Goal: Task Accomplishment & Management: Manage account settings

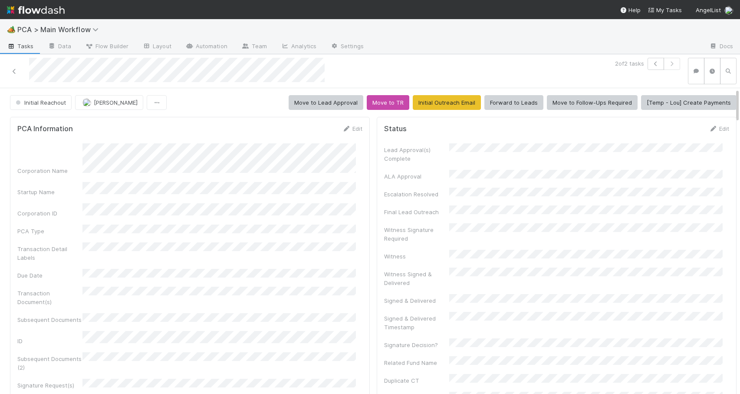
drag, startPoint x: 731, startPoint y: 203, endPoint x: 729, endPoint y: 86, distance: 117.3
click at [729, 86] on div "2 of 2 tasks Initial Reachout [PERSON_NAME] Move to Lead Approval Move to TR In…" at bounding box center [370, 224] width 740 height 340
click at [355, 129] on link "Edit" at bounding box center [352, 128] width 20 height 7
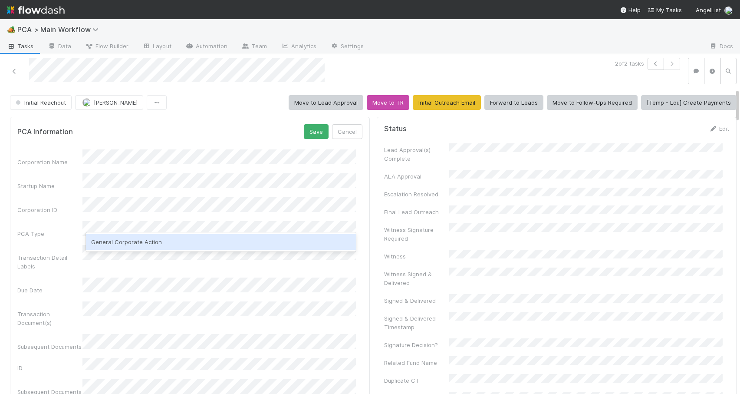
click at [130, 238] on div "General Corporate Action" at bounding box center [221, 242] width 270 height 16
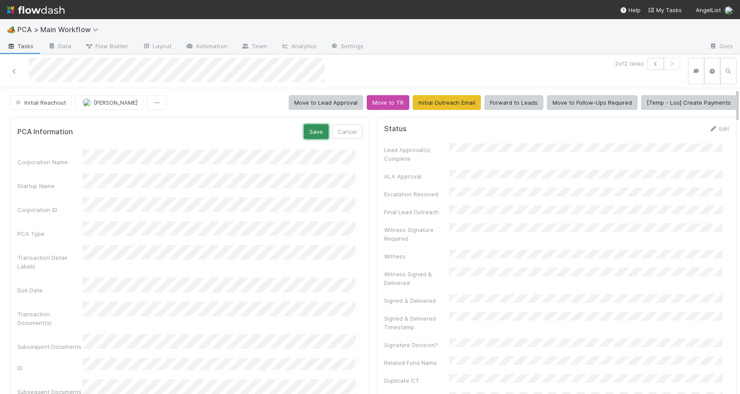
click at [313, 129] on button "Save" at bounding box center [316, 131] width 25 height 15
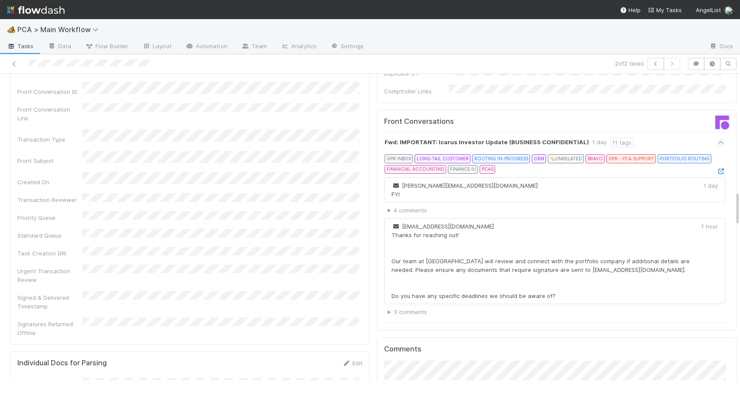
scroll to position [1032, 0]
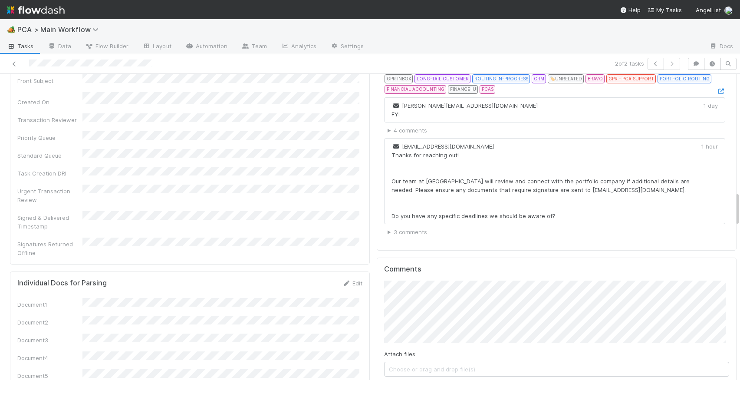
drag, startPoint x: 737, startPoint y: 139, endPoint x: 755, endPoint y: 205, distance: 68.2
click at [740, 205] on html "🏕️ PCA > Main Workflow Tasks Data Flow Builder Layout Automation Team Analytics…" at bounding box center [370, 197] width 740 height 394
click at [412, 383] on button "Add Comment" at bounding box center [409, 390] width 50 height 15
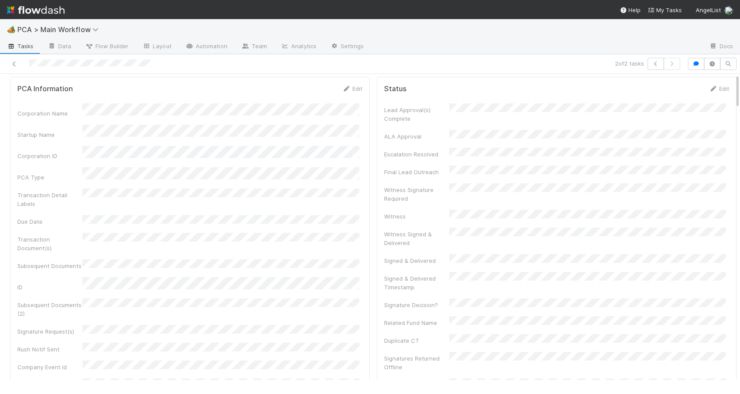
scroll to position [0, 0]
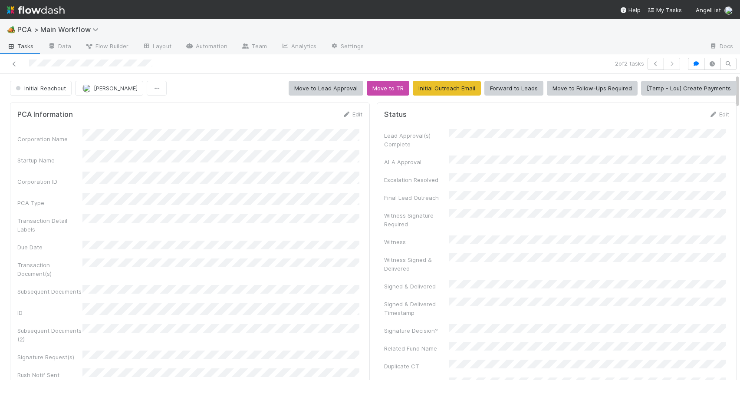
drag, startPoint x: 737, startPoint y: 208, endPoint x: 742, endPoint y: 83, distance: 124.7
click at [740, 83] on html "🏕️ PCA > Main Workflow Tasks Data Flow Builder Layout Automation Team Analytics…" at bounding box center [370, 197] width 740 height 394
click at [61, 87] on span "Initial Reachout" at bounding box center [40, 88] width 52 height 7
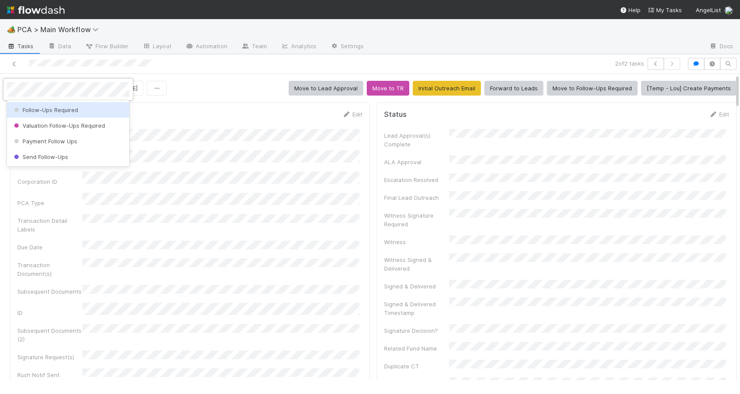
click at [60, 108] on span "Follow-Ups Required" at bounding box center [45, 109] width 66 height 7
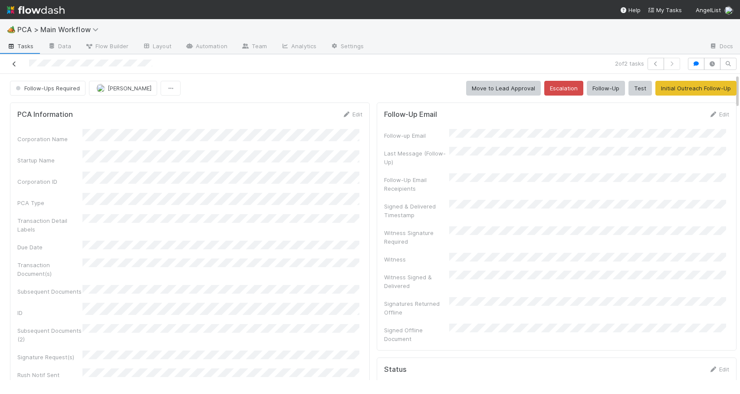
click at [14, 62] on icon at bounding box center [14, 64] width 9 height 6
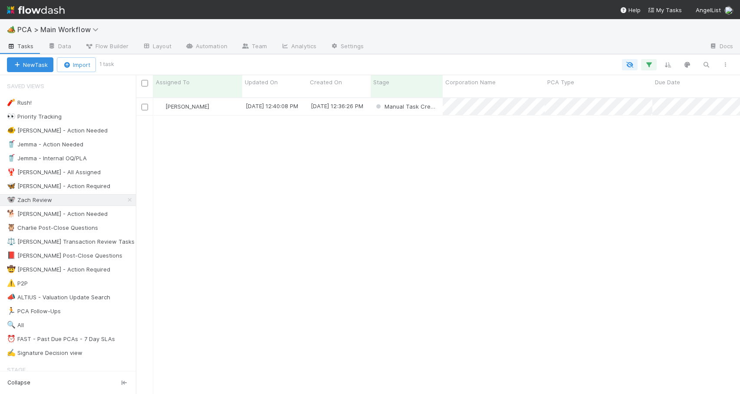
scroll to position [297, 598]
click at [221, 102] on div "[PERSON_NAME]" at bounding box center [197, 106] width 89 height 17
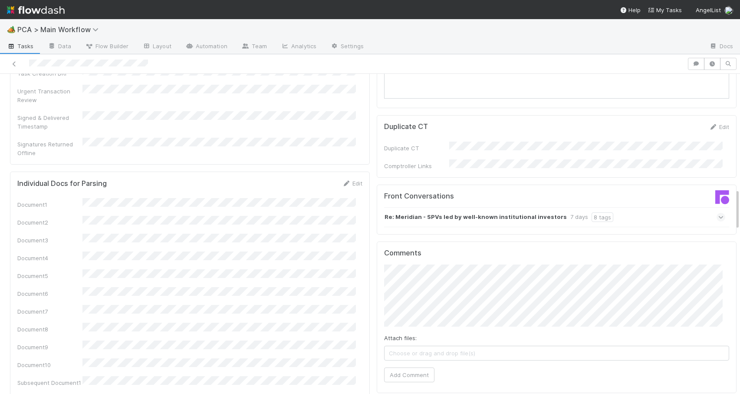
scroll to position [917, 0]
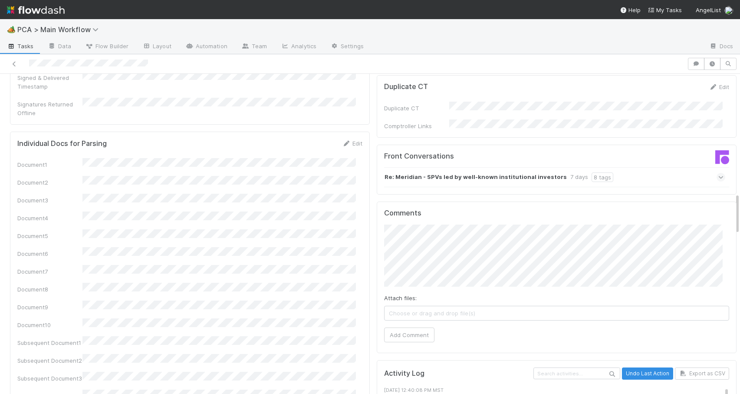
drag, startPoint x: 731, startPoint y: 145, endPoint x: 739, endPoint y: 207, distance: 61.8
click at [739, 207] on div "🏕️ PCA > Main Workflow Tasks Data Flow Builder Layout Automation Team Analytics…" at bounding box center [370, 206] width 740 height 375
click at [615, 167] on div "Re: Meridian - SPVs led by well-known institutional investors 7 days 8 tags" at bounding box center [554, 177] width 341 height 20
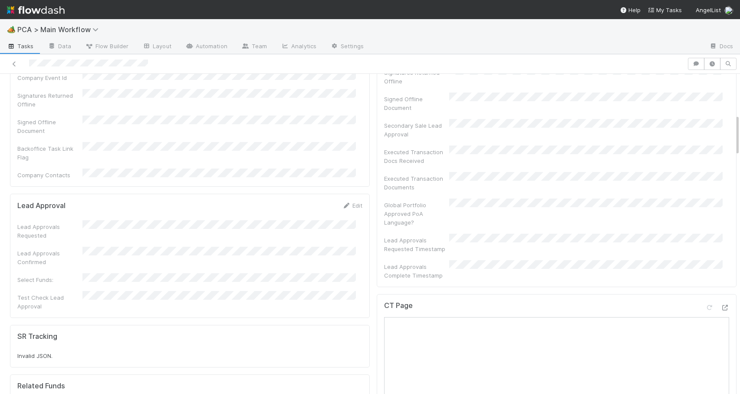
scroll to position [0, 0]
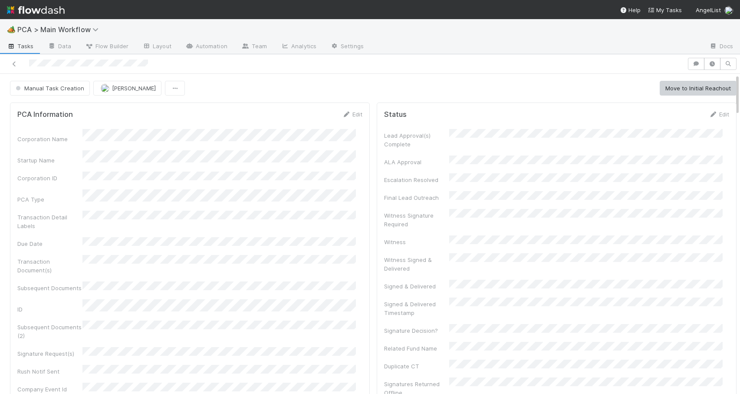
drag, startPoint x: 731, startPoint y: 200, endPoint x: 713, endPoint y: 74, distance: 126.8
click at [8, 61] on div at bounding box center [343, 64] width 680 height 12
click at [15, 68] on link at bounding box center [14, 63] width 9 height 9
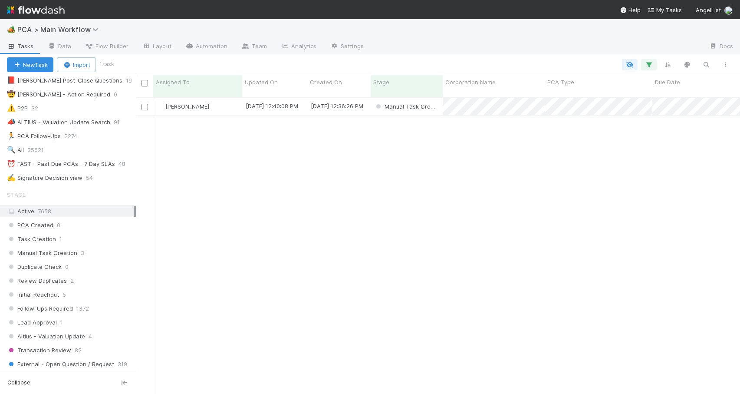
scroll to position [216, 0]
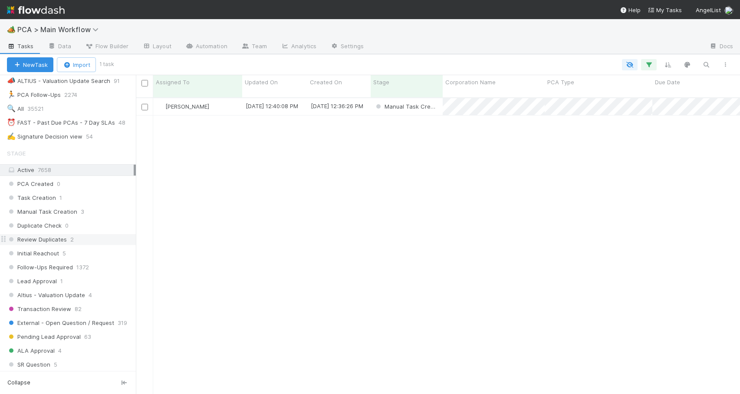
click at [98, 236] on div "Review Duplicates 2" at bounding box center [71, 239] width 129 height 11
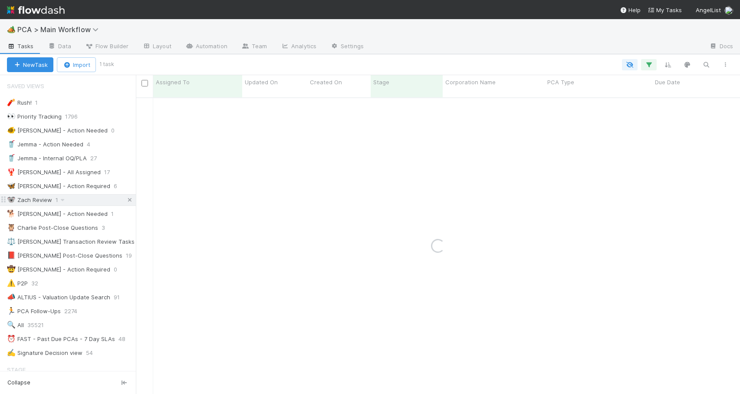
click at [126, 198] on icon at bounding box center [129, 200] width 9 height 6
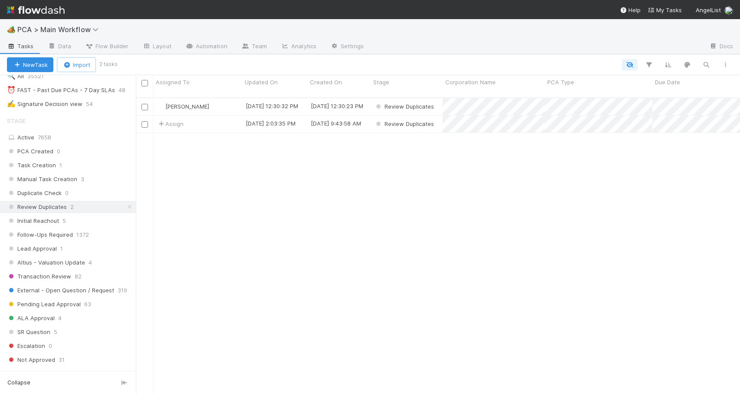
scroll to position [299, 0]
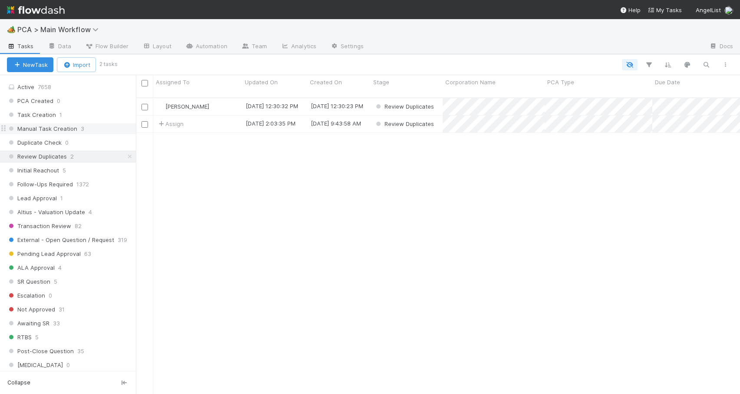
click at [104, 129] on div "Manual Task Creation 3" at bounding box center [71, 128] width 129 height 11
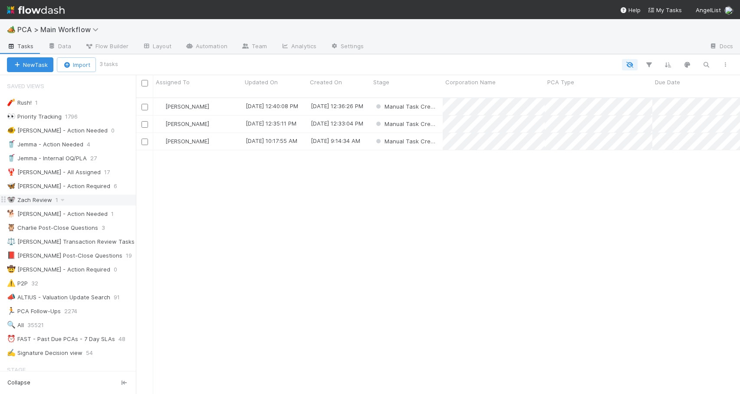
click at [95, 199] on div "🐨 Zach Review 1" at bounding box center [71, 200] width 129 height 11
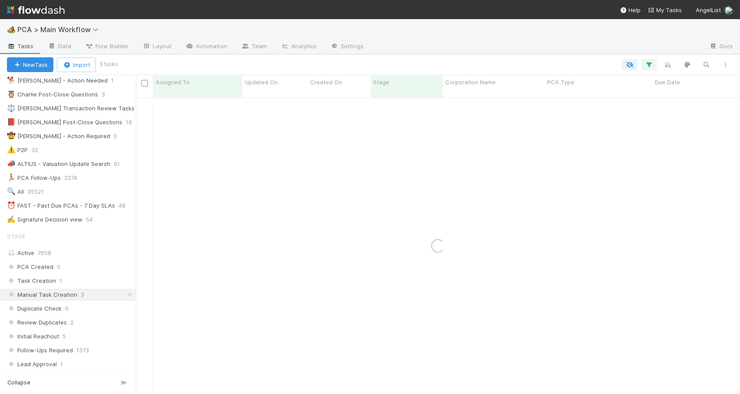
scroll to position [188, 0]
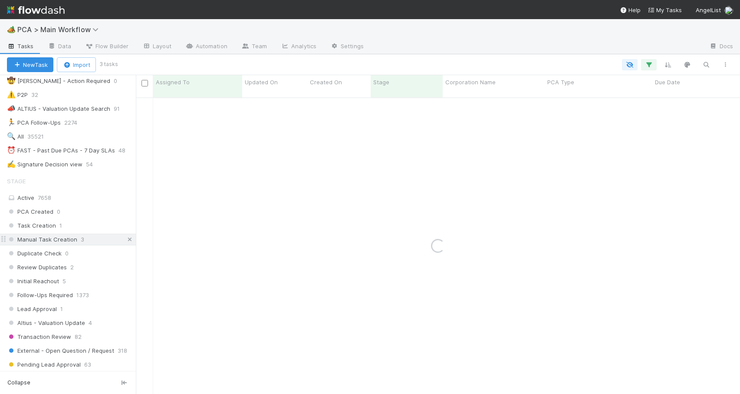
click at [125, 244] on link at bounding box center [129, 239] width 9 height 11
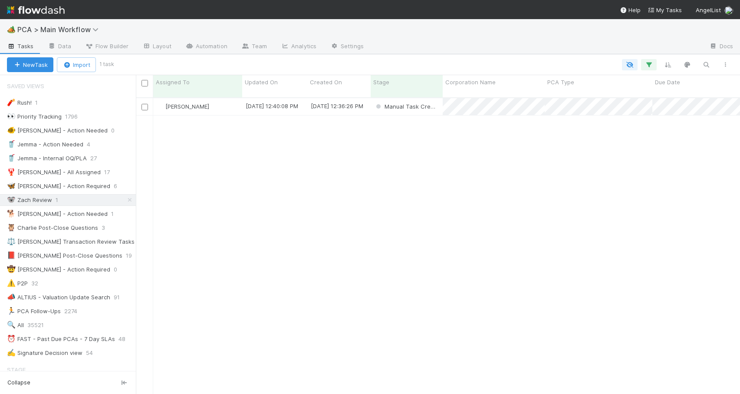
scroll to position [297, 598]
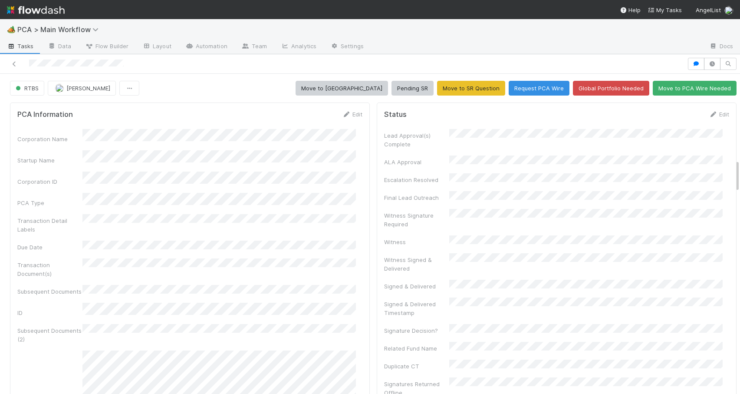
scroll to position [834, 0]
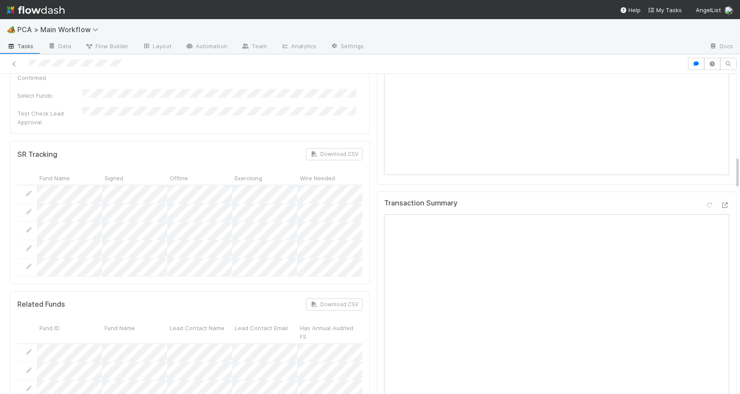
scroll to position [800, 0]
drag, startPoint x: 731, startPoint y: 166, endPoint x: 726, endPoint y: 163, distance: 5.9
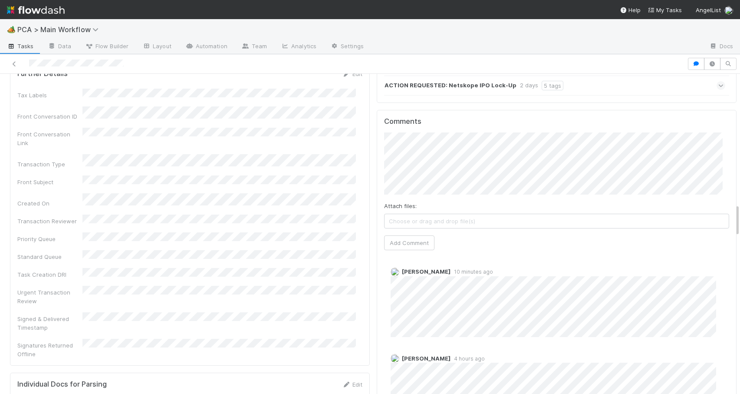
scroll to position [1273, 0]
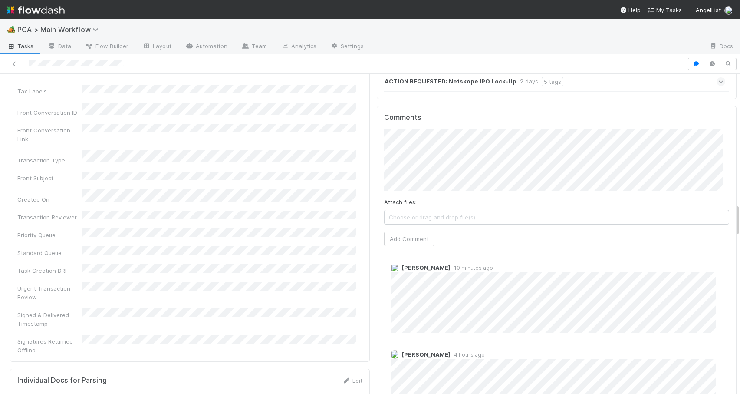
drag, startPoint x: 731, startPoint y: 168, endPoint x: 741, endPoint y: 216, distance: 49.6
click at [740, 216] on html "🏕️ PCA > Main Workflow Tasks Data Flow Builder Layout Automation Team Analytics…" at bounding box center [370, 197] width 740 height 394
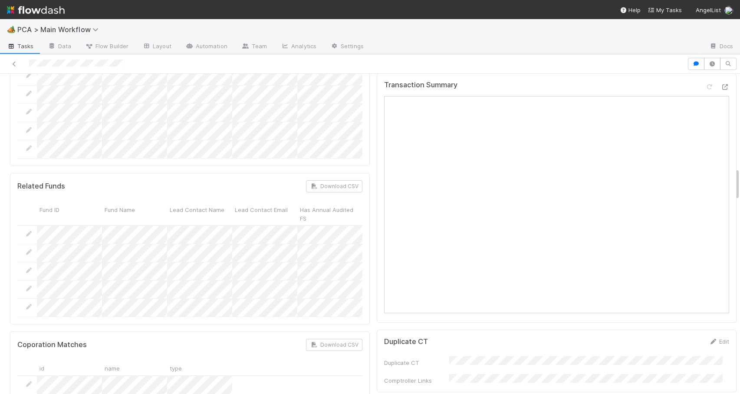
scroll to position [914, 0]
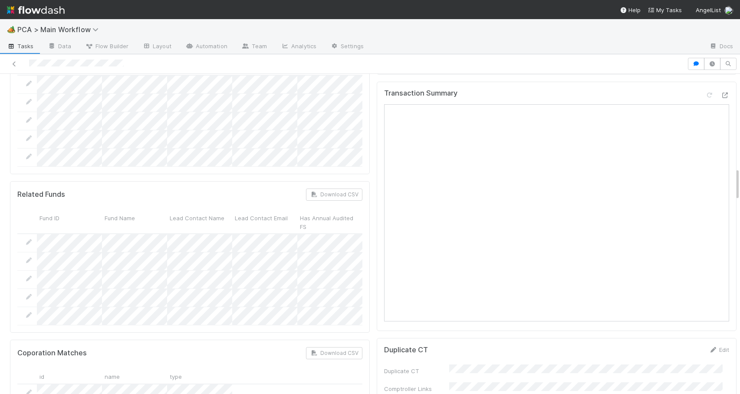
drag, startPoint x: 730, startPoint y: 211, endPoint x: 723, endPoint y: 174, distance: 37.6
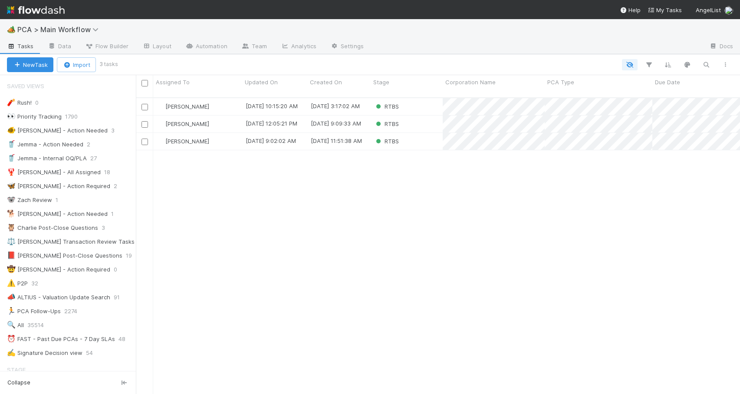
scroll to position [297, 598]
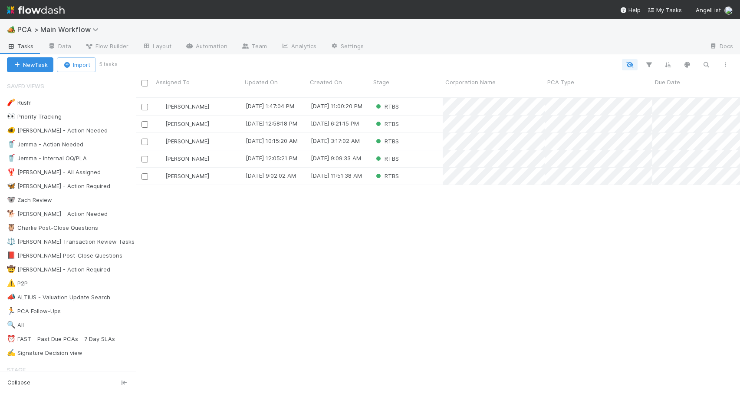
scroll to position [297, 598]
click at [419, 151] on div "RTBS" at bounding box center [407, 158] width 72 height 17
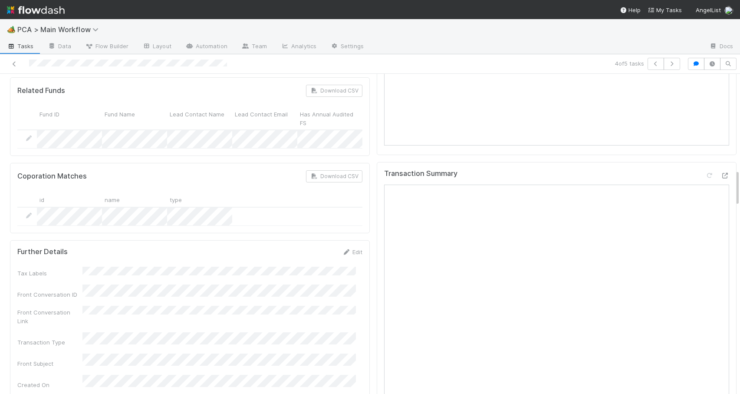
drag, startPoint x: 731, startPoint y: 93, endPoint x: 731, endPoint y: 105, distance: 11.3
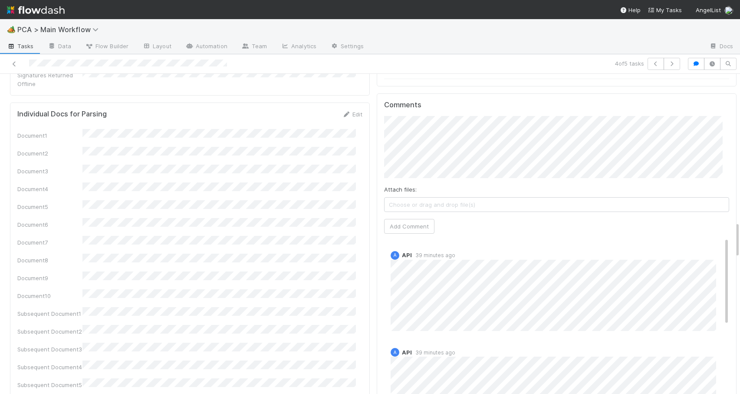
scroll to position [1251, 0]
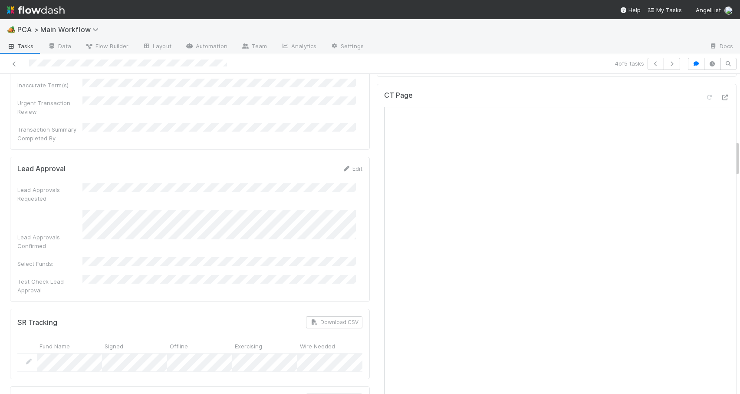
click at [733, 144] on div "RTBS Zachary Conley Move to ICU Pending SR Move to SR Question Request PCA Wire…" at bounding box center [370, 234] width 740 height 320
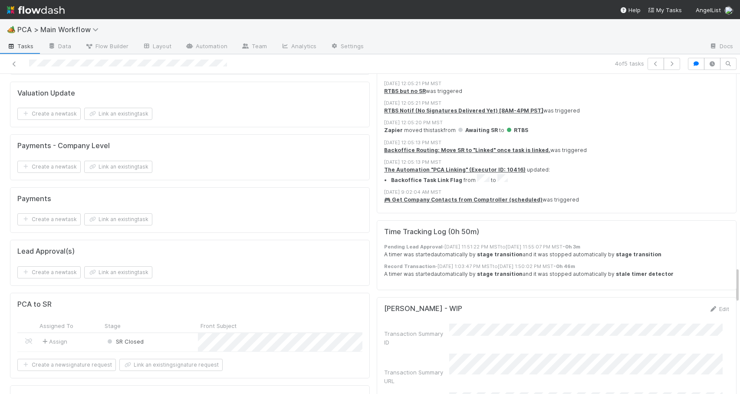
scroll to position [1712, 0]
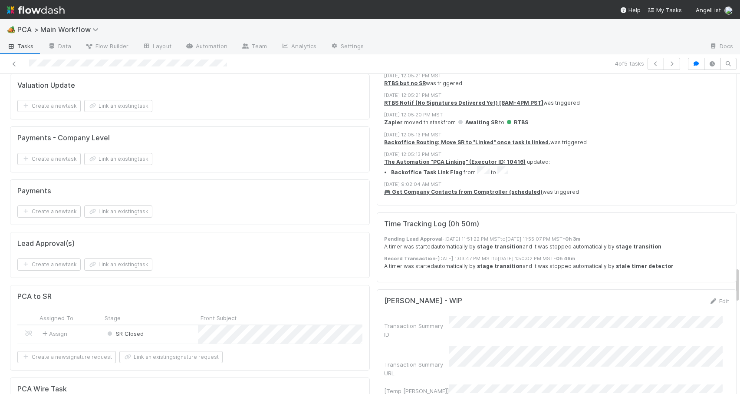
drag, startPoint x: 731, startPoint y: 153, endPoint x: 757, endPoint y: 291, distance: 140.4
click at [740, 291] on html "🏕️ PCA > Main Workflow Tasks Data Flow Builder Layout Automation Team Analytics…" at bounding box center [370, 197] width 740 height 394
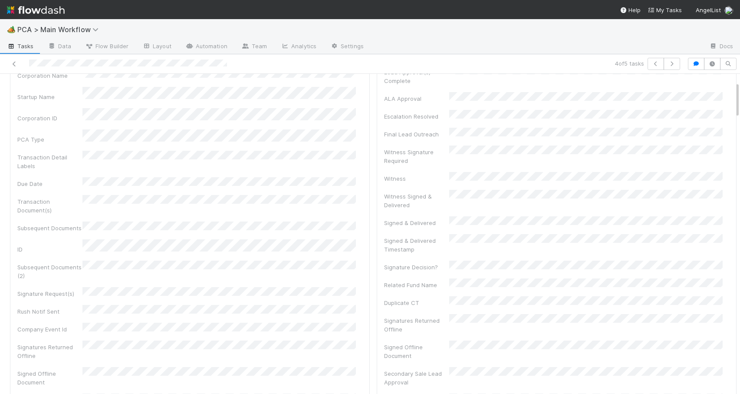
scroll to position [67, 0]
drag, startPoint x: 731, startPoint y: 283, endPoint x: 728, endPoint y: 94, distance: 188.9
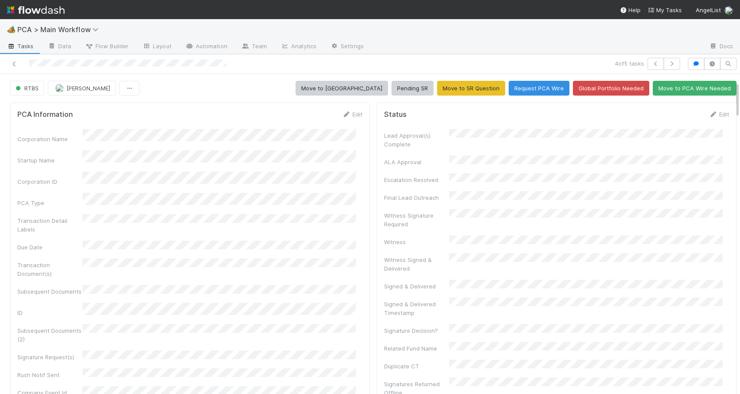
drag, startPoint x: 731, startPoint y: 106, endPoint x: 731, endPoint y: 83, distance: 23.0
click at [711, 115] on link "Edit" at bounding box center [719, 114] width 20 height 7
click at [675, 117] on button "Save" at bounding box center [683, 117] width 25 height 15
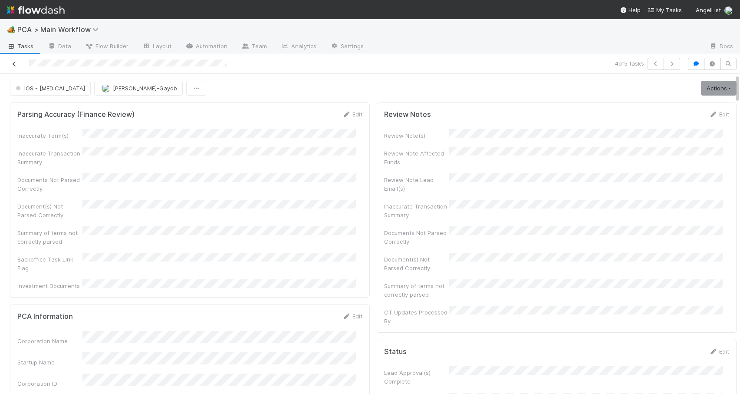
click at [13, 65] on icon at bounding box center [14, 64] width 9 height 6
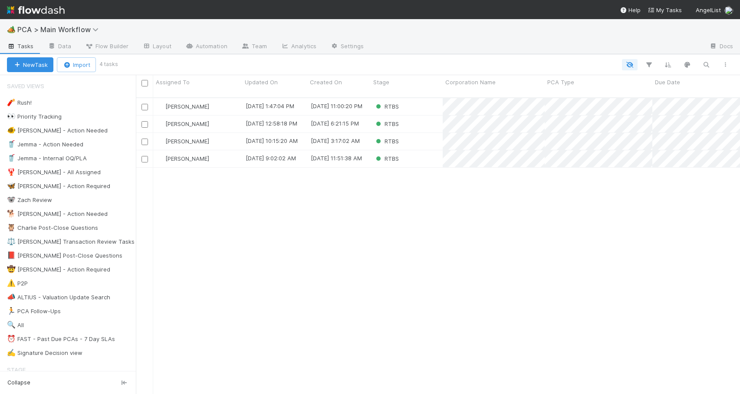
scroll to position [297, 598]
click at [416, 105] on div "RTBS" at bounding box center [407, 106] width 72 height 17
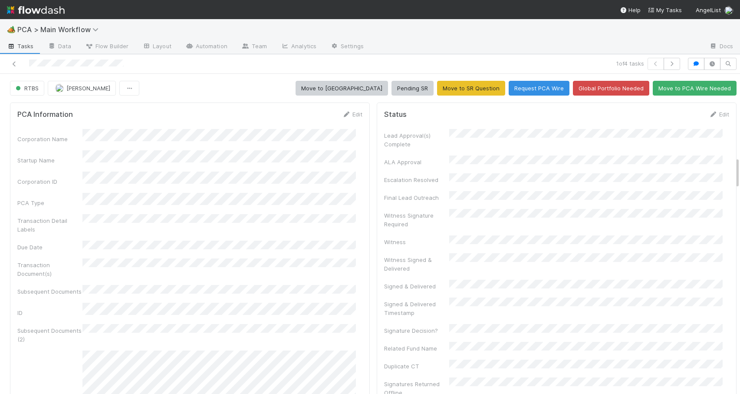
scroll to position [447, 0]
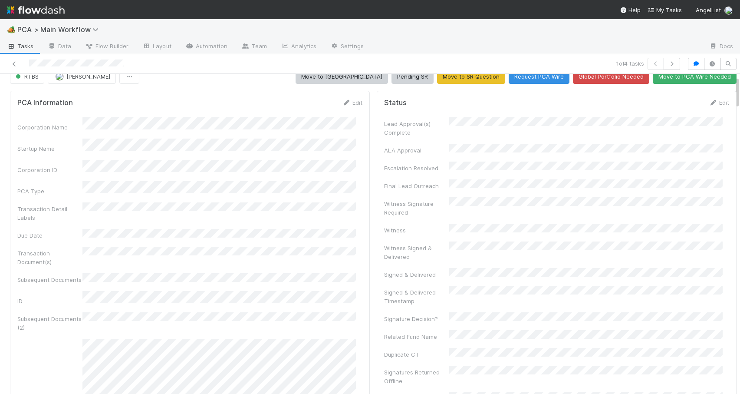
scroll to position [0, 0]
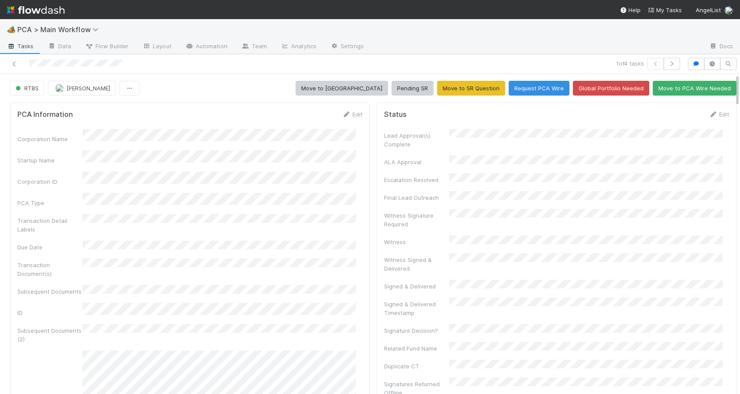
drag, startPoint x: 731, startPoint y: 139, endPoint x: 730, endPoint y: 86, distance: 52.5
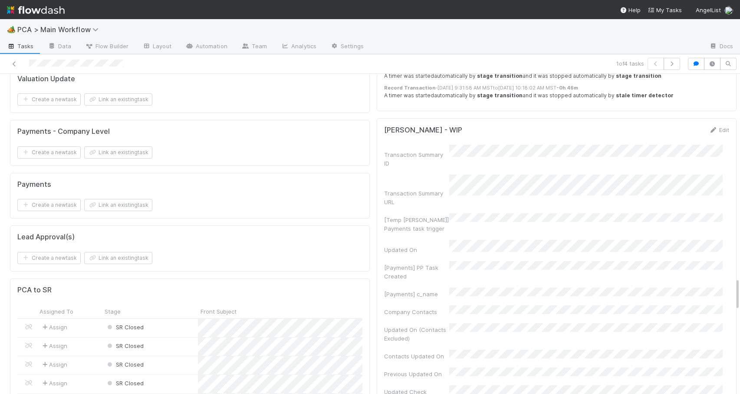
scroll to position [2036, 0]
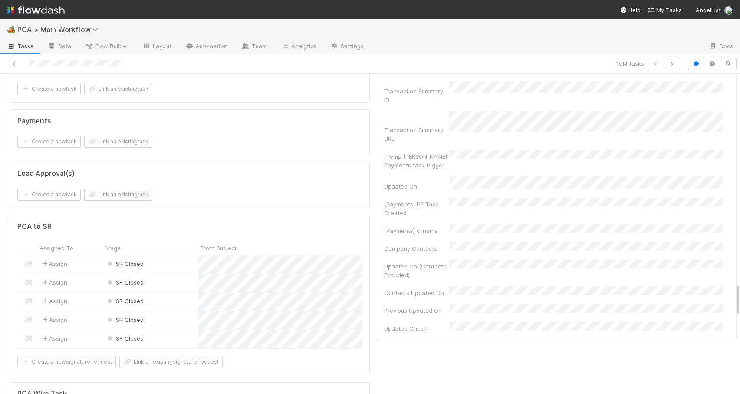
drag, startPoint x: 730, startPoint y: 86, endPoint x: 746, endPoint y: 295, distance: 209.8
click at [740, 295] on html "🏕️ PCA > Main Workflow Tasks Data Flow Builder Layout Automation Team Analytics…" at bounding box center [370, 197] width 740 height 394
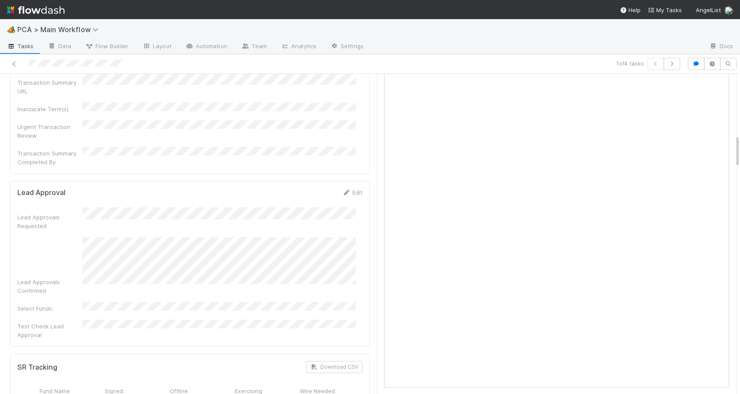
scroll to position [0, 0]
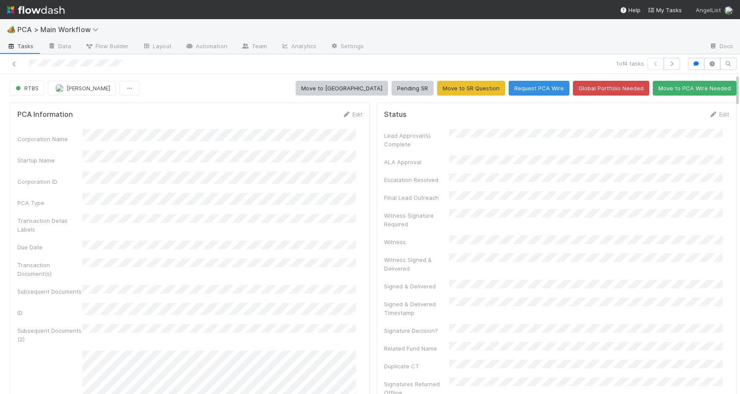
drag, startPoint x: 731, startPoint y: 291, endPoint x: 720, endPoint y: 9, distance: 282.4
click at [722, 10] on div "🏕️ PCA > Main Workflow Tasks Data Flow Builder Layout Automation Team Analytics…" at bounding box center [370, 197] width 740 height 394
click at [10, 63] on icon at bounding box center [14, 64] width 9 height 6
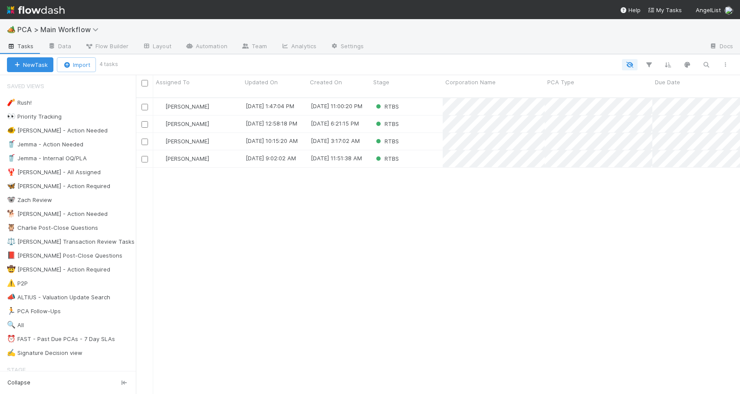
scroll to position [297, 598]
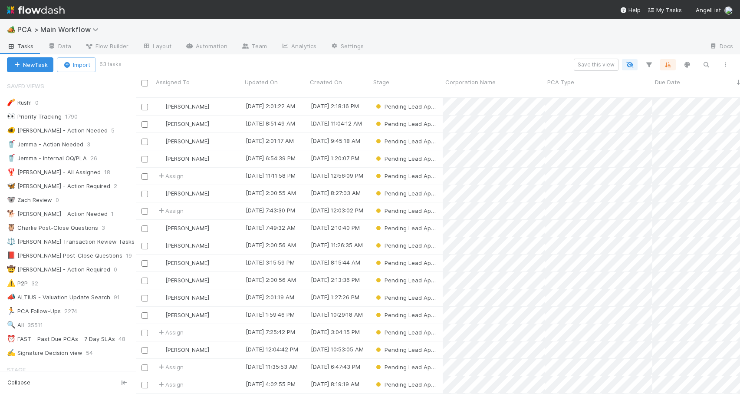
scroll to position [297, 598]
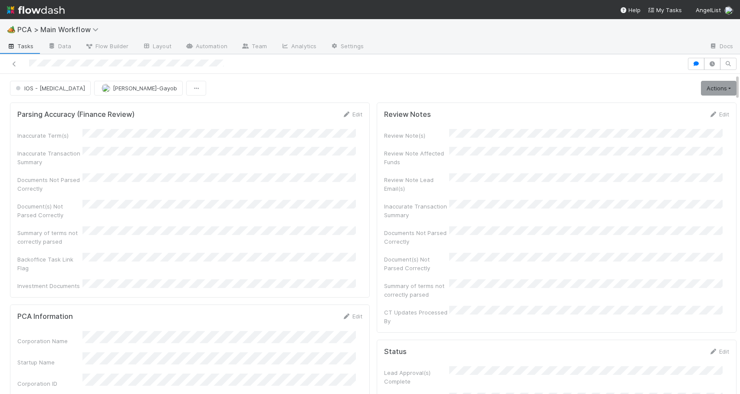
scroll to position [666, 0]
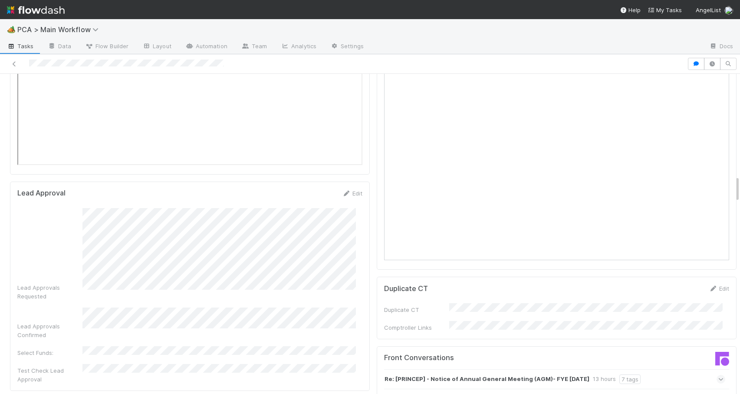
scroll to position [1218, 0]
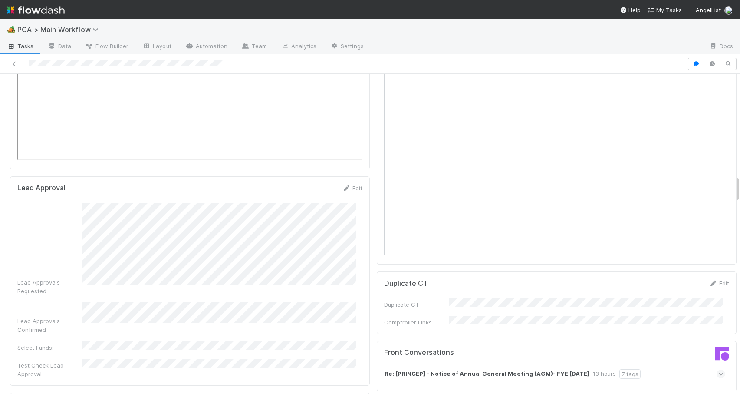
drag, startPoint x: 731, startPoint y: 138, endPoint x: 760, endPoint y: 184, distance: 54.4
click at [740, 184] on html "🏕️ PCA > Main Workflow Tasks Data Flow Builder Layout Automation Team Analytics…" at bounding box center [370, 197] width 740 height 394
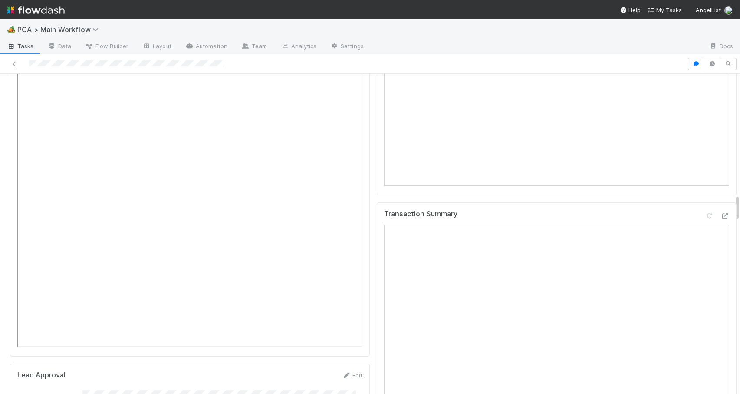
drag, startPoint x: 731, startPoint y: 188, endPoint x: 726, endPoint y: 142, distance: 45.9
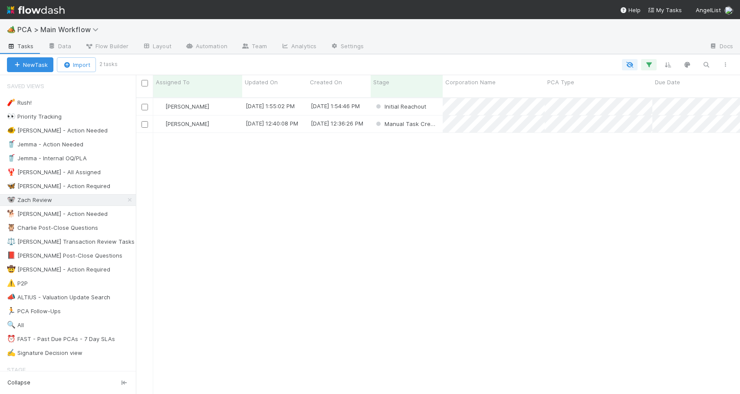
scroll to position [297, 598]
click at [227, 99] on div "[PERSON_NAME]" at bounding box center [197, 106] width 89 height 17
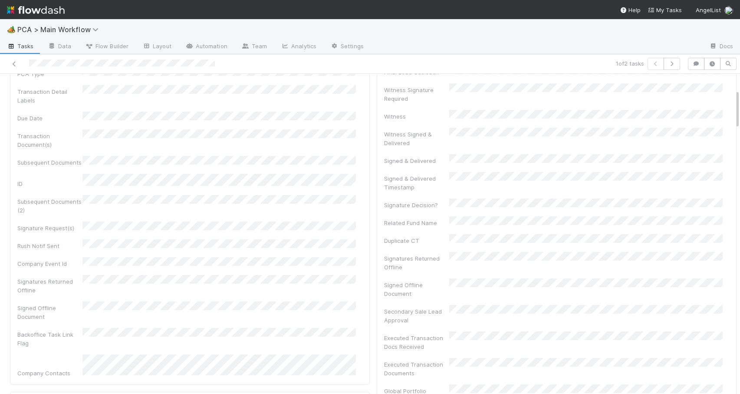
drag, startPoint x: 732, startPoint y: 115, endPoint x: 732, endPoint y: 99, distance: 16.5
click at [740, 99] on div at bounding box center [740, 234] width 0 height 320
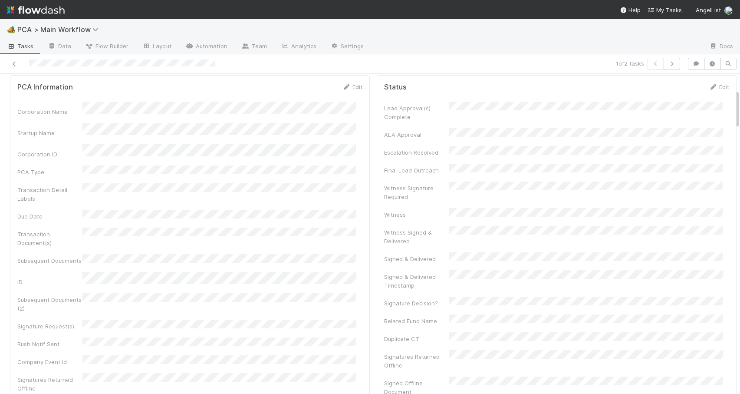
scroll to position [0, 0]
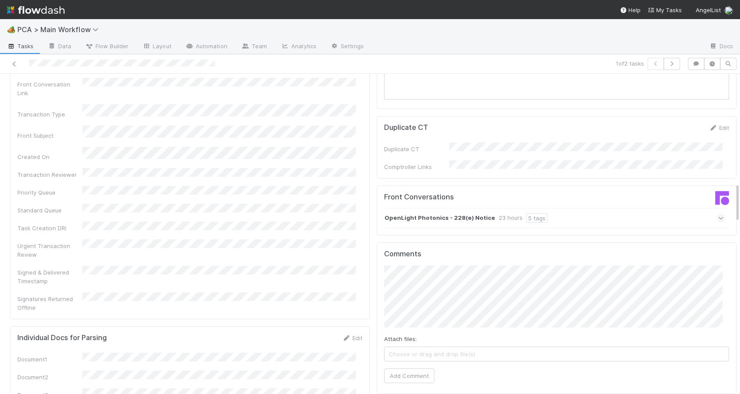
drag, startPoint x: 731, startPoint y: 100, endPoint x: 736, endPoint y: 193, distance: 93.5
click at [736, 193] on div "🏕️ PCA > Main Workflow Tasks Data Flow Builder Layout Automation Team Analytics…" at bounding box center [370, 206] width 740 height 375
click at [554, 205] on div "OpenLight Photonics - 228(e) Notice 23 hours 5 tags" at bounding box center [554, 215] width 341 height 20
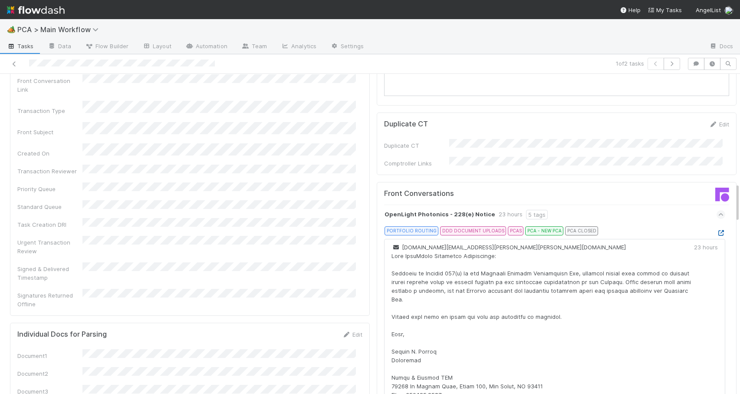
click at [717, 230] on icon at bounding box center [721, 233] width 9 height 6
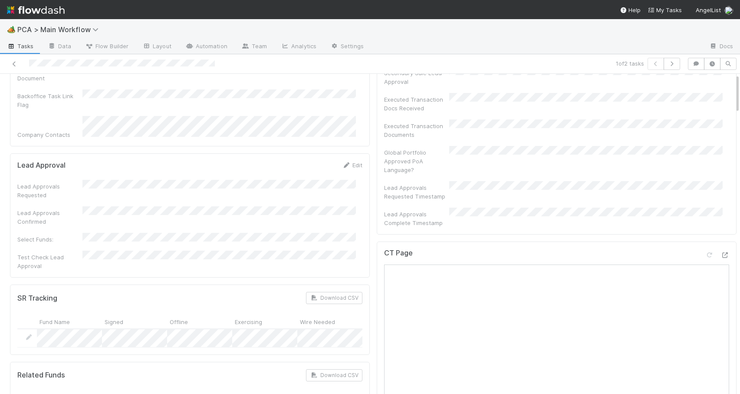
scroll to position [0, 0]
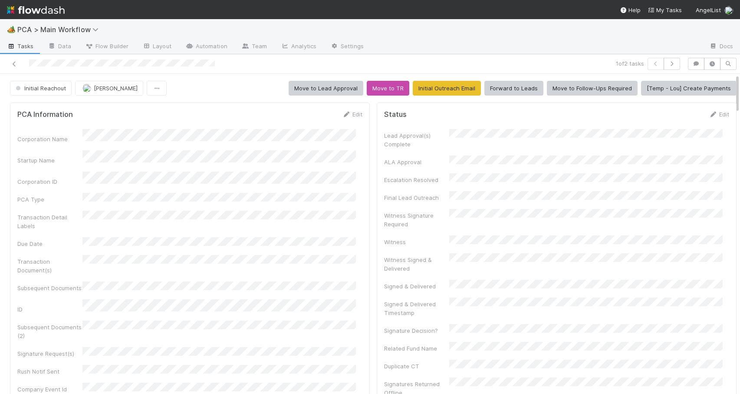
drag, startPoint x: 731, startPoint y: 207, endPoint x: 741, endPoint y: 66, distance: 140.6
click at [740, 66] on html "🏕️ PCA > Main Workflow Tasks Data Flow Builder Layout Automation Team Analytics…" at bounding box center [370, 197] width 740 height 394
click at [353, 113] on link "Edit" at bounding box center [352, 114] width 20 height 7
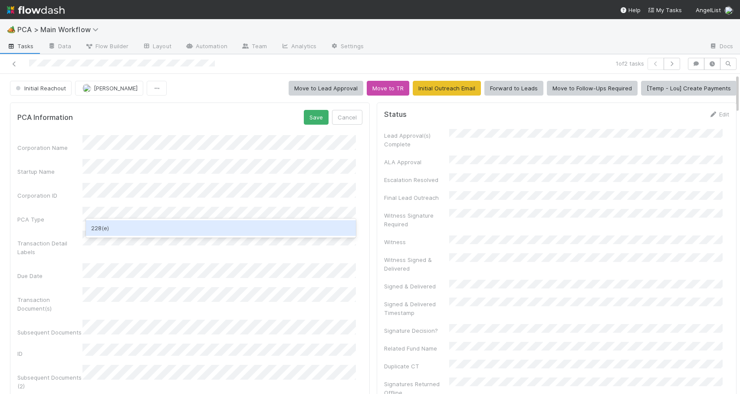
click at [119, 228] on div "228(e)" at bounding box center [221, 228] width 270 height 16
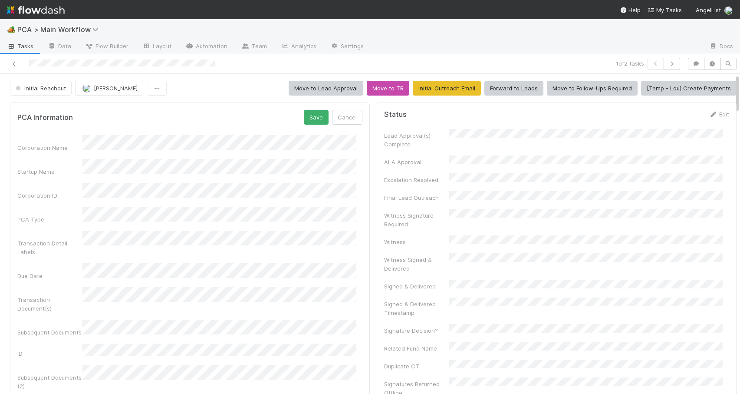
click at [69, 217] on div "Corporation Name Startup Name Corporation ID PCA Type Transaction Detail Labels…" at bounding box center [189, 359] width 345 height 448
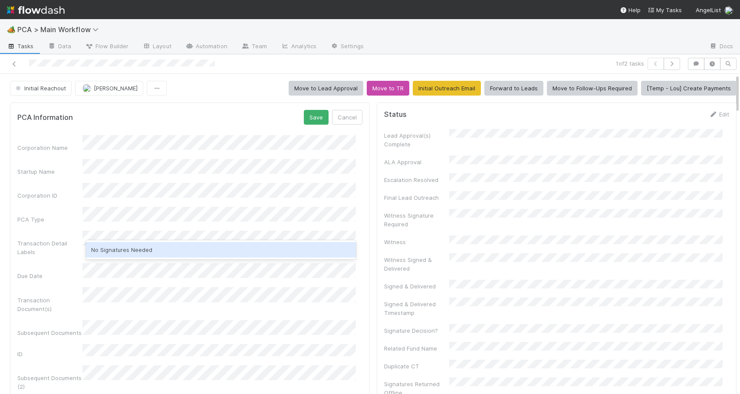
click at [145, 247] on div "No Signatures Needed" at bounding box center [221, 250] width 270 height 16
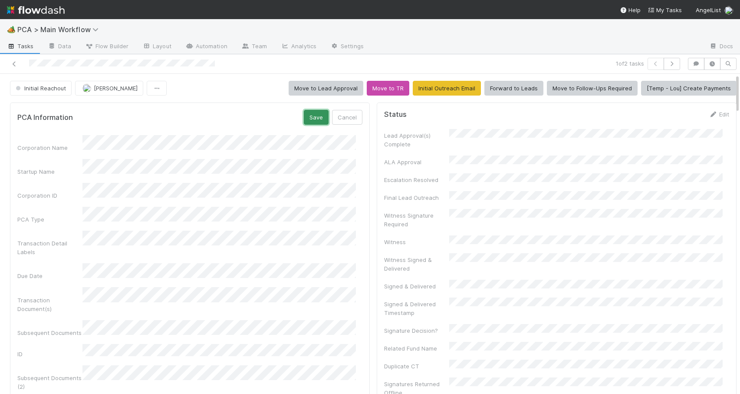
click at [309, 117] on button "Save" at bounding box center [316, 117] width 25 height 15
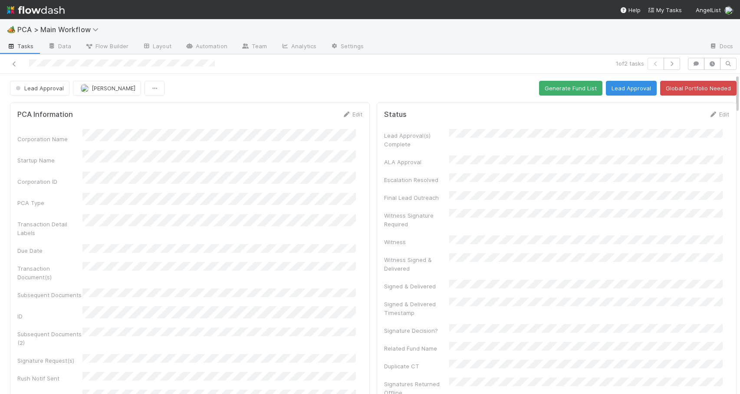
click at [46, 92] on button "Lead Approval" at bounding box center [39, 88] width 59 height 15
click at [46, 126] on span "Record Transaction" at bounding box center [44, 125] width 64 height 7
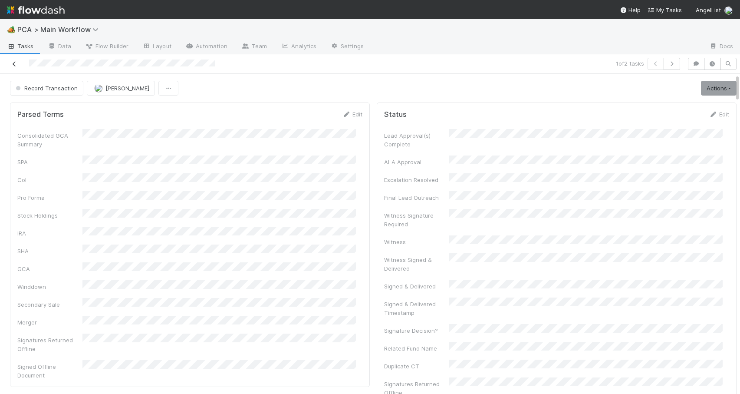
click at [14, 62] on icon at bounding box center [14, 64] width 9 height 6
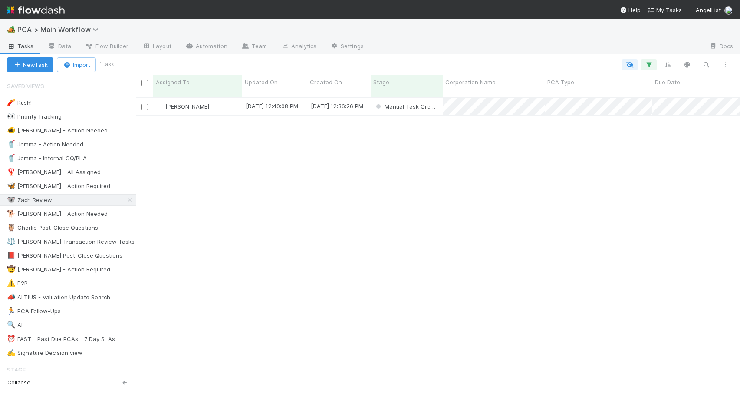
scroll to position [297, 598]
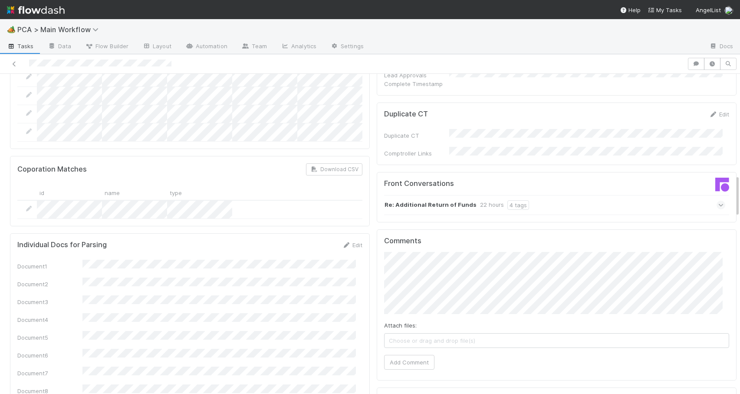
scroll to position [786, 0]
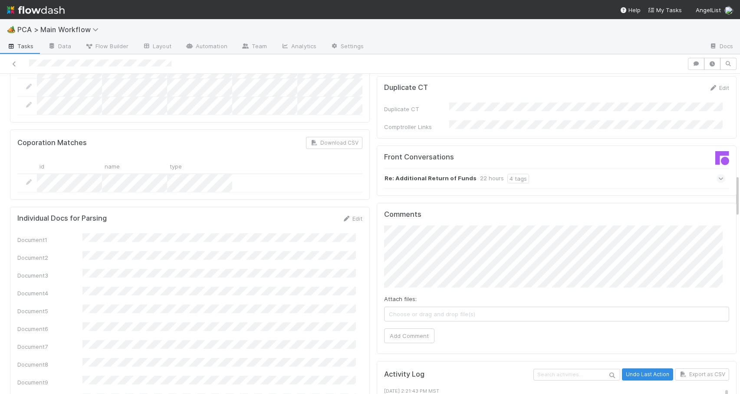
drag, startPoint x: 731, startPoint y: 102, endPoint x: 728, endPoint y: 206, distance: 104.3
click at [576, 168] on div "Re: Additional Return of Funds 22 hours 4 tags" at bounding box center [554, 178] width 341 height 20
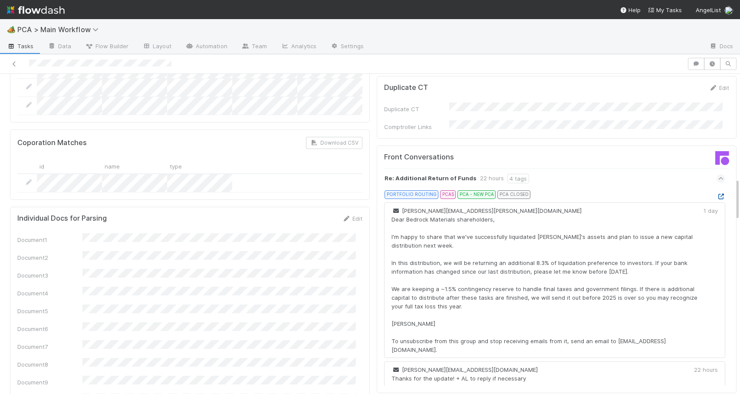
click at [717, 194] on icon at bounding box center [721, 197] width 9 height 6
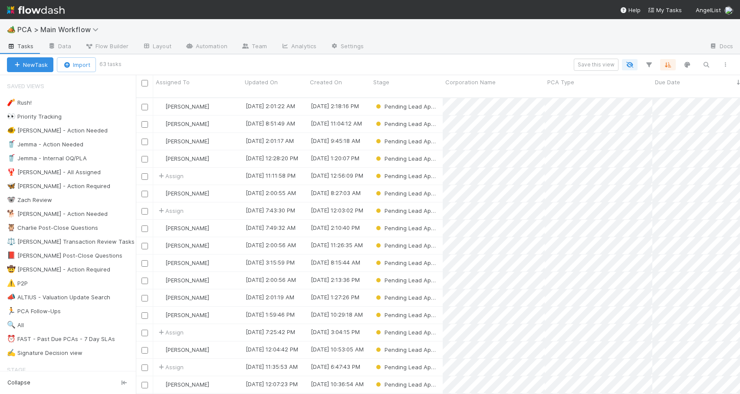
scroll to position [297, 598]
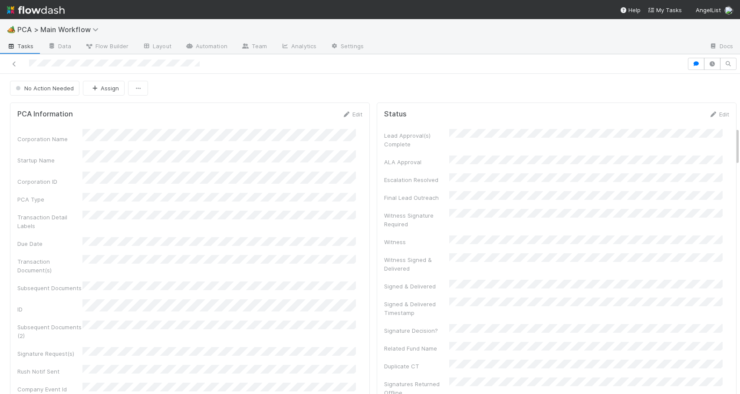
scroll to position [445, 0]
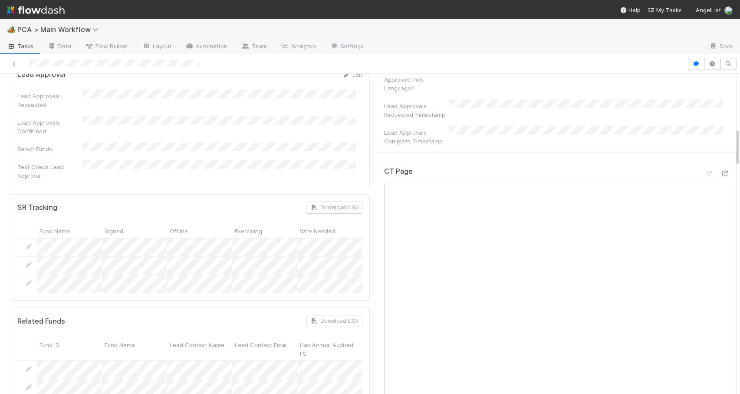
click at [740, 142] on div at bounding box center [740, 234] width 0 height 320
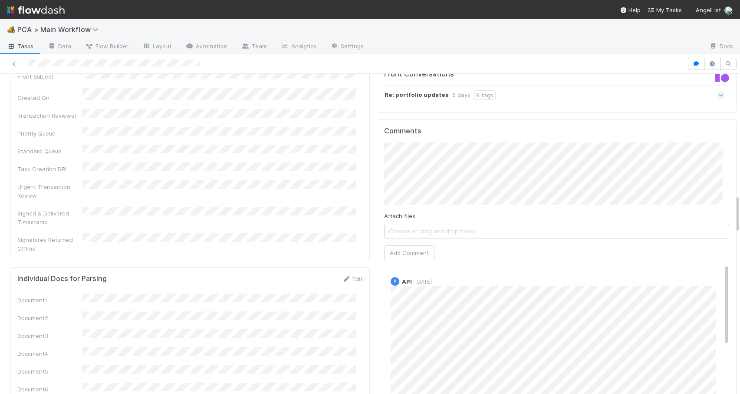
scroll to position [1042, 0]
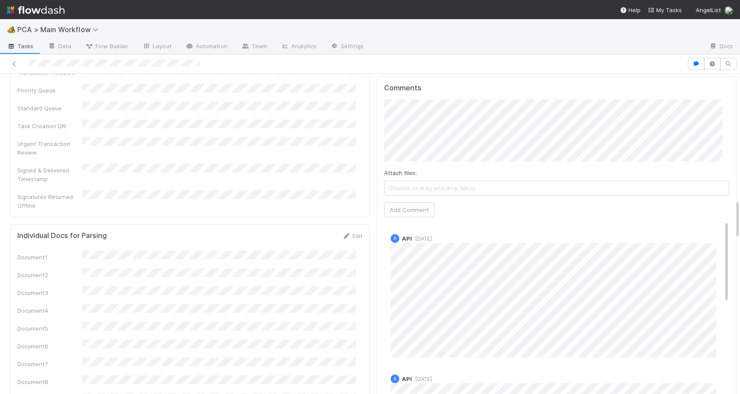
drag, startPoint x: 731, startPoint y: 142, endPoint x: 754, endPoint y: 214, distance: 75.8
click at [740, 214] on html "🏕️ PCA > Main Workflow Tasks Data Flow Builder Layout Automation Team Analytics…" at bounding box center [370, 197] width 740 height 394
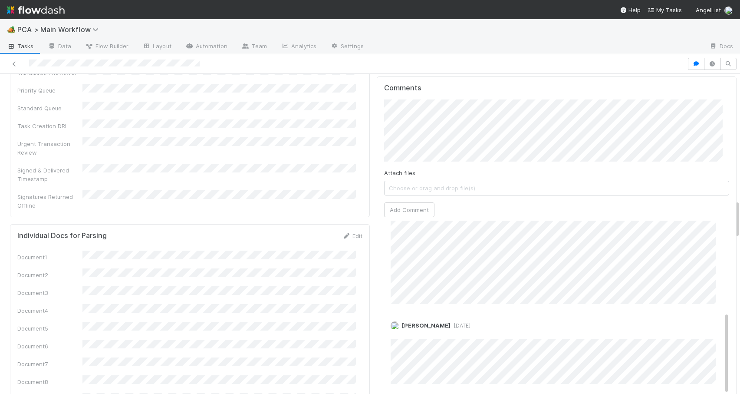
scroll to position [0, 0]
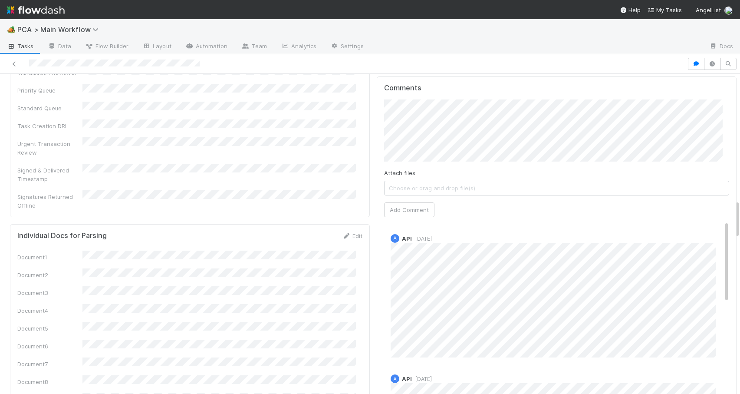
click at [683, 84] on div "Comments Attach files: Choose or drag and drop file(s) Add Comment A API 1 week…" at bounding box center [556, 239] width 345 height 310
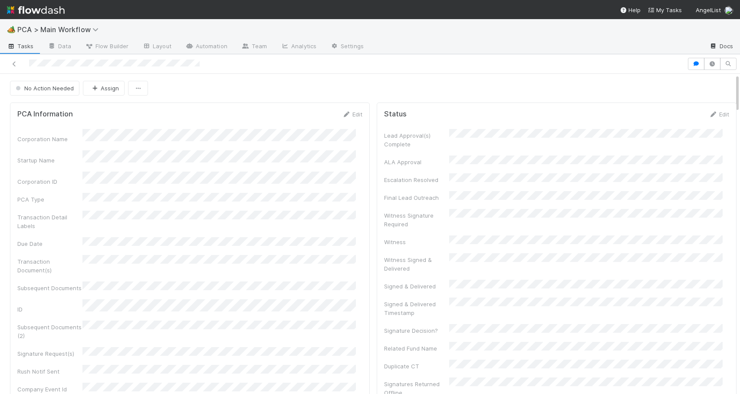
drag, startPoint x: 731, startPoint y: 210, endPoint x: 725, endPoint y: 44, distance: 166.0
click at [725, 44] on div "🏕️ PCA > Main Workflow Tasks Data Flow Builder Layout Automation Team Analytics…" at bounding box center [370, 206] width 740 height 375
click at [345, 113] on link "Edit" at bounding box center [352, 114] width 20 height 7
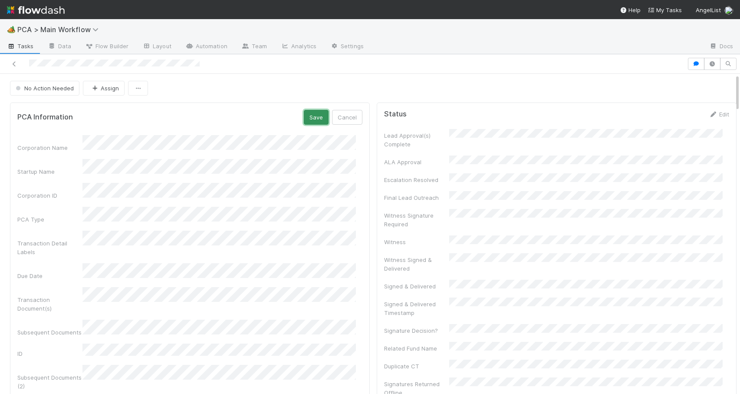
click at [309, 119] on button "Save" at bounding box center [316, 117] width 25 height 15
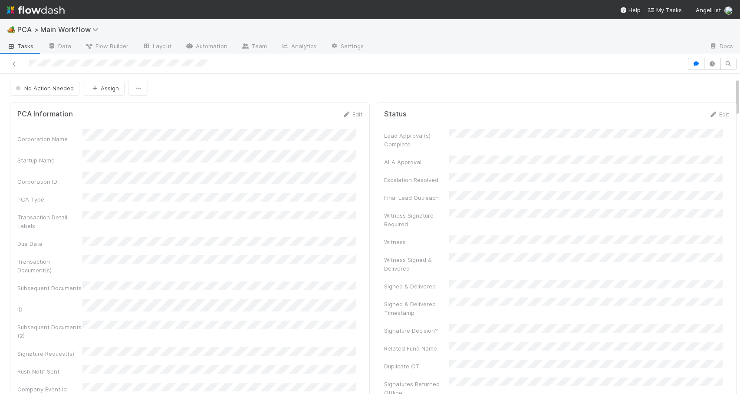
drag, startPoint x: 731, startPoint y: 141, endPoint x: 722, endPoint y: 85, distance: 56.7
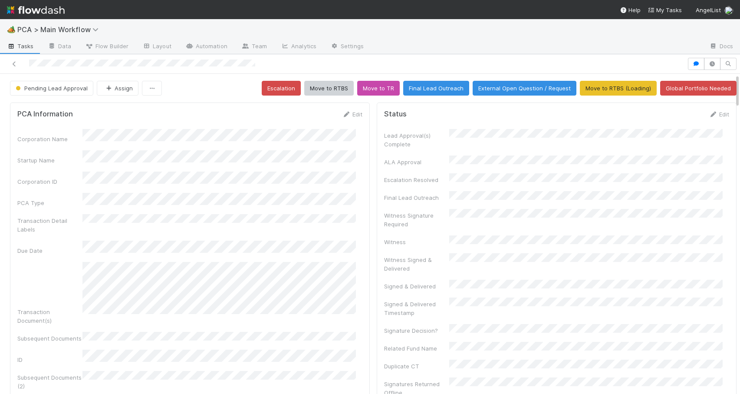
scroll to position [835, 0]
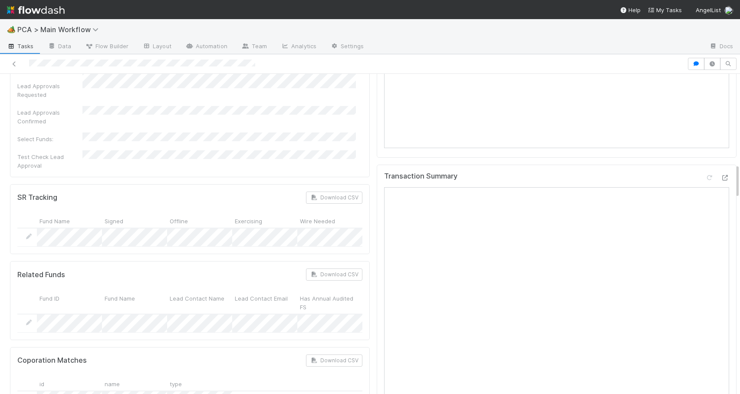
click at [740, 168] on div at bounding box center [740, 234] width 0 height 320
click at [740, 170] on div at bounding box center [740, 234] width 0 height 320
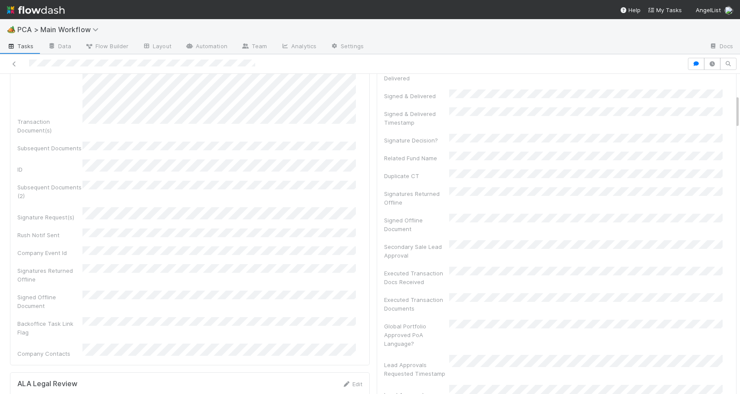
scroll to position [195, 0]
drag, startPoint x: 730, startPoint y: 172, endPoint x: 727, endPoint y: 104, distance: 68.3
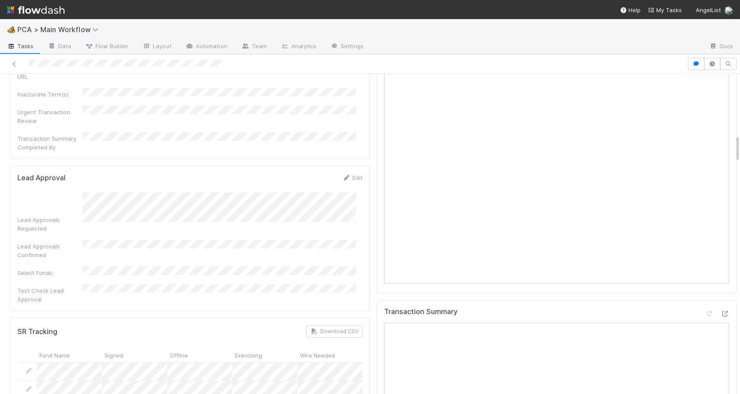
scroll to position [701, 0]
drag, startPoint x: 731, startPoint y: 123, endPoint x: 739, endPoint y: 145, distance: 23.8
click at [739, 145] on div "🏕️ PCA > Main Workflow Tasks Data Flow Builder Layout Automation Team Analytics…" at bounding box center [370, 206] width 740 height 375
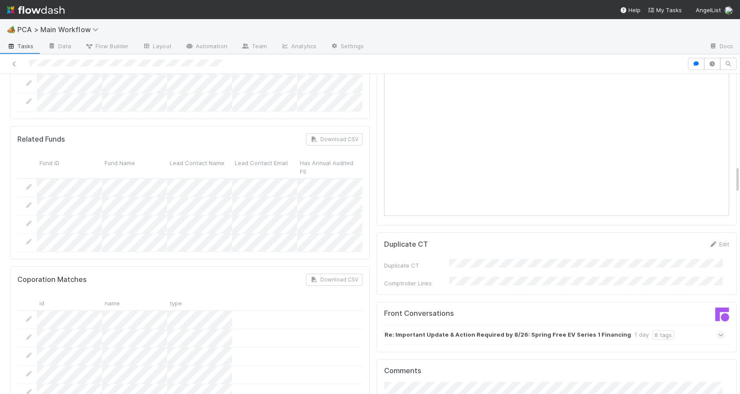
scroll to position [1164, 0]
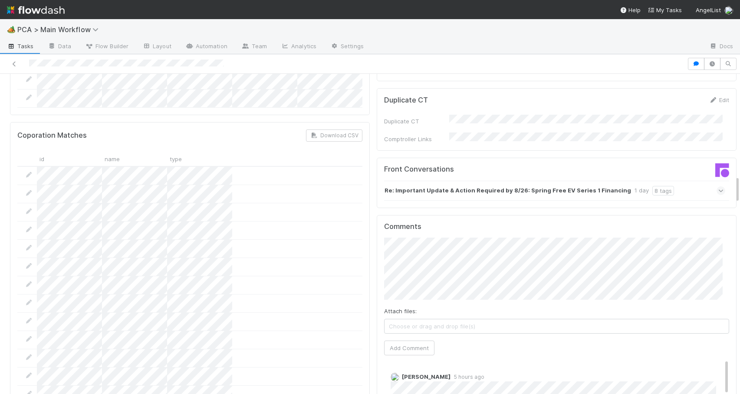
drag, startPoint x: 731, startPoint y: 145, endPoint x: 730, endPoint y: 185, distance: 40.4
click at [396, 340] on button "Add Comment" at bounding box center [409, 347] width 50 height 15
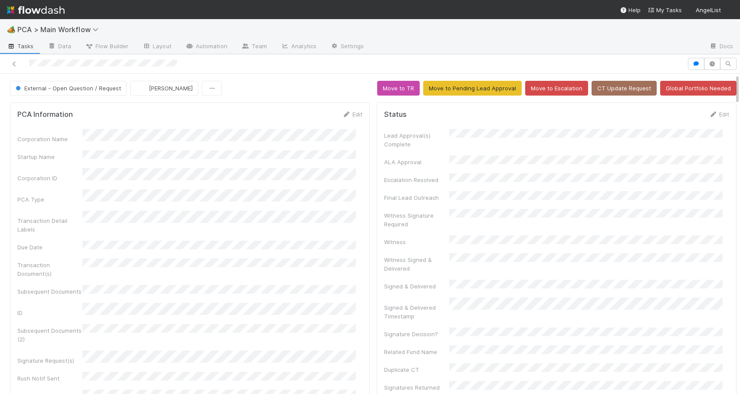
scroll to position [449, 0]
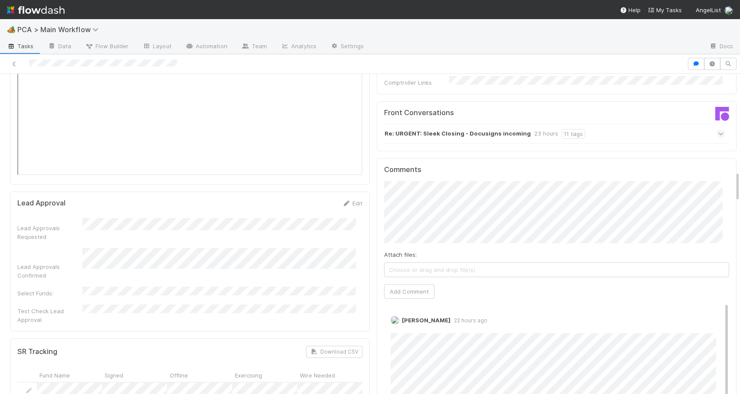
scroll to position [1007, 0]
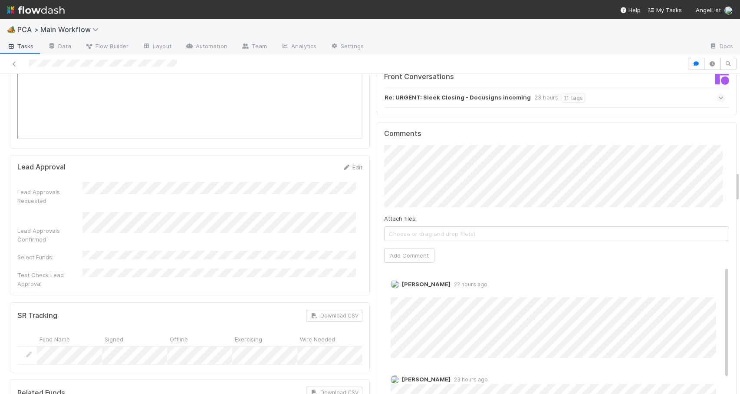
drag, startPoint x: 731, startPoint y: 109, endPoint x: 756, endPoint y: 180, distance: 75.0
click at [740, 180] on html "🏕️ PCA > Main Workflow Tasks Data Flow Builder Layout Automation Team Analytics…" at bounding box center [370, 197] width 740 height 394
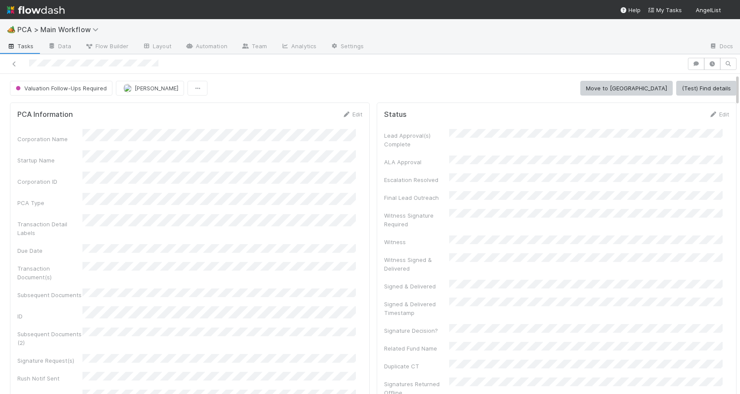
scroll to position [445, 0]
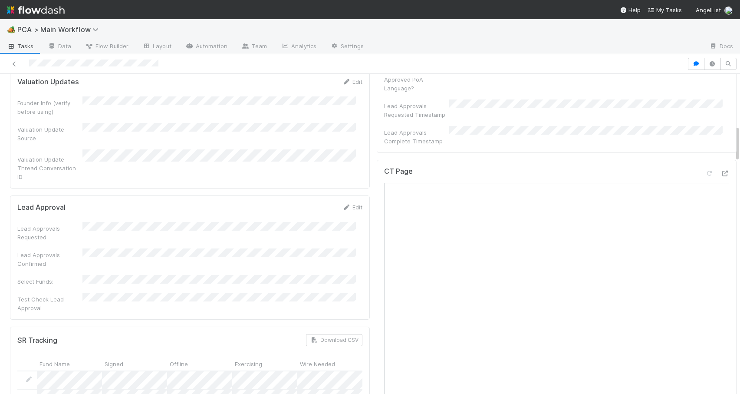
click at [740, 133] on div at bounding box center [740, 234] width 0 height 320
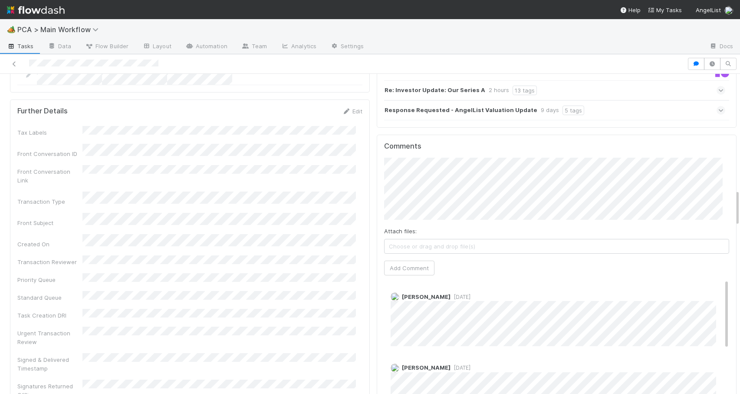
scroll to position [1030, 0]
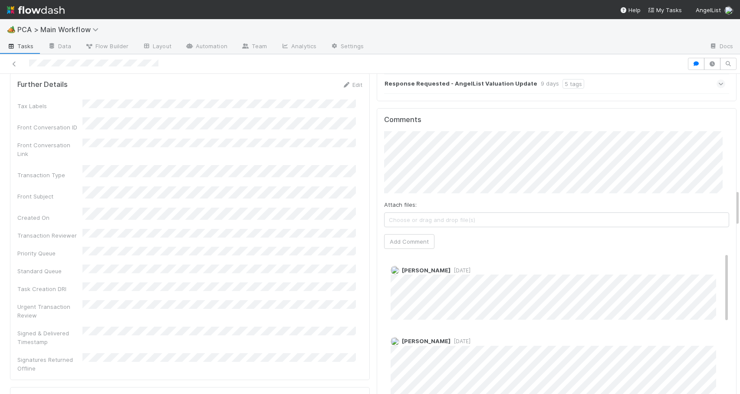
drag, startPoint x: 731, startPoint y: 134, endPoint x: 728, endPoint y: 201, distance: 67.4
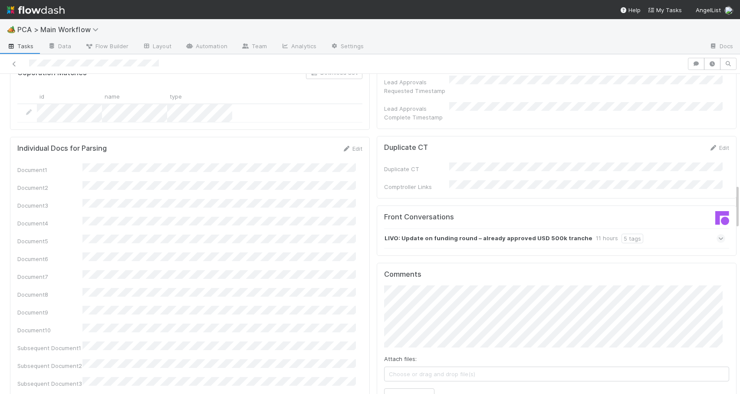
scroll to position [815, 0]
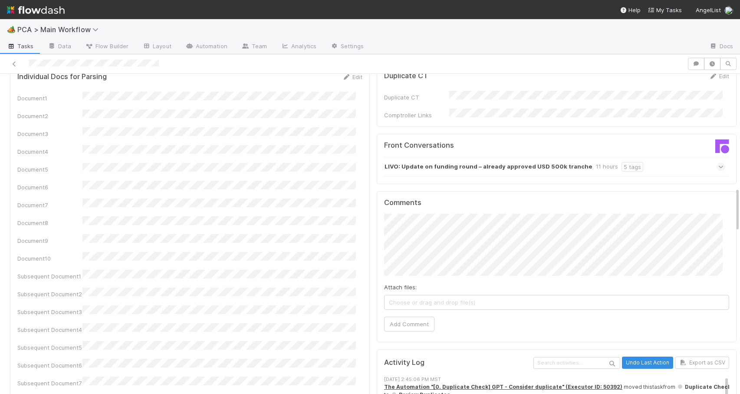
drag, startPoint x: 731, startPoint y: 99, endPoint x: 736, endPoint y: 212, distance: 113.4
click at [736, 212] on div "🏕️ PCA > Main Workflow Tasks Data Flow Builder Layout Automation Team Analytics…" at bounding box center [370, 206] width 740 height 375
click at [634, 157] on div "LIVO: Update on funding round – already approved USD 500k tranche 11 hours 5 ta…" at bounding box center [554, 167] width 341 height 20
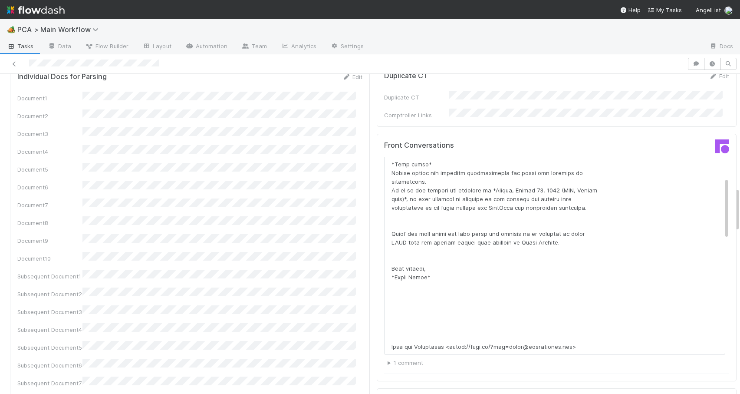
scroll to position [38, 0]
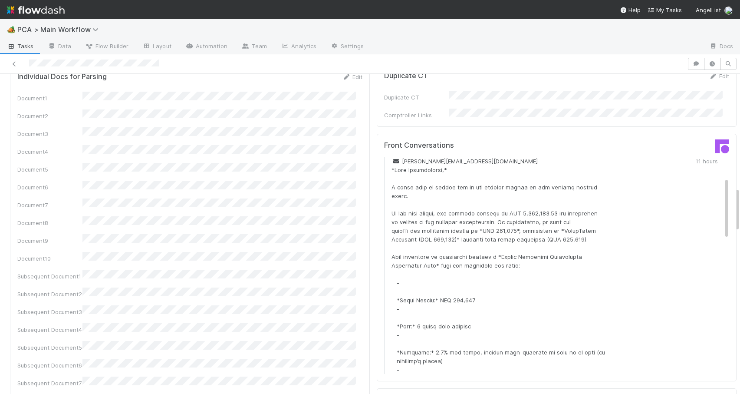
drag, startPoint x: 713, startPoint y: 144, endPoint x: 710, endPoint y: 149, distance: 5.8
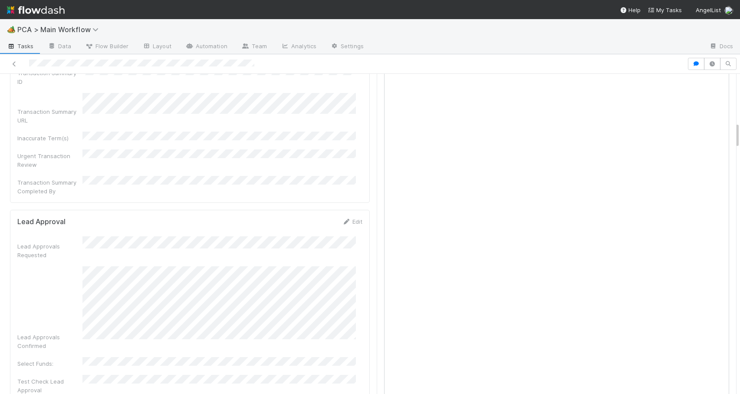
scroll to position [641, 0]
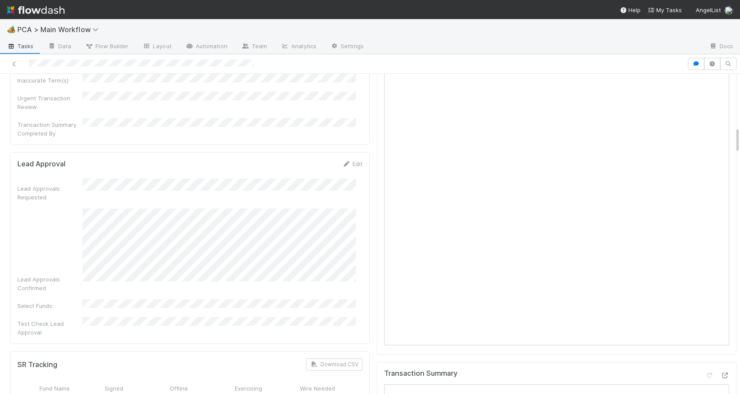
drag, startPoint x: 731, startPoint y: 123, endPoint x: 743, endPoint y: 139, distance: 19.8
click at [740, 139] on html "🏕️ PCA > Main Workflow Tasks Data Flow Builder Layout Automation Team Analytics…" at bounding box center [370, 197] width 740 height 394
click at [740, 132] on div at bounding box center [740, 234] width 0 height 320
drag, startPoint x: 731, startPoint y: 133, endPoint x: 731, endPoint y: 139, distance: 5.7
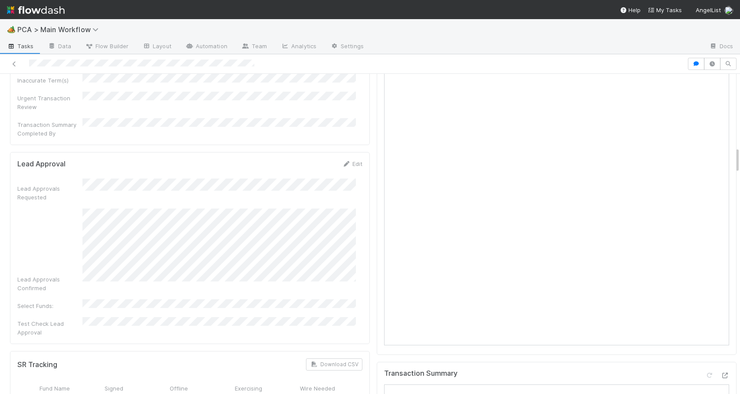
scroll to position [883, 0]
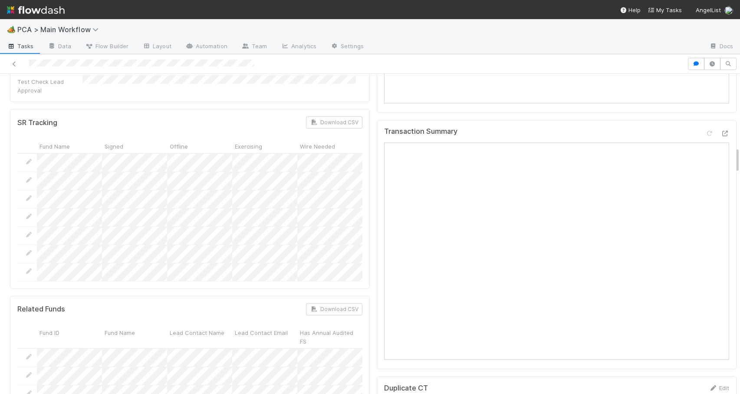
drag, startPoint x: 731, startPoint y: 152, endPoint x: 533, endPoint y: 139, distance: 198.5
click at [734, 189] on div "🏕️ PCA > Main Workflow Tasks Data Flow Builder Layout Automation Team Analytics…" at bounding box center [370, 206] width 740 height 375
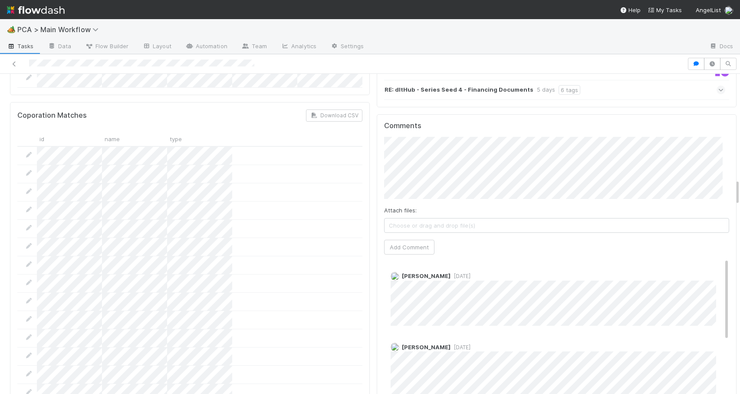
drag, startPoint x: 731, startPoint y: 191, endPoint x: 730, endPoint y: 186, distance: 4.9
click at [402, 240] on button "Add Comment" at bounding box center [409, 247] width 50 height 15
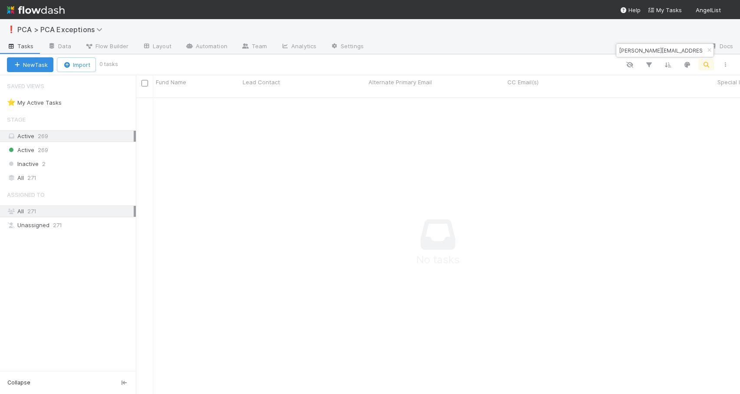
scroll to position [290, 598]
click at [659, 48] on input "oleg@andros15.com" at bounding box center [661, 50] width 87 height 10
paste input "renne@aal.vc"
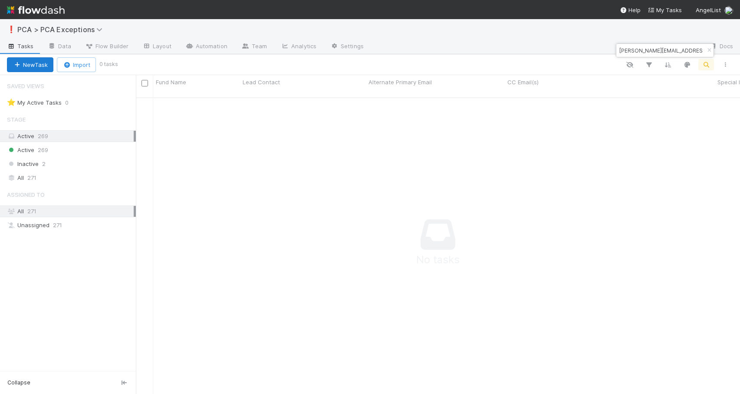
type input "renne@aal.vc"
click at [37, 67] on button "New Task" at bounding box center [30, 64] width 46 height 15
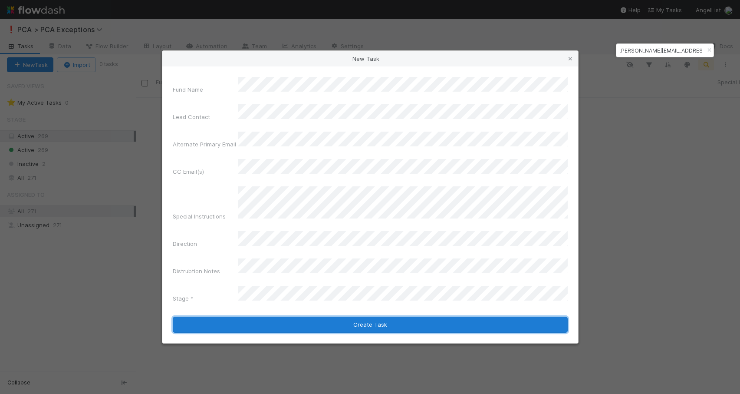
click at [365, 317] on button "Create Task" at bounding box center [370, 325] width 395 height 16
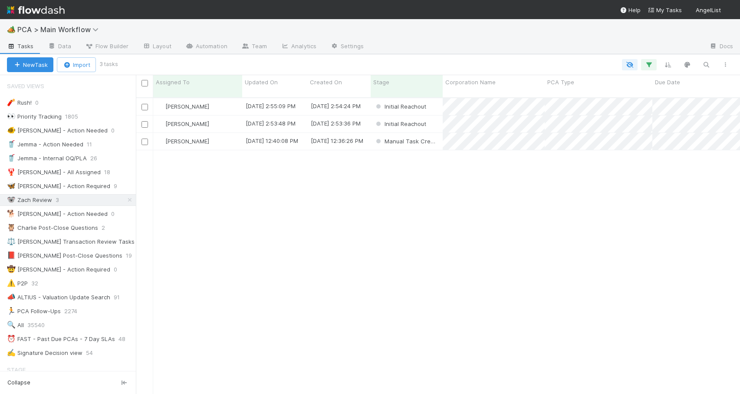
scroll to position [7, 7]
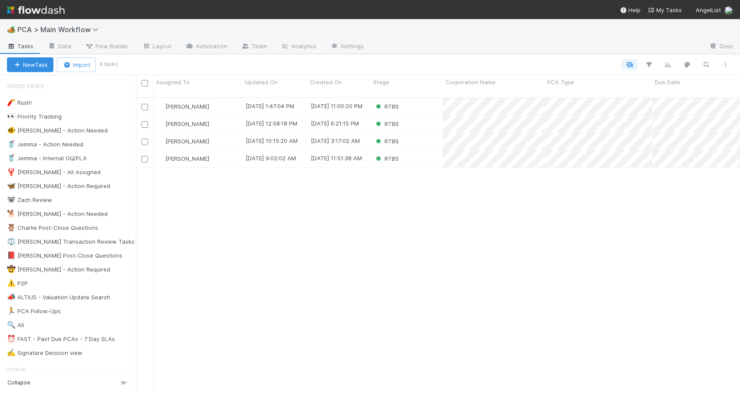
scroll to position [297, 598]
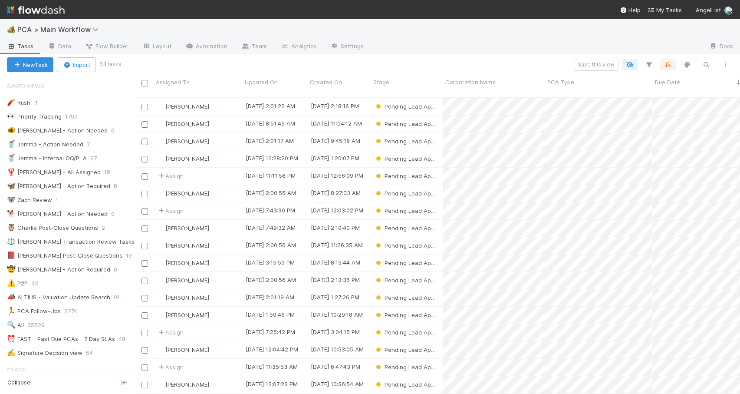
scroll to position [297, 598]
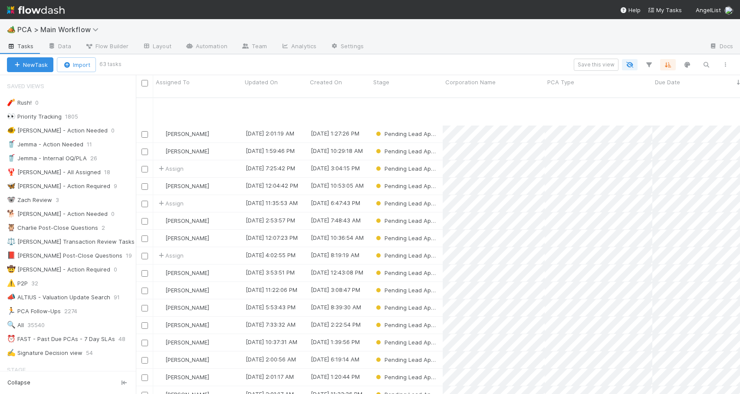
scroll to position [217, 0]
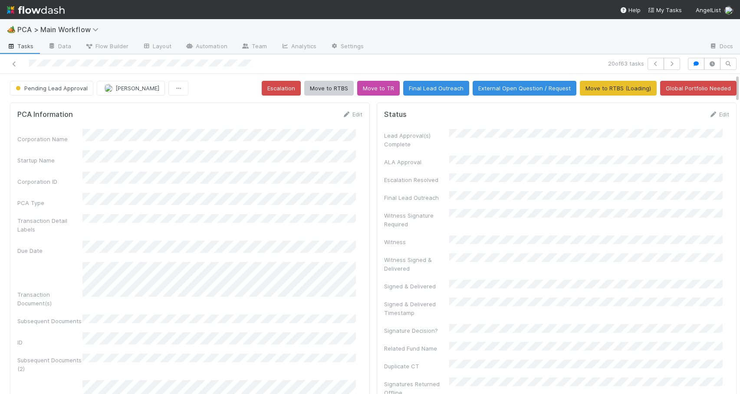
drag, startPoint x: 731, startPoint y: 122, endPoint x: 732, endPoint y: 72, distance: 50.8
click at [732, 72] on div "20 of 63 tasks Pending Lead Approval Nathalie Gualito Escalation Move to RTBS M…" at bounding box center [370, 224] width 740 height 340
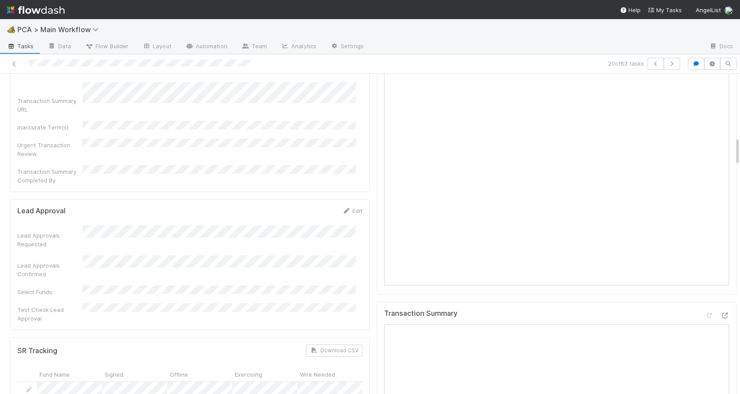
scroll to position [699, 0]
drag, startPoint x: 731, startPoint y: 82, endPoint x: 746, endPoint y: 145, distance: 64.6
click at [740, 145] on html "🏕️ PCA > Main Workflow Tasks Data Flow Builder Layout Automation Team Analytics…" at bounding box center [370, 197] width 740 height 394
click at [740, 152] on div at bounding box center [740, 234] width 0 height 320
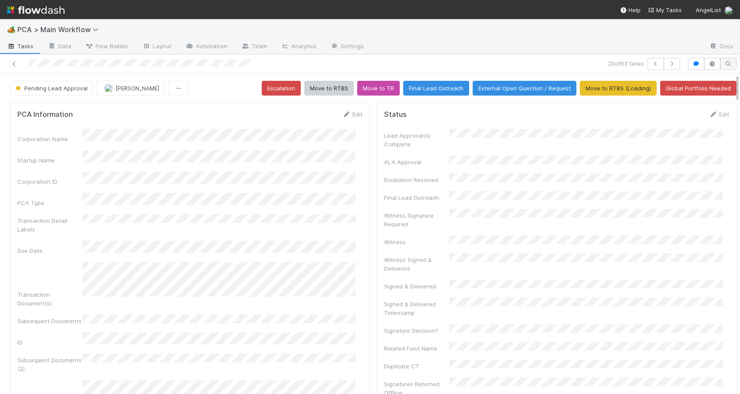
drag, startPoint x: 731, startPoint y: 153, endPoint x: 729, endPoint y: 65, distance: 87.7
click at [730, 66] on div "20 of 63 tasks Pending Lead Approval Nathalie Gualito Escalation Move to RTBS M…" at bounding box center [370, 224] width 740 height 340
click at [349, 114] on link "Edit" at bounding box center [352, 114] width 20 height 7
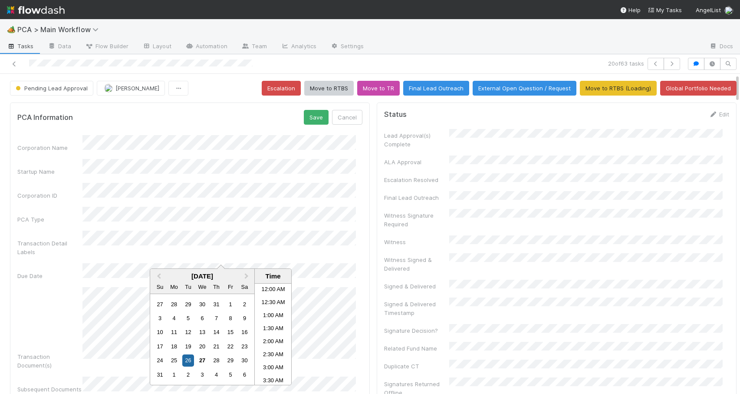
scroll to position [373, 0]
click at [219, 363] on div "28" at bounding box center [217, 360] width 12 height 12
click at [225, 117] on div "PCA Information Save Cancel" at bounding box center [189, 117] width 345 height 15
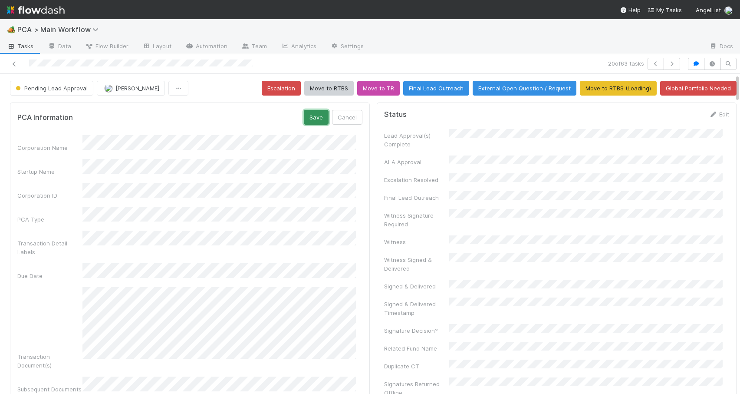
click at [320, 114] on button "Save" at bounding box center [316, 117] width 25 height 15
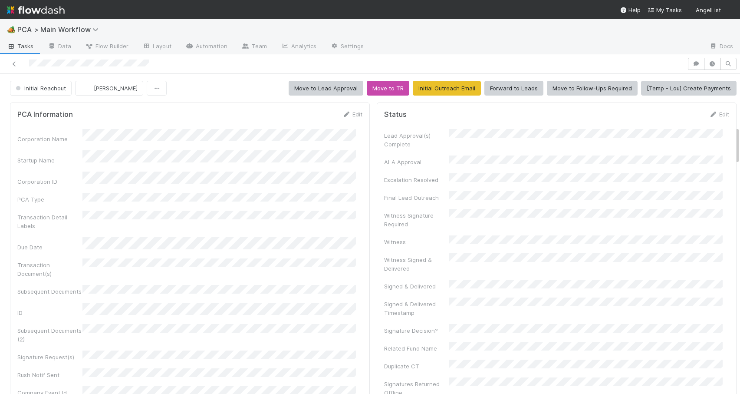
scroll to position [445, 0]
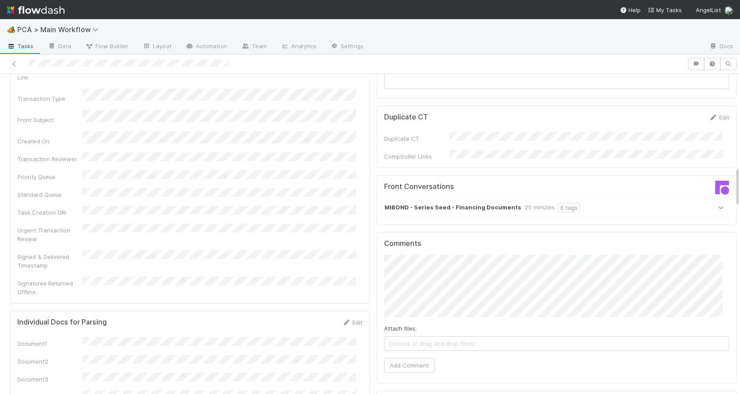
scroll to position [894, 0]
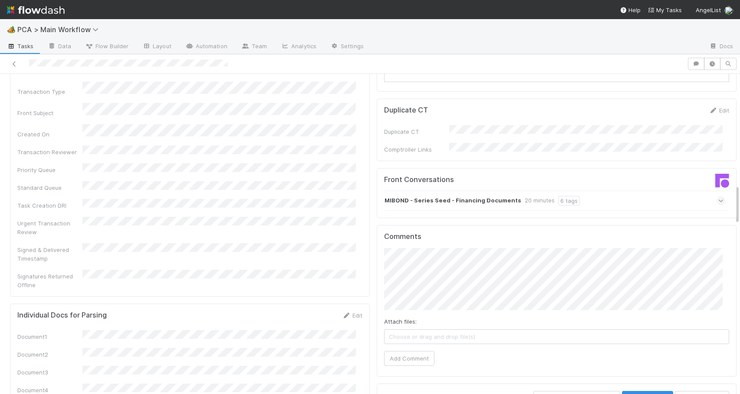
drag, startPoint x: 731, startPoint y: 138, endPoint x: 735, endPoint y: 194, distance: 56.2
click at [735, 194] on div "🏕️ PCA > Main Workflow Tasks Data Flow Builder Layout Automation Team Analytics…" at bounding box center [370, 206] width 740 height 375
click at [592, 191] on div "MIBOND - Series Seed - Financing Documents 20 minutes 6 tags" at bounding box center [554, 201] width 341 height 20
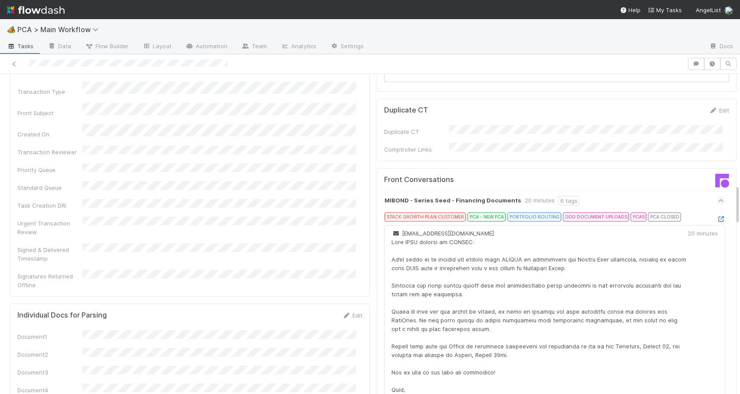
click at [591, 191] on div "MIBOND - Series Seed - Financing Documents 20 minutes 6 tags" at bounding box center [554, 201] width 341 height 20
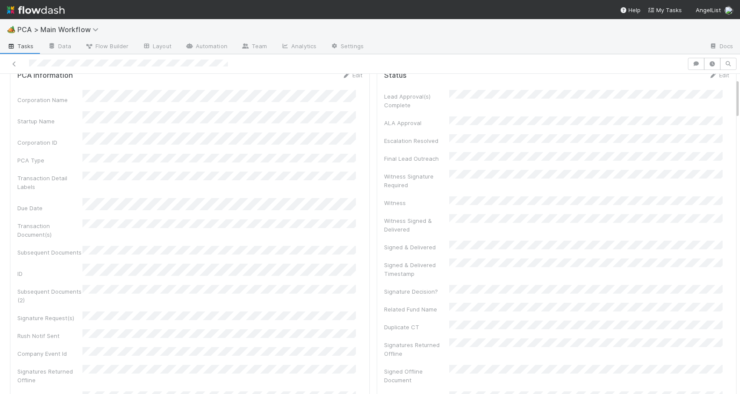
scroll to position [0, 0]
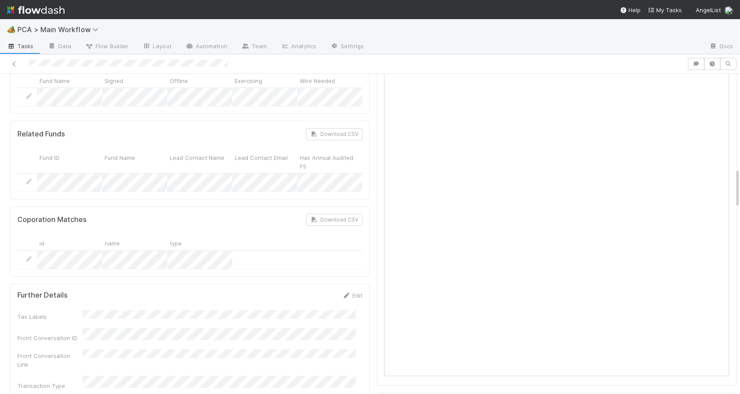
drag, startPoint x: 731, startPoint y: 192, endPoint x: 742, endPoint y: 148, distance: 45.0
click at [740, 148] on html "🏕️ PCA > Main Workflow Tasks Data Flow Builder Layout Automation Team Analytics…" at bounding box center [370, 197] width 740 height 394
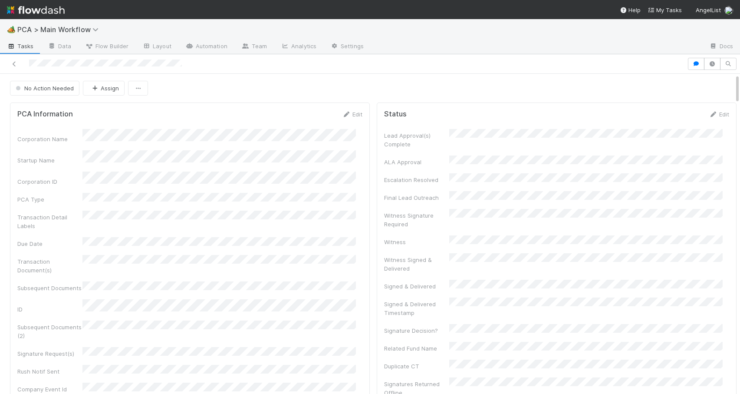
scroll to position [445, 0]
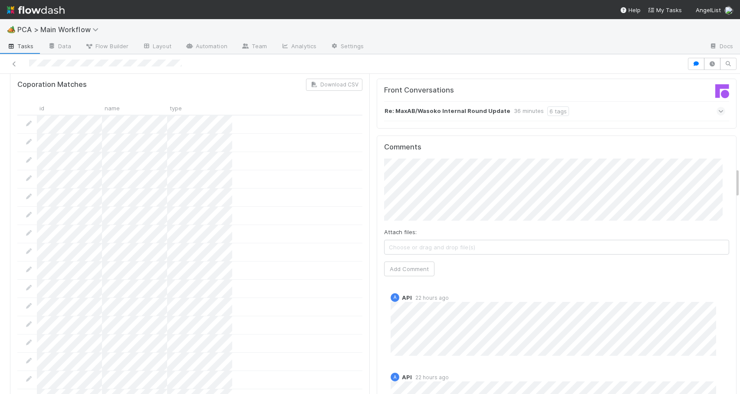
scroll to position [1020, 0]
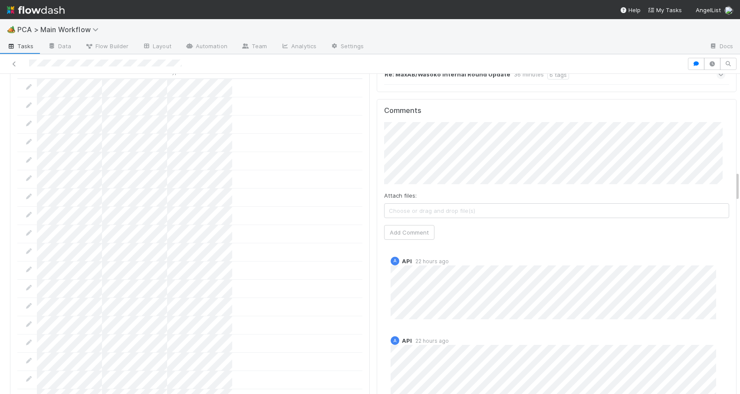
drag, startPoint x: 731, startPoint y: 128, endPoint x: 740, endPoint y: 182, distance: 55.5
click at [740, 182] on html "🏕️ PCA > Main Workflow Tasks Data Flow Builder Layout Automation Team Analytics…" at bounding box center [370, 197] width 740 height 394
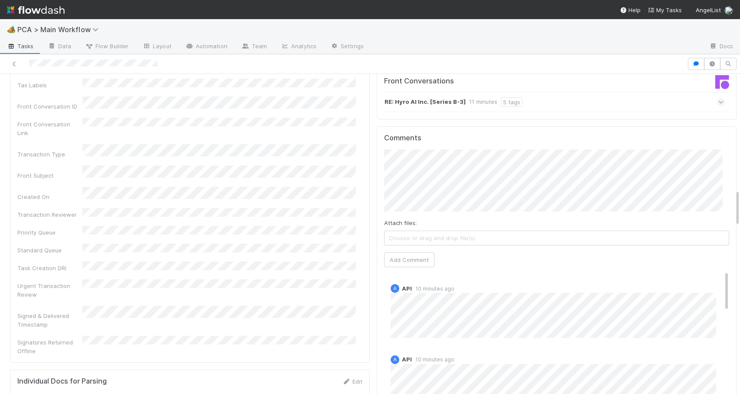
scroll to position [1018, 0]
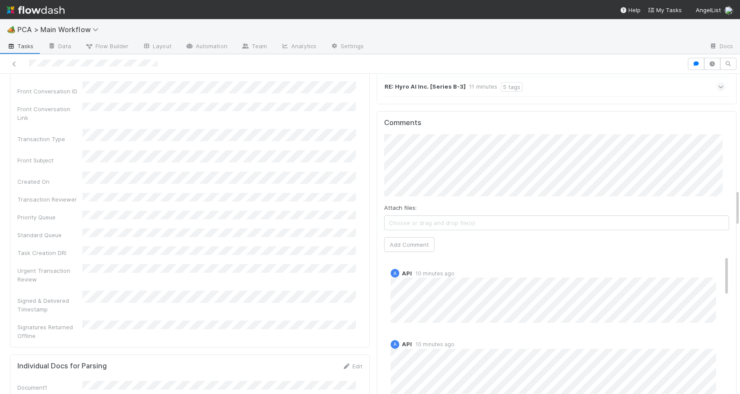
drag, startPoint x: 730, startPoint y: 135, endPoint x: 732, endPoint y: 201, distance: 66.0
click at [732, 201] on div "Internal - Open Question / Request [PERSON_NAME] Escalation Move to TR Global P…" at bounding box center [370, 234] width 740 height 320
click at [686, 119] on div "Comments Attach files: Choose or drag and drop file(s) Add Comment A API 10 min…" at bounding box center [556, 274] width 345 height 310
click at [427, 216] on span "Choose or drag and drop file(s)" at bounding box center [557, 223] width 344 height 14
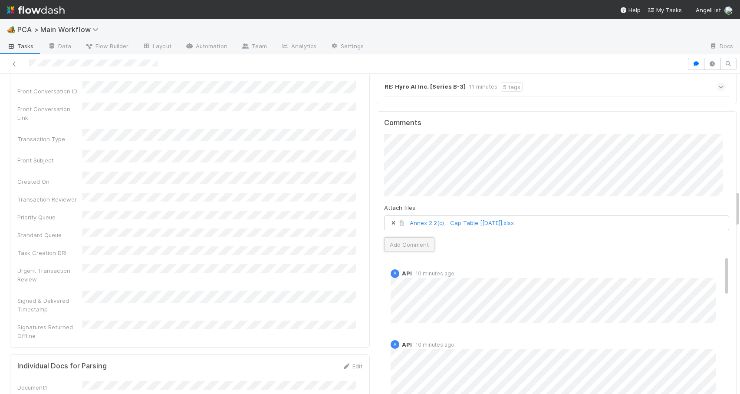
click at [408, 237] on button "Add Comment" at bounding box center [409, 244] width 50 height 15
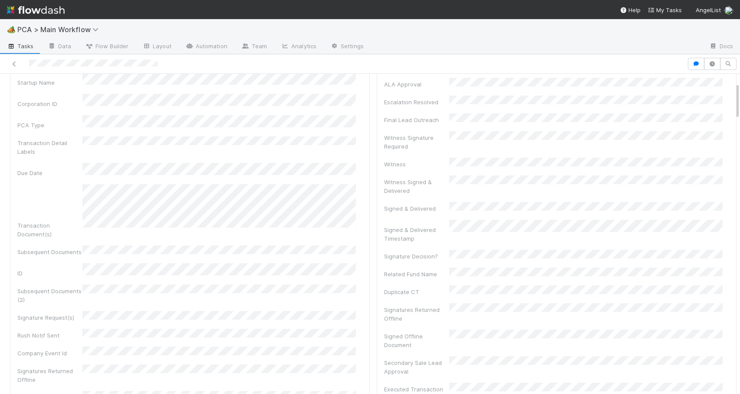
scroll to position [28, 0]
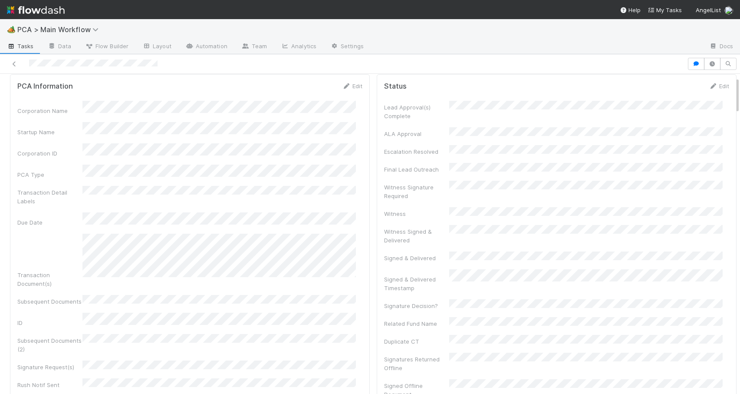
drag, startPoint x: 731, startPoint y: 208, endPoint x: 719, endPoint y: 94, distance: 113.9
click at [342, 85] on icon at bounding box center [346, 86] width 9 height 6
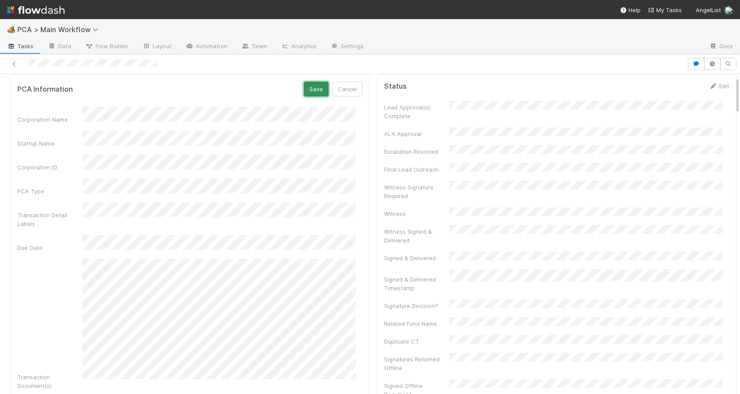
click at [313, 93] on button "Save" at bounding box center [316, 89] width 25 height 15
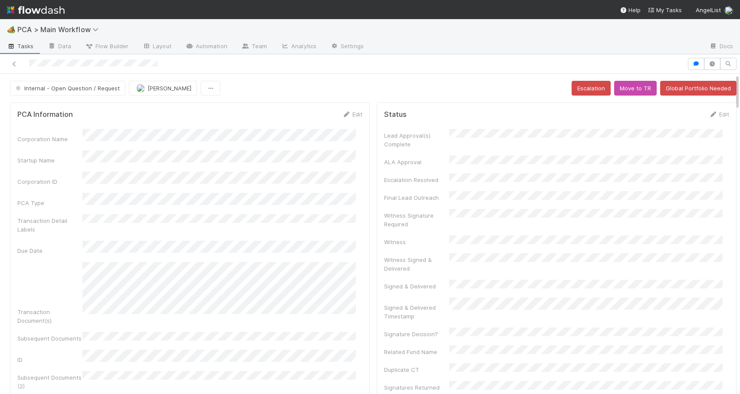
drag, startPoint x: 730, startPoint y: 95, endPoint x: 729, endPoint y: 78, distance: 16.5
click at [75, 87] on span "Internal - Open Question / Request" at bounding box center [67, 88] width 106 height 7
click at [74, 124] on div "Record Transaction" at bounding box center [68, 126] width 122 height 16
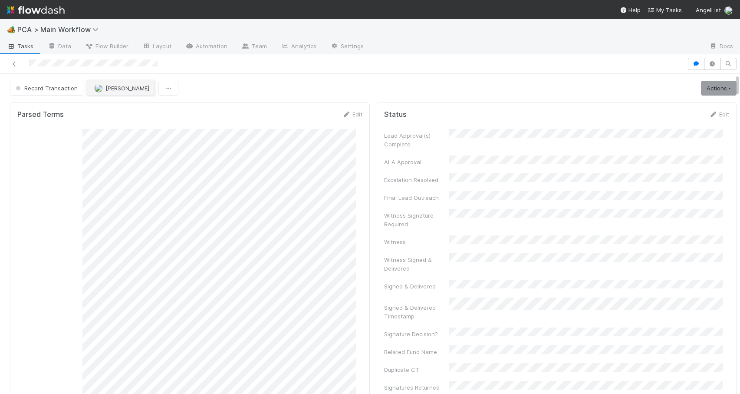
click at [122, 95] on button "[PERSON_NAME]" at bounding box center [121, 88] width 68 height 15
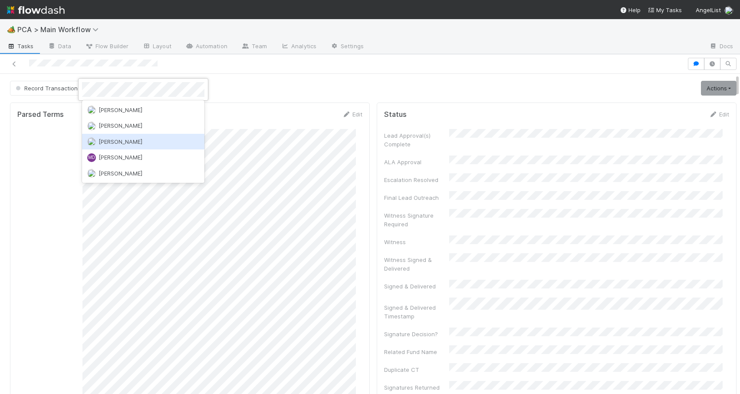
click at [119, 144] on span "Michael Capilitan" at bounding box center [121, 141] width 44 height 7
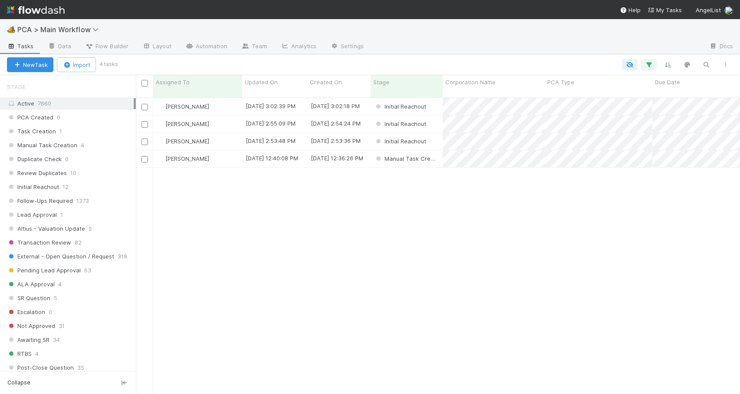
scroll to position [308, 0]
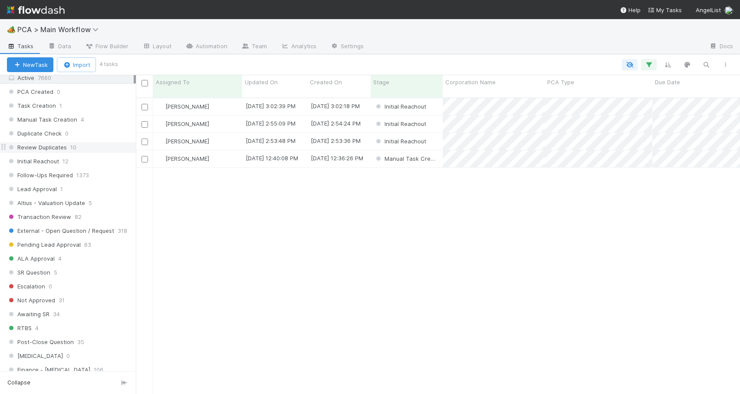
click at [100, 145] on div "Review Duplicates 10" at bounding box center [71, 147] width 129 height 11
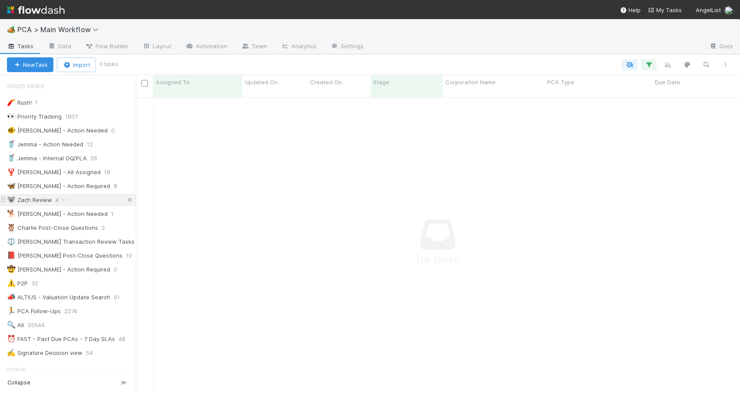
scroll to position [290, 598]
click at [125, 201] on icon at bounding box center [129, 200] width 9 height 6
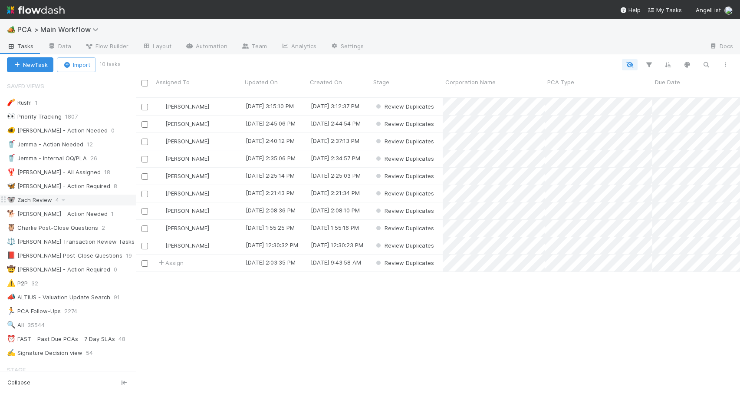
scroll to position [297, 598]
click at [226, 118] on div "Zachary Conley" at bounding box center [197, 123] width 89 height 17
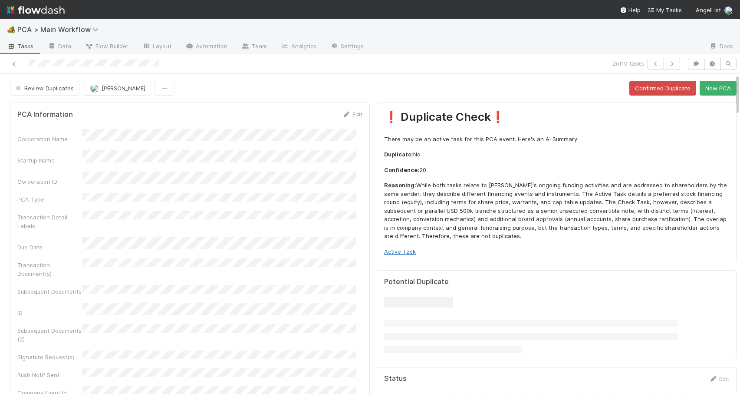
click at [396, 250] on link "Active Task" at bounding box center [400, 251] width 32 height 7
click at [700, 86] on button "New PCA" at bounding box center [718, 88] width 37 height 15
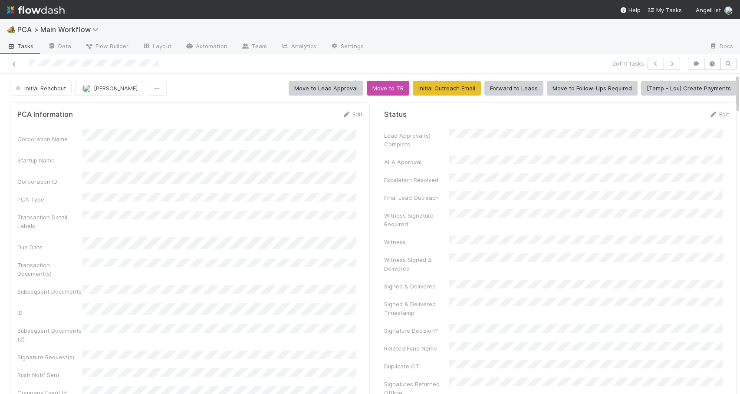
scroll to position [445, 0]
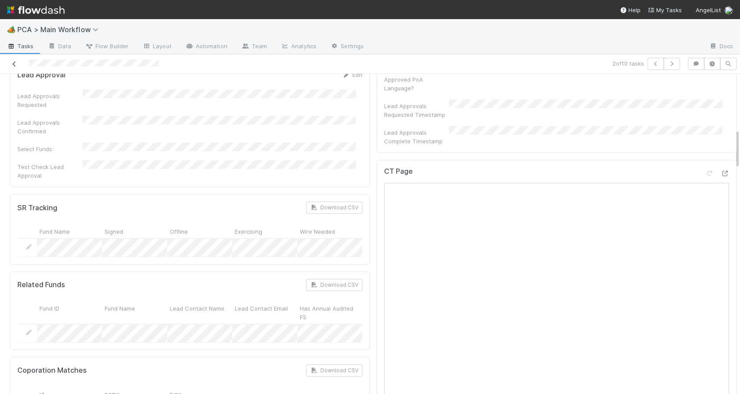
click at [14, 65] on icon at bounding box center [14, 64] width 9 height 6
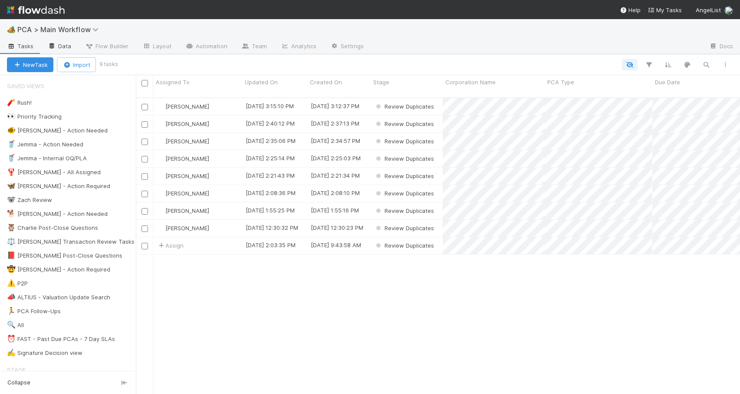
scroll to position [297, 598]
click at [227, 133] on div "[PERSON_NAME]" at bounding box center [197, 141] width 89 height 17
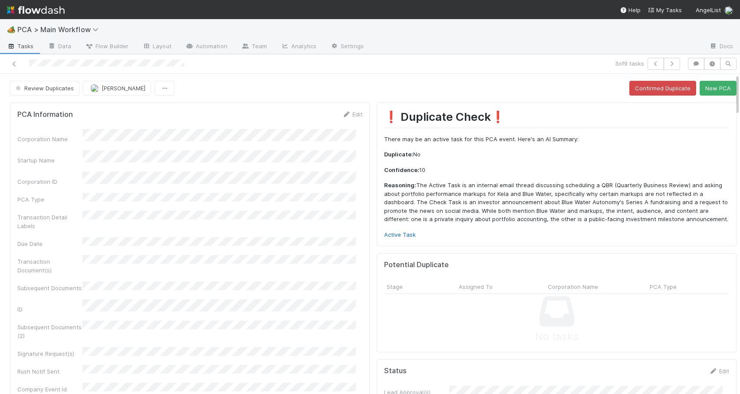
click at [730, 86] on div "Review Duplicates Zachary Conley Confirmed Duplicate New PCA" at bounding box center [373, 88] width 740 height 15
click at [730, 86] on div "Review Duplicates Zachary Conley Confirmed Duplicate New PCA" at bounding box center [373, 88] width 747 height 15
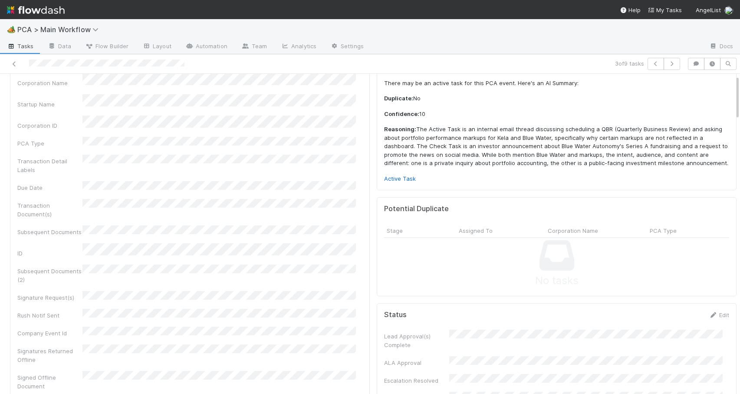
drag, startPoint x: 730, startPoint y: 86, endPoint x: 730, endPoint y: 94, distance: 8.2
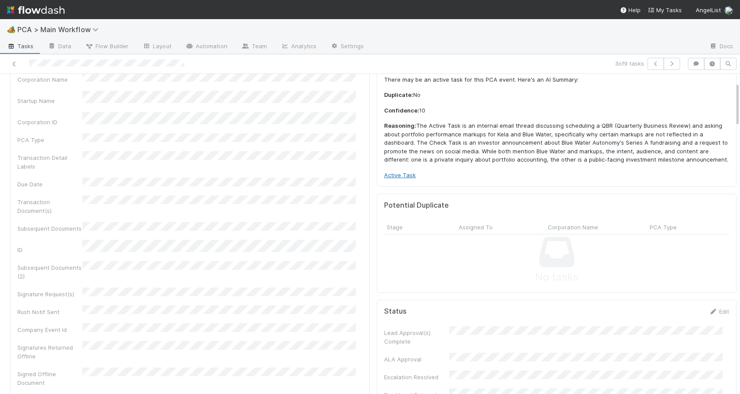
click at [384, 172] on link "Active Task" at bounding box center [400, 175] width 32 height 7
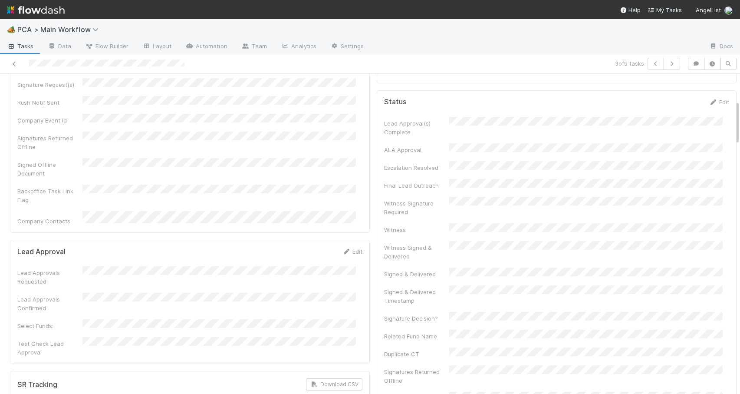
scroll to position [0, 0]
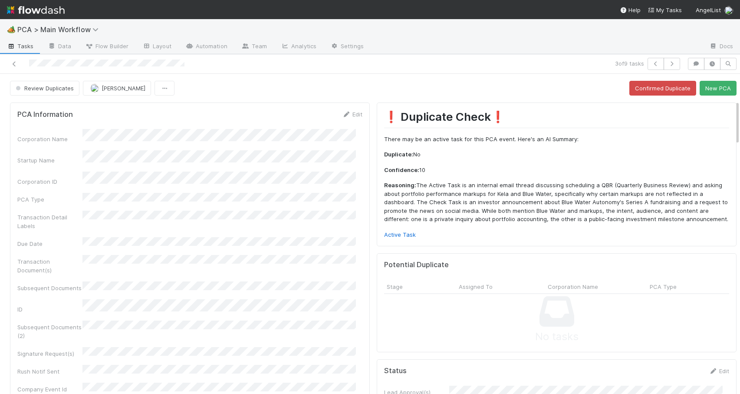
drag, startPoint x: 731, startPoint y: 112, endPoint x: 728, endPoint y: 89, distance: 22.8
click at [709, 89] on button "New PCA" at bounding box center [718, 88] width 37 height 15
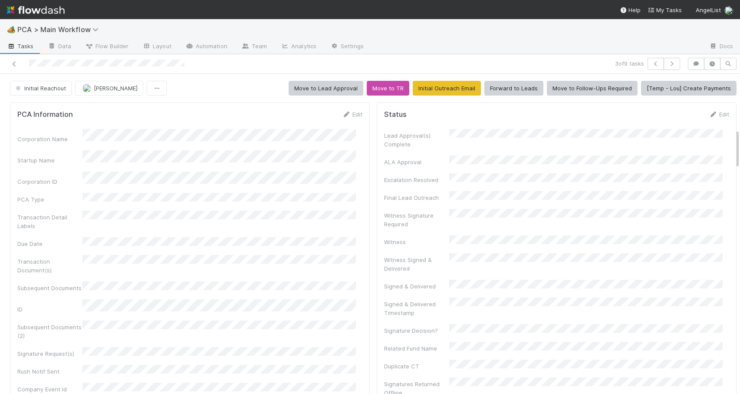
scroll to position [445, 0]
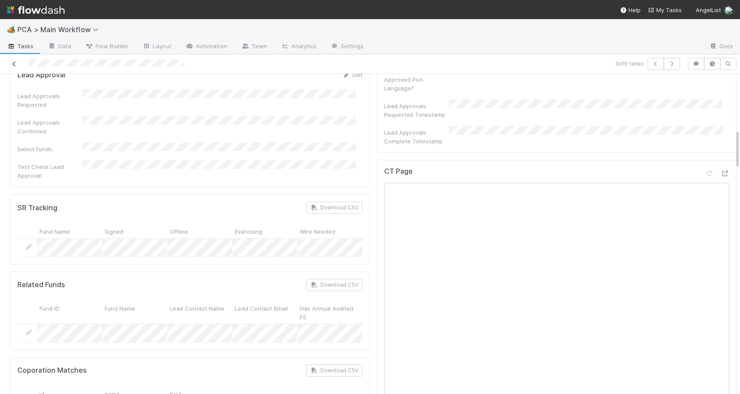
click at [13, 64] on icon at bounding box center [14, 64] width 9 height 6
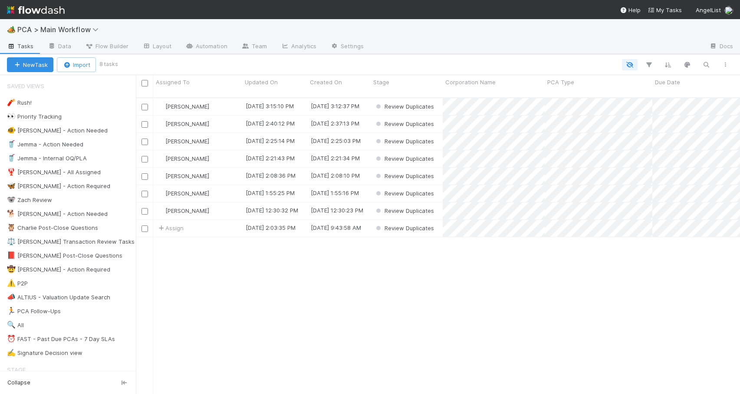
scroll to position [297, 598]
click at [229, 153] on div "[PERSON_NAME]" at bounding box center [197, 158] width 89 height 17
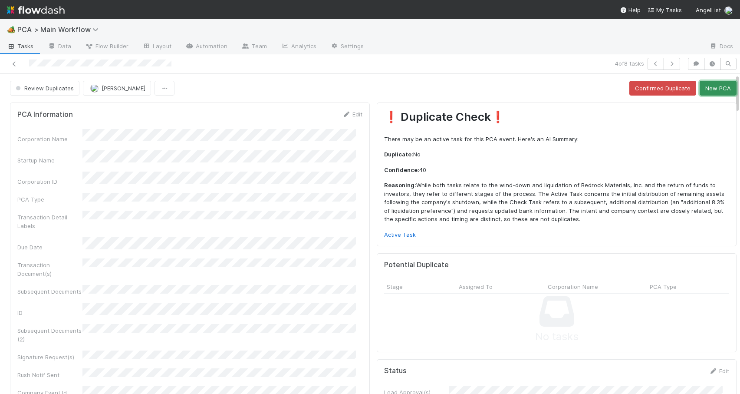
click at [706, 95] on button "New PCA" at bounding box center [718, 88] width 37 height 15
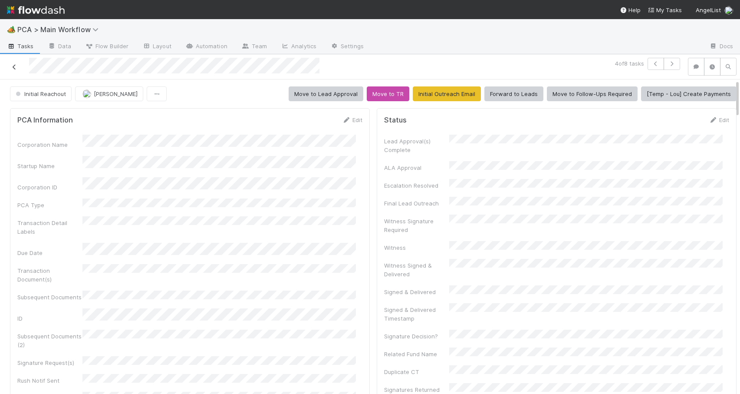
click at [14, 64] on icon at bounding box center [14, 67] width 9 height 6
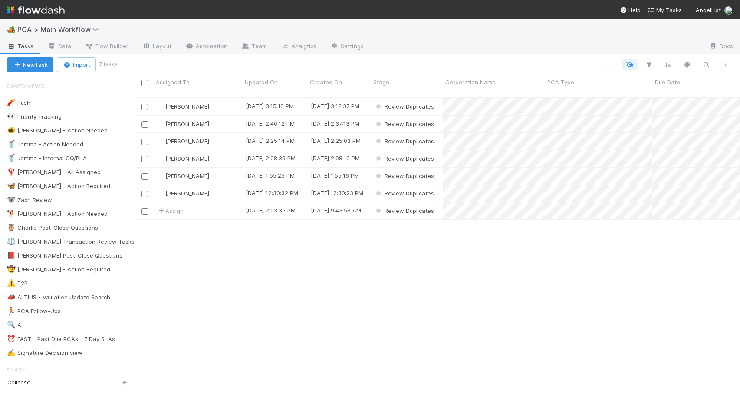
scroll to position [297, 598]
click at [226, 156] on div "[PERSON_NAME]" at bounding box center [197, 158] width 89 height 17
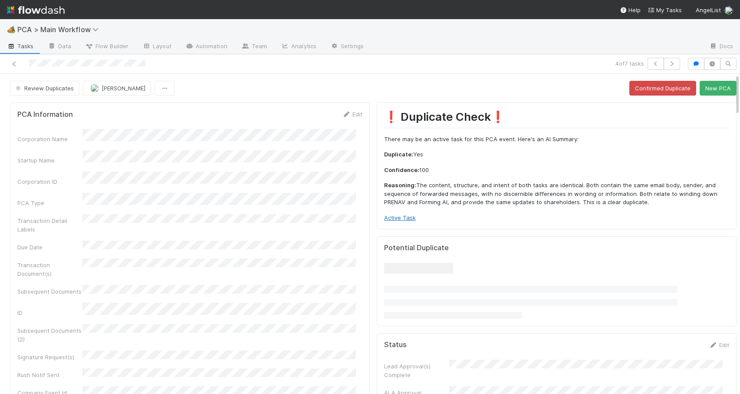
click at [403, 218] on link "Active Task" at bounding box center [400, 217] width 32 height 7
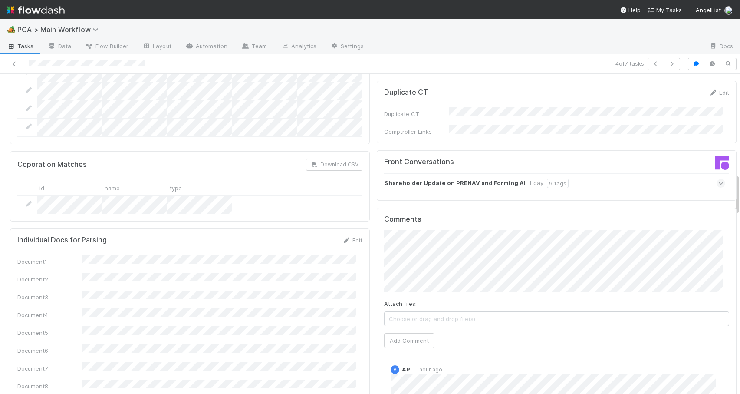
scroll to position [768, 0]
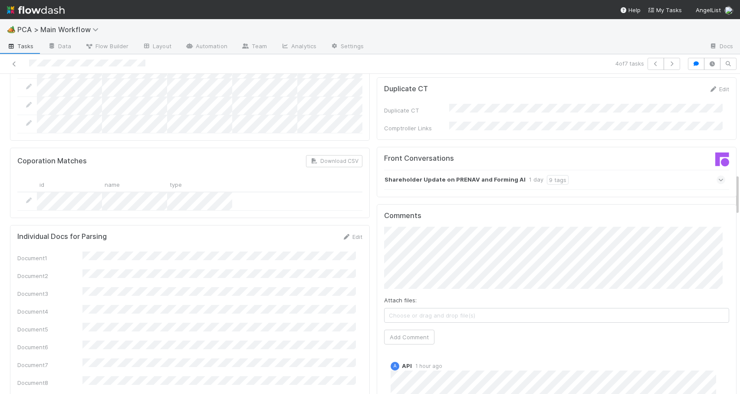
drag, startPoint x: 730, startPoint y: 91, endPoint x: 746, endPoint y: 191, distance: 101.1
click at [740, 191] on html "🏕️ PCA > Main Workflow Tasks Data Flow Builder Layout Automation Team Analytics…" at bounding box center [370, 197] width 740 height 394
click at [581, 170] on div "Shareholder Update on PRENAV and Forming AI 1 day 9 tags" at bounding box center [554, 180] width 341 height 20
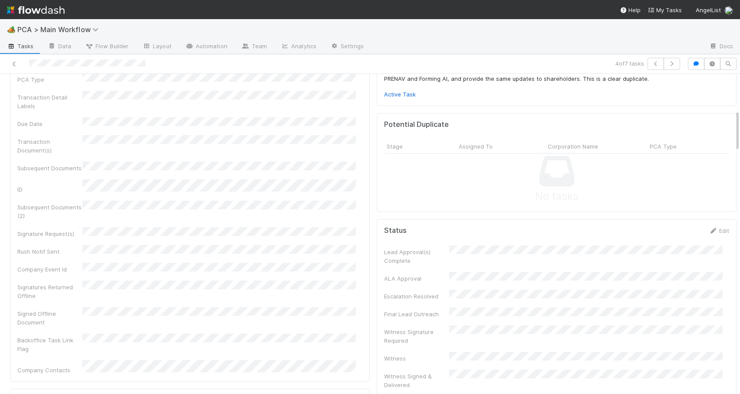
scroll to position [80, 0]
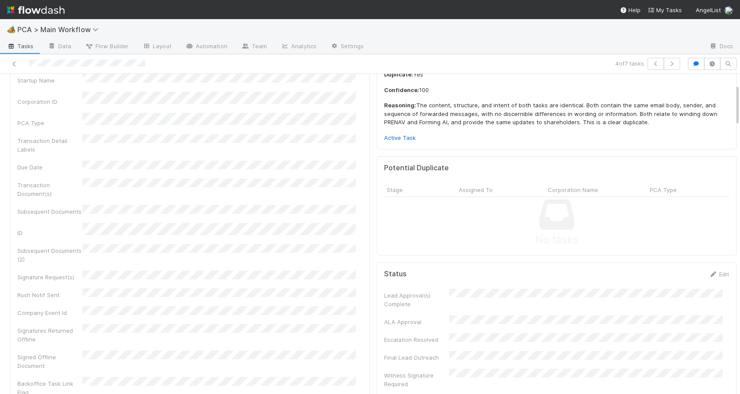
drag, startPoint x: 730, startPoint y: 188, endPoint x: 716, endPoint y: 99, distance: 90.6
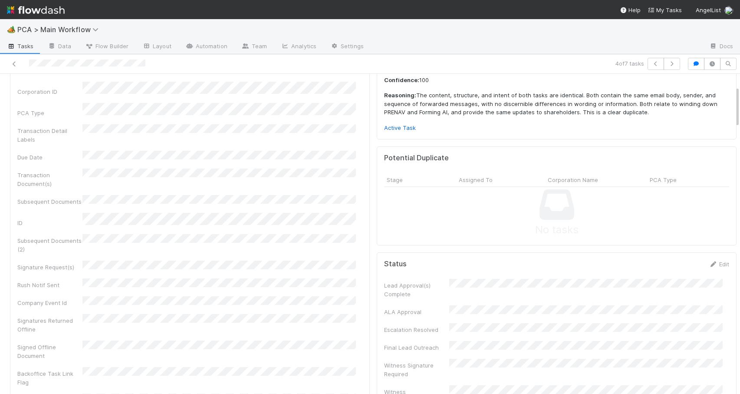
scroll to position [93, 0]
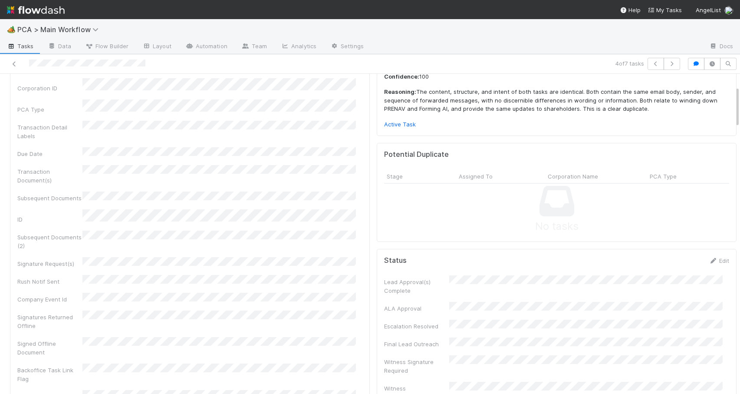
drag, startPoint x: 731, startPoint y: 99, endPoint x: 738, endPoint y: 100, distance: 7.6
click at [738, 100] on div "🏕️ PCA > Main Workflow Tasks Data Flow Builder Layout Automation Team Analytics…" at bounding box center [370, 206] width 740 height 375
click at [408, 125] on link "Active Task" at bounding box center [400, 124] width 32 height 7
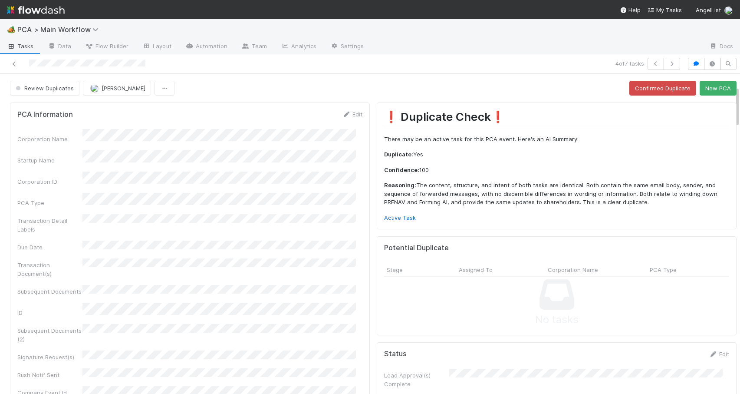
drag, startPoint x: 731, startPoint y: 100, endPoint x: 730, endPoint y: 69, distance: 31.3
click at [731, 72] on div "4 of 7 tasks Review Duplicates Zachary Conley Confirmed Duplicate New PCA PCA I…" at bounding box center [370, 224] width 740 height 340
click at [649, 84] on button "Confirmed Duplicate" at bounding box center [663, 88] width 67 height 15
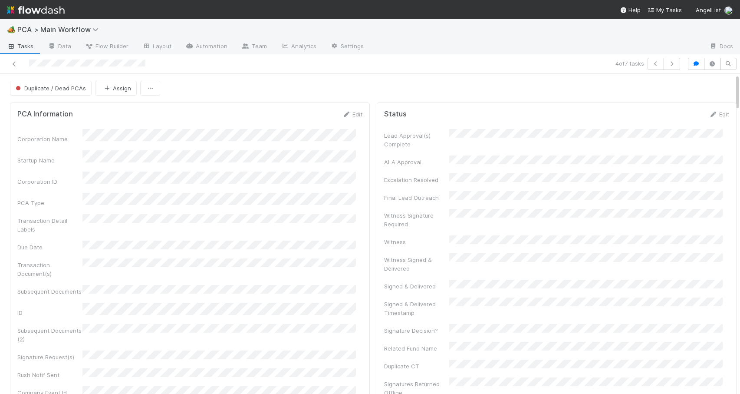
scroll to position [445, 0]
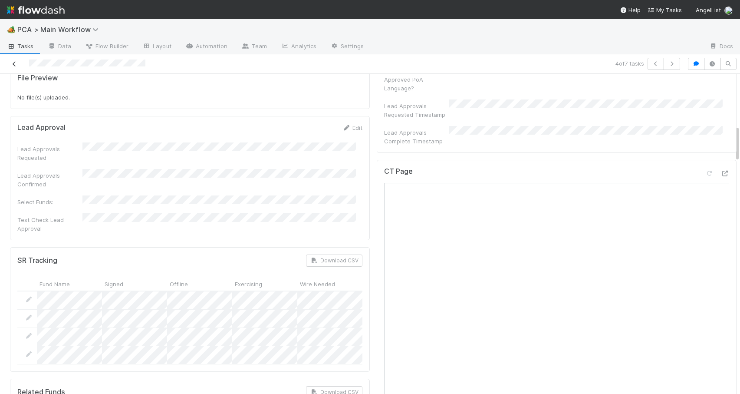
click at [16, 65] on icon at bounding box center [14, 64] width 9 height 6
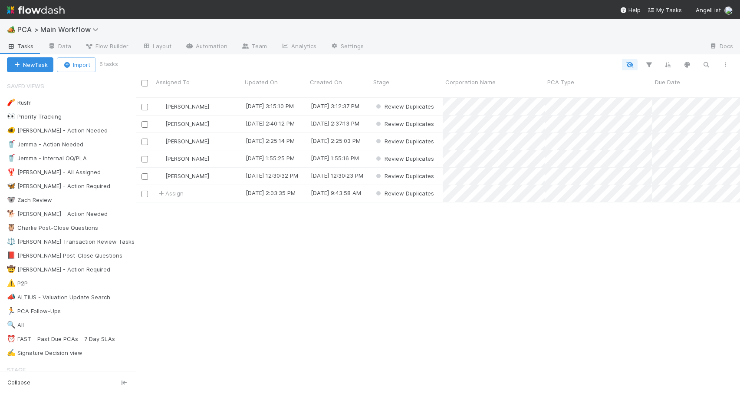
scroll to position [297, 598]
click at [90, 198] on div "🐨 Zach Review 7" at bounding box center [71, 200] width 129 height 11
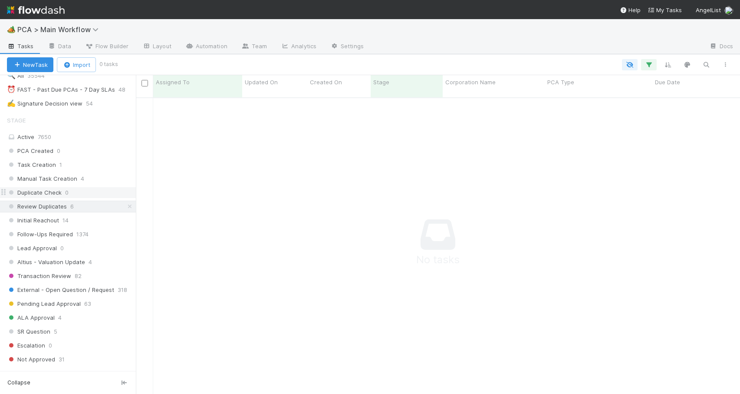
scroll to position [290, 598]
click at [125, 208] on icon at bounding box center [129, 207] width 9 height 6
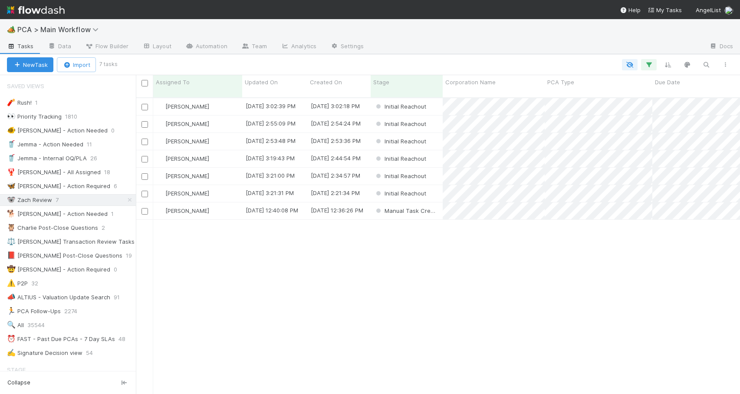
scroll to position [297, 598]
click at [220, 185] on div "[PERSON_NAME]" at bounding box center [197, 193] width 89 height 17
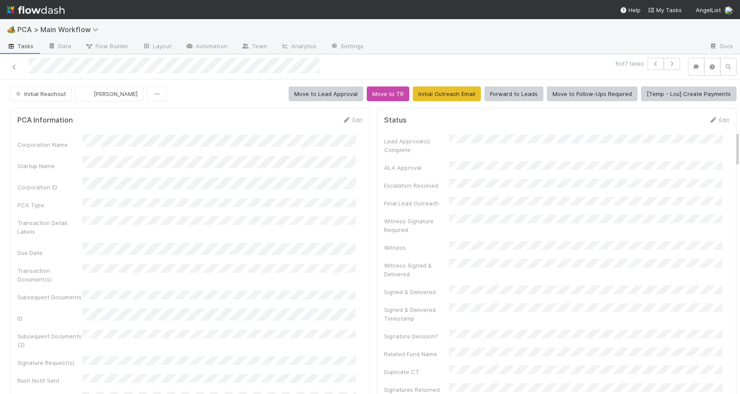
scroll to position [448, 0]
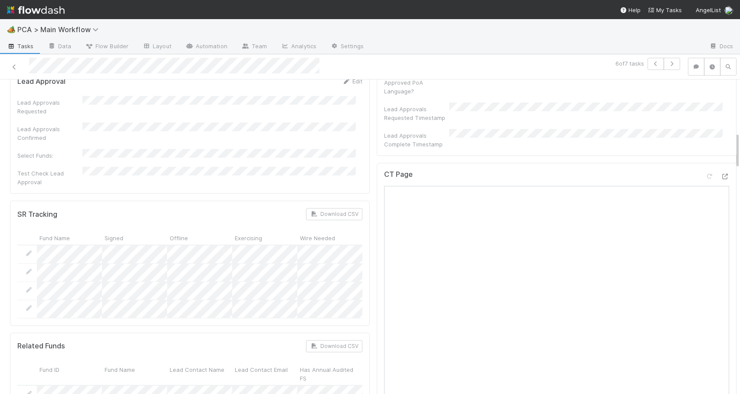
click at [740, 139] on div at bounding box center [740, 236] width 0 height 315
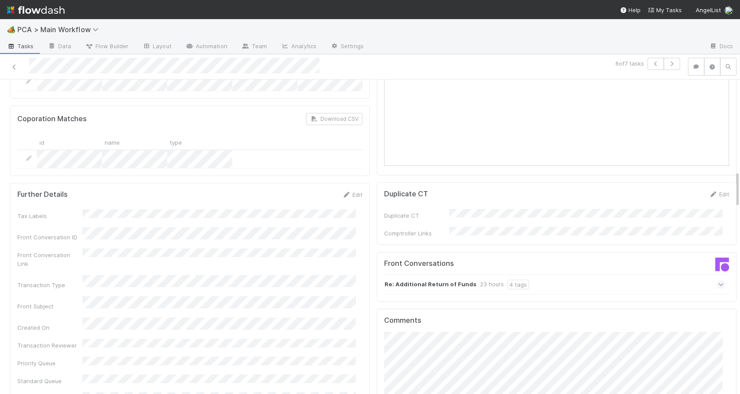
scroll to position [819, 0]
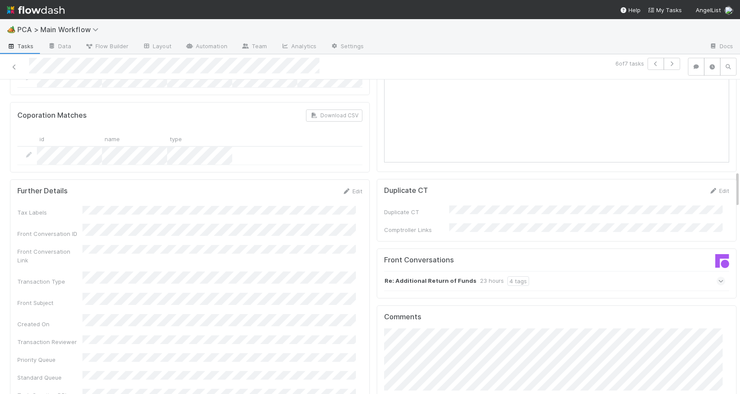
drag, startPoint x: 731, startPoint y: 139, endPoint x: 739, endPoint y: 183, distance: 44.2
click at [739, 183] on div "🏕️ PCA > Main Workflow Tasks Data Flow Builder Layout Automation Team Analytics…" at bounding box center [370, 206] width 740 height 375
click at [554, 271] on div "Re: Additional Return of Funds 23 hours 4 tags" at bounding box center [554, 281] width 341 height 20
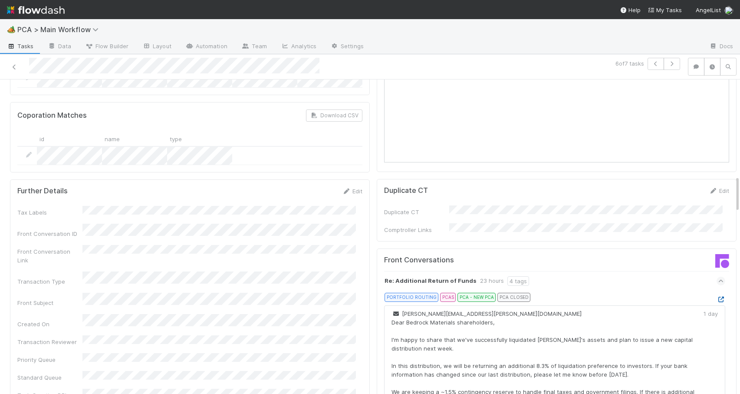
click at [717, 297] on icon at bounding box center [721, 300] width 9 height 6
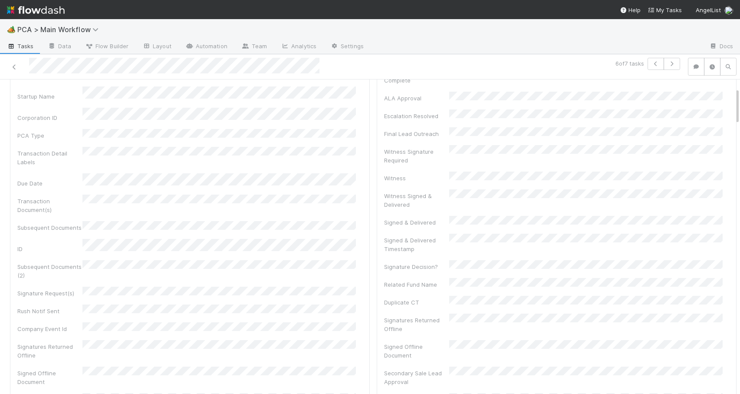
scroll to position [0, 0]
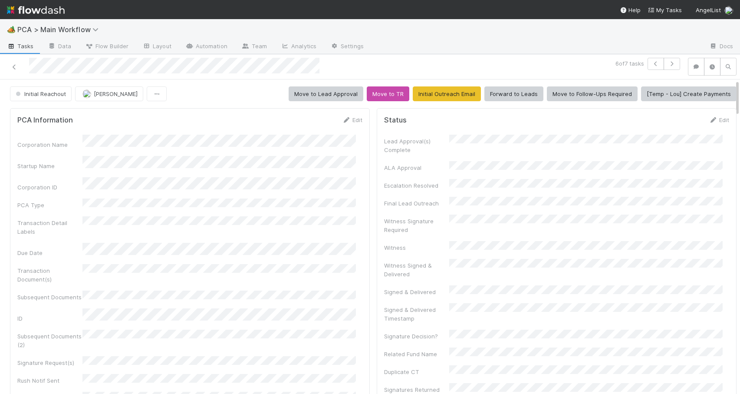
drag, startPoint x: 731, startPoint y: 184, endPoint x: 731, endPoint y: 64, distance: 120.3
click at [731, 64] on div "6 of 7 tasks Initial Reachout Zachary Conley Move to Lead Approval Move to TR I…" at bounding box center [370, 224] width 740 height 340
click at [55, 92] on span "Initial Reachout" at bounding box center [40, 93] width 52 height 7
click at [50, 127] on span "No Action Needed" at bounding box center [42, 130] width 60 height 7
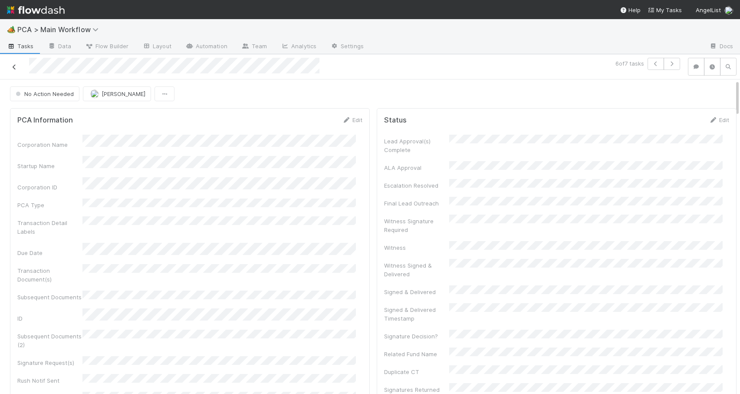
click at [15, 66] on icon at bounding box center [14, 67] width 9 height 6
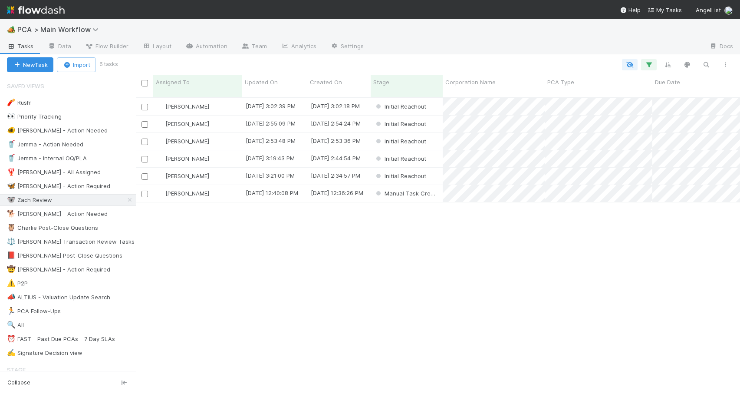
scroll to position [297, 598]
click at [226, 169] on div "[PERSON_NAME]" at bounding box center [197, 176] width 89 height 17
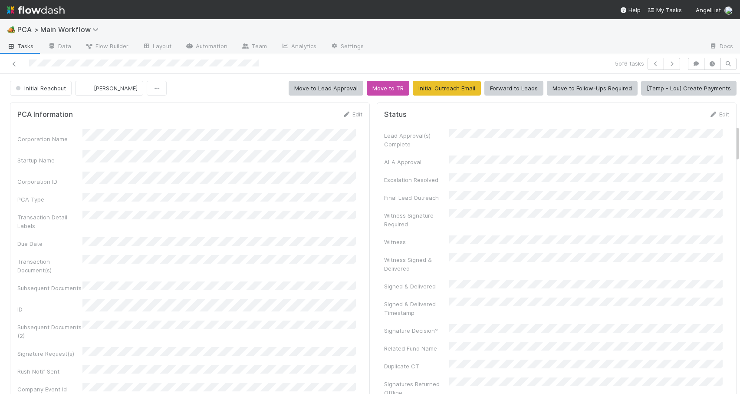
scroll to position [445, 0]
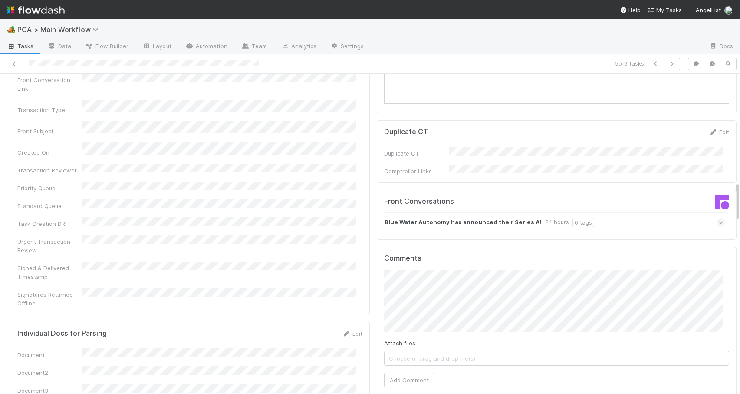
scroll to position [876, 0]
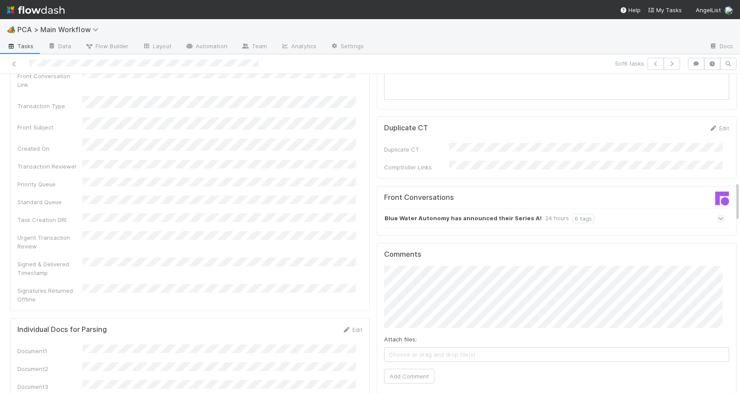
drag, startPoint x: 731, startPoint y: 139, endPoint x: 729, endPoint y: 192, distance: 53.5
click at [611, 208] on div "Blue Water Autonomy has announced their Series A! 24 hours 6 tags" at bounding box center [554, 218] width 341 height 20
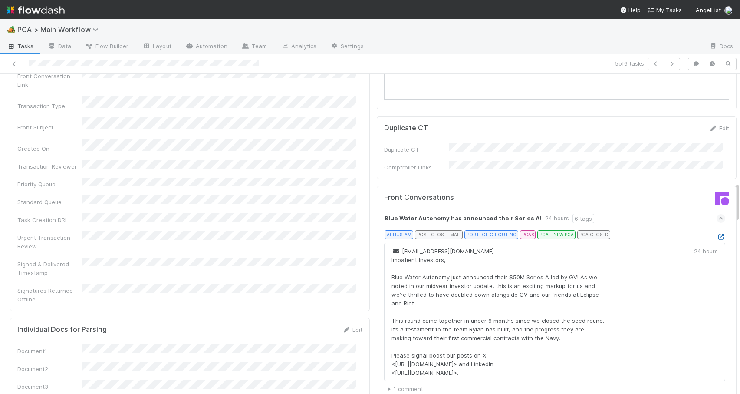
click at [717, 234] on icon at bounding box center [721, 237] width 9 height 6
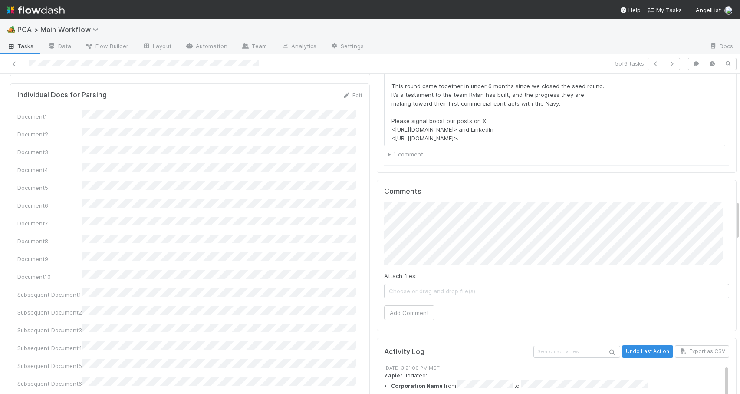
scroll to position [1148, 0]
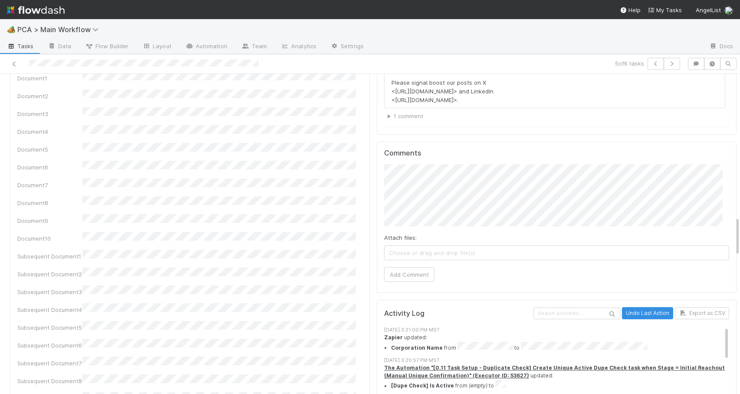
drag, startPoint x: 731, startPoint y: 195, endPoint x: 730, endPoint y: 228, distance: 33.9
click at [730, 228] on div "PCA Information Edit Corporation Name Startup Name Corporation ID PCA Type Tran…" at bounding box center [373, 283] width 747 height 2664
click at [392, 267] on button "Add Comment" at bounding box center [409, 274] width 50 height 15
click at [731, 222] on div "PCA Information Edit Corporation Name Startup Name Corporation ID PCA Type Tran…" at bounding box center [373, 283] width 747 height 2664
click at [731, 225] on div "PCA Information Edit Corporation Name Startup Name Corporation ID PCA Type Tran…" at bounding box center [373, 283] width 747 height 2664
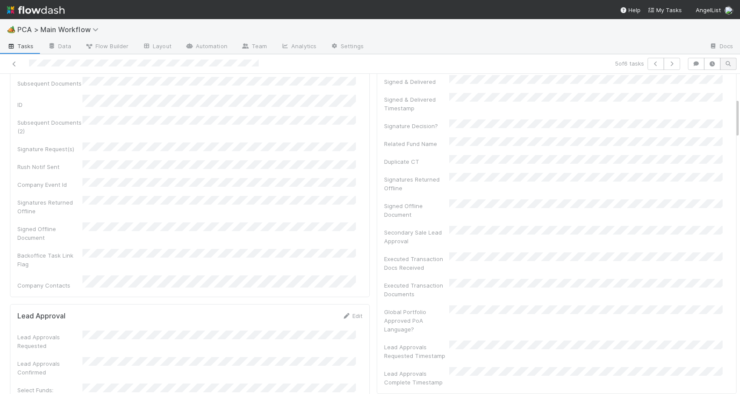
scroll to position [0, 0]
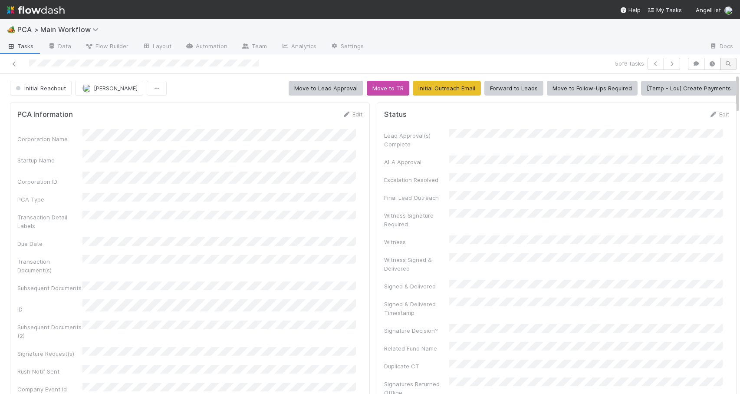
drag, startPoint x: 731, startPoint y: 225, endPoint x: 723, endPoint y: 57, distance: 168.2
click at [723, 57] on div "5 of 6 tasks Initial Reachout Zachary Conley Move to Lead Approval Move to TR I…" at bounding box center [370, 224] width 740 height 340
click at [43, 88] on span "Initial Reachout" at bounding box center [40, 88] width 52 height 7
click at [46, 124] on span "No Action Needed" at bounding box center [42, 125] width 60 height 7
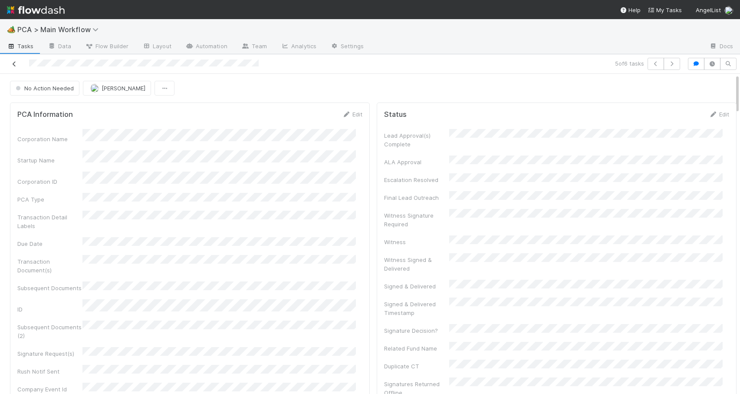
click at [15, 65] on icon at bounding box center [14, 64] width 9 height 6
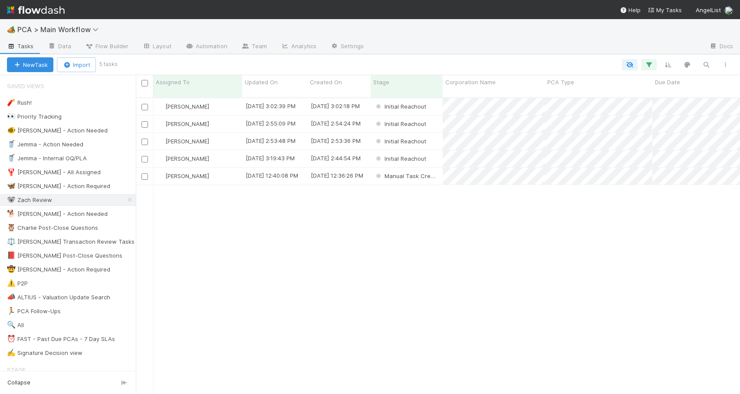
scroll to position [297, 598]
click at [227, 151] on div "[PERSON_NAME]" at bounding box center [197, 158] width 89 height 17
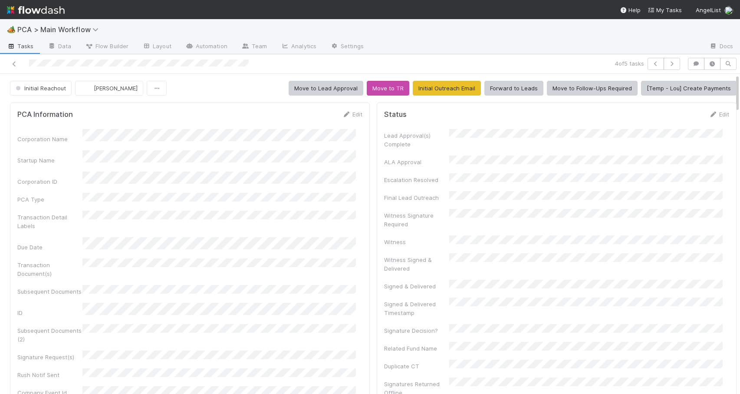
scroll to position [445, 0]
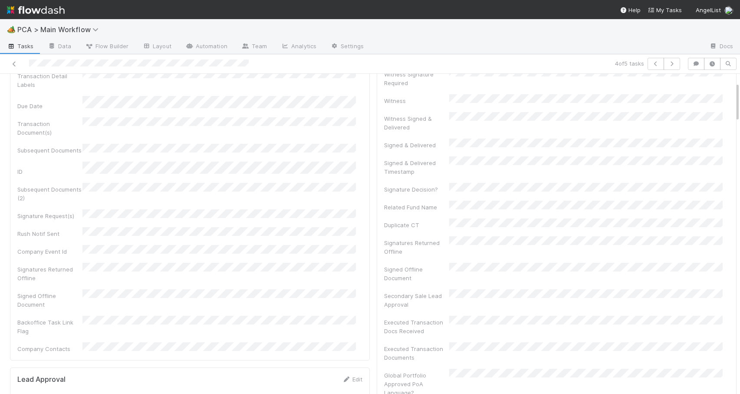
scroll to position [0, 0]
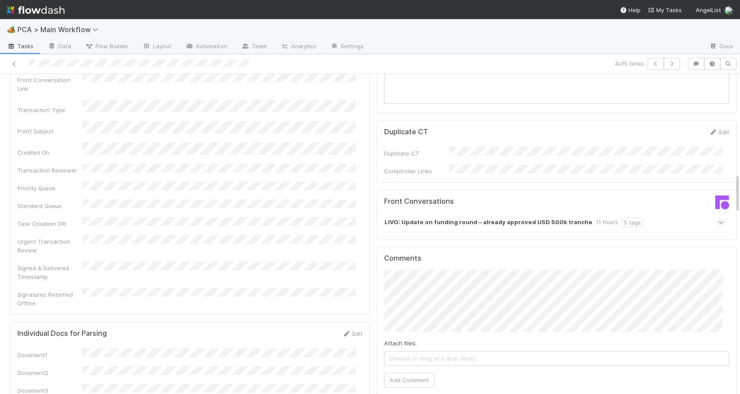
drag, startPoint x: 731, startPoint y: 137, endPoint x: 733, endPoint y: 191, distance: 53.9
click at [733, 191] on div "Initial Reachout Zachary Conley Move to Lead Approval Move to TR Initial Outrea…" at bounding box center [370, 234] width 740 height 320
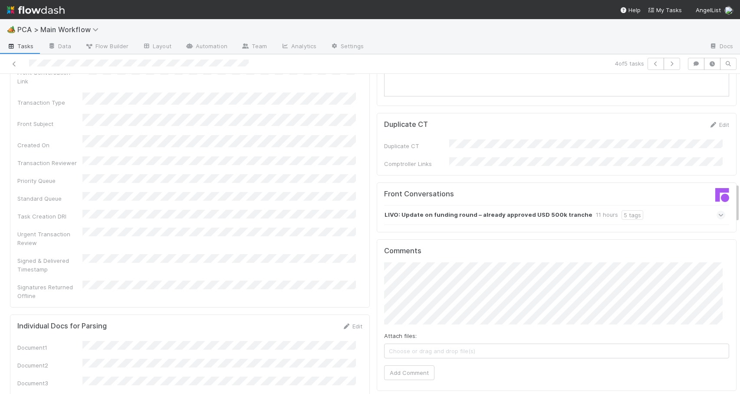
click at [667, 205] on div "LIVO: Update on funding round – already approved USD 500k tranche 11 hours 5 ta…" at bounding box center [554, 215] width 341 height 20
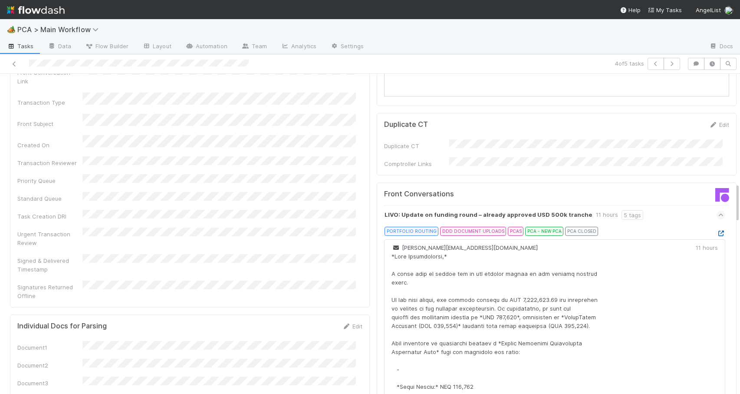
click at [717, 231] on icon at bounding box center [721, 234] width 9 height 6
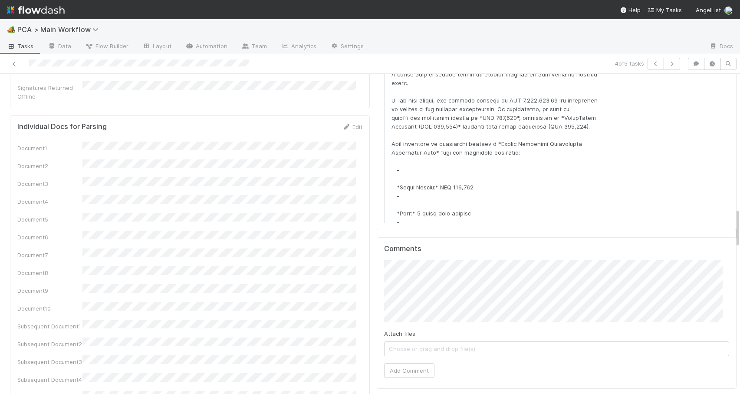
drag, startPoint x: 730, startPoint y: 192, endPoint x: 729, endPoint y: 219, distance: 26.9
click at [729, 219] on div "PCA Information Edit Corporation Name Startup Name Corporation ID PCA Type Tran…" at bounding box center [373, 352] width 747 height 2664
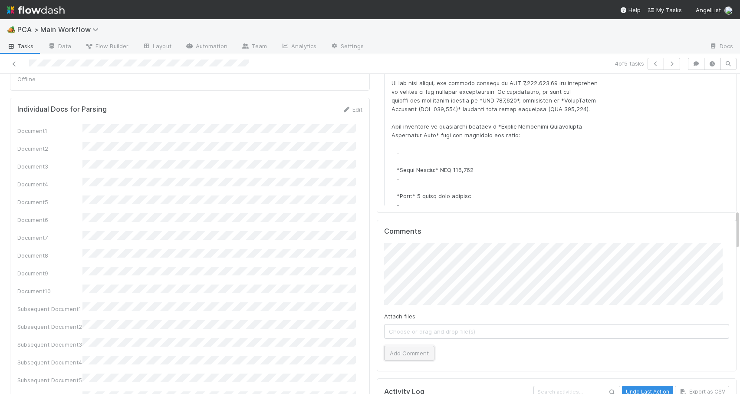
click at [409, 346] on button "Add Comment" at bounding box center [409, 353] width 50 height 15
click at [731, 219] on div "PCA Information Edit Corporation Name Startup Name Corporation ID PCA Type Tran…" at bounding box center [373, 335] width 747 height 2664
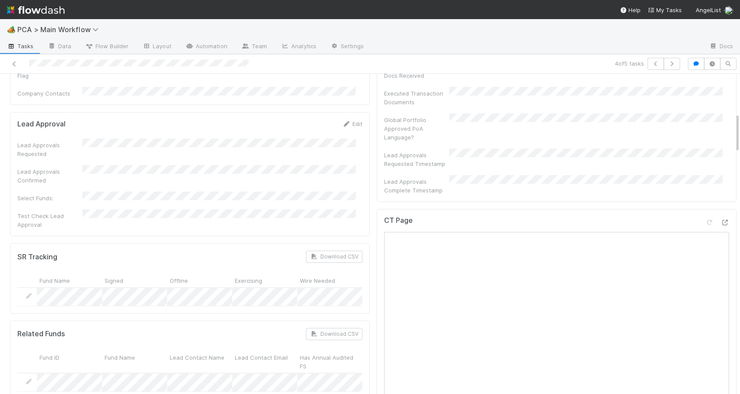
scroll to position [0, 0]
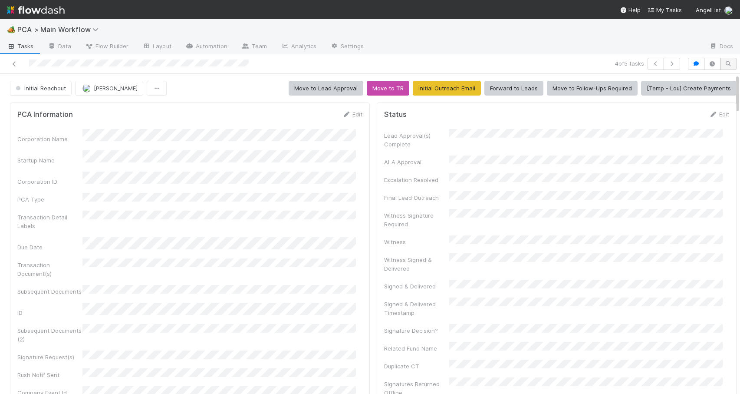
drag, startPoint x: 731, startPoint y: 219, endPoint x: 728, endPoint y: 66, distance: 153.3
click at [728, 66] on div "4 of 5 tasks Initial Reachout Zachary Conley Move to Lead Approval Move to TR I…" at bounding box center [370, 224] width 740 height 340
click at [349, 114] on link "Edit" at bounding box center [352, 114] width 20 height 7
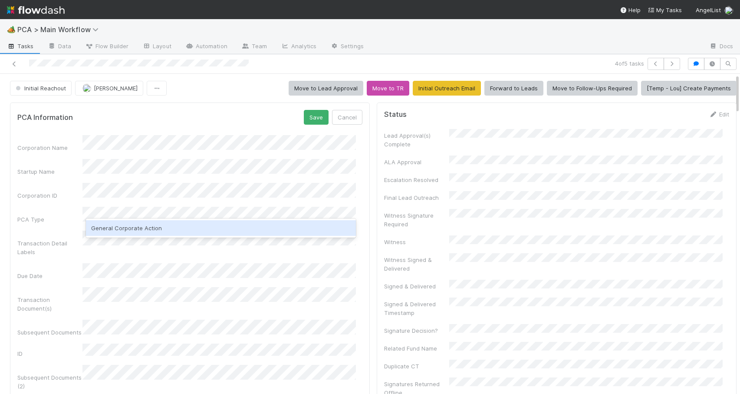
click at [126, 230] on div "General Corporate Action" at bounding box center [221, 228] width 270 height 16
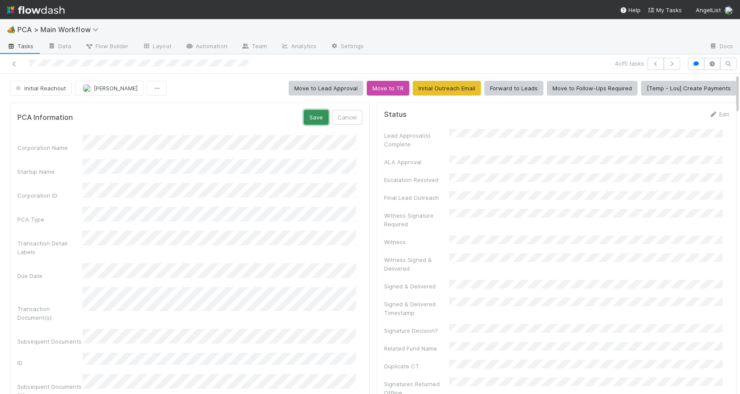
click at [305, 118] on button "Save" at bounding box center [316, 117] width 25 height 15
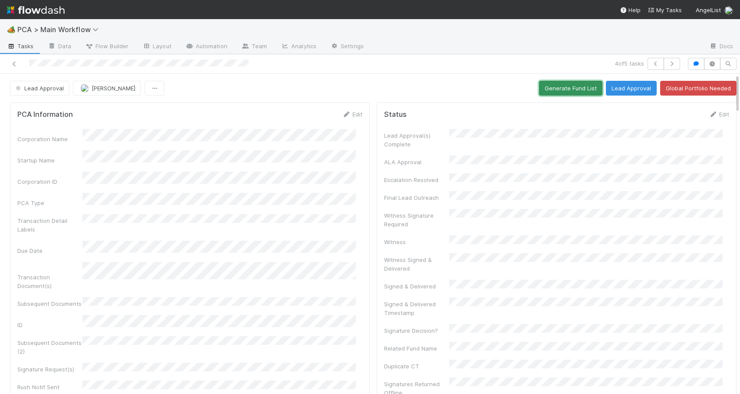
click at [550, 88] on button "Generate Fund List" at bounding box center [570, 88] width 63 height 15
click at [731, 88] on div "Lead Approval Zachary Conley Generate Fund List Lead Approval Global Portfolio …" at bounding box center [373, 88] width 747 height 15
drag, startPoint x: 731, startPoint y: 83, endPoint x: 716, endPoint y: 64, distance: 24.7
click at [716, 64] on div "4 of 5 tasks Lead Approval Zachary Conley Generate Fund List Lead Approval Glob…" at bounding box center [370, 224] width 740 height 340
click at [606, 90] on button "Lead Approval" at bounding box center [631, 88] width 51 height 15
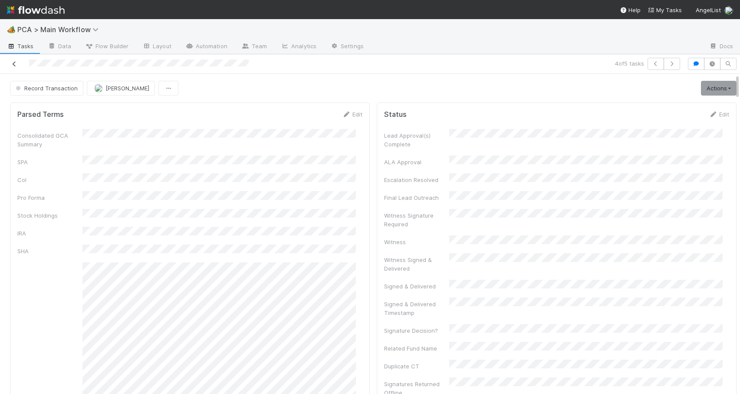
click at [13, 66] on icon at bounding box center [14, 64] width 9 height 6
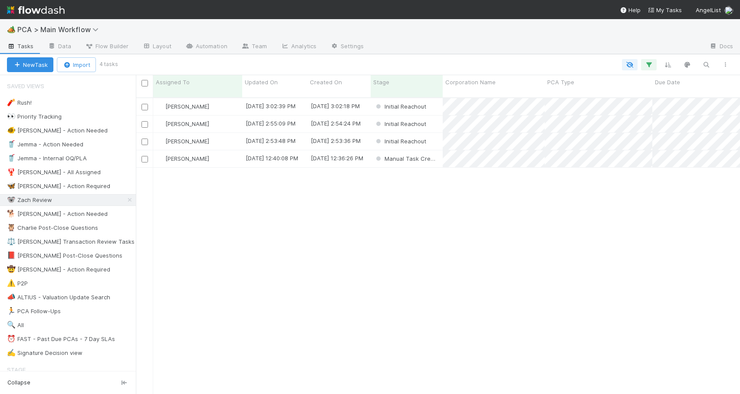
scroll to position [297, 598]
click at [226, 133] on div "[PERSON_NAME]" at bounding box center [197, 141] width 89 height 17
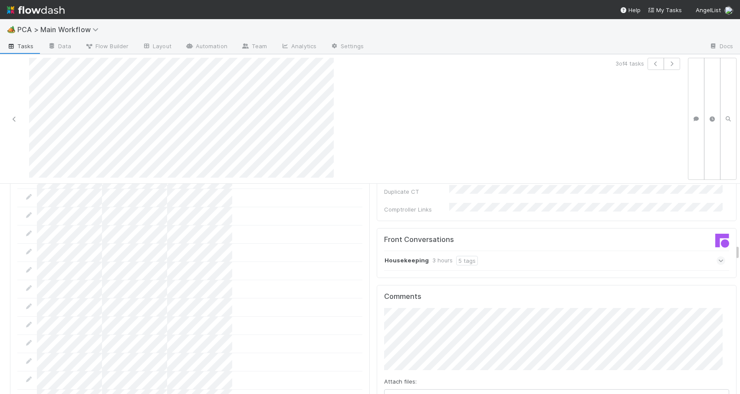
scroll to position [937, 0]
drag, startPoint x: 731, startPoint y: 189, endPoint x: 736, endPoint y: 250, distance: 61.0
click at [736, 250] on div "🏕️ PCA > Main Workflow Tasks Data Flow Builder Layout Automation Team Analytics…" at bounding box center [370, 206] width 740 height 375
click at [497, 257] on div "Housekeeping 3 hours 5 tags" at bounding box center [554, 267] width 341 height 20
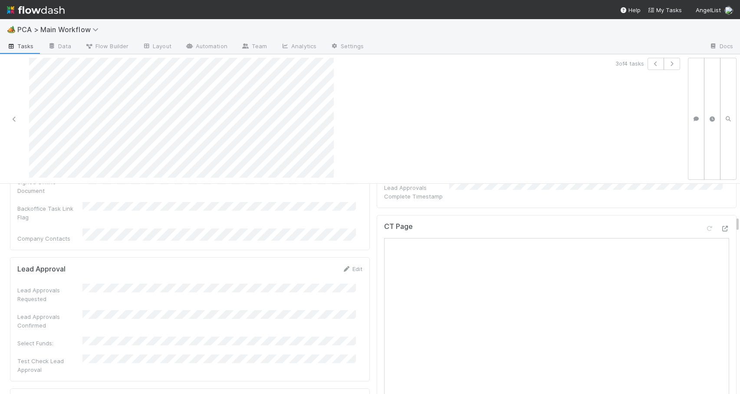
click at [740, 223] on div at bounding box center [740, 289] width 0 height 211
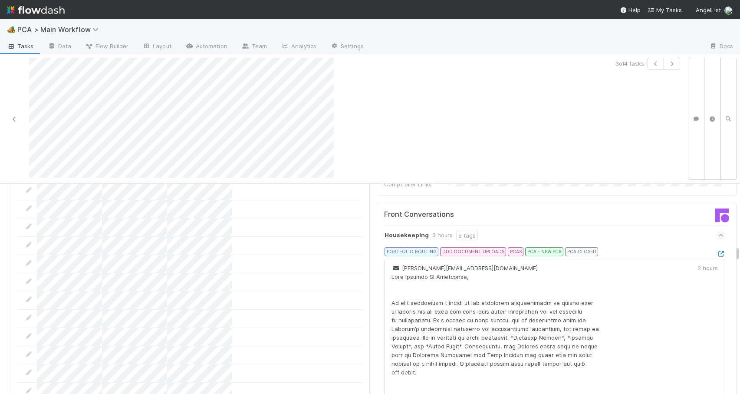
scroll to position [962, 0]
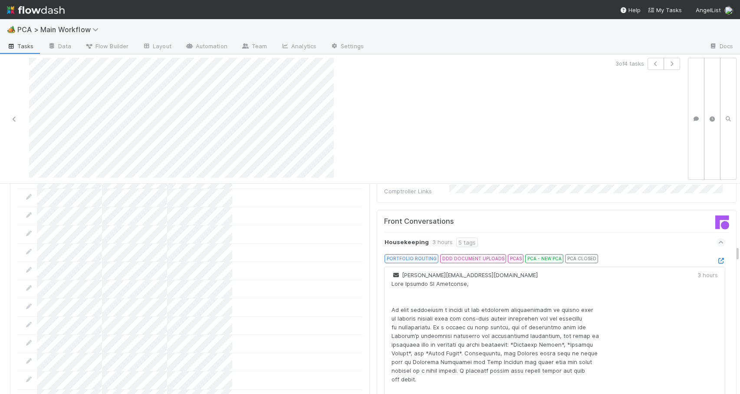
drag, startPoint x: 731, startPoint y: 218, endPoint x: 739, endPoint y: 248, distance: 31.0
click at [739, 248] on div "🏕️ PCA > Main Workflow Tasks Data Flow Builder Layout Automation Team Analytics…" at bounding box center [370, 206] width 740 height 375
click at [717, 258] on icon at bounding box center [721, 261] width 9 height 6
click at [740, 250] on div at bounding box center [740, 289] width 0 height 211
drag, startPoint x: 732, startPoint y: 250, endPoint x: 728, endPoint y: 233, distance: 17.0
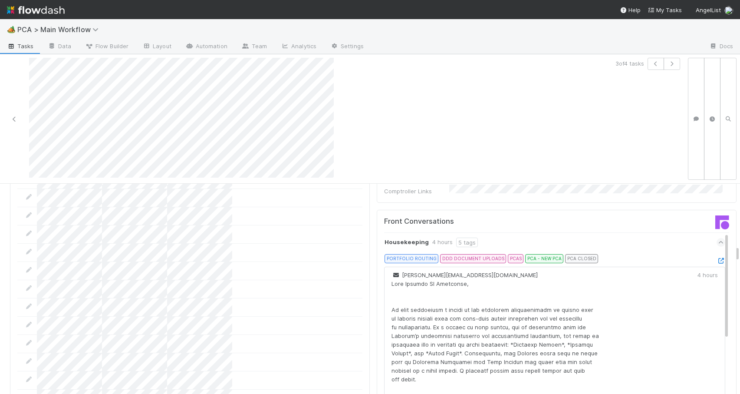
click at [728, 233] on div "Initial Reachout Zachary Conley Move to Lead Approval Move to TR Initial Outrea…" at bounding box center [370, 289] width 740 height 211
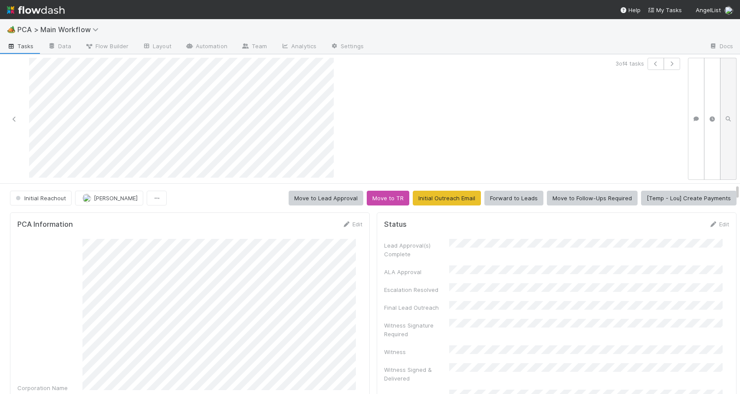
drag, startPoint x: 731, startPoint y: 251, endPoint x: 723, endPoint y: 122, distance: 128.8
click at [723, 122] on div "3 of 4 tasks Initial Reachout Zachary Conley Move to Lead Approval Move to TR I…" at bounding box center [370, 224] width 740 height 340
click at [348, 228] on div "Edit" at bounding box center [352, 224] width 20 height 9
click at [352, 224] on link "Edit" at bounding box center [352, 224] width 20 height 7
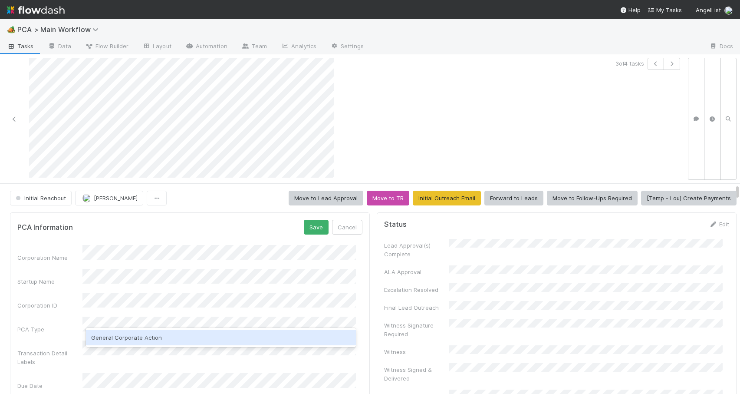
click at [148, 333] on div "General Corporate Action" at bounding box center [221, 338] width 270 height 16
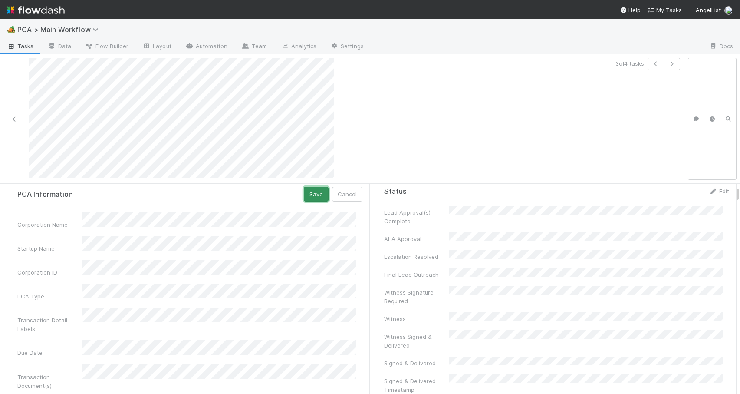
click at [304, 196] on button "Save" at bounding box center [316, 194] width 25 height 15
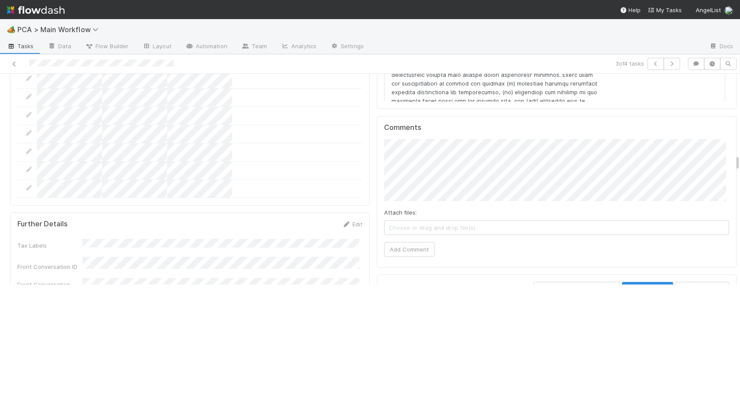
scroll to position [1206, 0]
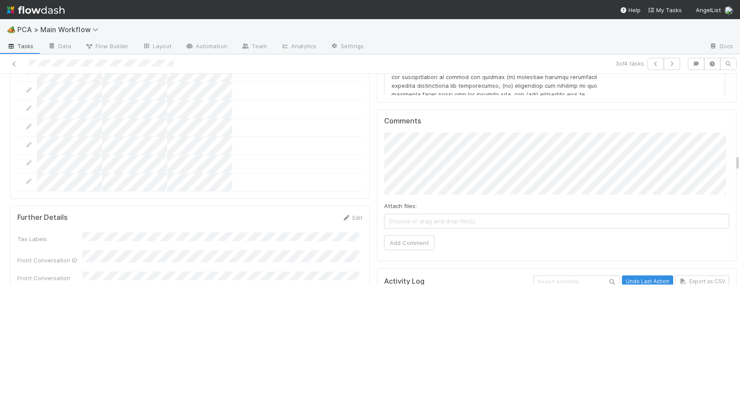
drag, startPoint x: 738, startPoint y: 83, endPoint x: 746, endPoint y: 163, distance: 79.9
click at [740, 163] on html "🏕️ PCA > Main Workflow Tasks Data Flow Builder Layout Automation Team Analytics…" at bounding box center [370, 197] width 740 height 394
click at [403, 235] on button "Add Comment" at bounding box center [409, 242] width 50 height 15
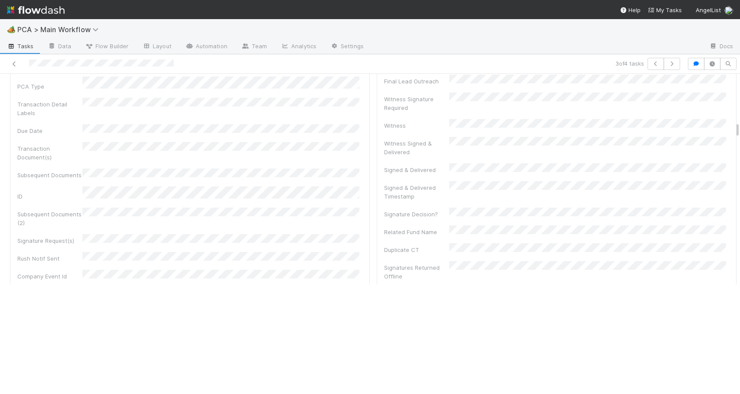
scroll to position [0, 0]
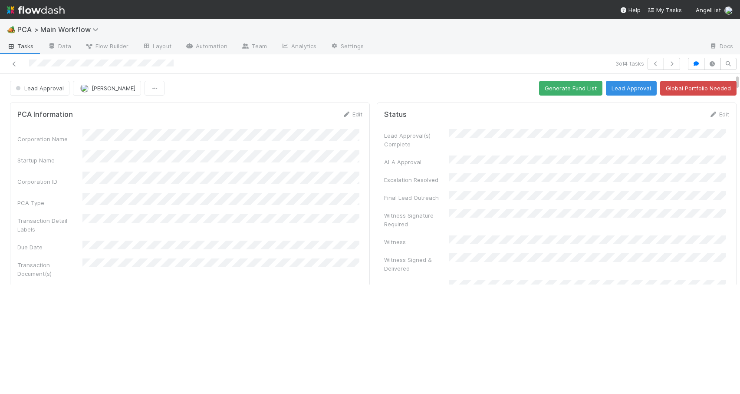
drag, startPoint x: 737, startPoint y: 163, endPoint x: 730, endPoint y: 72, distance: 91.5
click at [729, 72] on div "3 of 4 tasks Lead Approval Zachary Conley Generate Fund List Lead Approval Glob…" at bounding box center [370, 224] width 740 height 340
click at [561, 86] on button "Generate Fund List" at bounding box center [570, 88] width 63 height 15
click at [561, 88] on button "Generate Fund List" at bounding box center [570, 88] width 63 height 15
click at [740, 81] on div at bounding box center [740, 179] width 0 height 211
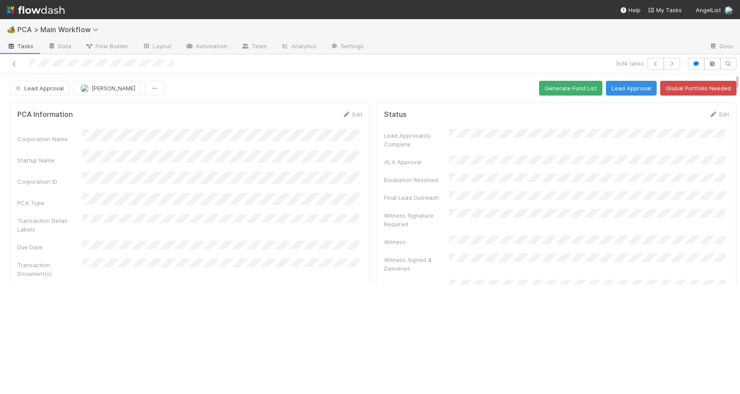
click at [737, 81] on div "Lead Approval Zachary Conley Generate Fund List Lead Approval Global Portfolio …" at bounding box center [373, 88] width 747 height 15
drag, startPoint x: 737, startPoint y: 81, endPoint x: 718, endPoint y: 51, distance: 35.5
click at [719, 53] on div "🏕️ PCA > Main Workflow Tasks Data Flow Builder Layout Automation Team Analytics…" at bounding box center [370, 206] width 740 height 375
click at [626, 89] on button "Lead Approval" at bounding box center [631, 88] width 51 height 15
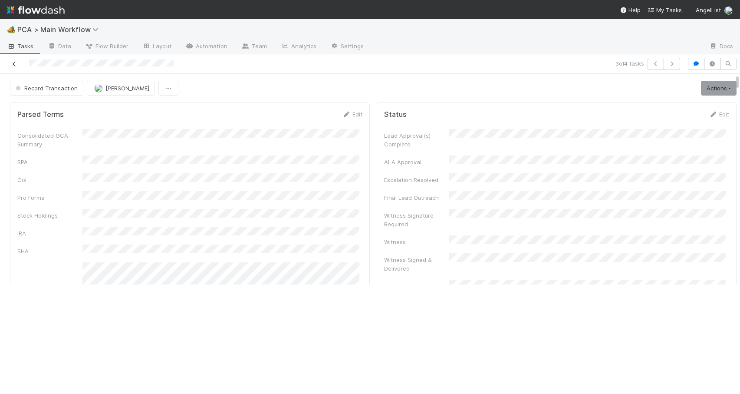
click at [12, 66] on icon at bounding box center [14, 64] width 9 height 6
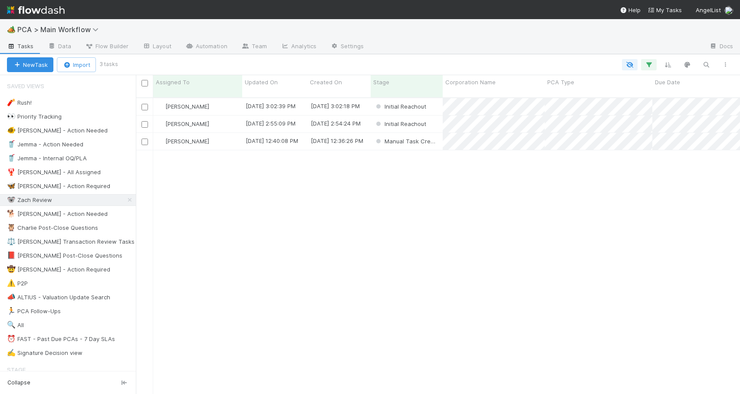
scroll to position [297, 598]
click at [226, 119] on div "[PERSON_NAME]" at bounding box center [197, 123] width 89 height 17
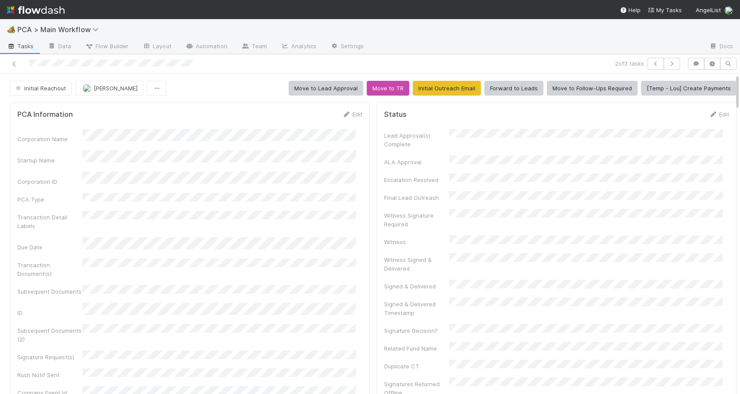
scroll to position [445, 0]
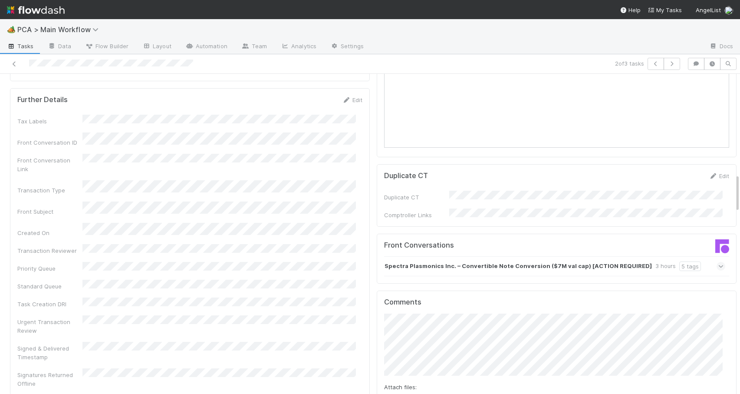
scroll to position [835, 0]
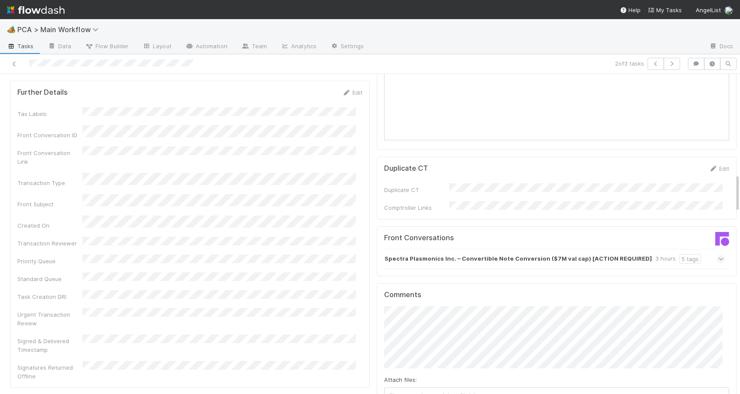
drag, startPoint x: 731, startPoint y: 140, endPoint x: 731, endPoint y: 188, distance: 47.3
click at [516, 254] on strong "Spectra Plasmonics Inc. – Convertible Note Conversion ($7M val cap) [ACTION REQ…" at bounding box center [518, 259] width 267 height 10
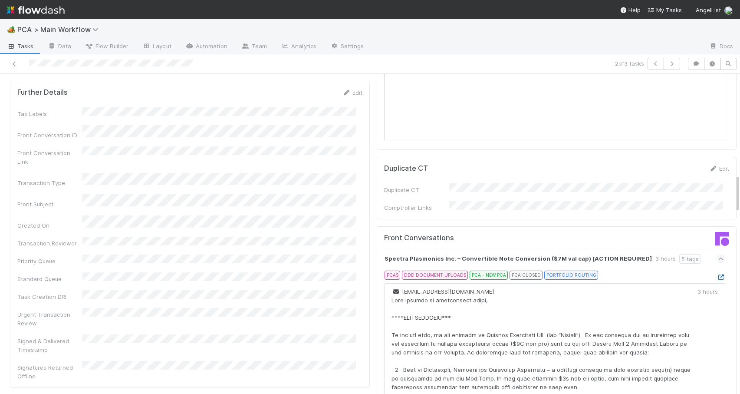
click at [717, 274] on icon at bounding box center [721, 277] width 9 height 6
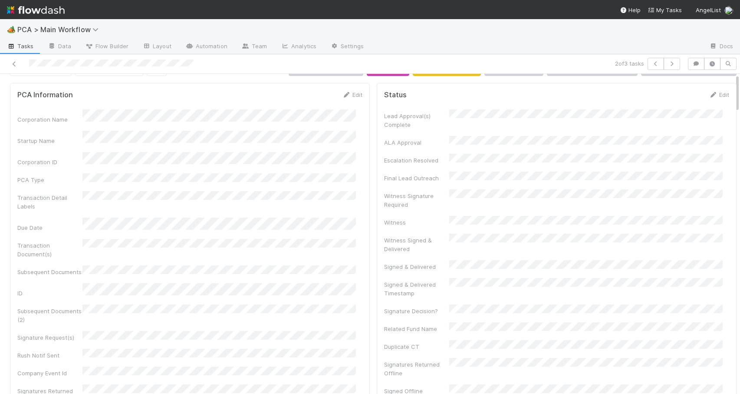
scroll to position [0, 0]
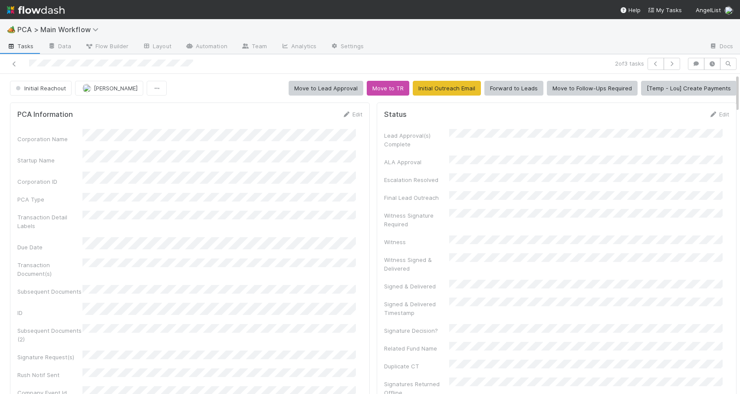
drag, startPoint x: 731, startPoint y: 188, endPoint x: 728, endPoint y: 82, distance: 106.9
click at [348, 113] on link "Edit" at bounding box center [352, 114] width 20 height 7
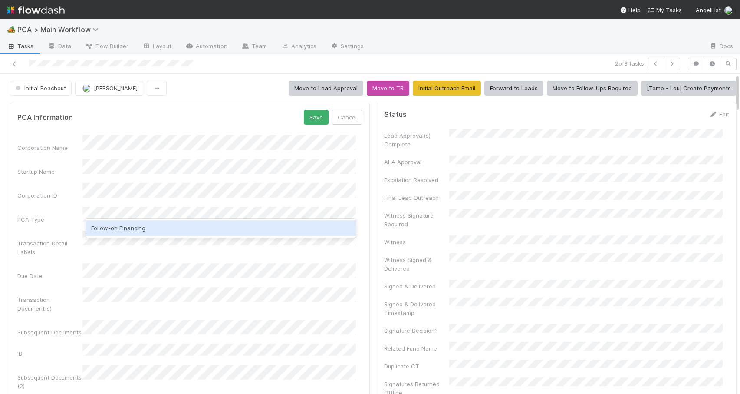
click at [130, 228] on div "Follow-on Financing" at bounding box center [221, 228] width 270 height 16
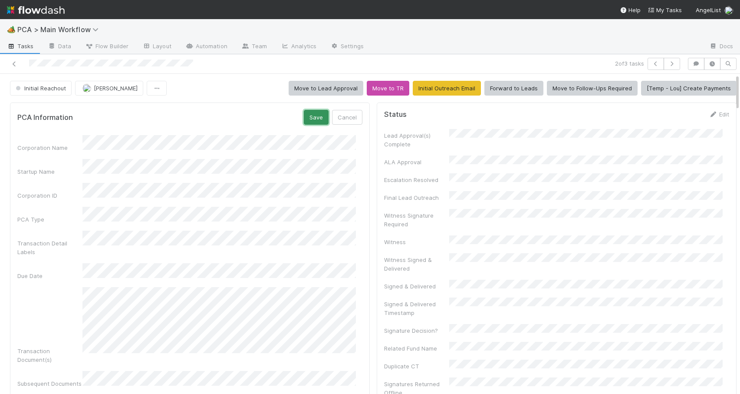
click at [305, 123] on button "Save" at bounding box center [316, 117] width 25 height 15
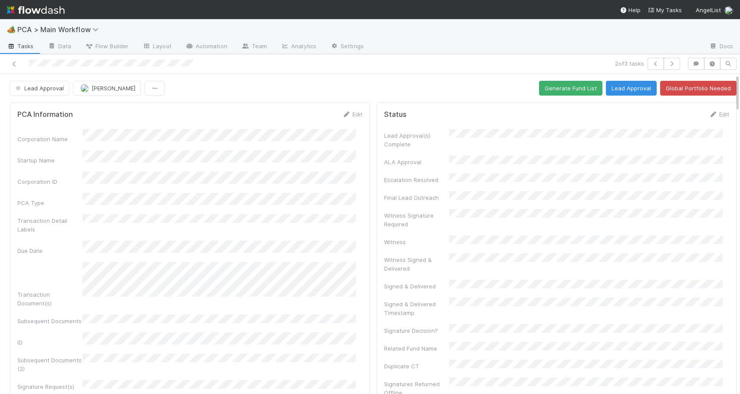
drag, startPoint x: 732, startPoint y: 92, endPoint x: 732, endPoint y: 102, distance: 10.4
click at [740, 102] on div at bounding box center [740, 234] width 0 height 320
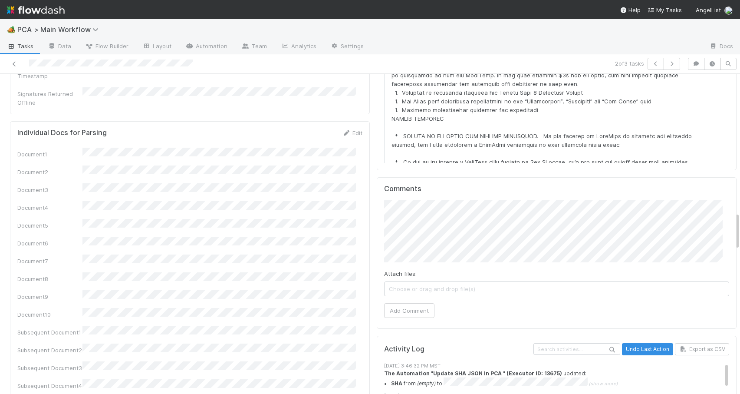
drag, startPoint x: 730, startPoint y: 98, endPoint x: 745, endPoint y: 237, distance: 139.7
click at [740, 237] on html "🏕️ PCA > Main Workflow Tasks Data Flow Builder Layout Automation Team Analytics…" at bounding box center [370, 197] width 740 height 394
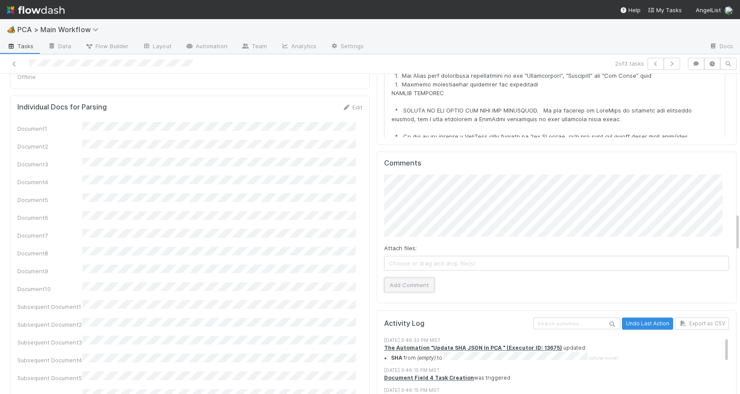
click at [411, 277] on button "Add Comment" at bounding box center [409, 284] width 50 height 15
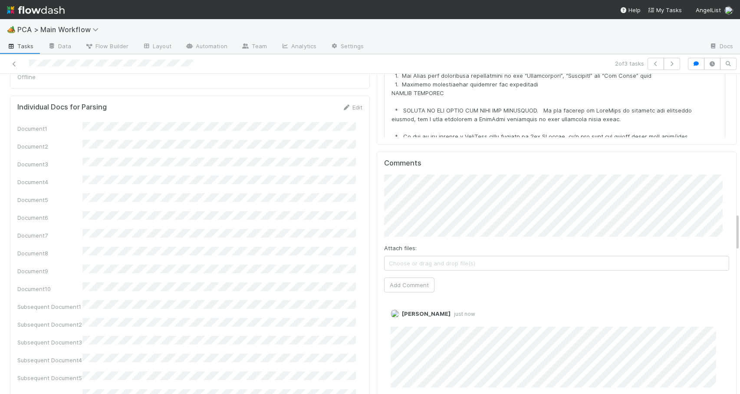
click at [740, 226] on div at bounding box center [740, 234] width 0 height 320
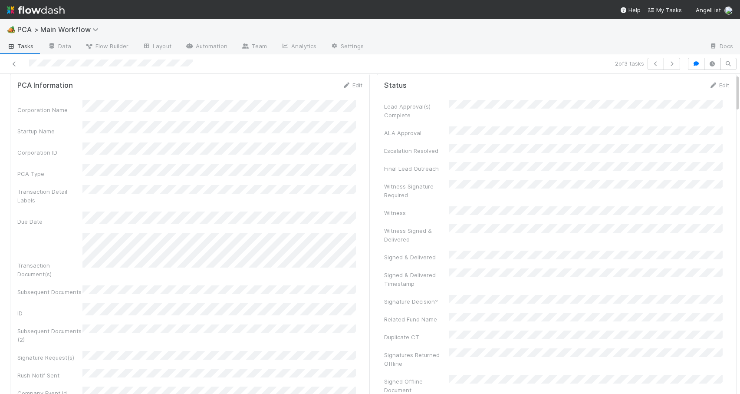
scroll to position [0, 0]
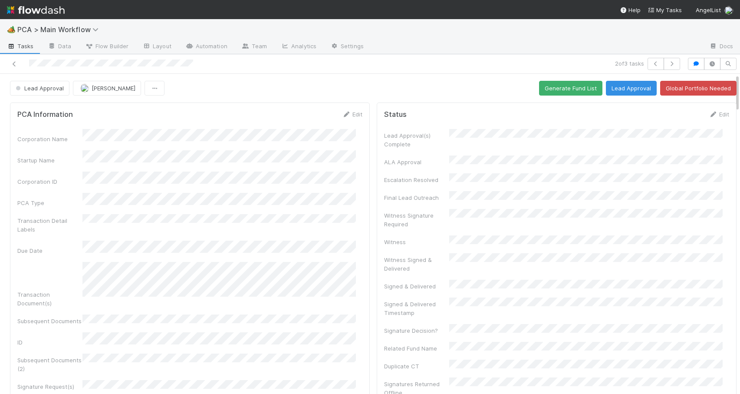
drag, startPoint x: 731, startPoint y: 227, endPoint x: 735, endPoint y: 79, distance: 148.1
click at [735, 79] on div "🏕️ PCA > Main Workflow Tasks Data Flow Builder Layout Automation Team Analytics…" at bounding box center [370, 206] width 740 height 375
click at [550, 87] on button "Generate Fund List" at bounding box center [570, 88] width 63 height 15
drag, startPoint x: 730, startPoint y: 85, endPoint x: 726, endPoint y: 27, distance: 58.3
click at [727, 33] on div "🏕️ PCA > Main Workflow Tasks Data Flow Builder Layout Automation Team Analytics…" at bounding box center [370, 206] width 740 height 375
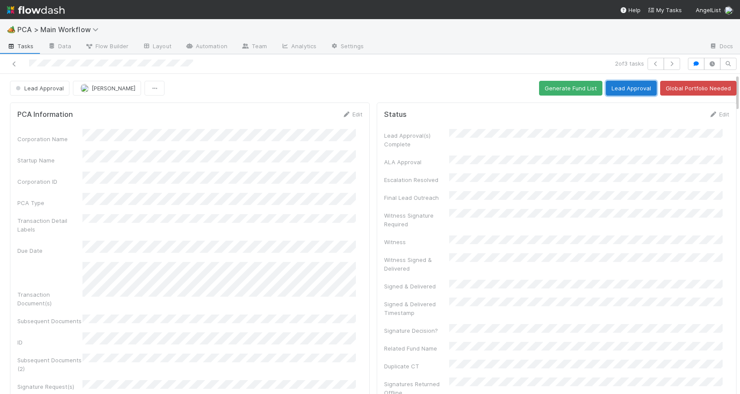
click at [612, 91] on button "Lead Approval" at bounding box center [631, 88] width 51 height 15
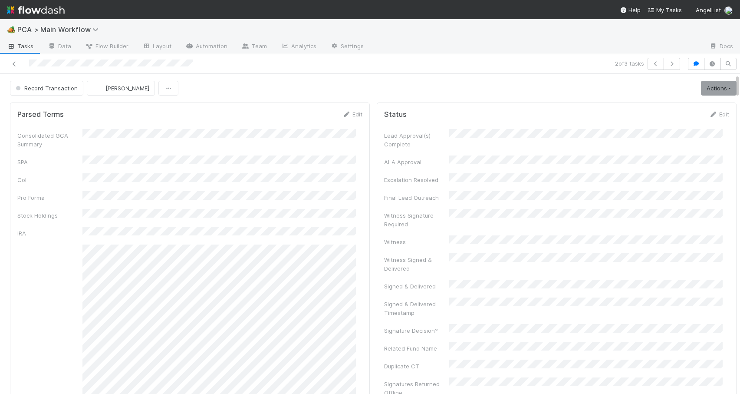
click at [8, 64] on div at bounding box center [174, 64] width 342 height 12
click at [11, 64] on icon at bounding box center [14, 64] width 9 height 6
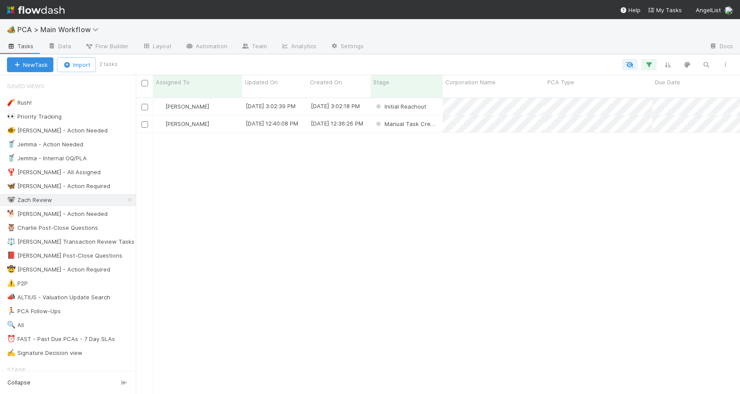
scroll to position [297, 598]
click at [228, 98] on div "[PERSON_NAME]" at bounding box center [197, 106] width 89 height 17
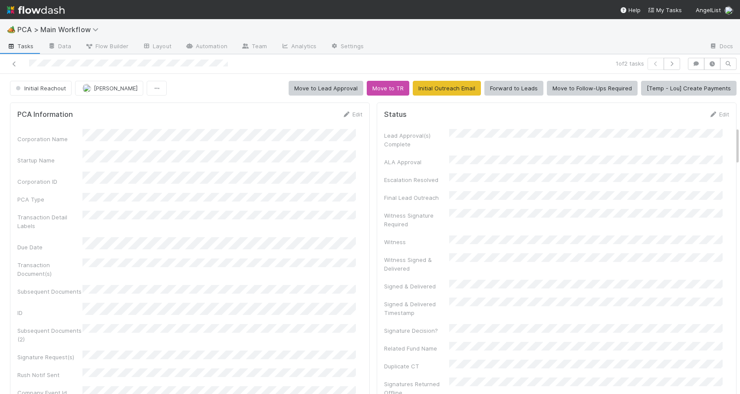
scroll to position [445, 0]
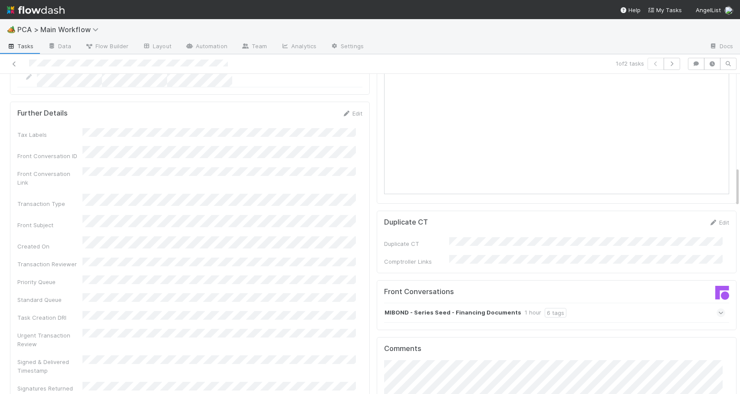
scroll to position [799, 0]
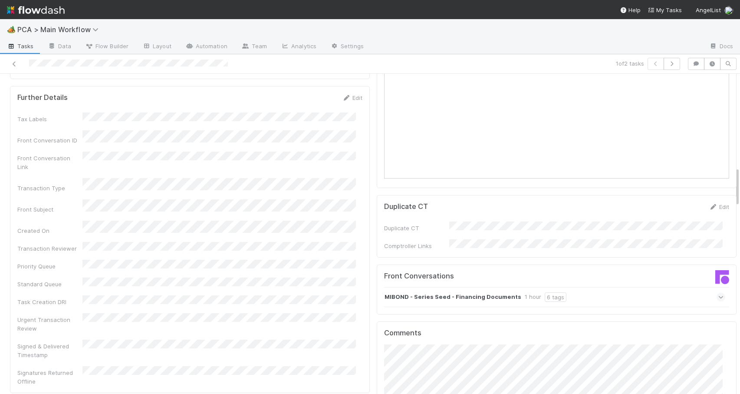
drag, startPoint x: 731, startPoint y: 148, endPoint x: 743, endPoint y: 192, distance: 45.4
click at [740, 192] on html "🏕️ PCA > Main Workflow Tasks Data Flow Builder Layout Automation Team Analytics…" at bounding box center [370, 197] width 740 height 394
click at [589, 285] on div "MIBOND - Series Seed - Financing Documents 1 hour 6 tags" at bounding box center [554, 295] width 341 height 20
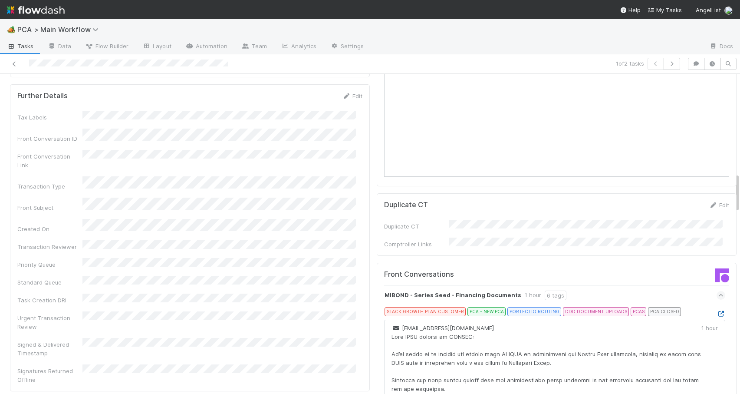
click at [717, 311] on icon at bounding box center [721, 314] width 9 height 6
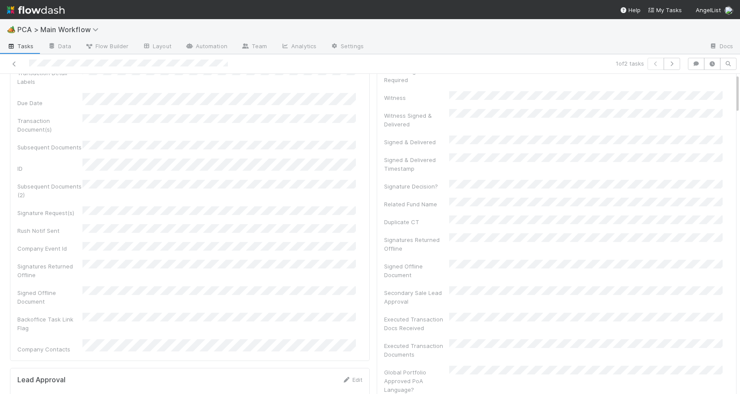
scroll to position [0, 0]
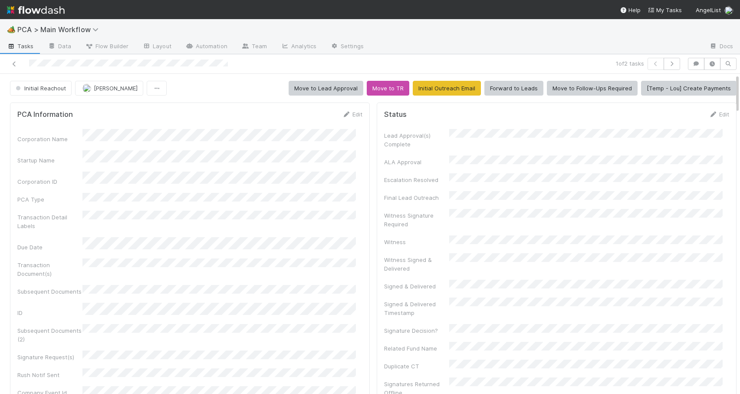
drag, startPoint x: 731, startPoint y: 187, endPoint x: 725, endPoint y: 75, distance: 112.2
click at [349, 114] on link "Edit" at bounding box center [352, 114] width 20 height 7
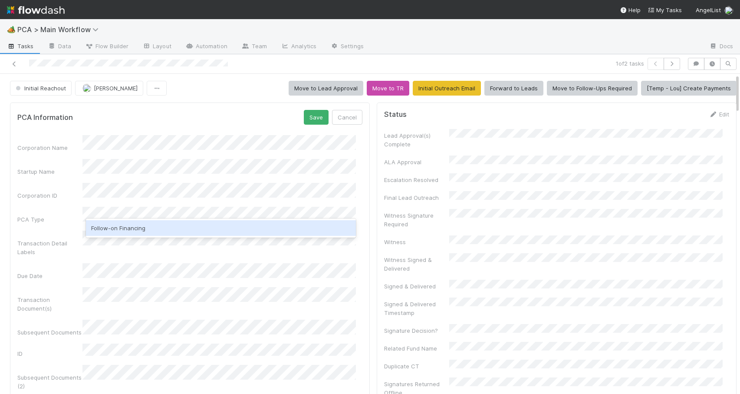
click at [158, 232] on div "Follow-on Financing" at bounding box center [221, 228] width 270 height 16
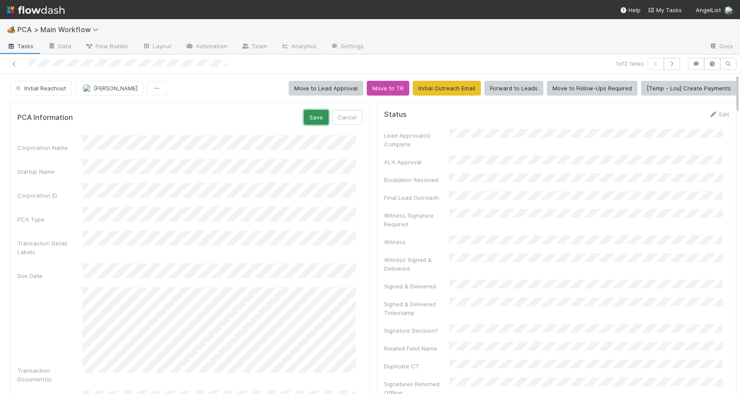
click at [304, 116] on button "Save" at bounding box center [316, 117] width 25 height 15
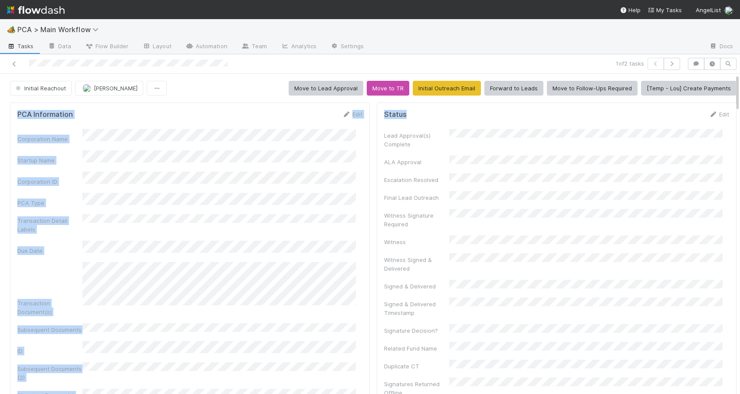
scroll to position [0, 3]
drag, startPoint x: 730, startPoint y: 85, endPoint x: 729, endPoint y: 102, distance: 16.5
click at [729, 102] on div "Initial Reachout Zachary Conley Move to Lead Approval Move to TR Initial Outrea…" at bounding box center [370, 234] width 740 height 320
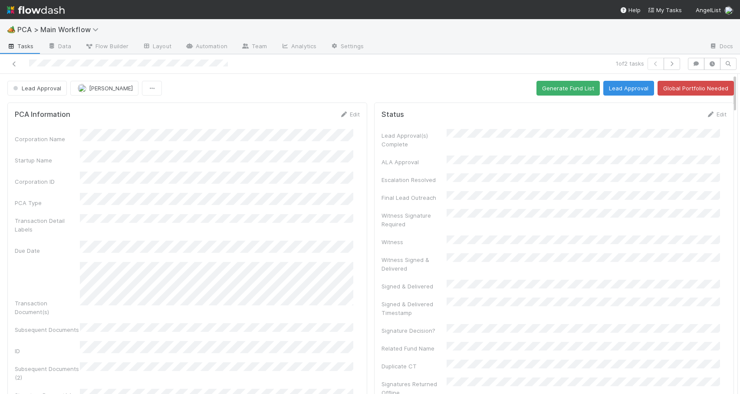
click at [716, 138] on div "Status Edit Lead Approval(s) Complete ALA Approval Escalation Resolved Final Le…" at bounding box center [554, 350] width 360 height 496
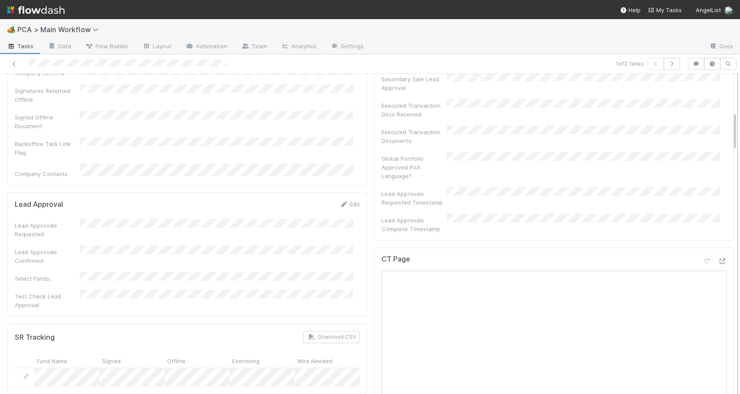
drag, startPoint x: 728, startPoint y: 94, endPoint x: 730, endPoint y: 139, distance: 44.8
click at [730, 139] on div "Lead Approval Zachary Conley Generate Fund List Lead Approval Global Portfolio …" at bounding box center [370, 234] width 740 height 320
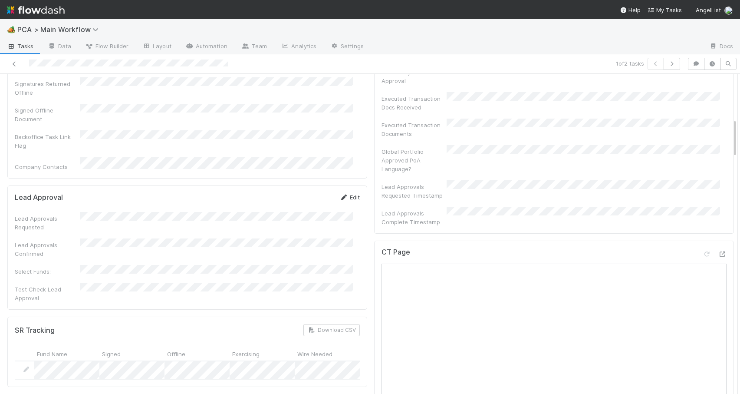
click at [350, 194] on link "Edit" at bounding box center [350, 197] width 20 height 7
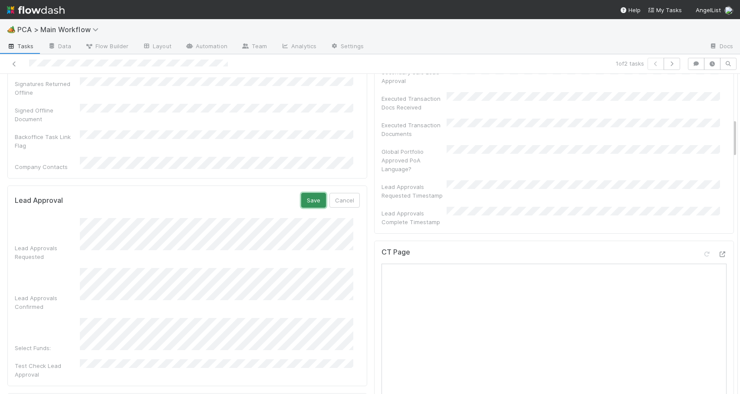
click at [306, 193] on button "Save" at bounding box center [313, 200] width 25 height 15
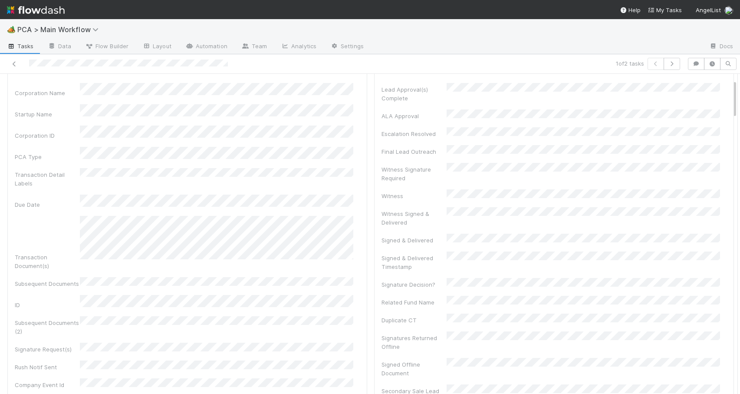
scroll to position [0, 0]
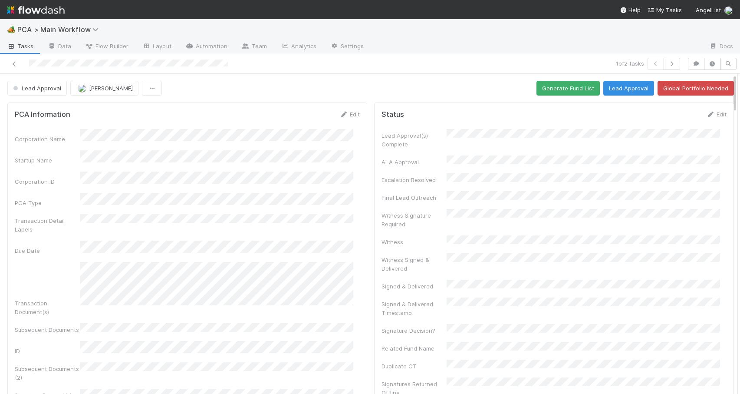
drag, startPoint x: 728, startPoint y: 129, endPoint x: 727, endPoint y: 70, distance: 58.2
click at [727, 70] on div "1 of 2 tasks Lead Approval Zachary Conley Generate Fund List Lead Approval Glob…" at bounding box center [370, 224] width 740 height 340
click at [715, 112] on div "Status Edit" at bounding box center [554, 114] width 358 height 9
click at [706, 114] on link "Edit" at bounding box center [716, 114] width 20 height 7
click at [668, 116] on button "Save" at bounding box center [680, 117] width 25 height 15
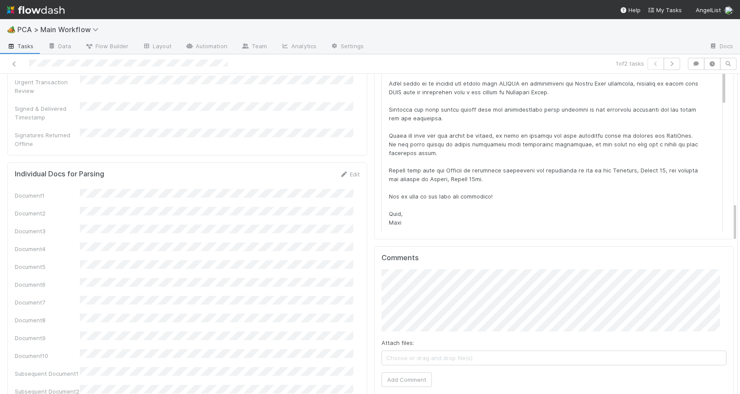
drag, startPoint x: 728, startPoint y: 95, endPoint x: 743, endPoint y: 228, distance: 134.1
click at [740, 228] on html "🏕️ PCA > Main Workflow Tasks Data Flow Builder Layout Automation Team Analytics…" at bounding box center [370, 197] width 740 height 394
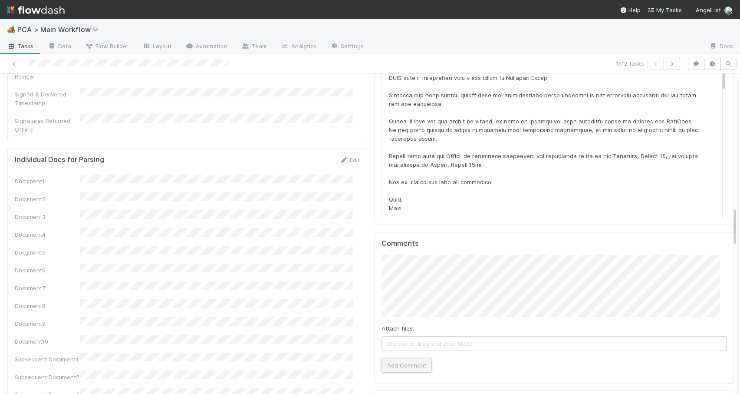
click at [411, 358] on button "Add Comment" at bounding box center [407, 365] width 50 height 15
click at [728, 219] on div "PCA Information Edit Corporation Name Startup Name Corporation ID PCA Type Tran…" at bounding box center [370, 365] width 747 height 2706
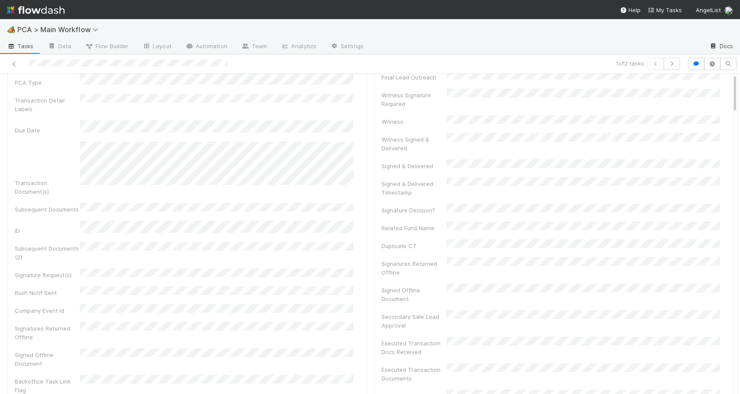
scroll to position [0, 0]
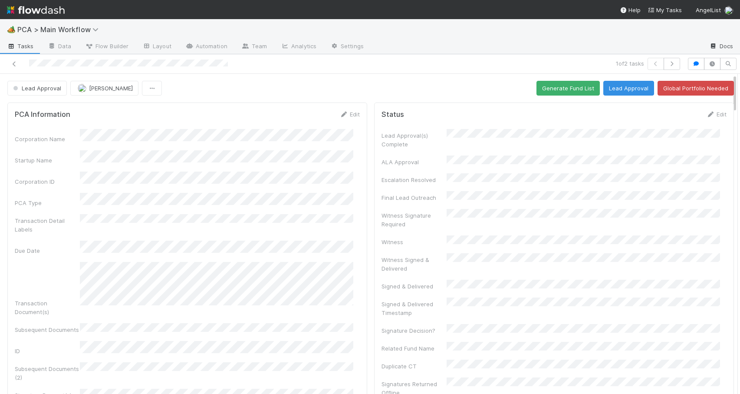
drag, startPoint x: 728, startPoint y: 223, endPoint x: 725, endPoint y: 48, distance: 175.0
click at [725, 48] on div "🏕️ PCA > Main Workflow Tasks Data Flow Builder Layout Automation Team Analytics…" at bounding box center [370, 206] width 740 height 375
click at [544, 91] on button "Generate Fund List" at bounding box center [568, 88] width 63 height 15
click at [610, 92] on button "Lead Approval" at bounding box center [629, 88] width 51 height 15
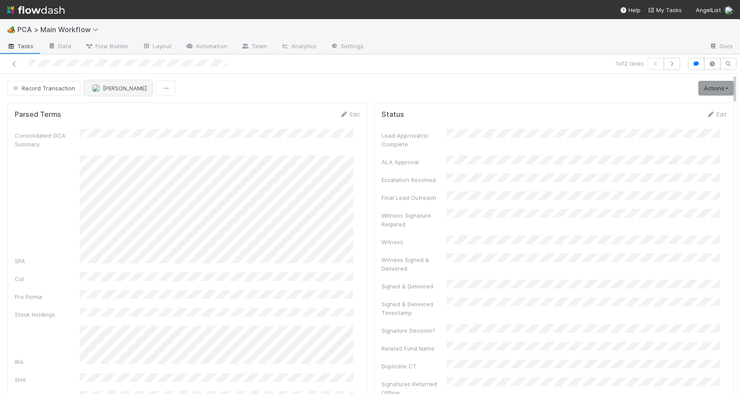
click at [99, 87] on span "[PERSON_NAME]" at bounding box center [119, 88] width 55 height 7
click at [107, 107] on span "Raven Jacinto" at bounding box center [118, 109] width 44 height 7
click at [201, 95] on div "Record Transaction Raven Jacinto Actions Move to TR External Open Question / Re…" at bounding box center [370, 88] width 727 height 15
click at [11, 63] on icon at bounding box center [14, 64] width 9 height 6
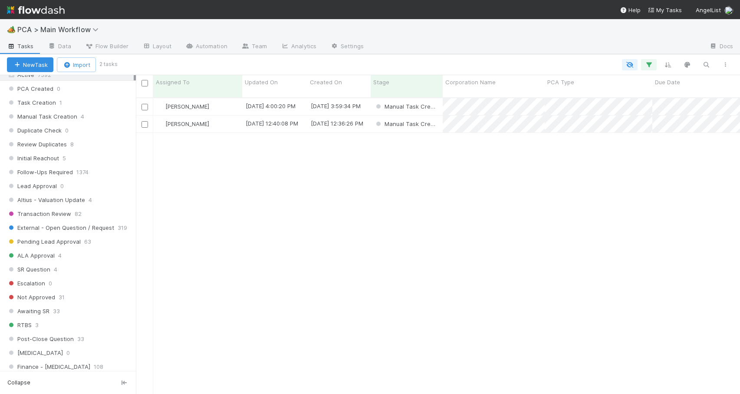
scroll to position [309, 0]
click at [96, 145] on div "Review Duplicates 8" at bounding box center [71, 146] width 129 height 11
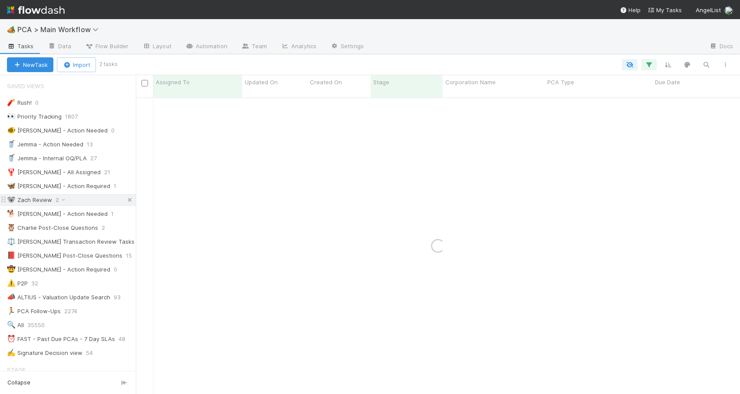
click at [125, 201] on icon at bounding box center [129, 200] width 9 height 6
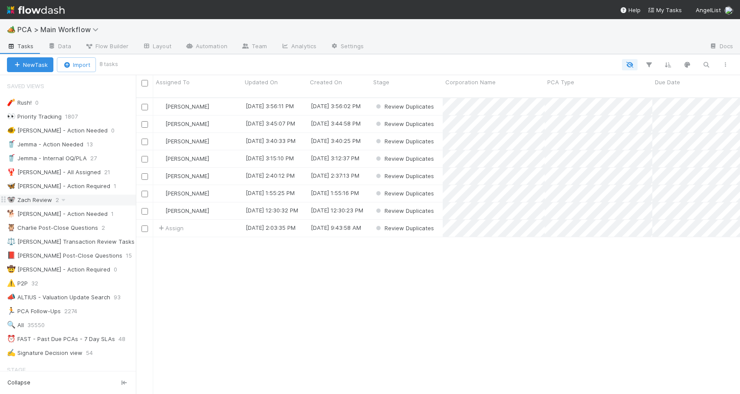
scroll to position [297, 598]
click at [229, 133] on div "[PERSON_NAME]" at bounding box center [197, 141] width 89 height 17
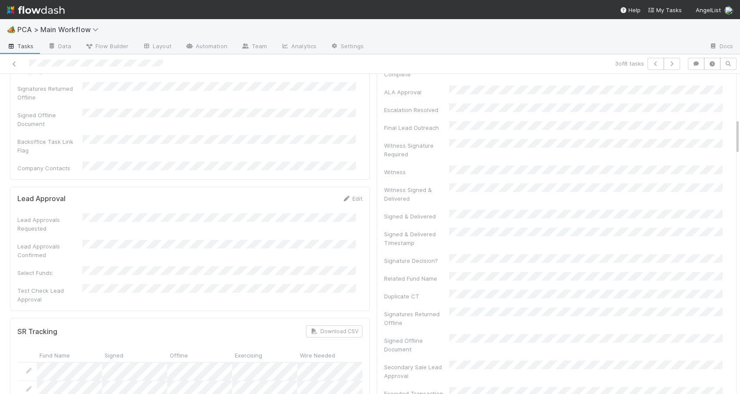
scroll to position [241, 0]
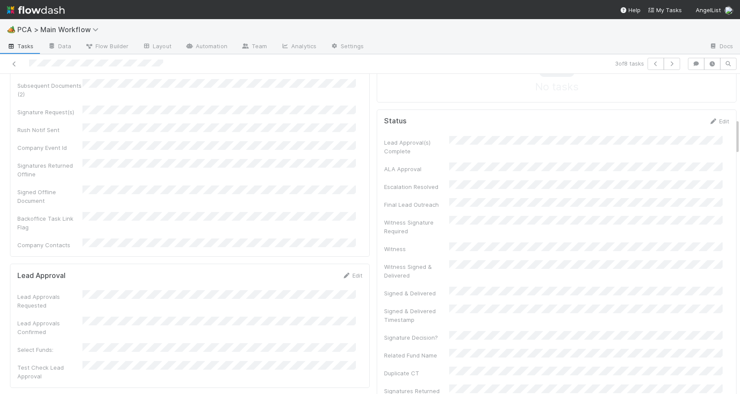
drag, startPoint x: 731, startPoint y: 95, endPoint x: 739, endPoint y: 122, distance: 28.6
click at [739, 122] on div "🏕️ PCA > Main Workflow Tasks Data Flow Builder Layout Automation Team Analytics…" at bounding box center [370, 206] width 740 height 375
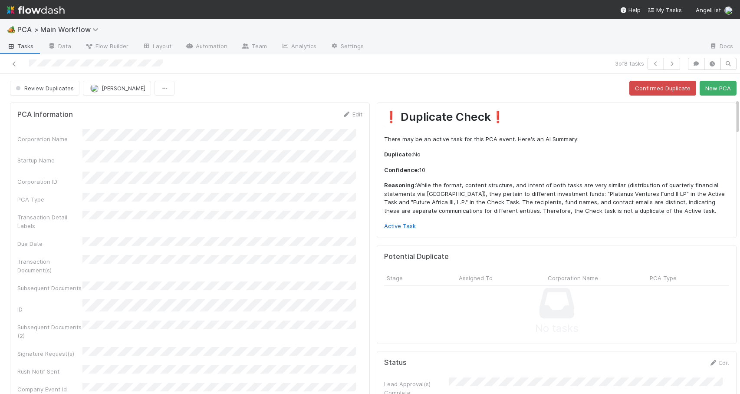
drag, startPoint x: 731, startPoint y: 119, endPoint x: 731, endPoint y: 77, distance: 41.2
click at [395, 224] on link "Active Task" at bounding box center [400, 225] width 32 height 7
click at [705, 93] on button "New PCA" at bounding box center [718, 88] width 37 height 15
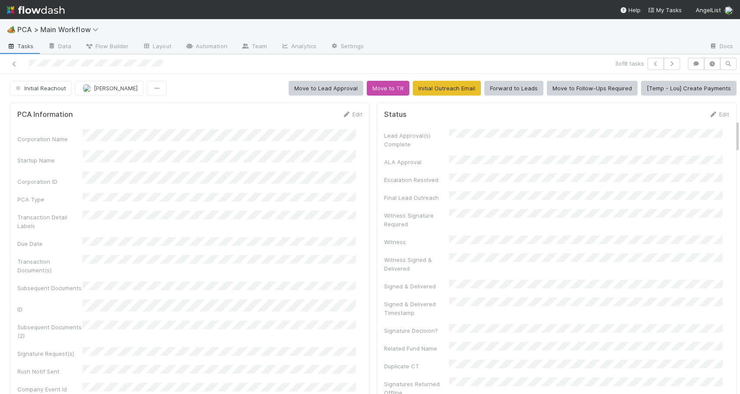
scroll to position [445, 0]
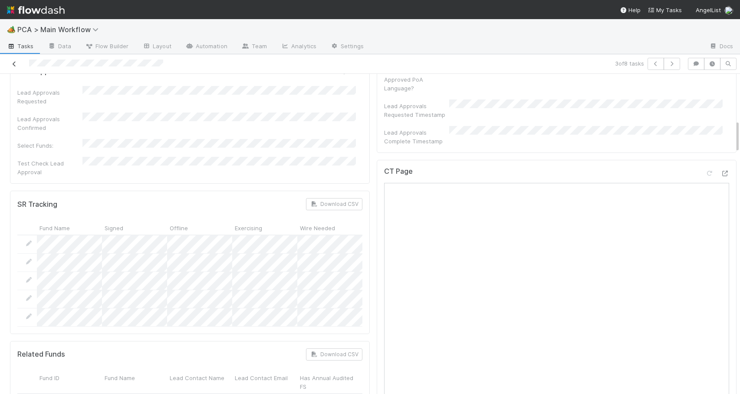
click at [13, 64] on icon at bounding box center [14, 64] width 9 height 6
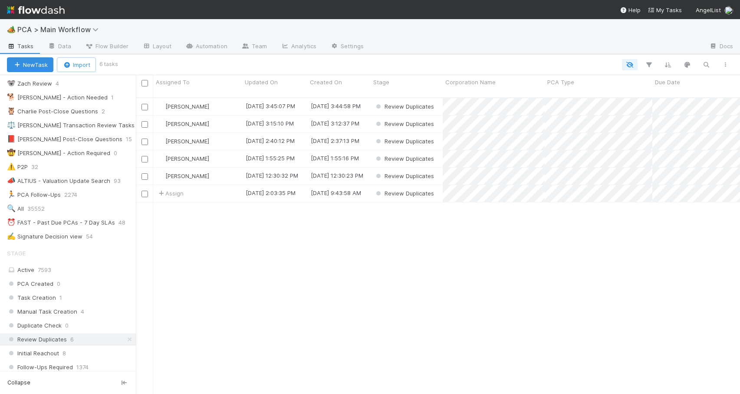
scroll to position [93, 0]
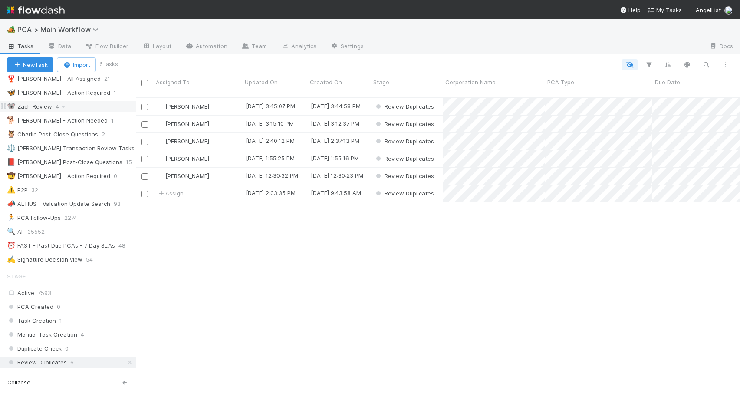
click at [92, 106] on div "🐨 Zach Review 4" at bounding box center [71, 106] width 129 height 11
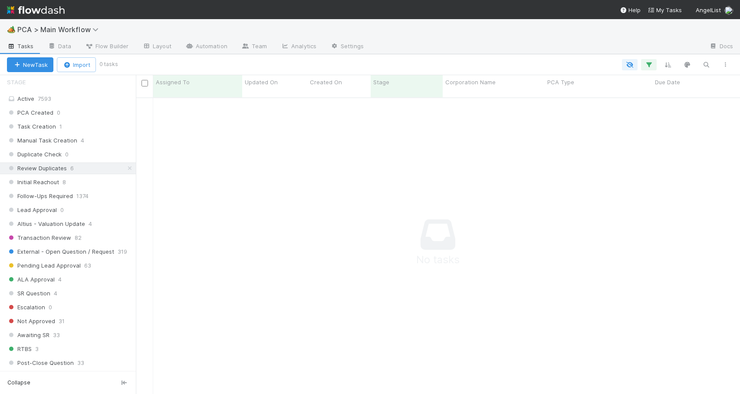
scroll to position [306, 0]
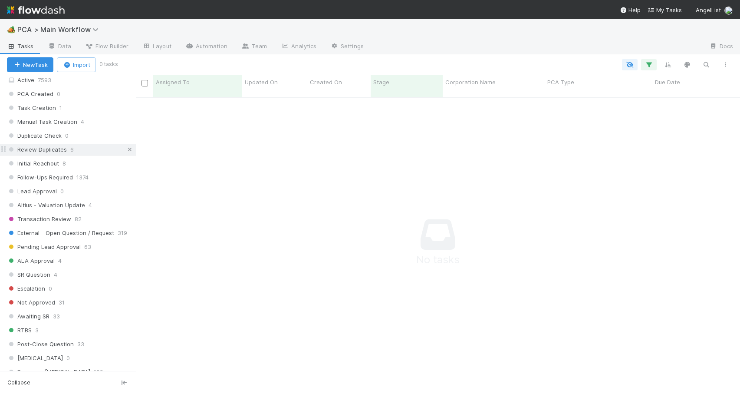
click at [125, 152] on icon at bounding box center [129, 150] width 9 height 6
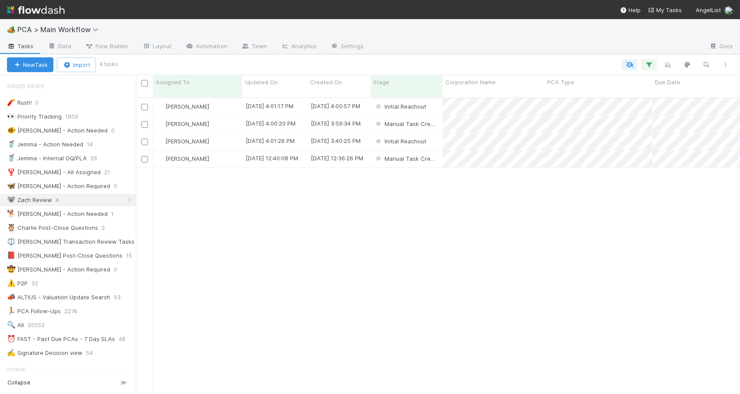
scroll to position [297, 598]
click at [234, 135] on div "[PERSON_NAME]" at bounding box center [197, 141] width 89 height 17
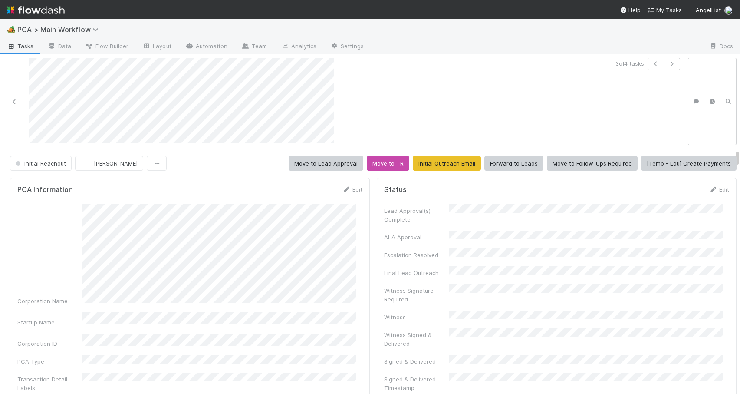
scroll to position [483, 0]
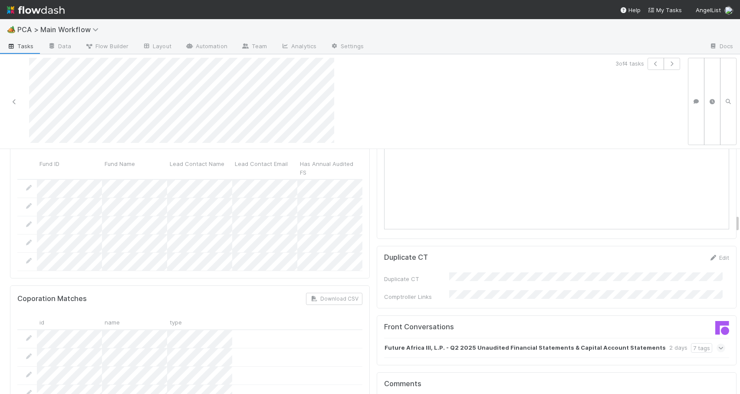
scroll to position [844, 0]
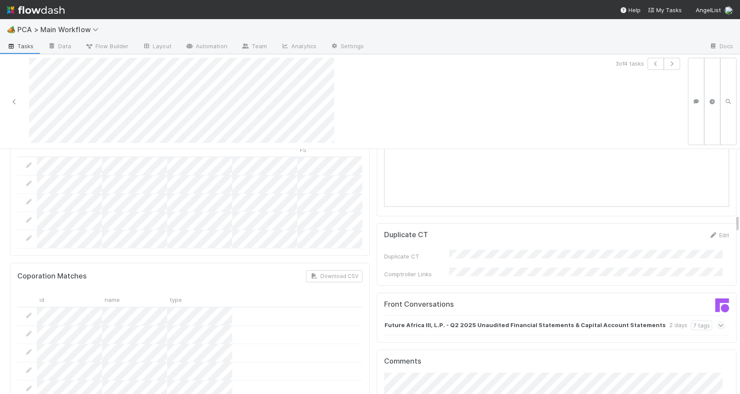
drag, startPoint x: 731, startPoint y: 190, endPoint x: 730, endPoint y: 218, distance: 27.8
click at [521, 320] on strong "Future Africa III, L.P. - Q2 2025 Unaudited Financial Statements & Capital Acco…" at bounding box center [525, 325] width 281 height 10
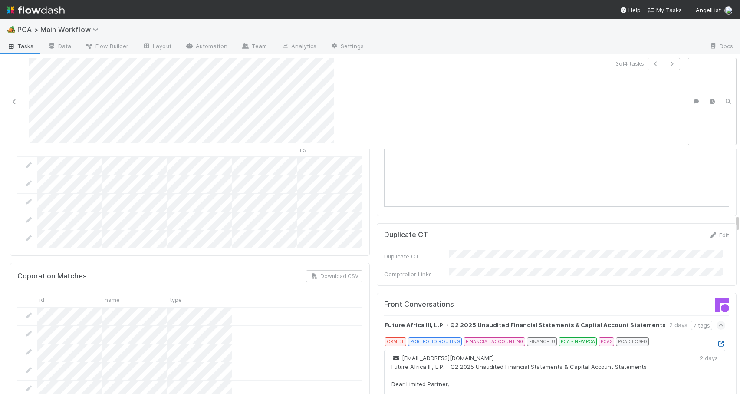
click at [717, 341] on icon at bounding box center [721, 344] width 9 height 6
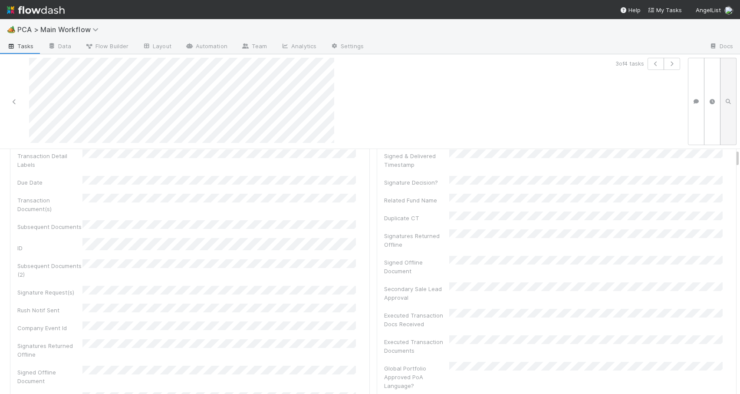
scroll to position [0, 0]
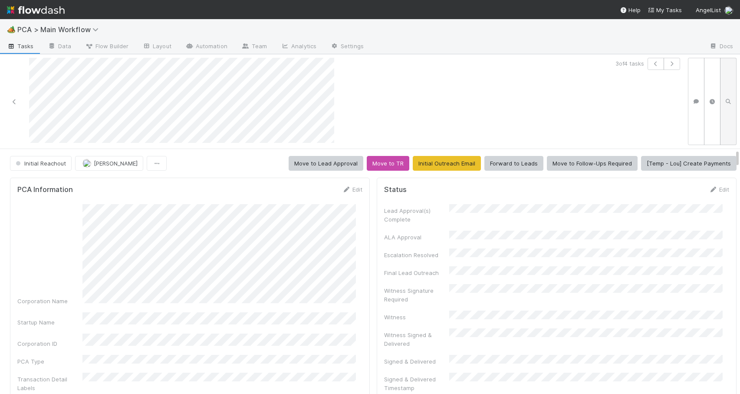
drag, startPoint x: 730, startPoint y: 219, endPoint x: 723, endPoint y: 124, distance: 95.3
click at [724, 124] on div "3 of 4 tasks Initial Reachout Zachary Conley Move to Lead Approval Move to TR I…" at bounding box center [370, 224] width 740 height 340
click at [345, 189] on link "Edit" at bounding box center [352, 189] width 20 height 7
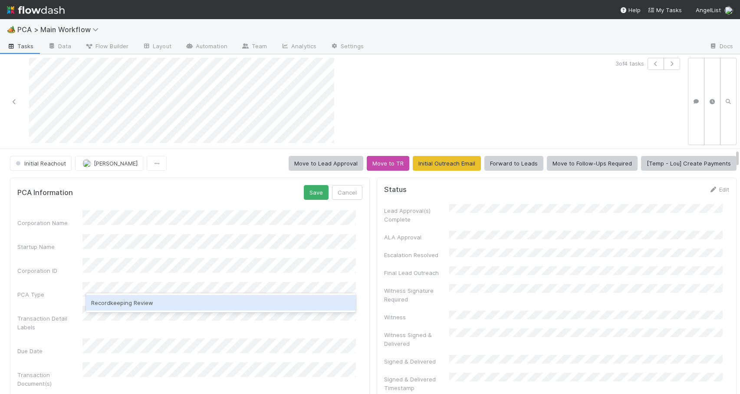
click at [119, 301] on div "Recordkeeping Review" at bounding box center [221, 303] width 270 height 16
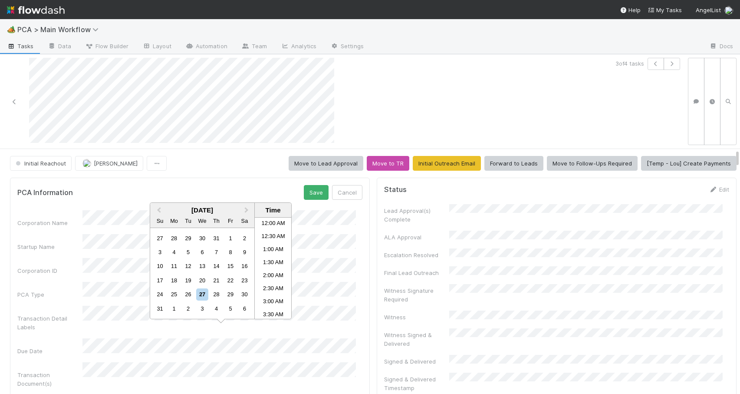
scroll to position [373, 0]
click at [79, 338] on div "Due Date" at bounding box center [189, 346] width 345 height 17
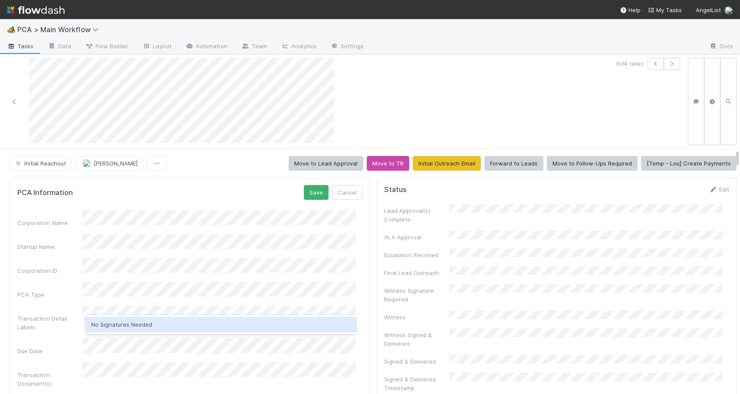
click at [123, 327] on div "No Signatures Needed" at bounding box center [221, 325] width 270 height 16
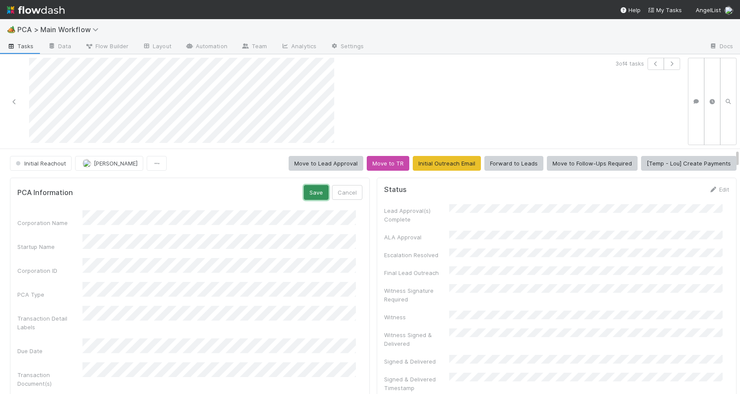
click at [309, 188] on button "Save" at bounding box center [316, 192] width 25 height 15
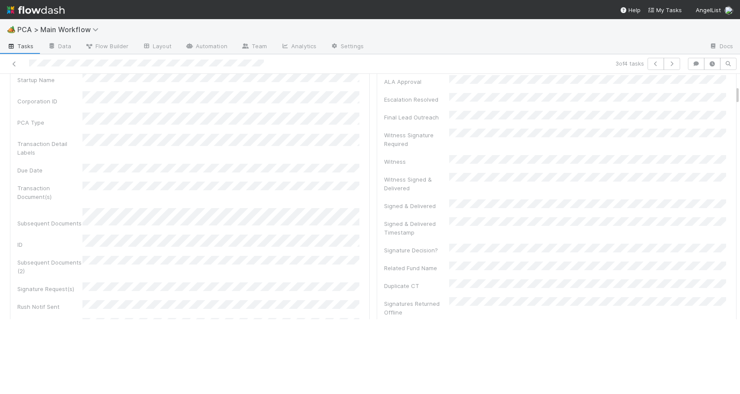
scroll to position [0, 0]
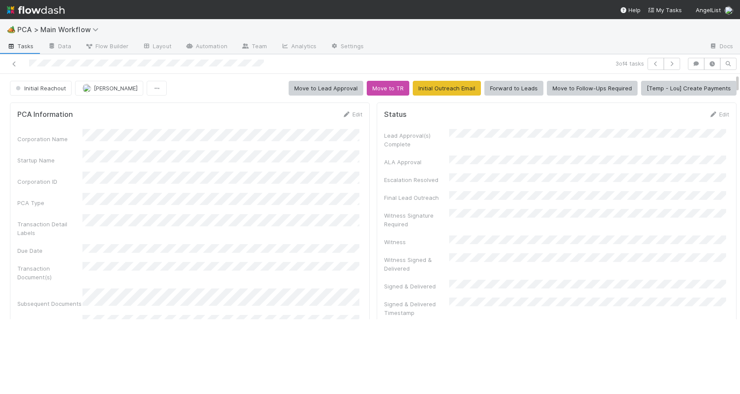
drag, startPoint x: 738, startPoint y: 119, endPoint x: 719, endPoint y: 36, distance: 84.6
click at [719, 38] on div "🏕️ PCA > Main Workflow Tasks Data Flow Builder Layout Automation Team Analytics…" at bounding box center [370, 206] width 740 height 375
click at [45, 87] on span "Initial Reachout" at bounding box center [40, 88] width 52 height 7
click at [45, 125] on span "Record Transaction" at bounding box center [44, 125] width 64 height 7
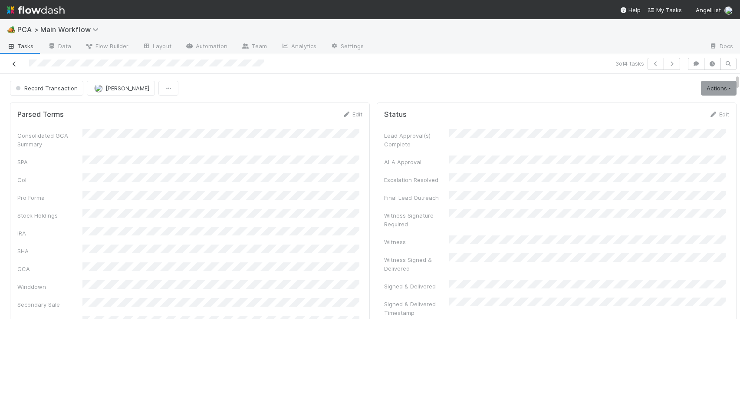
click at [14, 63] on icon at bounding box center [14, 64] width 9 height 6
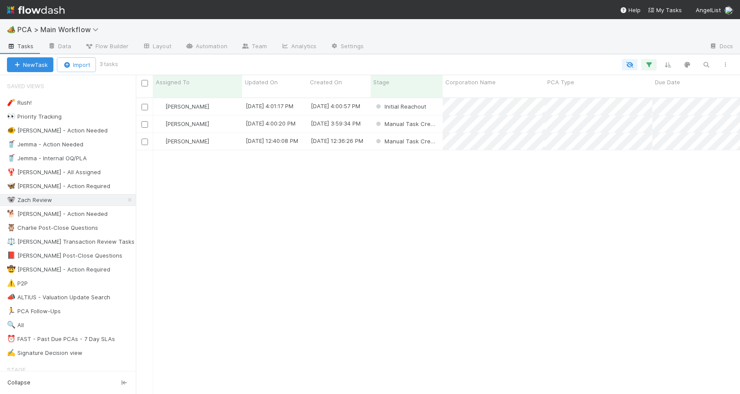
scroll to position [297, 598]
click at [226, 117] on div "[PERSON_NAME]" at bounding box center [197, 123] width 89 height 17
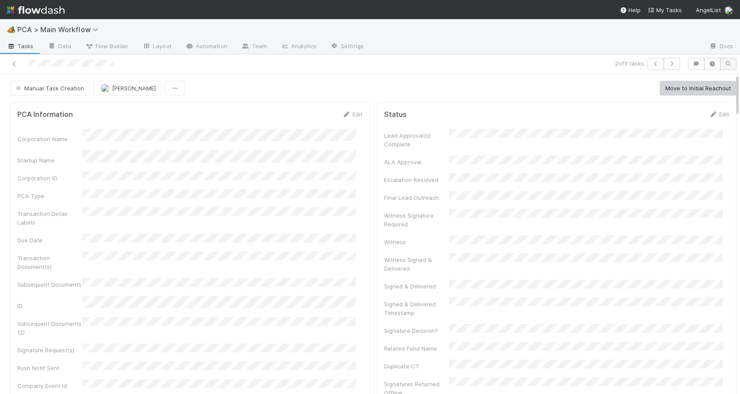
drag, startPoint x: 730, startPoint y: 160, endPoint x: 720, endPoint y: 63, distance: 97.3
click at [722, 68] on div "2 of 3 tasks Manual Task Creation Zachary Conley Move to Initial Reachout PCA I…" at bounding box center [370, 224] width 740 height 340
click at [64, 83] on button "Manual Task Creation" at bounding box center [50, 88] width 80 height 15
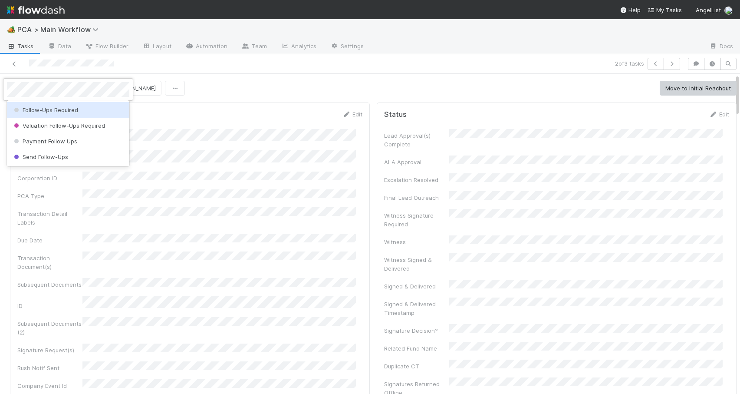
click at [49, 113] on div "Follow-Ups Required" at bounding box center [68, 110] width 122 height 16
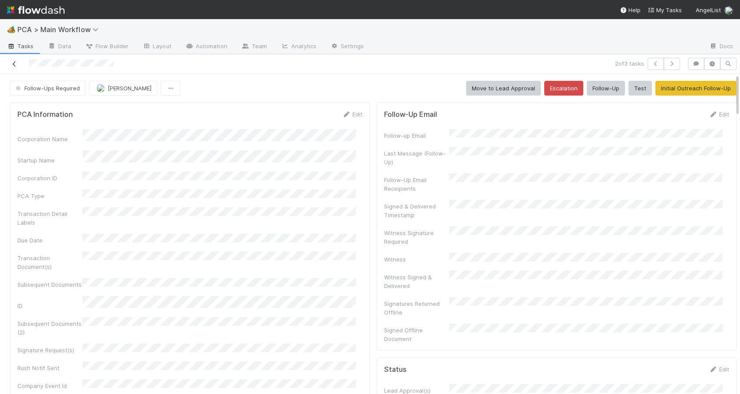
click at [15, 65] on icon at bounding box center [14, 64] width 9 height 6
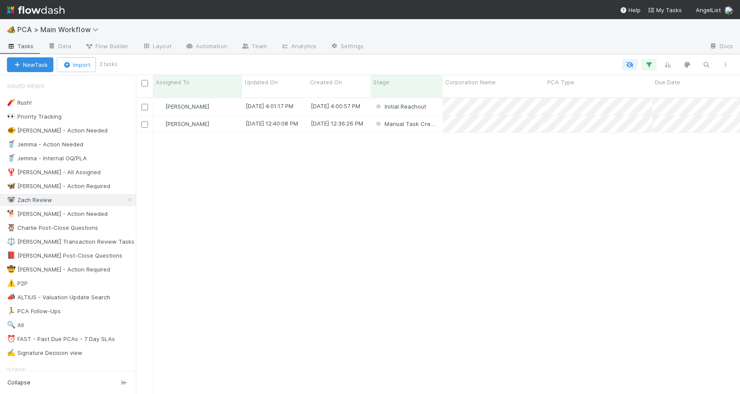
scroll to position [297, 598]
click at [224, 98] on div "[PERSON_NAME]" at bounding box center [197, 106] width 89 height 17
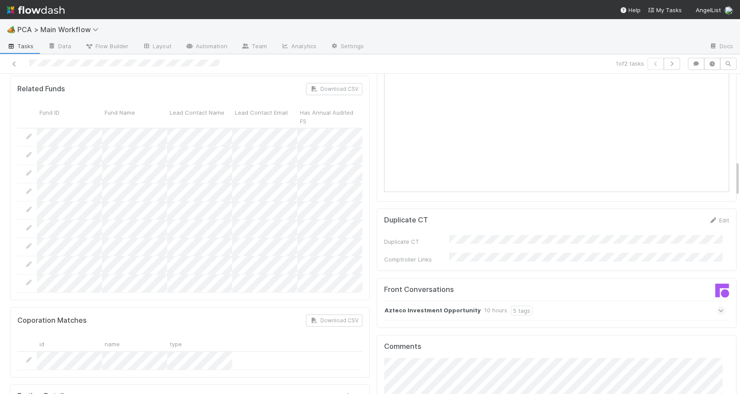
scroll to position [788, 0]
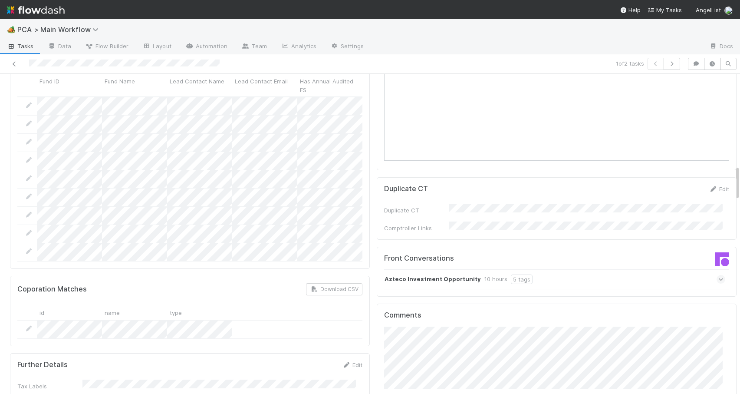
drag, startPoint x: 730, startPoint y: 139, endPoint x: 759, endPoint y: 181, distance: 50.3
click at [740, 181] on html "🏕️ PCA > Main Workflow Tasks Data Flow Builder Layout Automation Team Analytics…" at bounding box center [370, 197] width 740 height 394
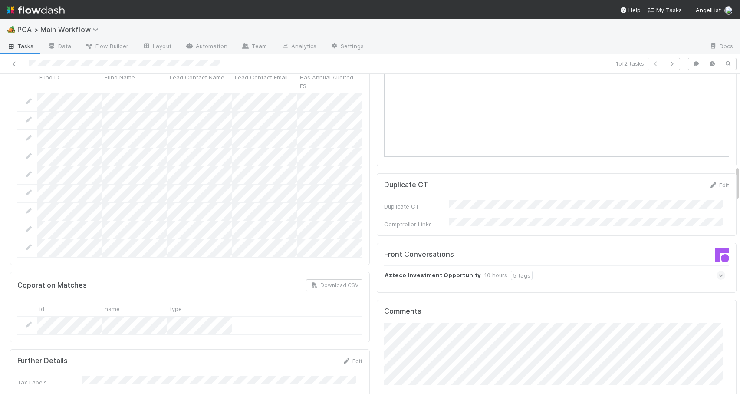
click at [580, 265] on div "Azteco Investment Opportunity 10 hours 5 tags" at bounding box center [554, 275] width 341 height 20
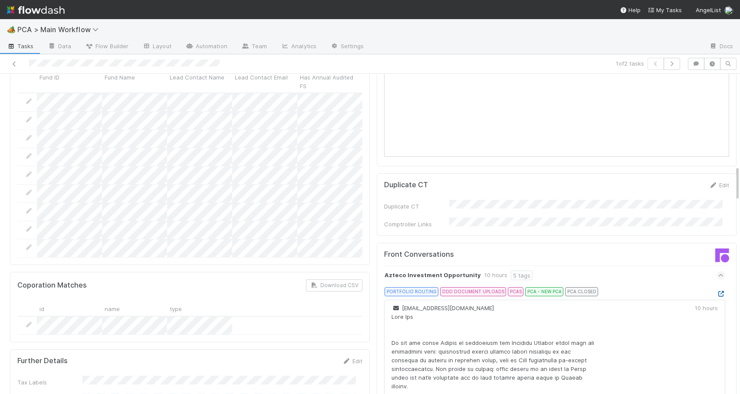
click at [717, 291] on icon at bounding box center [721, 294] width 9 height 6
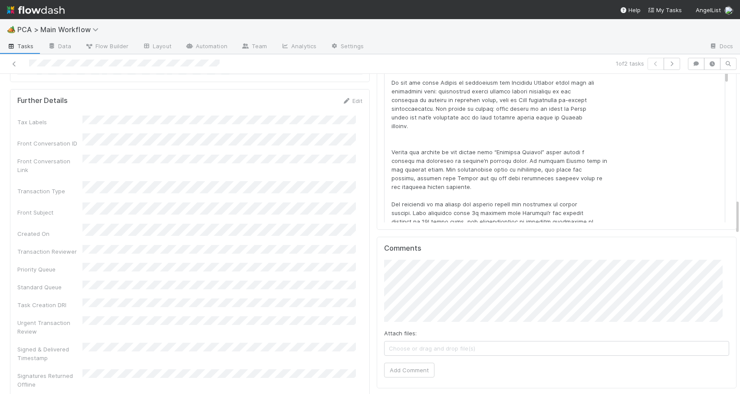
scroll to position [1118, 0]
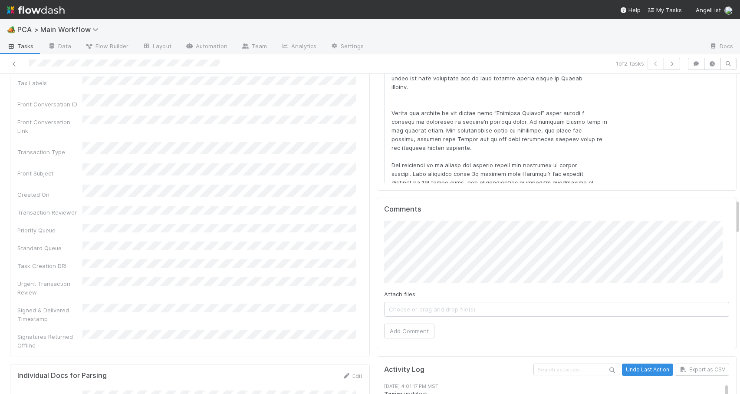
drag, startPoint x: 731, startPoint y: 185, endPoint x: 748, endPoint y: 218, distance: 37.7
click at [740, 218] on html "🏕️ PCA > Main Workflow Tasks Data Flow Builder Layout Automation Team Analytics…" at bounding box center [370, 197] width 740 height 394
click at [421, 323] on button "Add Comment" at bounding box center [409, 330] width 50 height 15
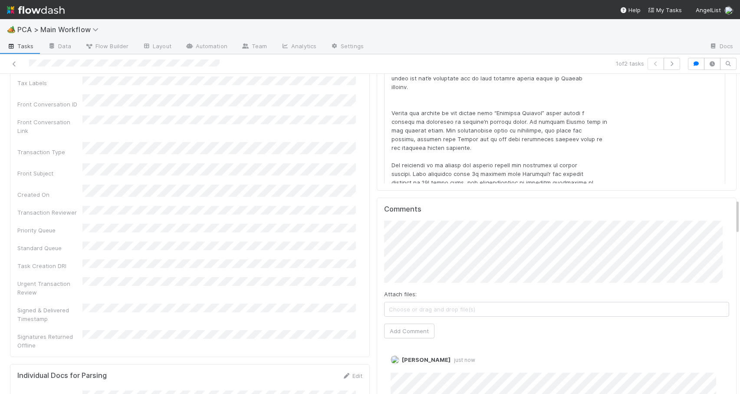
click at [740, 211] on div at bounding box center [740, 234] width 0 height 320
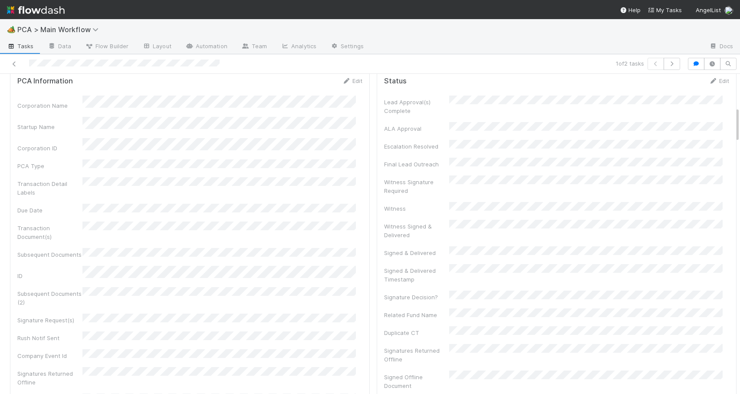
scroll to position [2, 0]
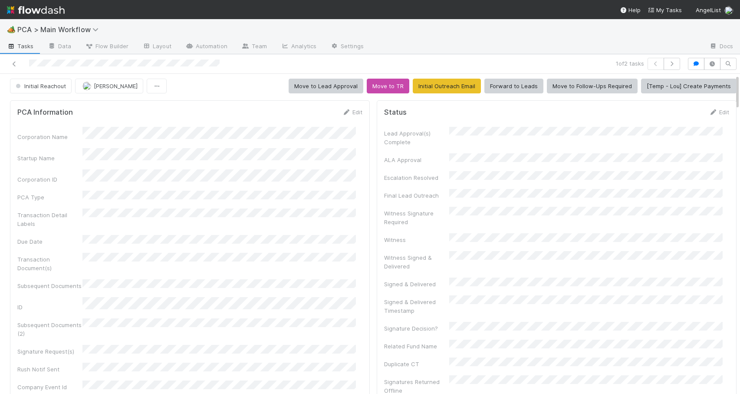
drag, startPoint x: 731, startPoint y: 214, endPoint x: 730, endPoint y: 89, distance: 124.6
click at [498, 87] on button "Forward to Leads" at bounding box center [514, 86] width 59 height 15
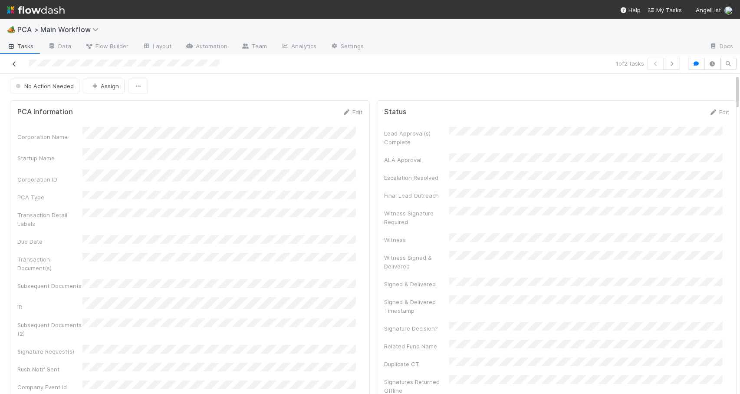
click at [14, 63] on icon at bounding box center [14, 64] width 9 height 6
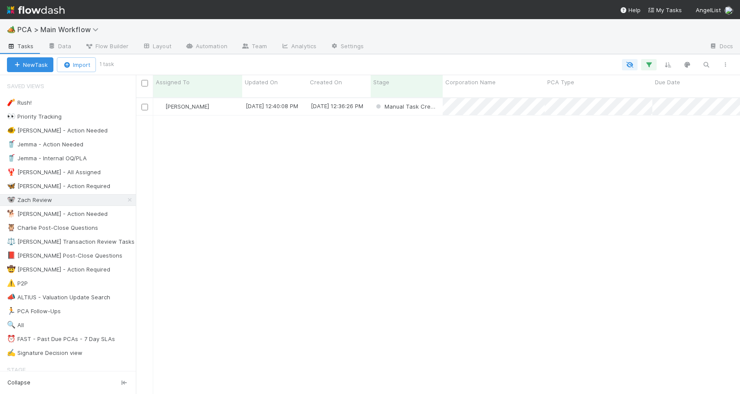
scroll to position [297, 598]
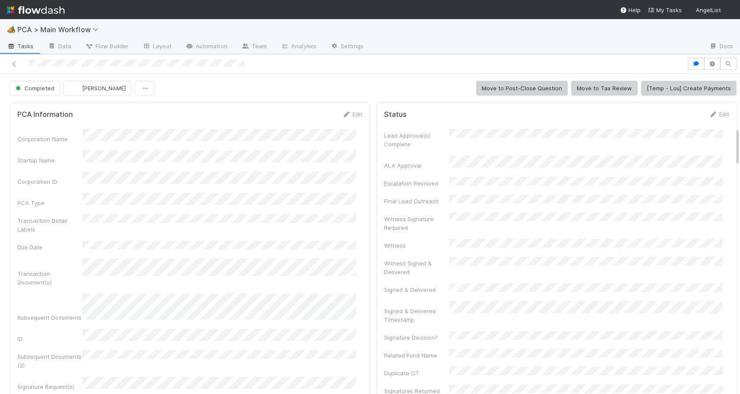
scroll to position [450, 0]
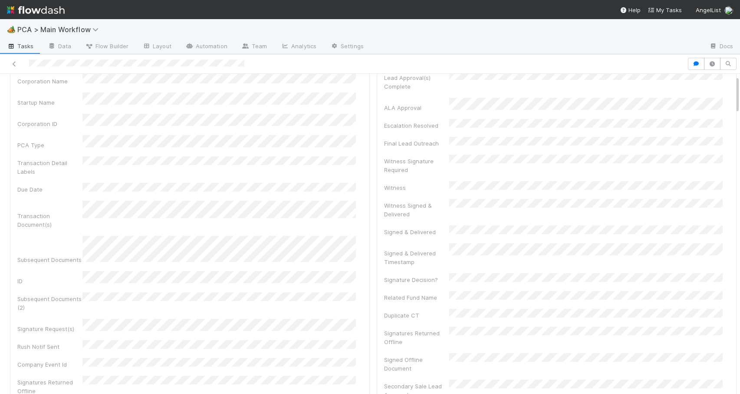
scroll to position [0, 0]
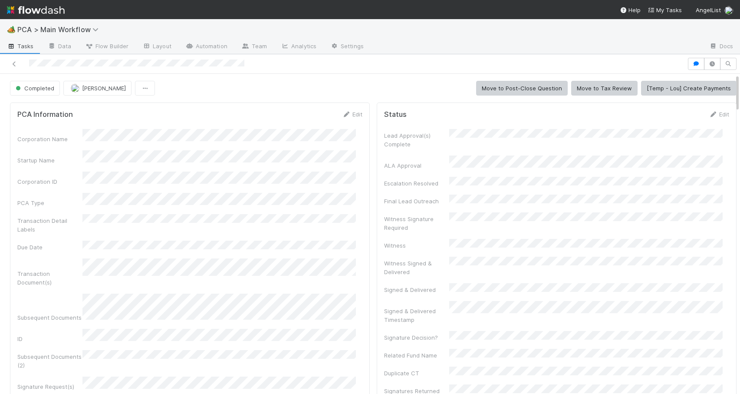
drag, startPoint x: 730, startPoint y: 138, endPoint x: 730, endPoint y: 74, distance: 63.8
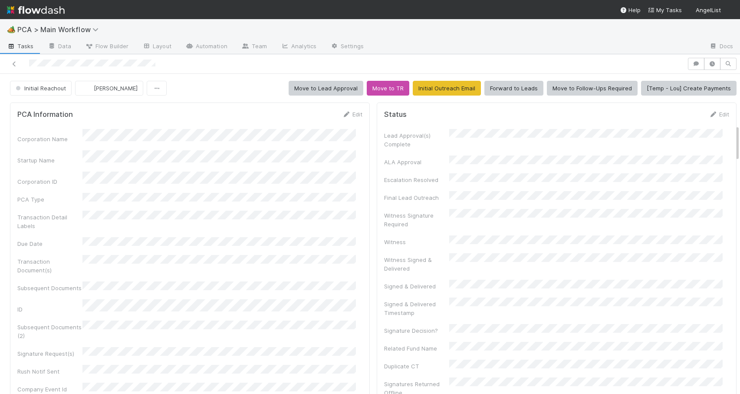
scroll to position [445, 0]
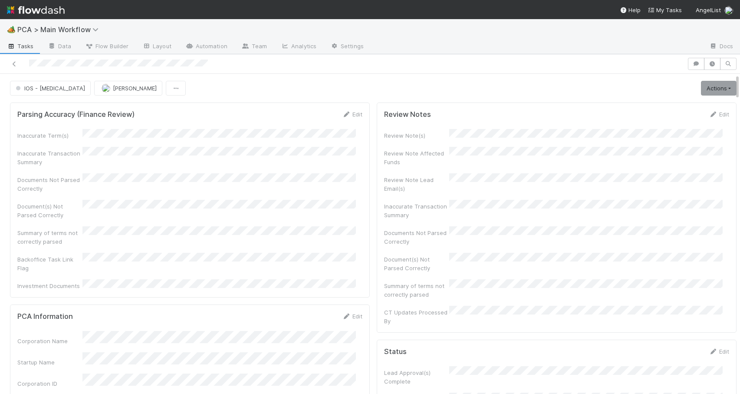
drag, startPoint x: 731, startPoint y: 132, endPoint x: 730, endPoint y: 74, distance: 57.8
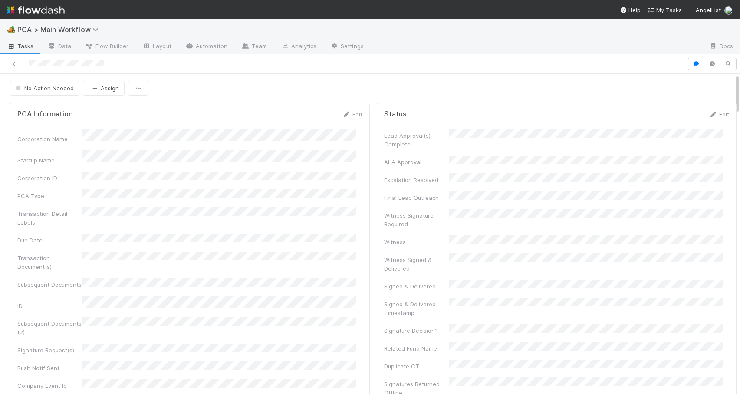
scroll to position [445, 0]
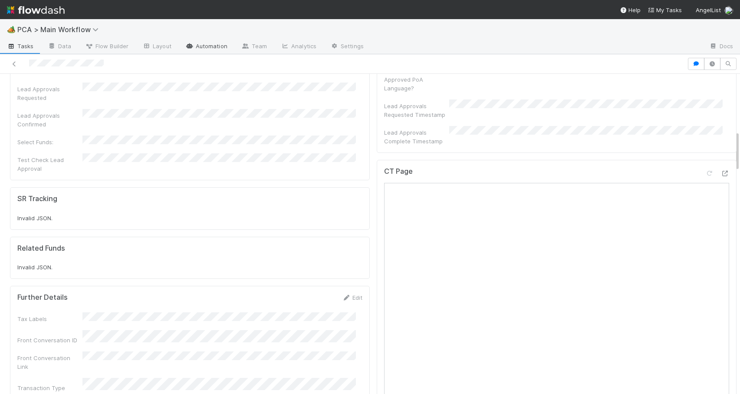
click at [214, 48] on link "Automation" at bounding box center [206, 47] width 56 height 14
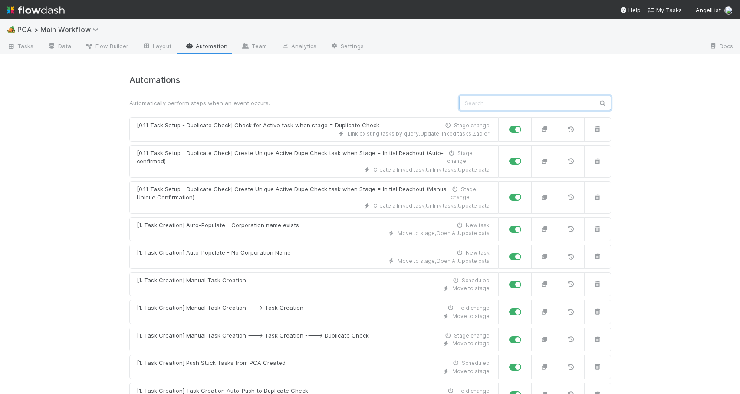
click at [544, 107] on input "text" at bounding box center [535, 103] width 152 height 15
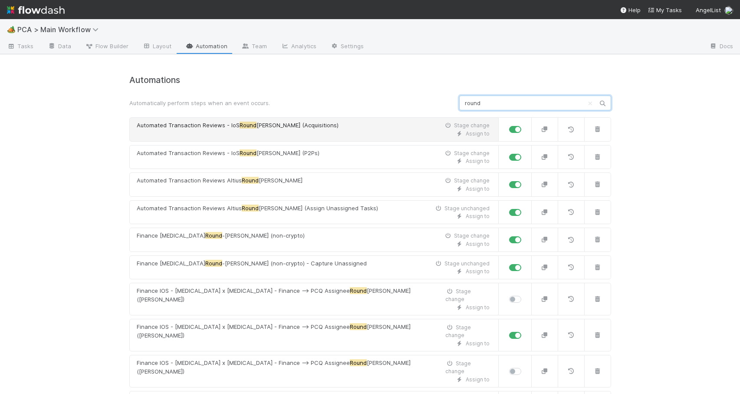
type input "round"
click at [383, 129] on div "Automated Transaction Reviews - IoS Round Robin (Acquisitions) Stage change" at bounding box center [313, 125] width 353 height 9
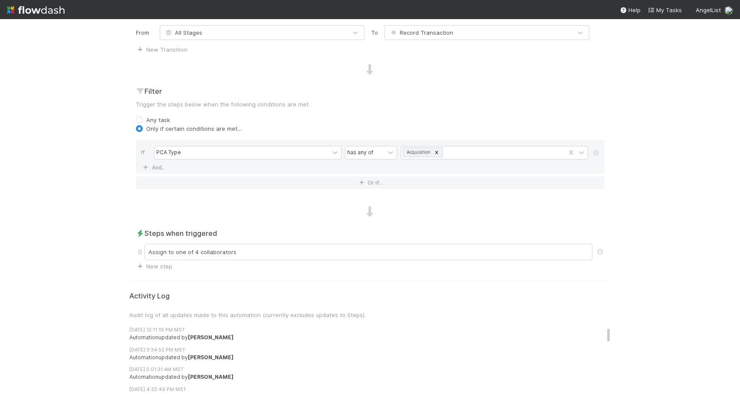
scroll to position [232, 0]
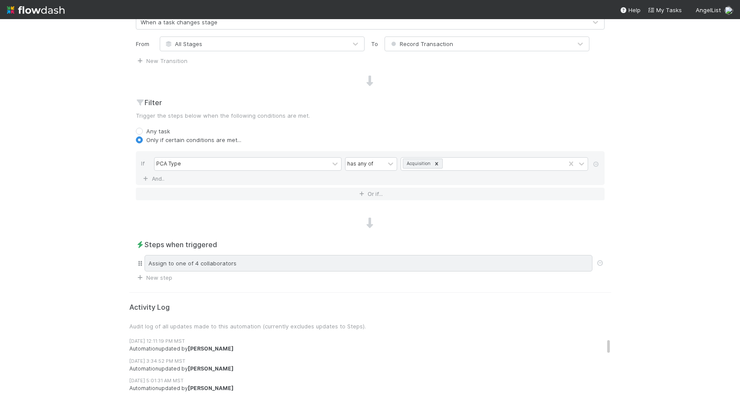
click at [291, 262] on div "Assign to one of 4 collaborators" at bounding box center [369, 263] width 448 height 16
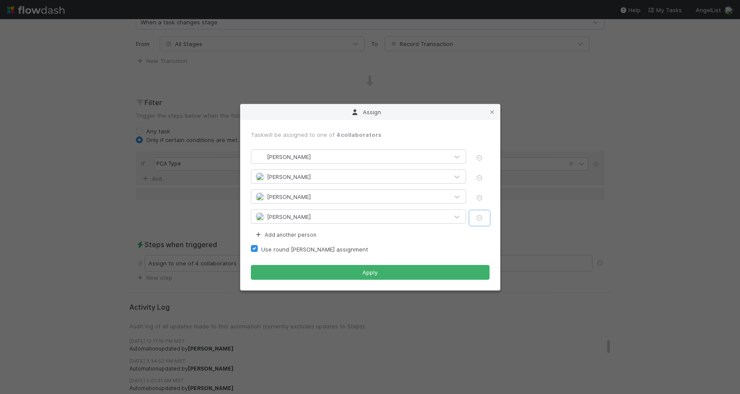
click at [478, 219] on icon "button" at bounding box center [479, 218] width 9 height 6
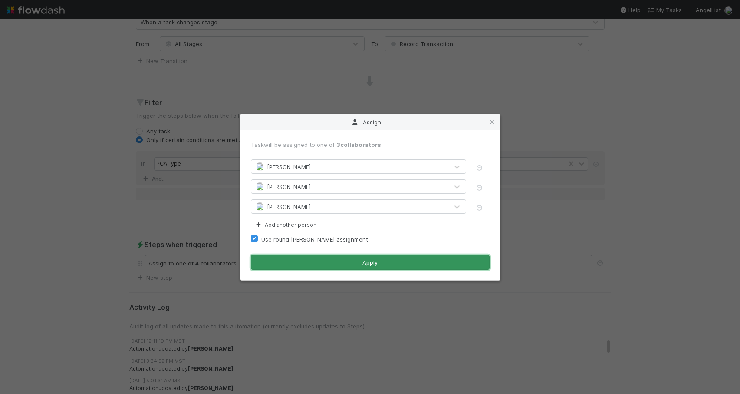
click at [376, 263] on button "Apply" at bounding box center [370, 262] width 239 height 15
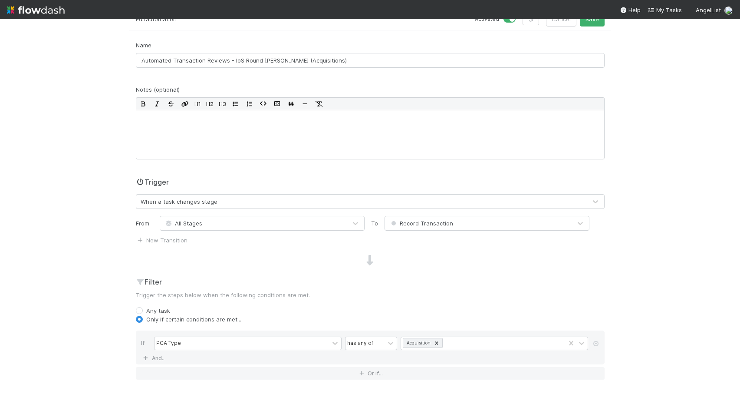
scroll to position [0, 0]
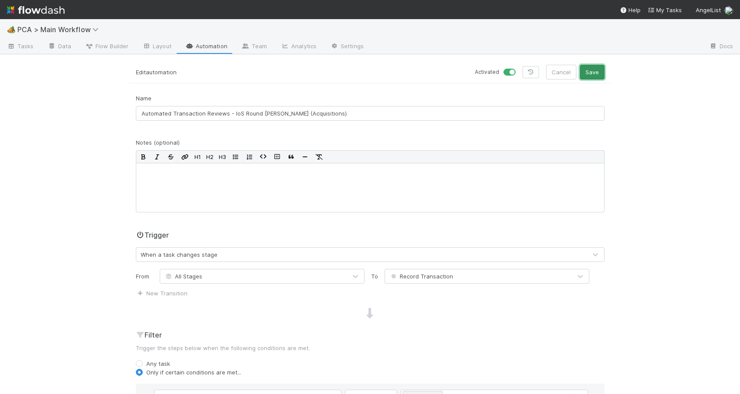
click at [601, 70] on button "Save" at bounding box center [592, 72] width 25 height 15
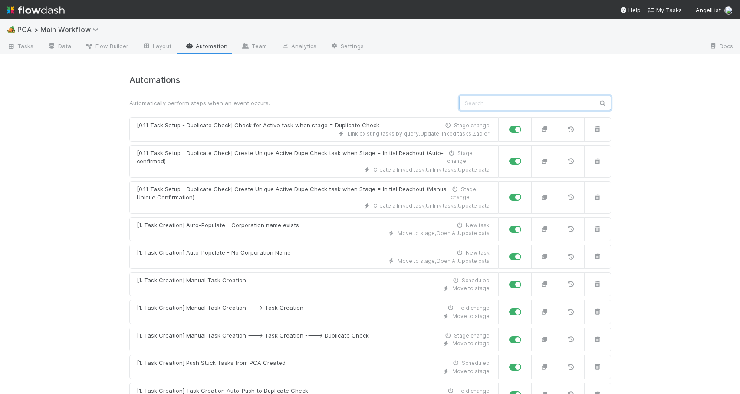
click at [496, 104] on input "text" at bounding box center [535, 103] width 152 height 15
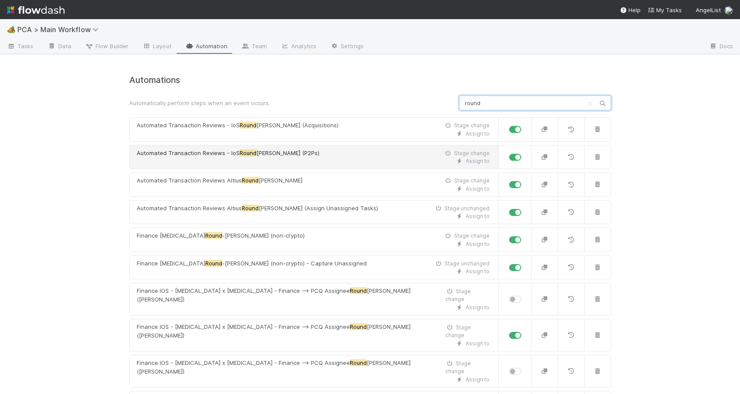
type input "round"
click at [323, 161] on div "Assign to" at bounding box center [313, 161] width 353 height 8
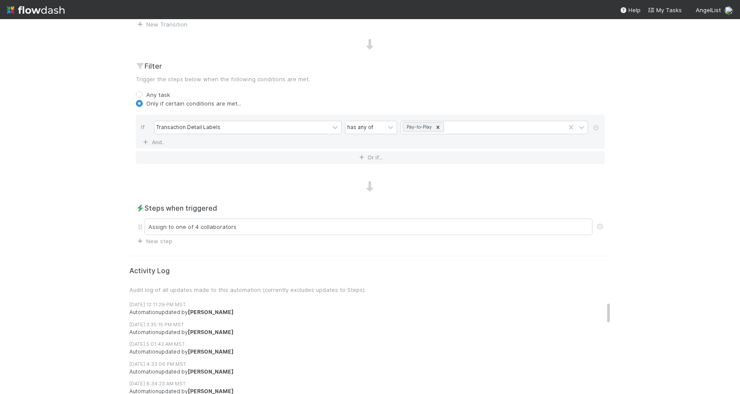
scroll to position [350, 0]
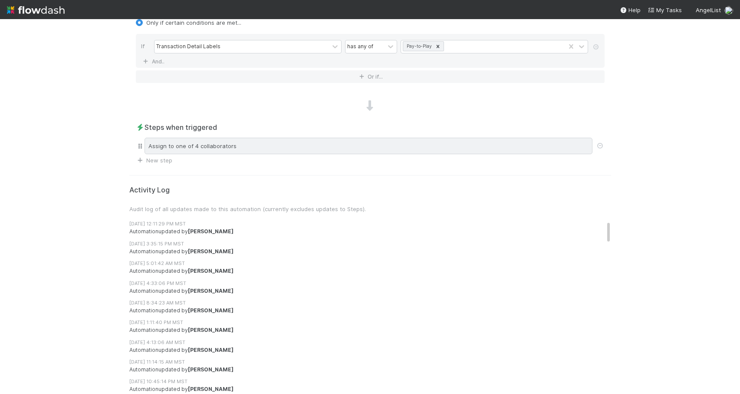
click at [249, 145] on div "Assign to one of 4 collaborators" at bounding box center [369, 146] width 448 height 16
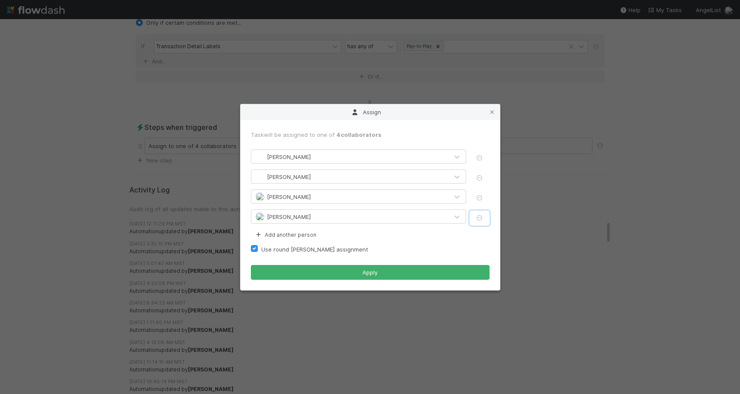
click at [479, 219] on icon "button" at bounding box center [479, 218] width 9 height 6
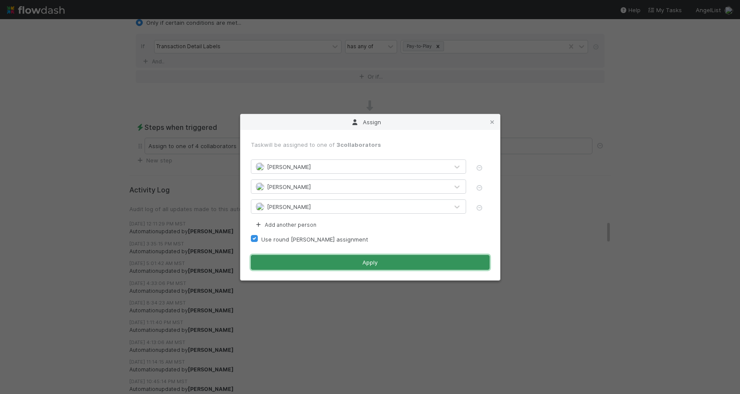
click at [369, 258] on button "Apply" at bounding box center [370, 262] width 239 height 15
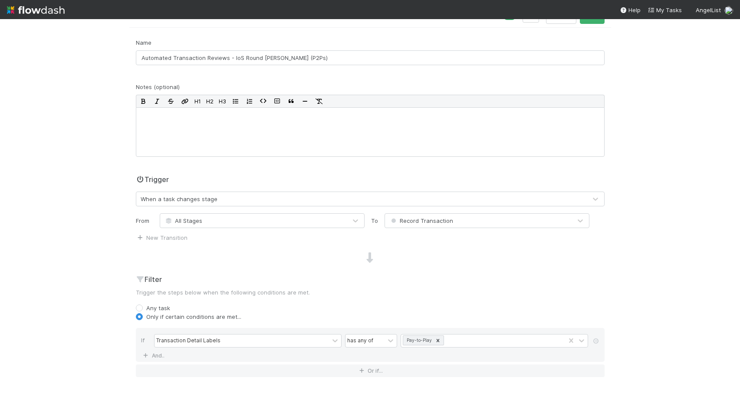
scroll to position [0, 0]
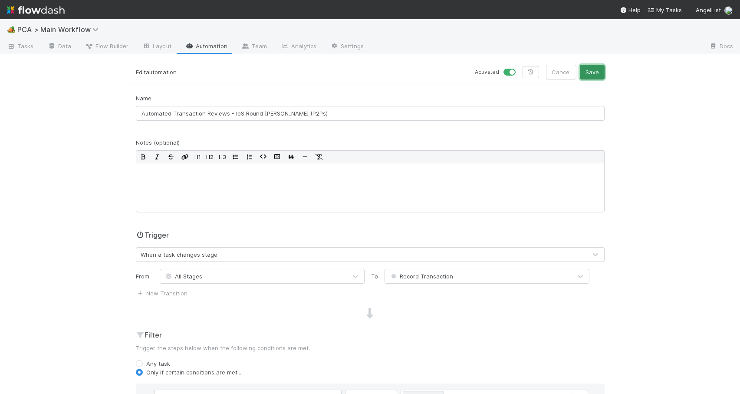
click at [591, 68] on button "Save" at bounding box center [592, 72] width 25 height 15
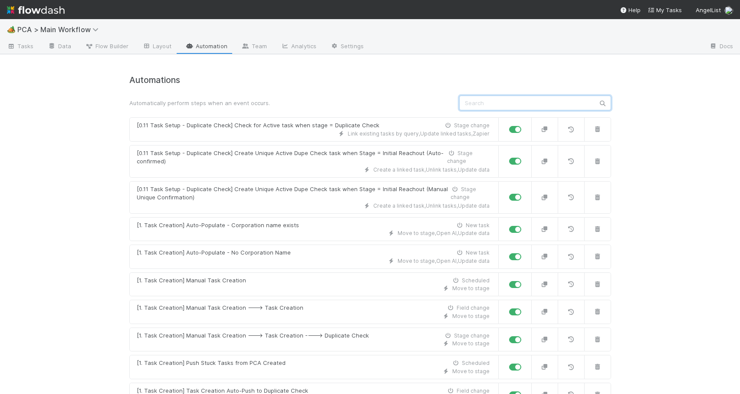
click at [511, 106] on input "text" at bounding box center [535, 103] width 152 height 15
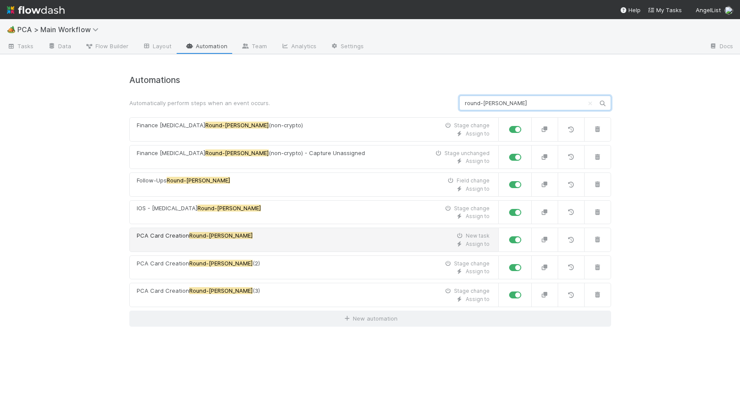
type input "round-robin"
click at [332, 237] on div "PCA Card Creation Round-Robin New task" at bounding box center [313, 235] width 353 height 9
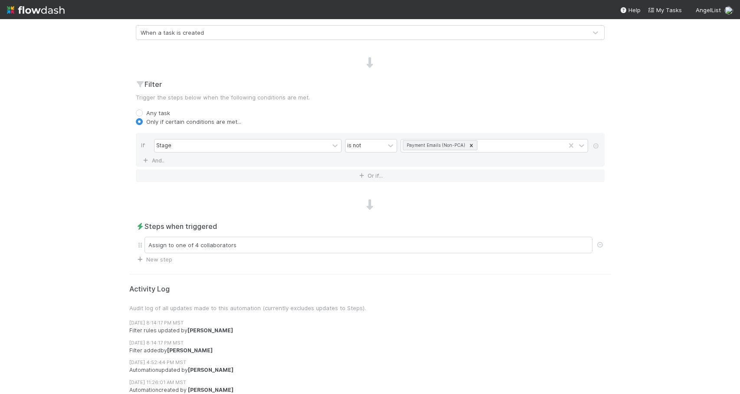
scroll to position [226, 0]
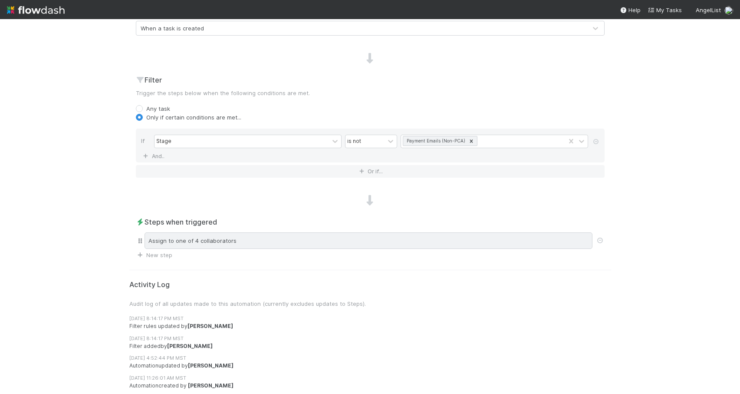
click at [329, 248] on div "Assign to one of 4 collaborators" at bounding box center [369, 240] width 448 height 16
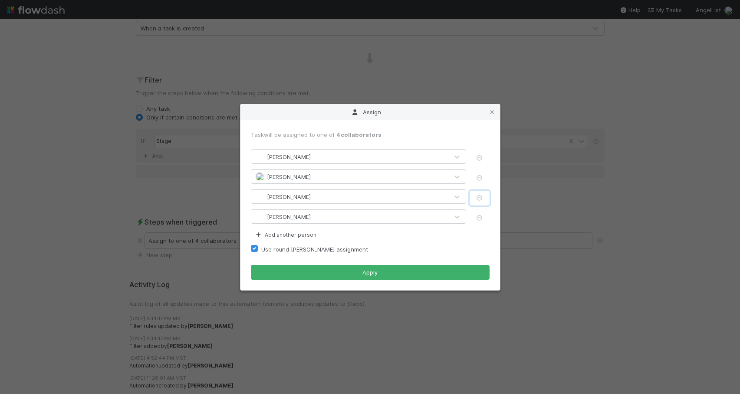
click at [482, 198] on icon "button" at bounding box center [479, 198] width 9 height 6
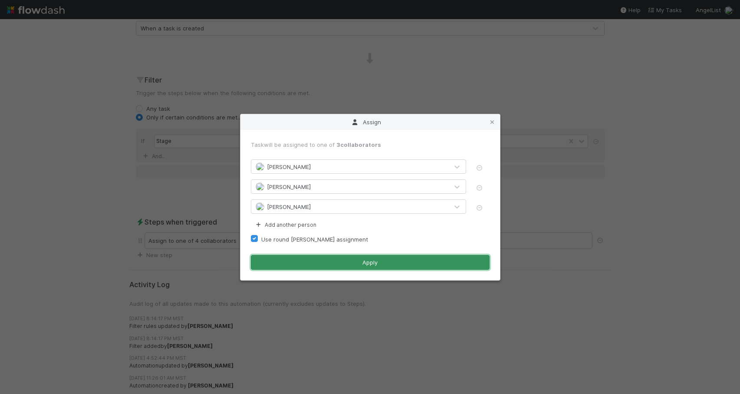
click at [383, 262] on button "Apply" at bounding box center [370, 262] width 239 height 15
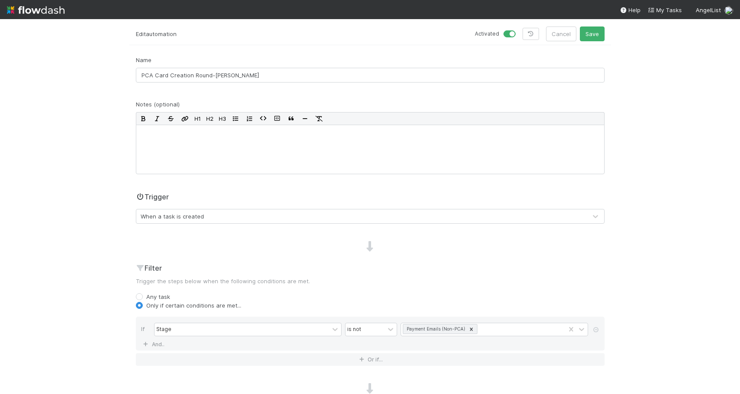
scroll to position [0, 0]
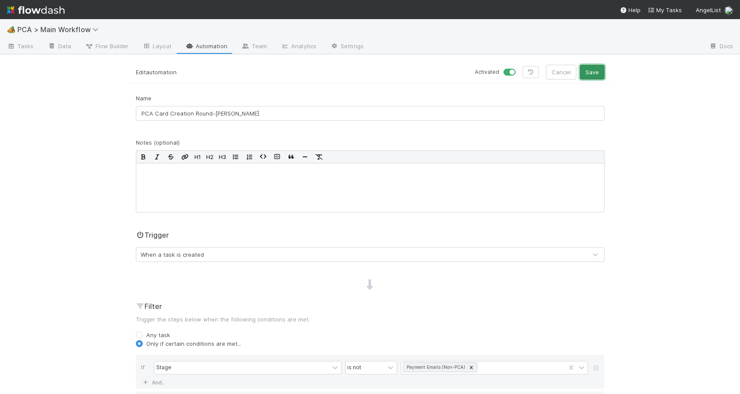
click at [591, 74] on button "Save" at bounding box center [592, 72] width 25 height 15
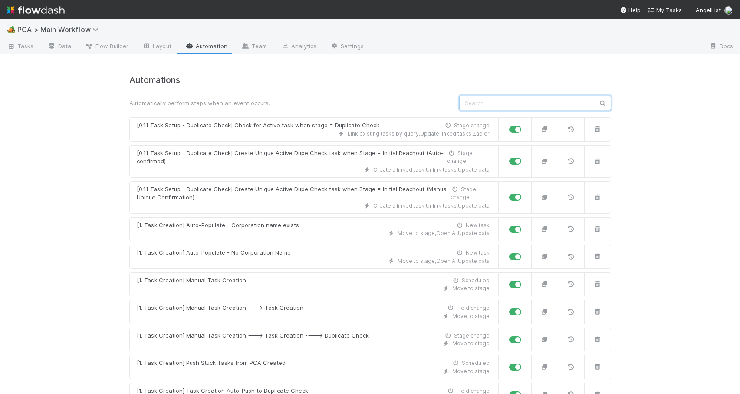
click at [497, 100] on input "text" at bounding box center [535, 103] width 152 height 15
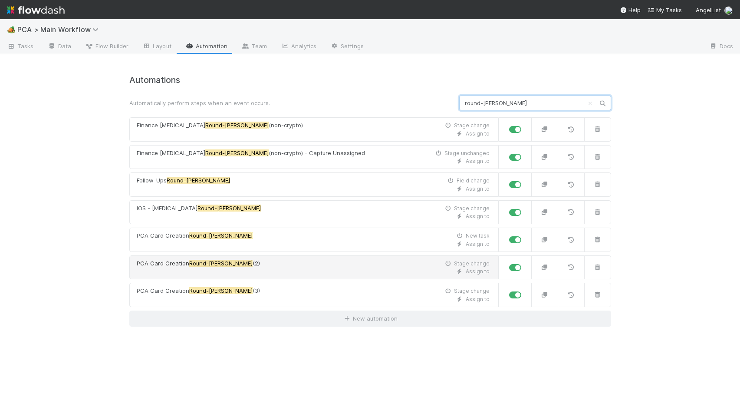
type input "round-robin"
click at [319, 265] on div "PCA Card Creation Round-Robin (2) Stage change" at bounding box center [313, 263] width 353 height 9
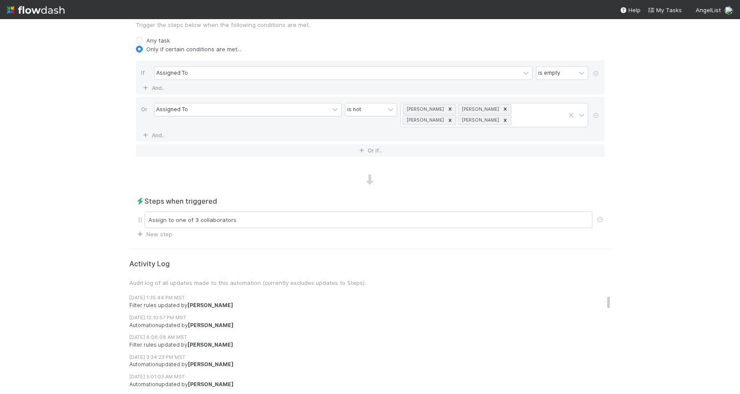
scroll to position [398, 0]
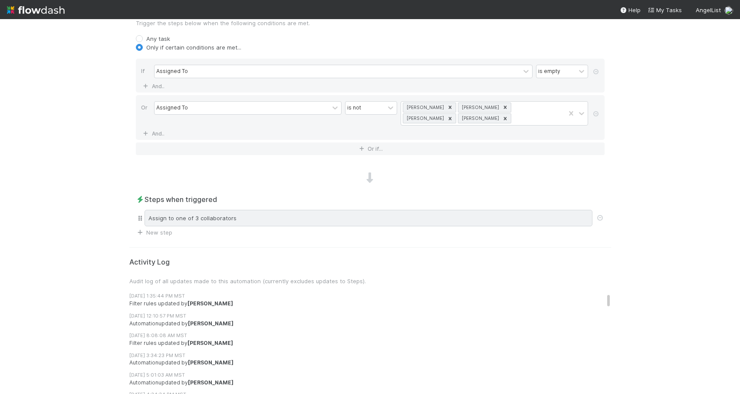
click at [407, 222] on div "Assign to one of 3 collaborators" at bounding box center [369, 218] width 448 height 16
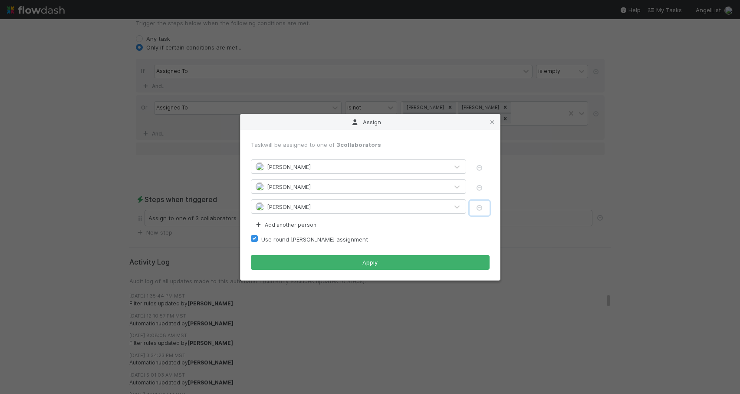
click at [480, 208] on icon "button" at bounding box center [479, 208] width 9 height 6
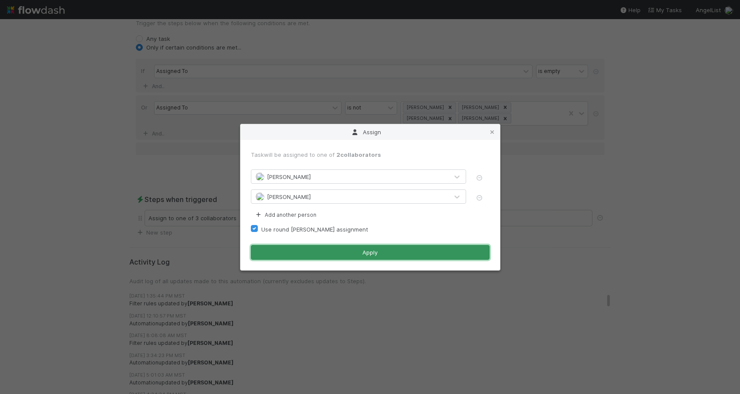
click at [372, 255] on button "Apply" at bounding box center [370, 252] width 239 height 15
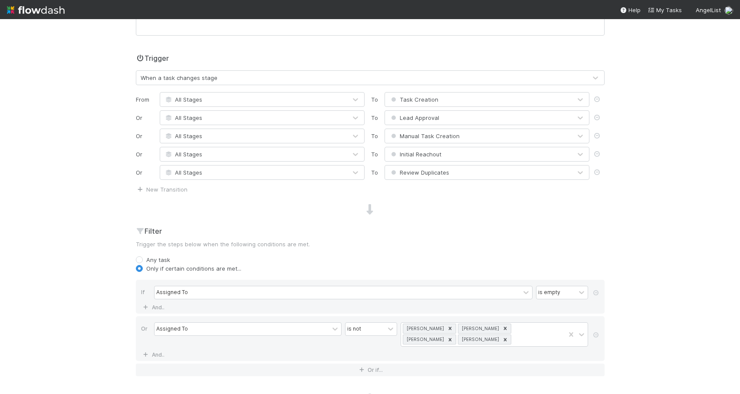
scroll to position [0, 0]
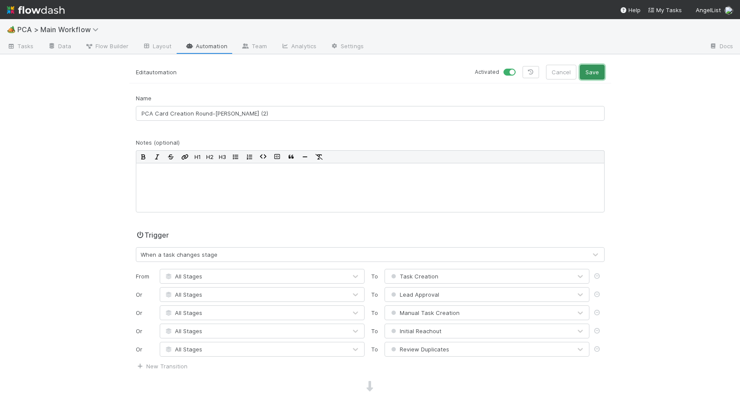
click at [596, 72] on button "Save" at bounding box center [592, 72] width 25 height 15
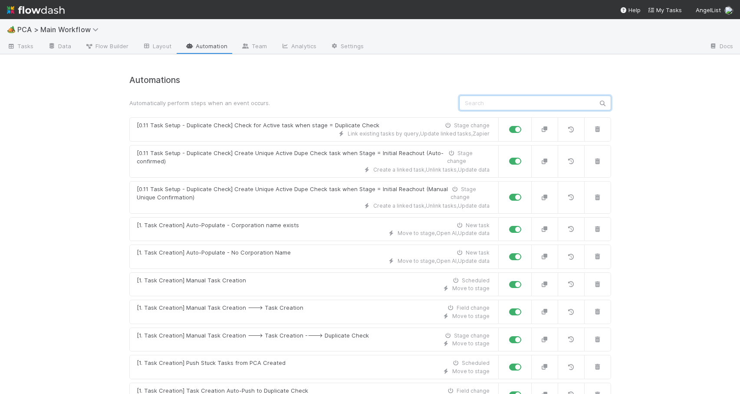
click at [533, 99] on input "text" at bounding box center [535, 103] width 152 height 15
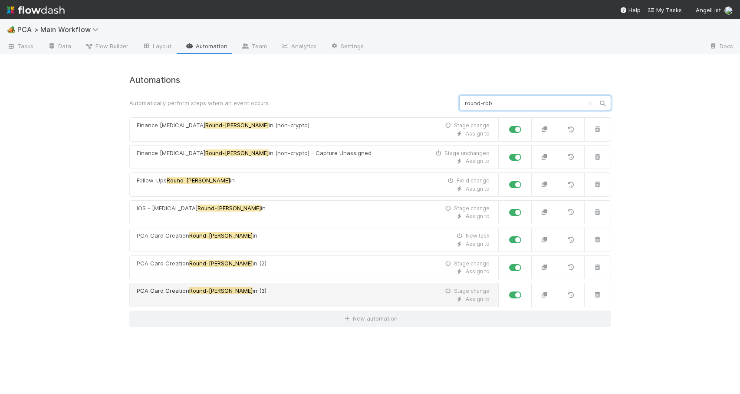
type input "round-rob"
click at [322, 297] on div "Assign to" at bounding box center [313, 299] width 353 height 8
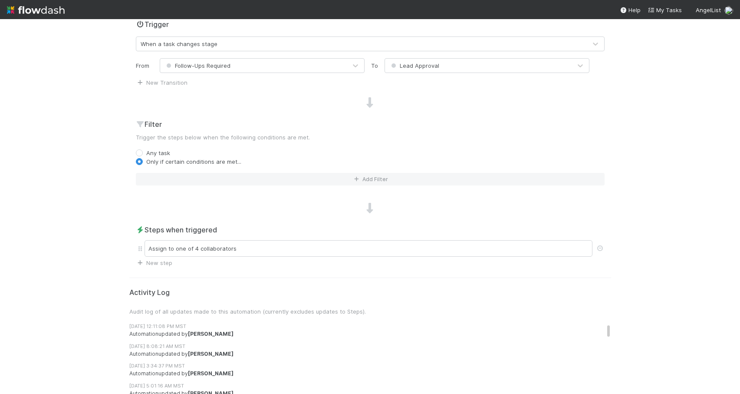
scroll to position [313, 0]
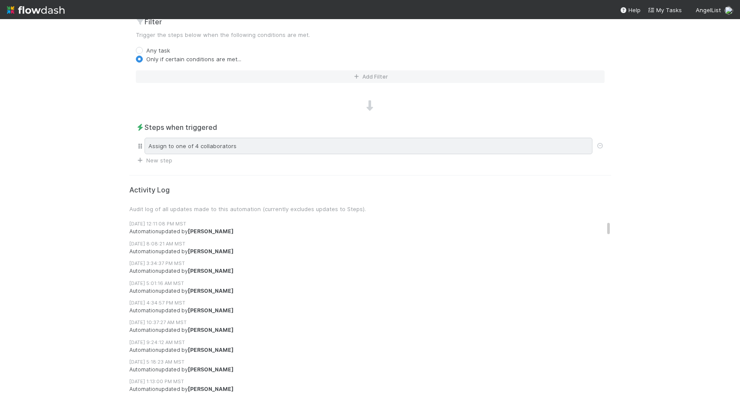
click at [301, 145] on div "Assign to one of 4 collaborators" at bounding box center [369, 146] width 448 height 16
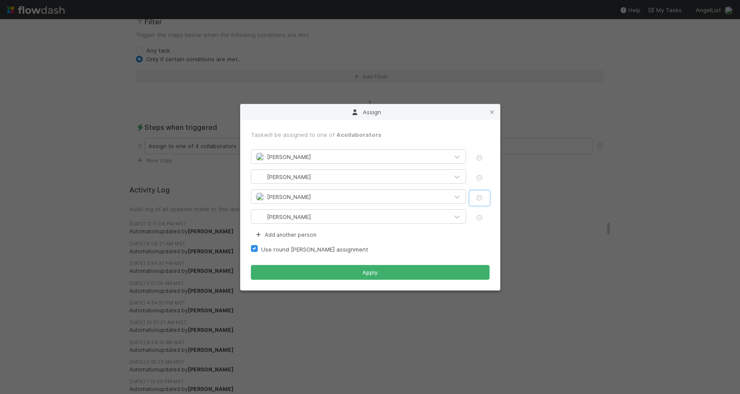
click at [478, 198] on icon "button" at bounding box center [479, 198] width 9 height 6
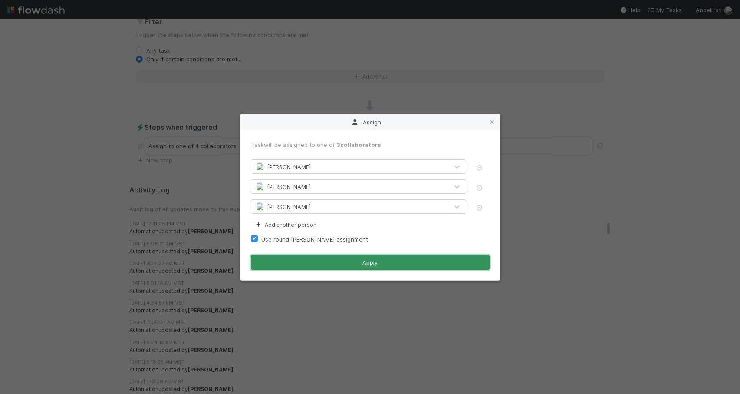
click at [365, 263] on button "Apply" at bounding box center [370, 262] width 239 height 15
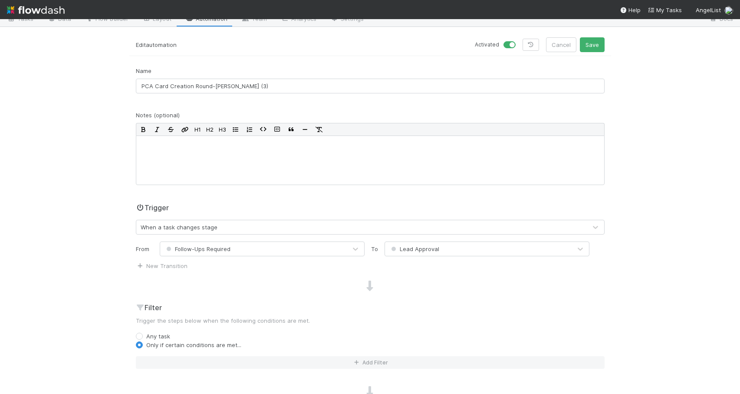
scroll to position [0, 0]
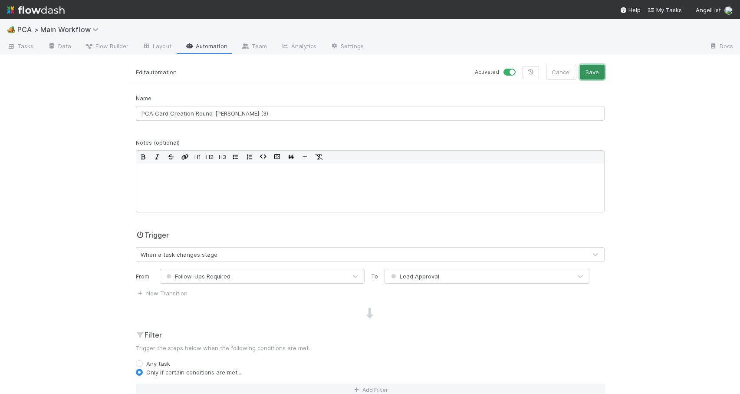
click at [594, 69] on button "Save" at bounding box center [592, 72] width 25 height 15
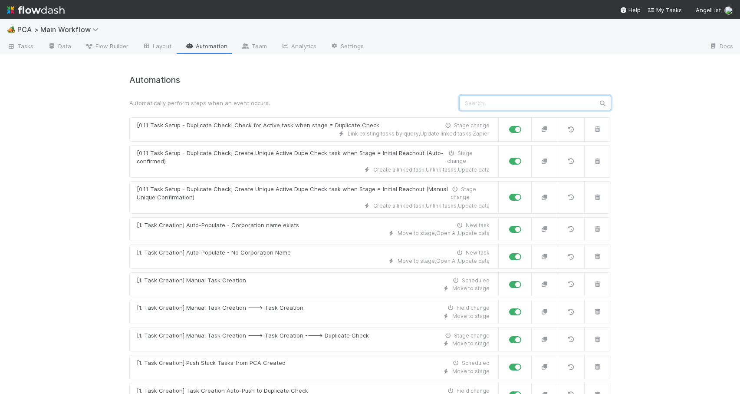
click at [473, 103] on input "text" at bounding box center [535, 103] width 152 height 15
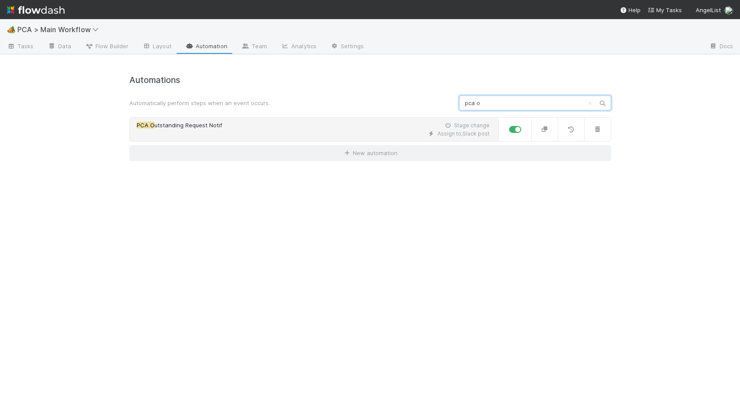
type input "pca o"
click at [333, 125] on div "PCA O utstanding Request Notif Stage change" at bounding box center [313, 125] width 353 height 9
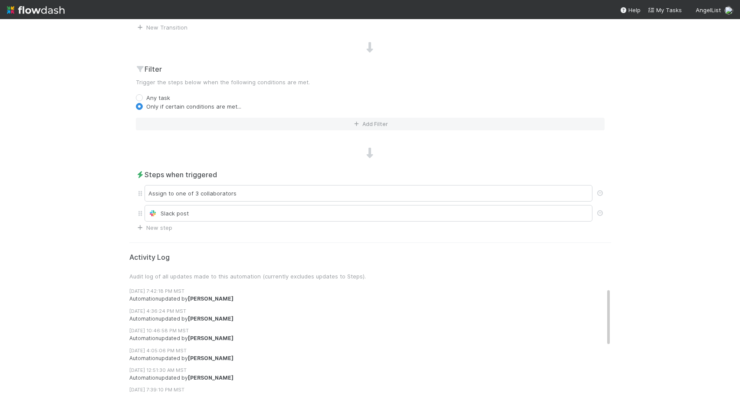
scroll to position [352, 0]
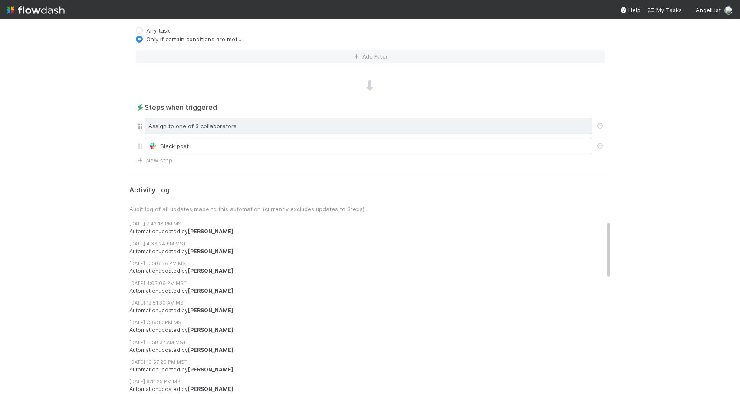
click at [351, 120] on div "Assign to one of 3 collaborators" at bounding box center [369, 126] width 448 height 16
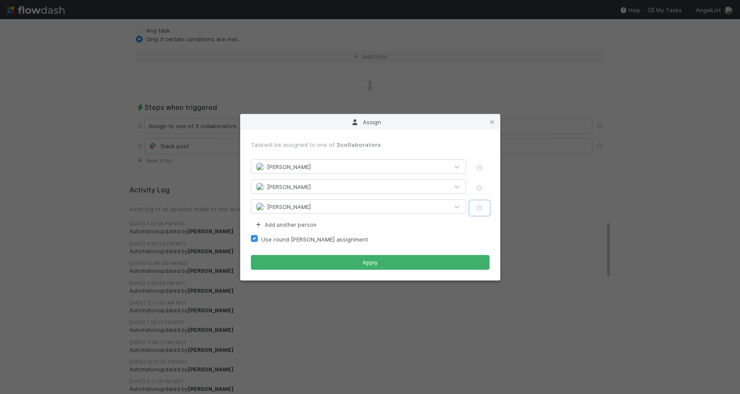
click at [480, 209] on icon "button" at bounding box center [479, 208] width 9 height 6
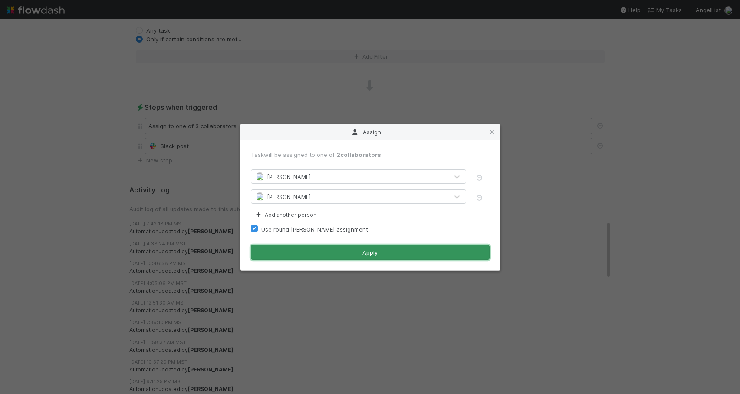
click at [373, 255] on button "Apply" at bounding box center [370, 252] width 239 height 15
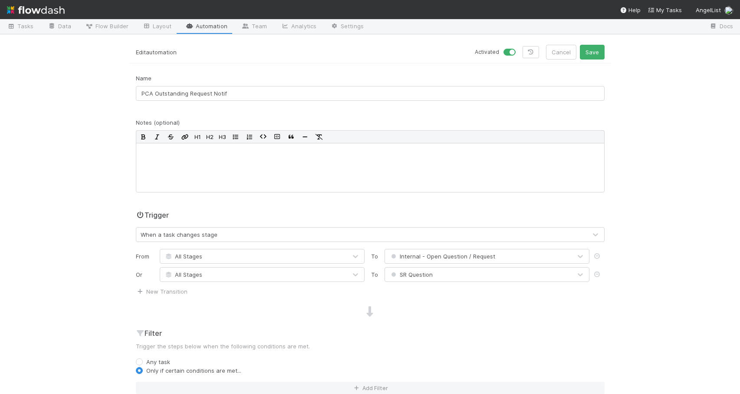
scroll to position [0, 0]
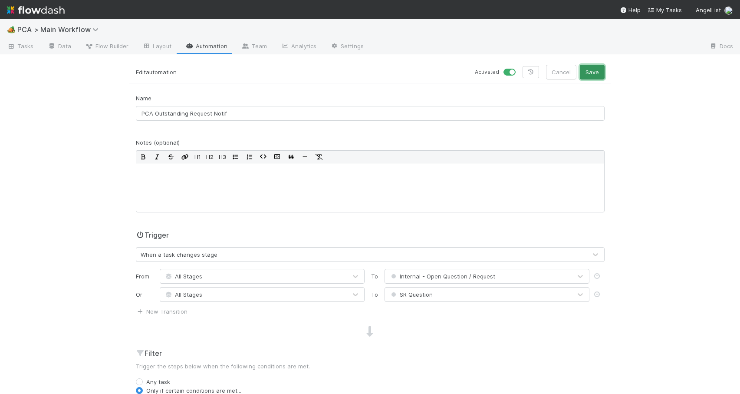
click at [597, 68] on button "Save" at bounding box center [592, 72] width 25 height 15
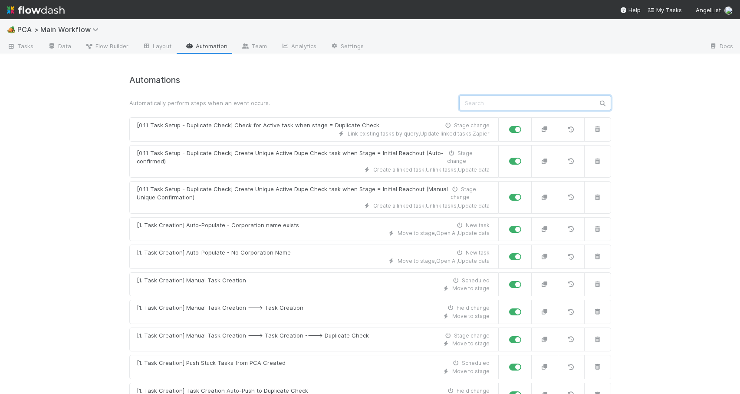
click at [470, 100] on input "text" at bounding box center [535, 103] width 152 height 15
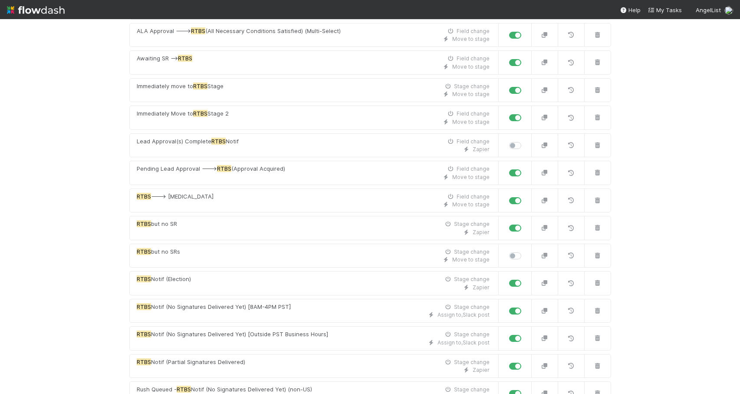
scroll to position [181, 0]
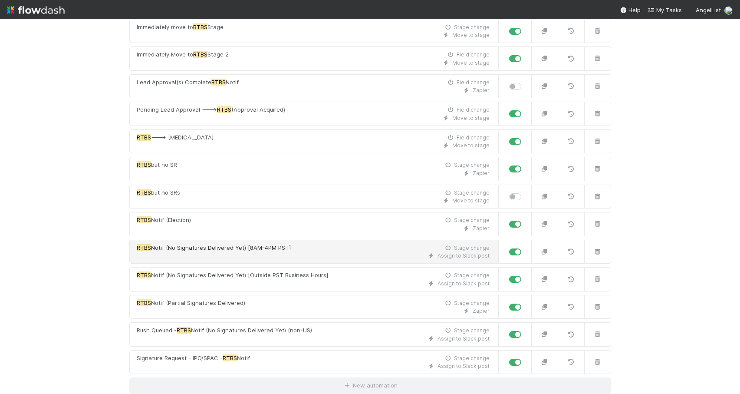
type input "RTBS"
click at [358, 253] on div "Assign to , Slack post" at bounding box center [313, 256] width 353 height 8
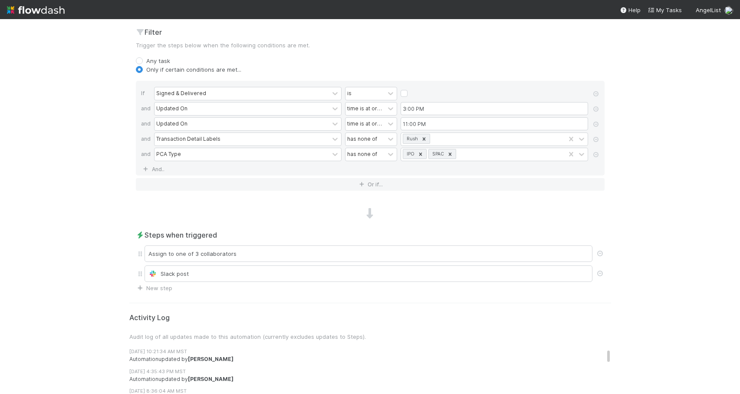
scroll to position [668, 0]
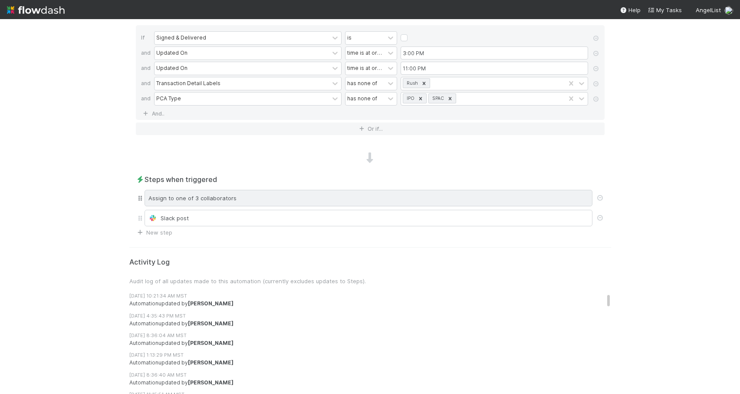
click at [318, 193] on div "Assign to one of 3 collaborators" at bounding box center [369, 198] width 448 height 16
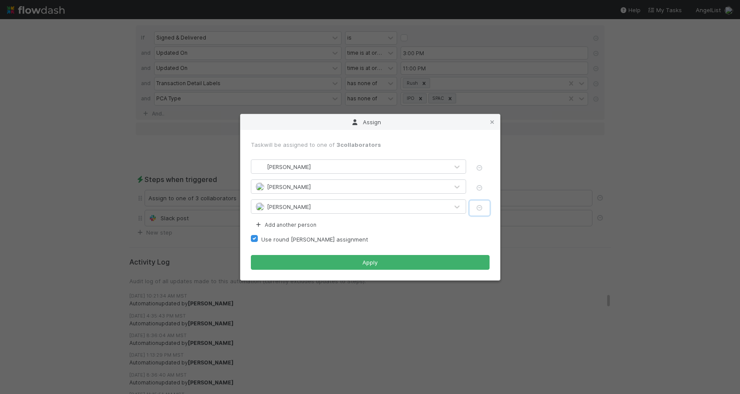
click at [482, 209] on icon "button" at bounding box center [479, 208] width 9 height 6
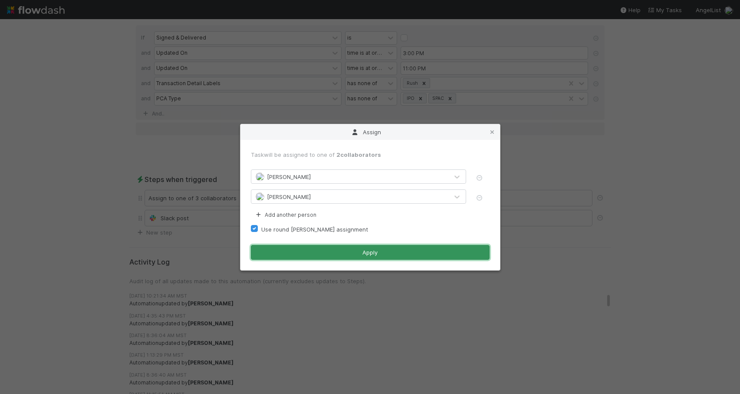
click at [376, 257] on button "Apply" at bounding box center [370, 252] width 239 height 15
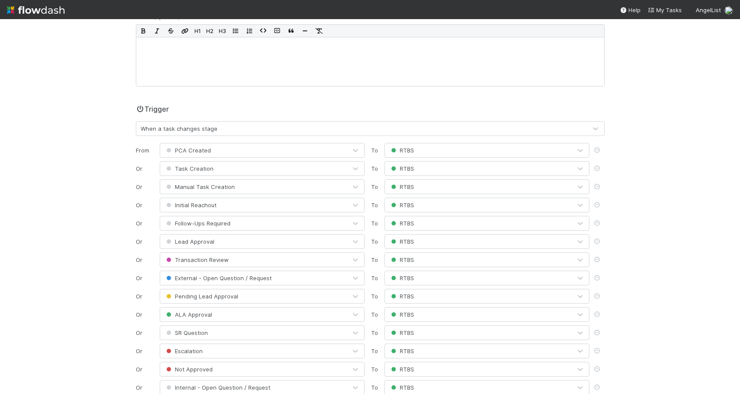
scroll to position [0, 0]
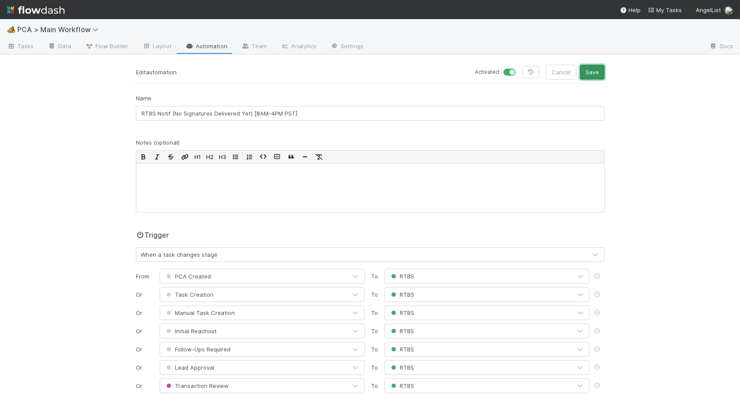
click at [584, 73] on button "Save" at bounding box center [592, 72] width 25 height 15
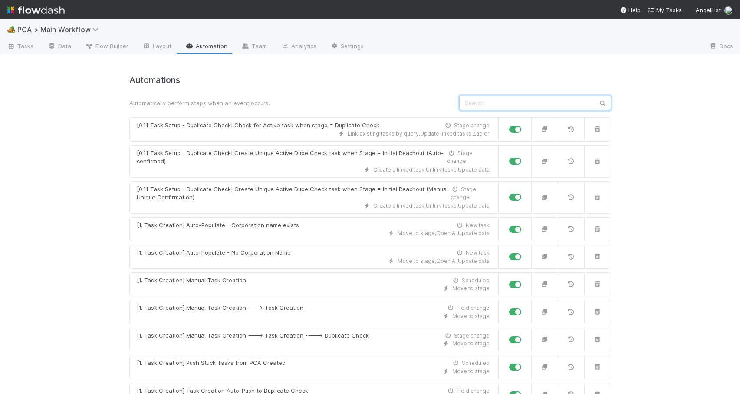
click at [530, 106] on input "text" at bounding box center [535, 103] width 152 height 15
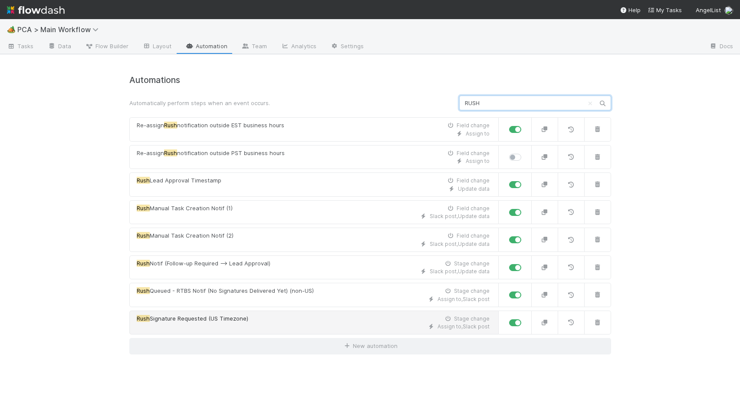
type input "RUSH"
click at [314, 317] on div "Rush Signature Requested (US Timezone) Stage change" at bounding box center [313, 318] width 353 height 9
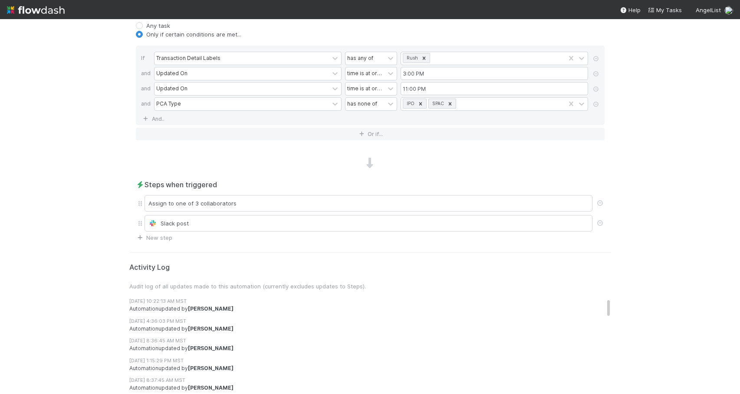
scroll to position [360, 0]
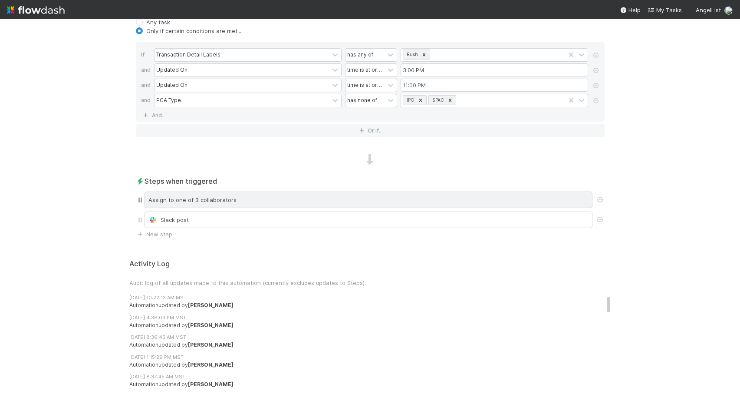
click at [349, 201] on div "Assign to one of 3 collaborators" at bounding box center [369, 199] width 448 height 16
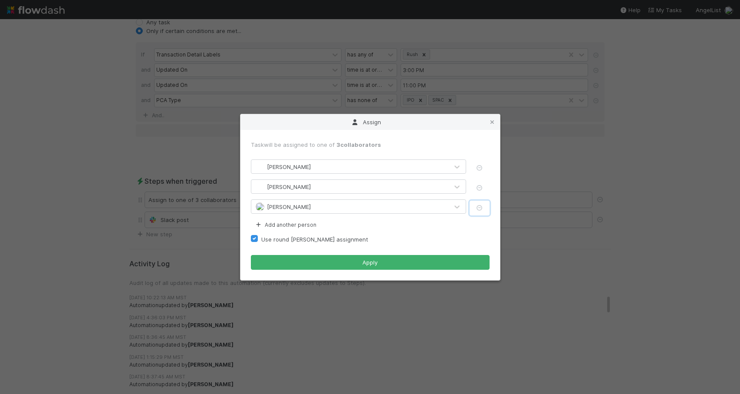
click at [479, 207] on icon "button" at bounding box center [479, 208] width 9 height 6
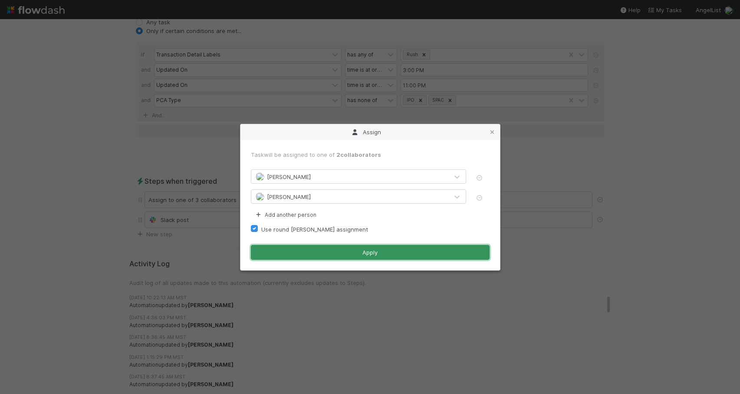
click at [367, 251] on button "Apply" at bounding box center [370, 252] width 239 height 15
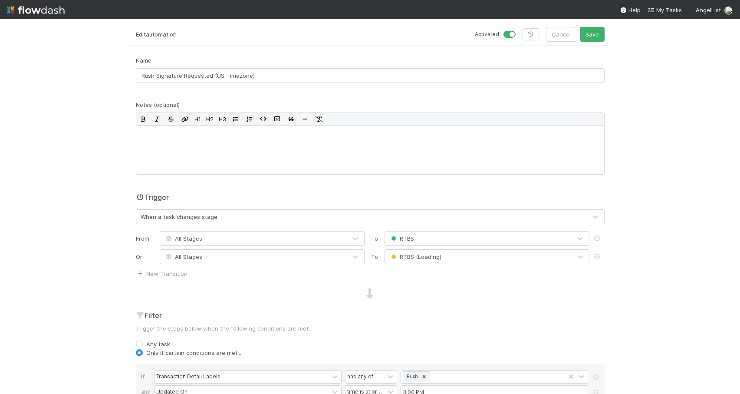
scroll to position [0, 0]
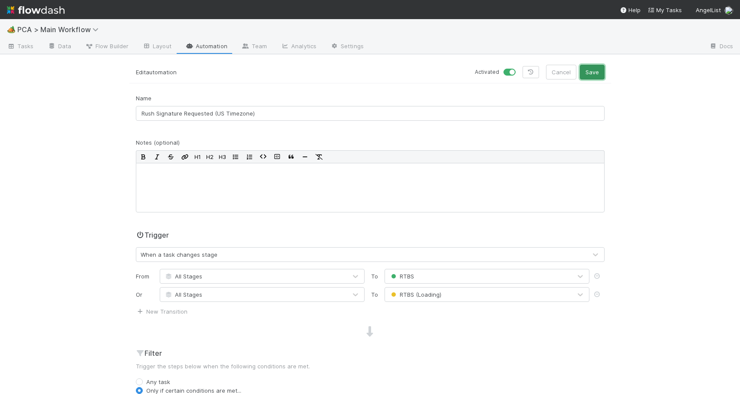
click at [591, 71] on button "Save" at bounding box center [592, 72] width 25 height 15
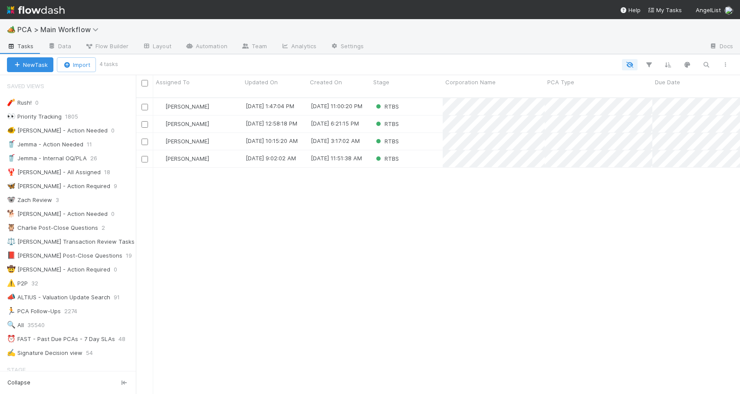
scroll to position [297, 598]
click at [227, 99] on div "[PERSON_NAME]" at bounding box center [197, 106] width 89 height 17
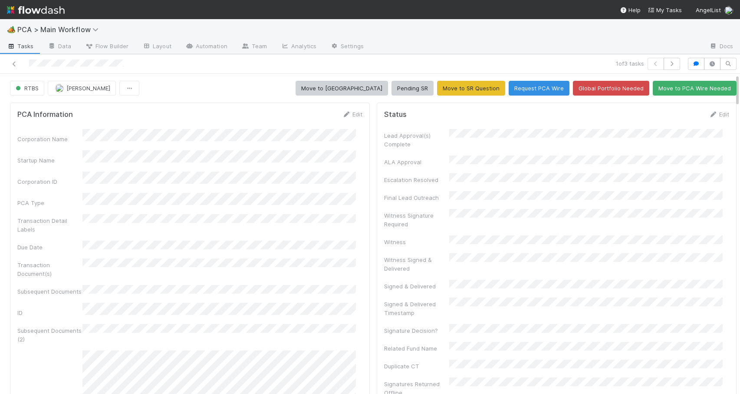
click at [731, 93] on div "RTBS Zachary Conley Move to ICU Pending SR Move to SR Question Request PCA Wire…" at bounding box center [373, 88] width 747 height 15
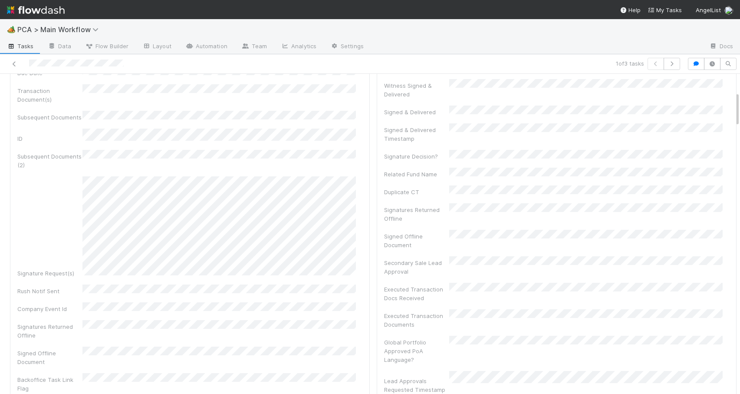
scroll to position [162, 0]
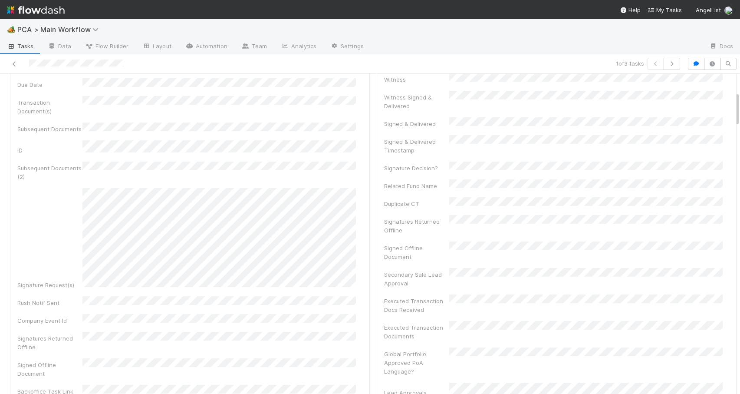
drag, startPoint x: 731, startPoint y: 89, endPoint x: 733, endPoint y: 106, distance: 17.5
click at [733, 107] on div "RTBS Zachary Conley Move to ICU Pending SR Move to SR Question Request PCA Wire…" at bounding box center [370, 234] width 740 height 320
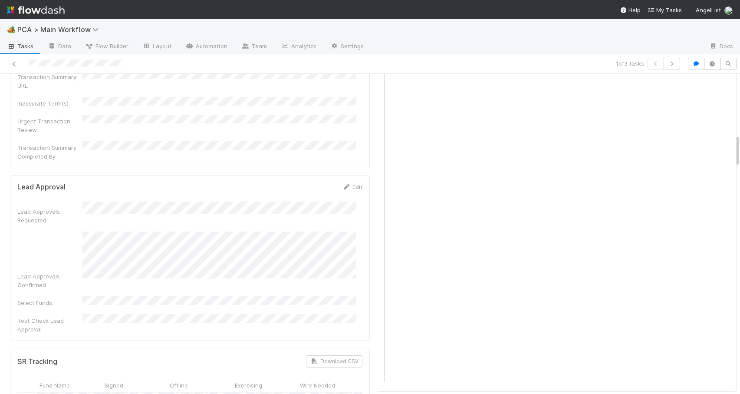
scroll to position [589, 0]
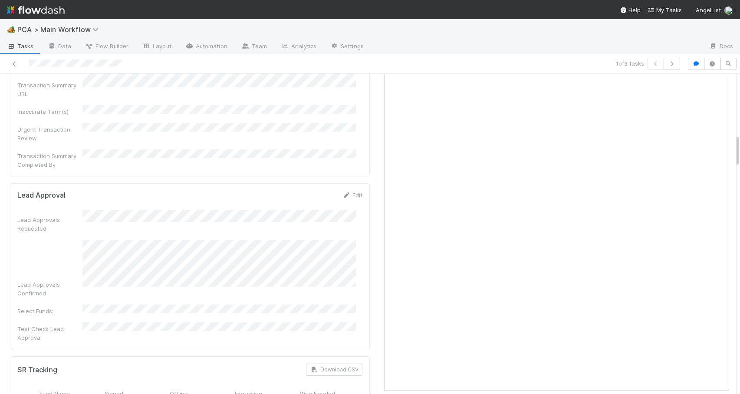
drag, startPoint x: 731, startPoint y: 180, endPoint x: 729, endPoint y: 155, distance: 25.3
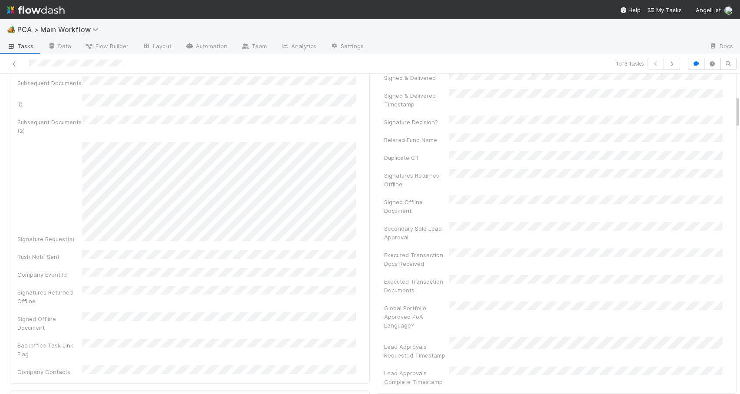
drag, startPoint x: 731, startPoint y: 153, endPoint x: 717, endPoint y: 113, distance: 42.4
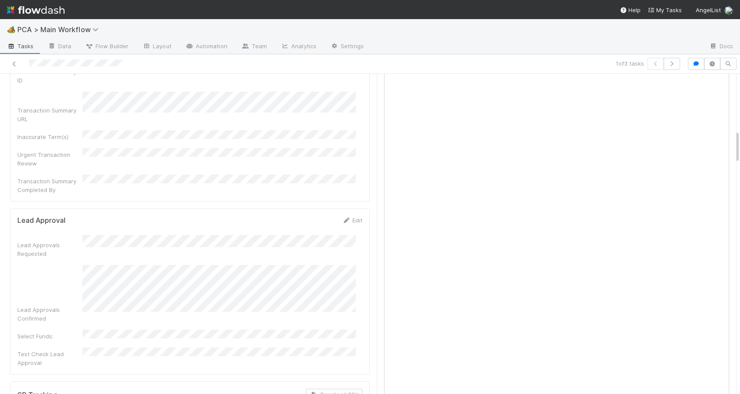
drag, startPoint x: 731, startPoint y: 100, endPoint x: 733, endPoint y: 139, distance: 38.3
click at [733, 139] on div "RTBS Zachary Conley Move to ICU Pending SR Move to SR Question Request PCA Wire…" at bounding box center [370, 234] width 740 height 320
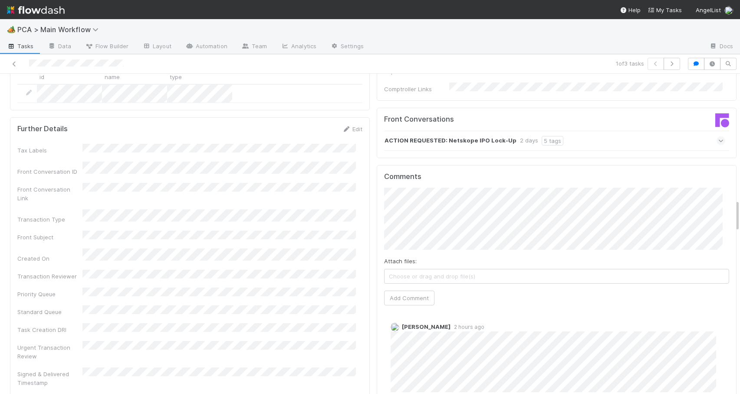
scroll to position [1239, 0]
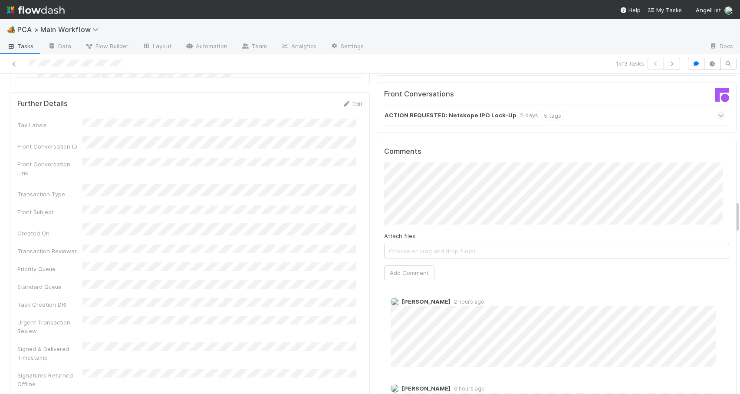
drag, startPoint x: 731, startPoint y: 143, endPoint x: 736, endPoint y: 211, distance: 68.3
click at [736, 211] on div "🏕️ PCA > Main Workflow Tasks Data Flow Builder Layout Automation Team Analytics…" at bounding box center [370, 206] width 740 height 375
click at [407, 265] on button "Add Comment" at bounding box center [409, 272] width 50 height 15
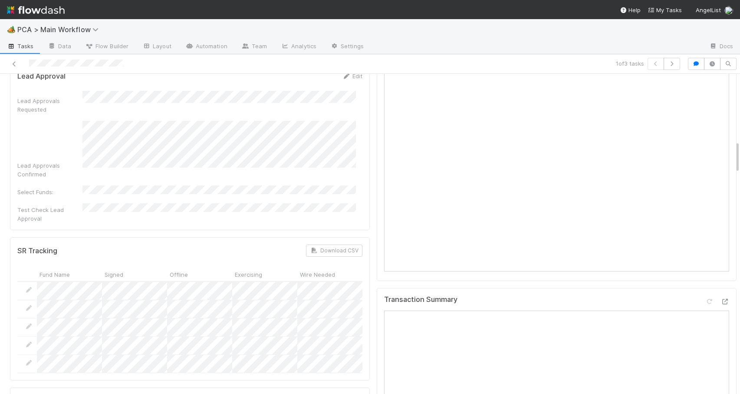
scroll to position [0, 0]
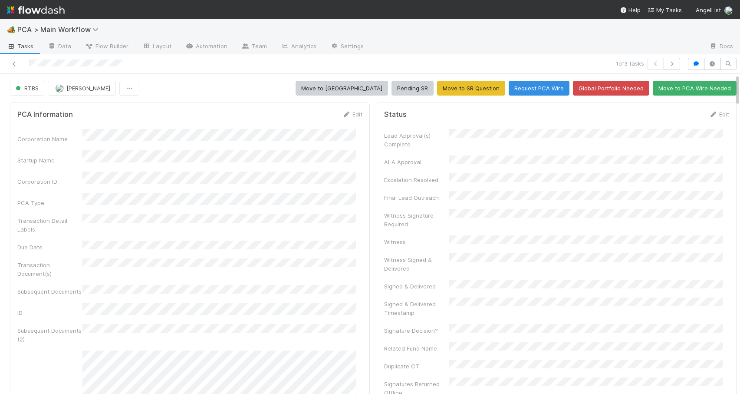
drag, startPoint x: 731, startPoint y: 214, endPoint x: 723, endPoint y: 54, distance: 160.4
click at [723, 54] on div "1 of 3 tasks RTBS Zachary Conley Move to ICU Pending SR Move to SR Question Req…" at bounding box center [370, 224] width 740 height 340
click at [33, 82] on button "RTBS" at bounding box center [27, 88] width 34 height 15
click at [37, 109] on span "Awaiting SR" at bounding box center [33, 109] width 43 height 7
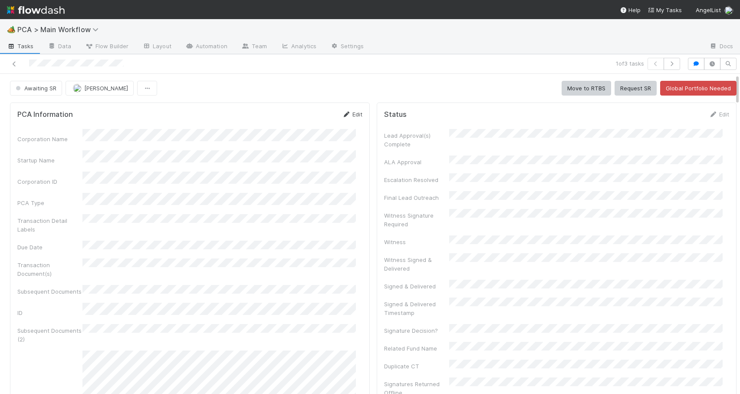
click at [353, 114] on link "Edit" at bounding box center [352, 114] width 20 height 7
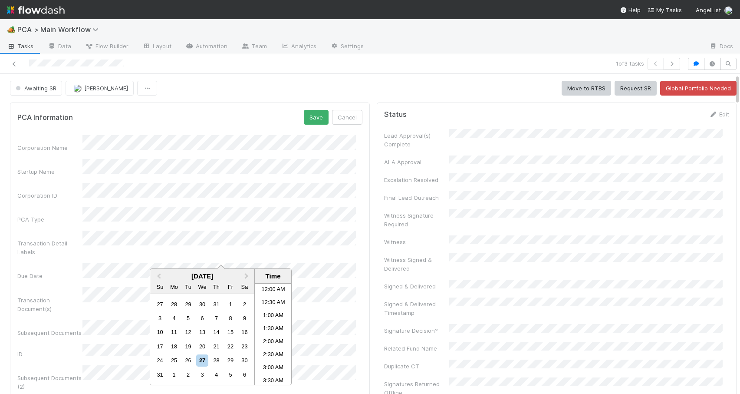
scroll to position [386, 0]
click at [174, 377] on div "1" at bounding box center [174, 375] width 12 height 12
click at [305, 124] on button "Save" at bounding box center [316, 117] width 25 height 15
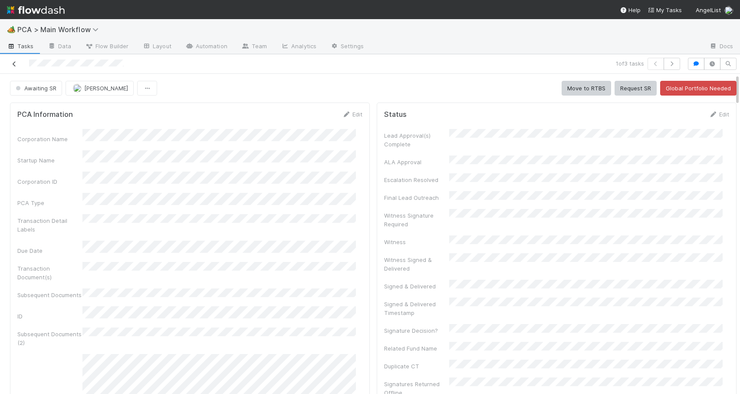
click at [15, 66] on icon at bounding box center [14, 64] width 9 height 6
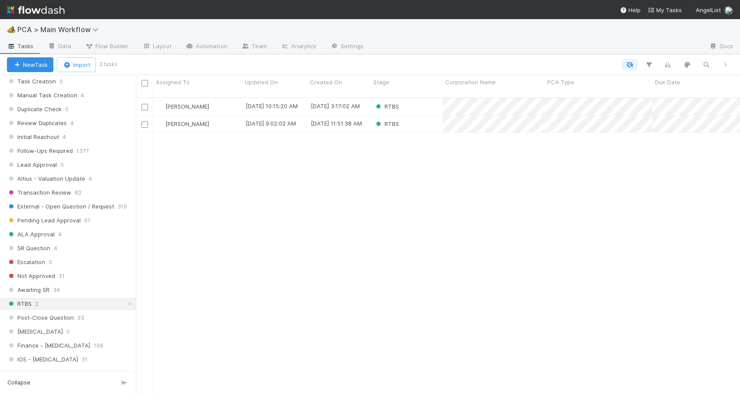
scroll to position [358, 0]
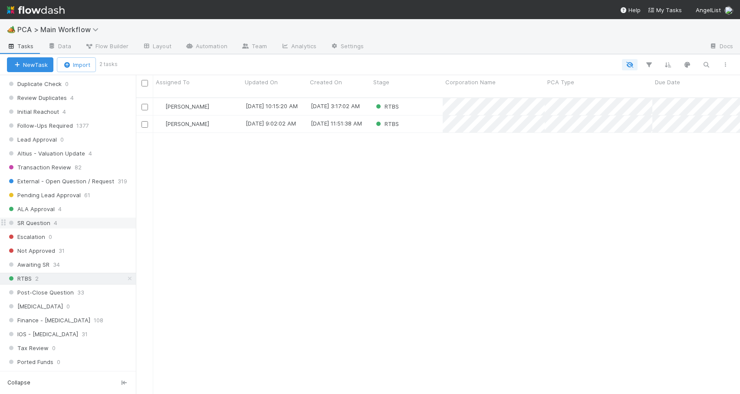
click at [85, 227] on div "SR Question 4" at bounding box center [71, 223] width 129 height 11
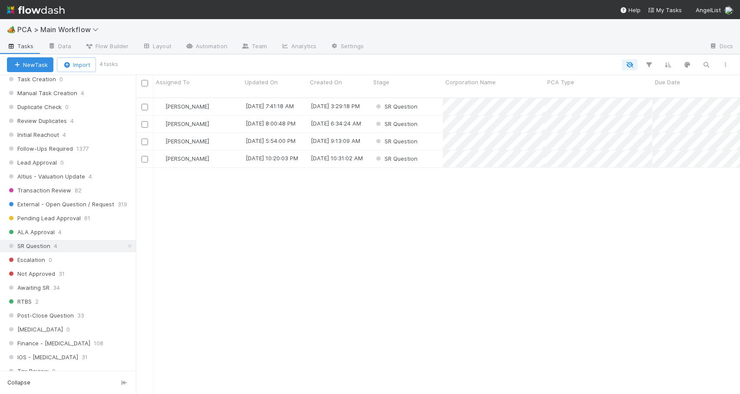
scroll to position [356, 0]
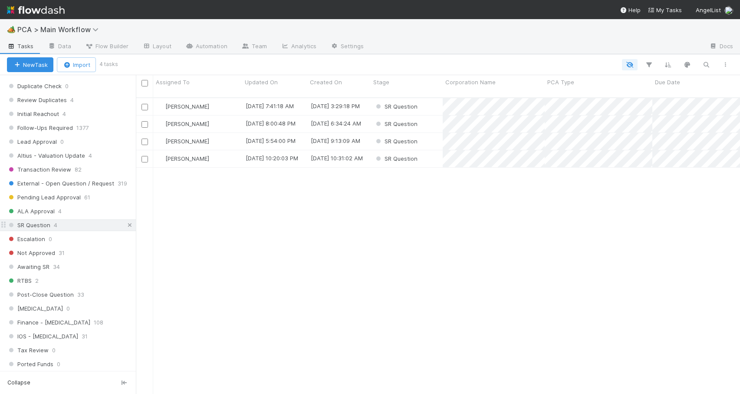
click at [125, 224] on icon at bounding box center [129, 225] width 9 height 6
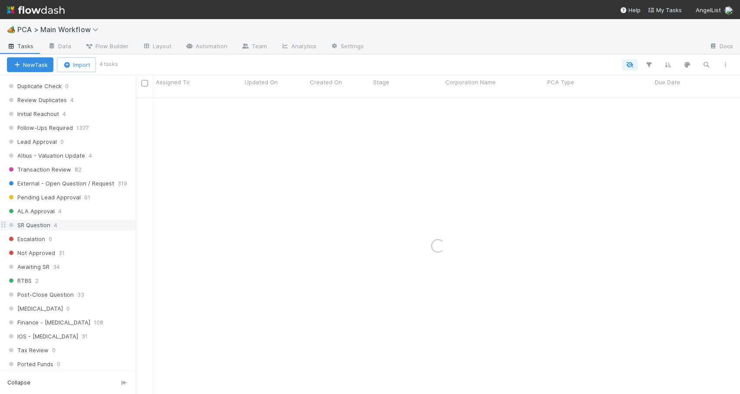
scroll to position [402, 0]
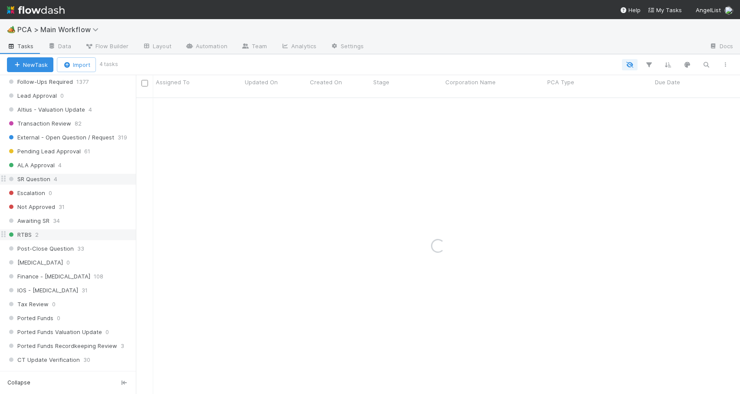
click at [109, 233] on div "RTBS 2" at bounding box center [71, 234] width 129 height 11
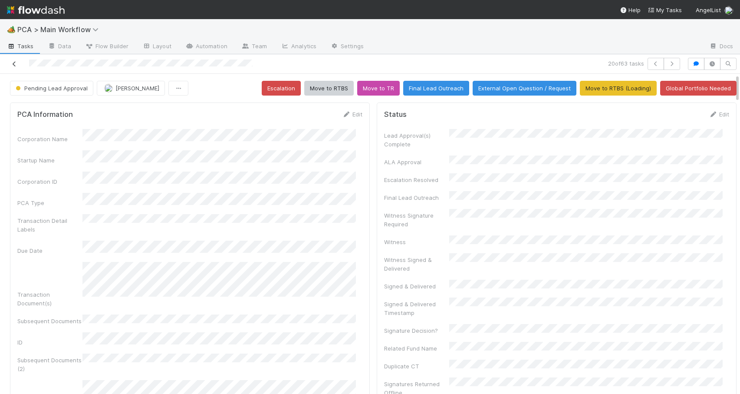
click at [10, 65] on icon at bounding box center [14, 64] width 9 height 6
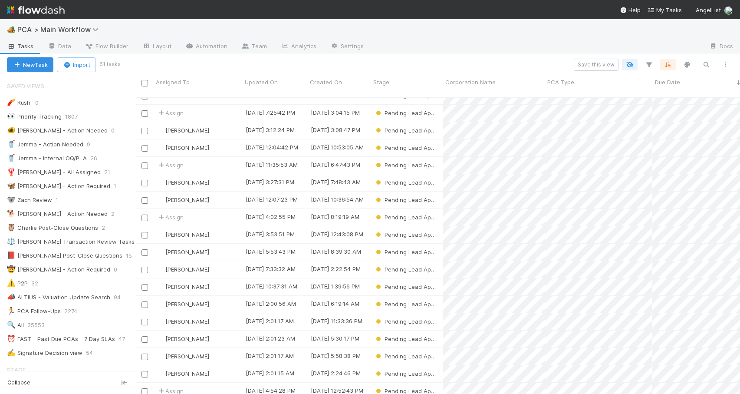
scroll to position [191, 0]
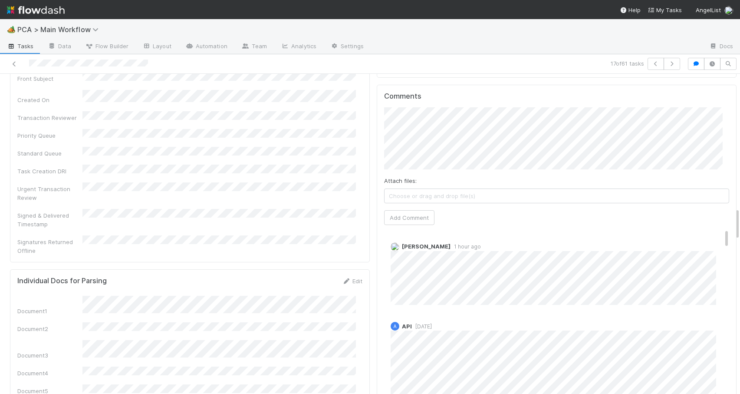
scroll to position [1334, 0]
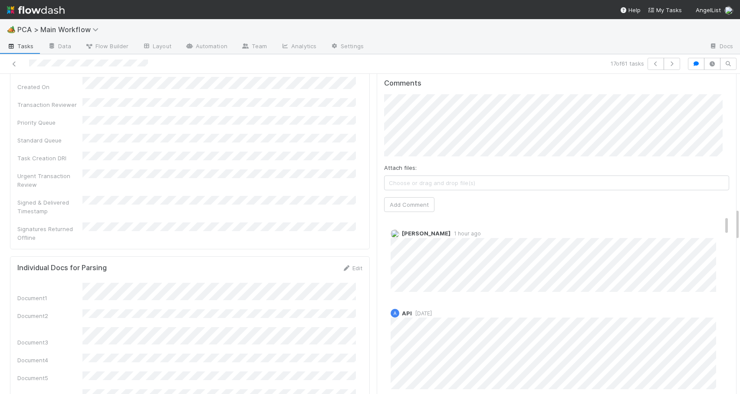
drag, startPoint x: 730, startPoint y: 163, endPoint x: 752, endPoint y: 213, distance: 54.4
click at [740, 213] on html "🏕️ PCA > Main Workflow Tasks Data Flow Builder Layout Automation Team Analytics…" at bounding box center [370, 197] width 740 height 394
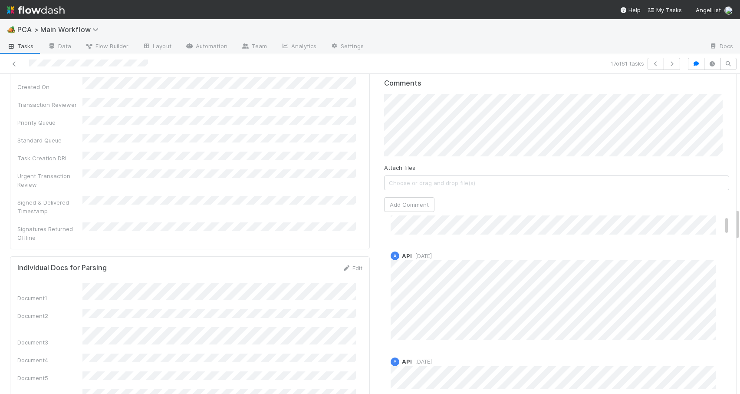
scroll to position [0, 0]
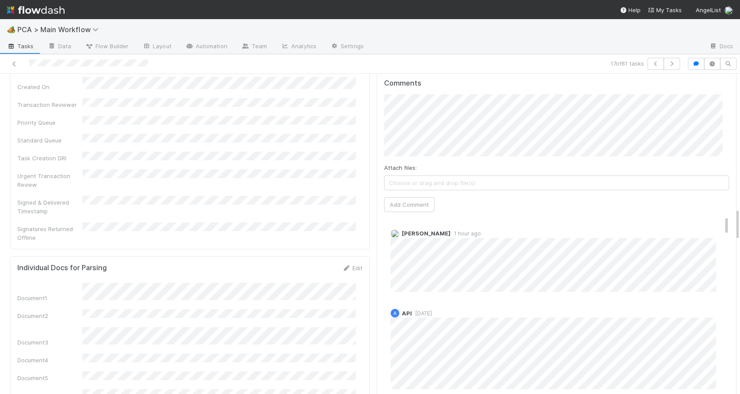
drag, startPoint x: 714, startPoint y: 170, endPoint x: 714, endPoint y: 161, distance: 9.1
click at [714, 161] on div "Comments Attach files: Choose or drag and drop file(s) Add Comment [PERSON_NAME…" at bounding box center [556, 234] width 345 height 310
click at [14, 66] on icon at bounding box center [14, 64] width 9 height 6
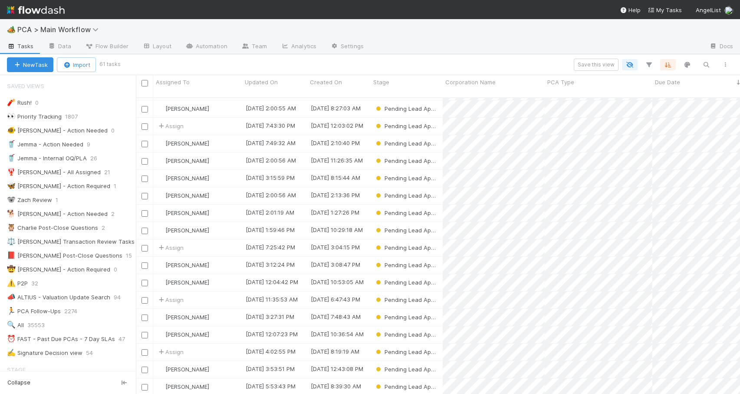
scroll to position [84, 0]
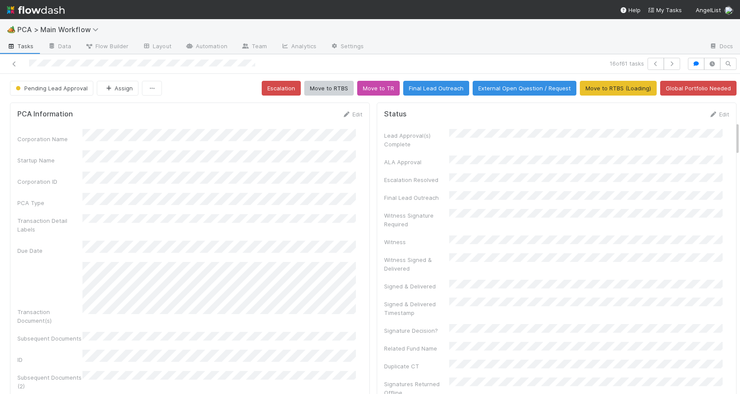
scroll to position [835, 0]
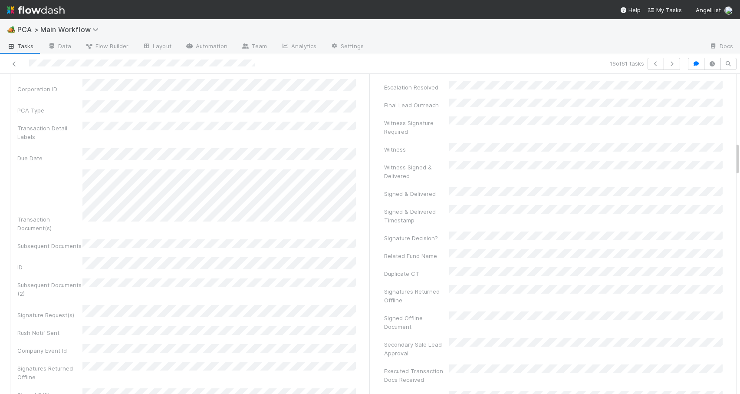
scroll to position [0, 0]
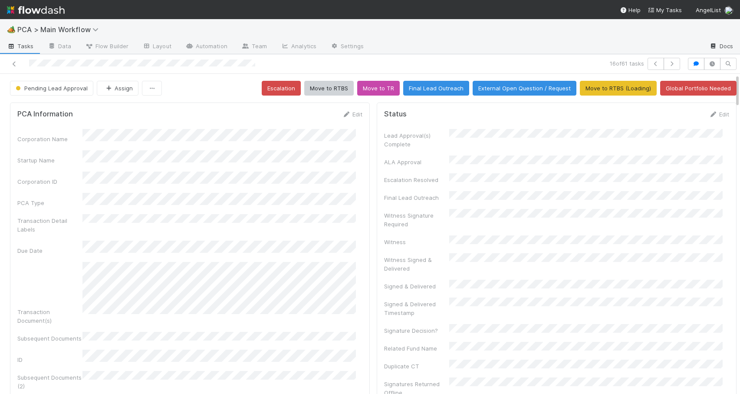
drag, startPoint x: 731, startPoint y: 169, endPoint x: 699, endPoint y: 47, distance: 126.7
click at [699, 49] on div "🏕️ PCA > Main Workflow Tasks Data Flow Builder Layout Automation Team Analytics…" at bounding box center [370, 206] width 740 height 375
click at [17, 66] on icon at bounding box center [14, 64] width 9 height 6
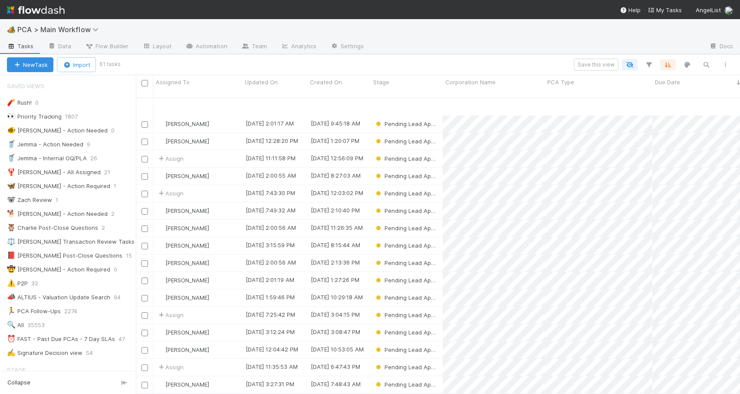
scroll to position [47, 0]
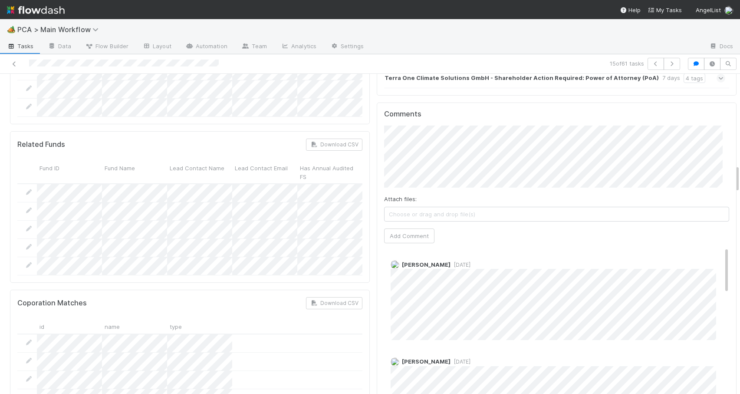
scroll to position [1054, 0]
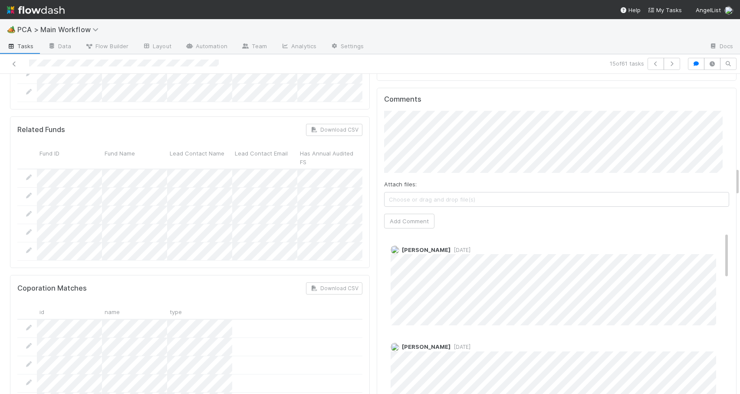
drag, startPoint x: 731, startPoint y: 125, endPoint x: 757, endPoint y: 178, distance: 59.8
click at [740, 178] on html "🏕️ PCA > Main Workflow Tasks Data Flow Builder Layout Automation Team Analytics…" at bounding box center [370, 197] width 740 height 394
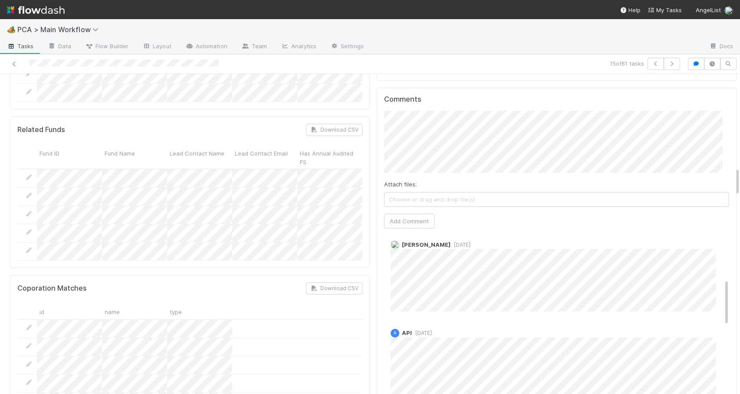
drag, startPoint x: 714, startPoint y: 195, endPoint x: 722, endPoint y: 242, distance: 47.6
click at [722, 242] on div "Comments Attach files: Choose or drag and drop file(s) Add Comment Philip Chung…" at bounding box center [557, 250] width 360 height 325
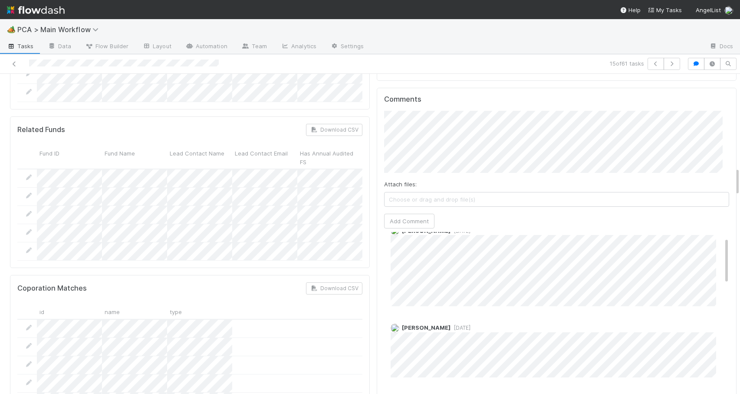
scroll to position [0, 0]
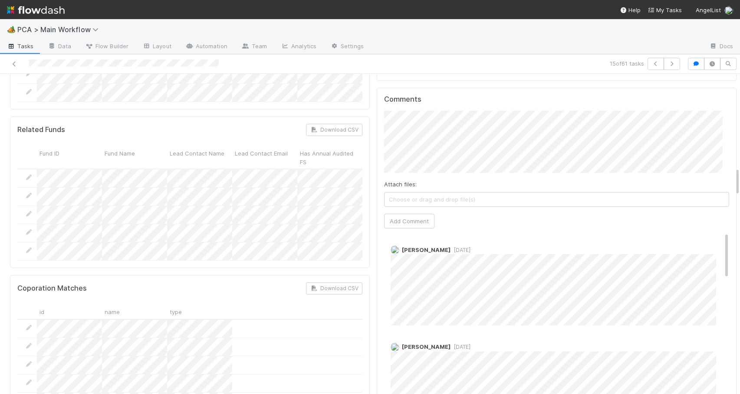
drag, startPoint x: 713, startPoint y: 240, endPoint x: 709, endPoint y: 180, distance: 60.5
click at [709, 180] on div "Comments Attach files: Choose or drag and drop file(s) Add Comment Philip Chung…" at bounding box center [556, 250] width 345 height 310
click at [384, 239] on div "Philip Chung 1 day ago" at bounding box center [560, 282] width 352 height 86
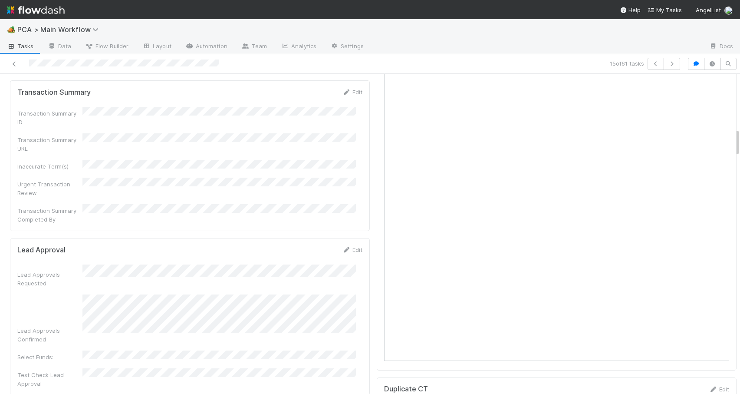
drag, startPoint x: 731, startPoint y: 182, endPoint x: 729, endPoint y: 145, distance: 36.5
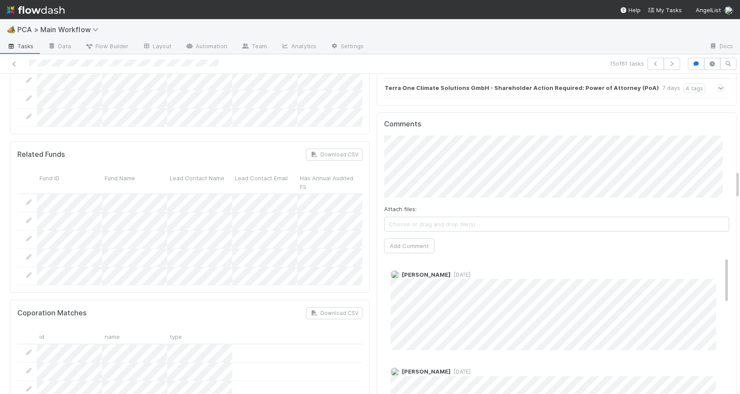
scroll to position [1089, 0]
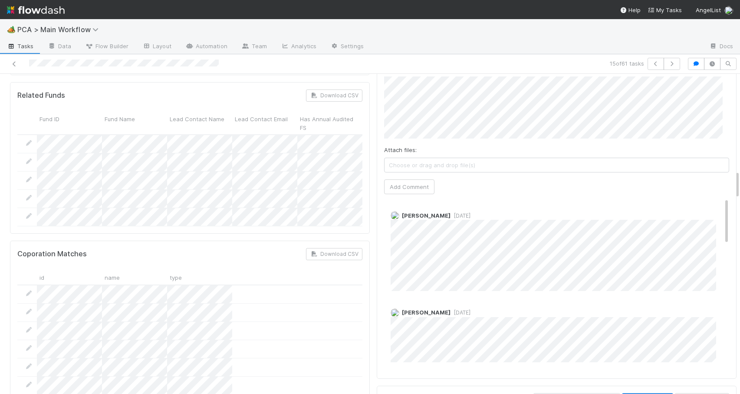
drag, startPoint x: 731, startPoint y: 140, endPoint x: 733, endPoint y: 180, distance: 40.5
click at [733, 181] on div "Pending Lead Approval Jemma Cunningham Escalation Move to RTBS Move to TR Final…" at bounding box center [370, 234] width 740 height 320
drag, startPoint x: 731, startPoint y: 179, endPoint x: 729, endPoint y: 170, distance: 9.8
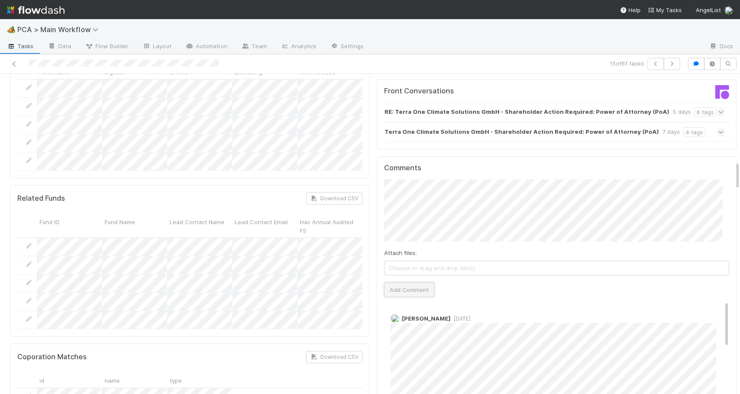
click at [410, 282] on button "Add Comment" at bounding box center [409, 289] width 50 height 15
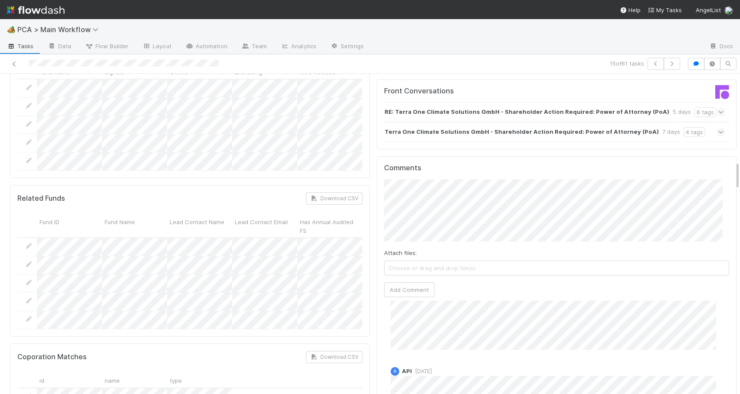
scroll to position [359, 0]
drag, startPoint x: 714, startPoint y: 258, endPoint x: 726, endPoint y: 342, distance: 84.7
drag, startPoint x: 730, startPoint y: 178, endPoint x: 718, endPoint y: 119, distance: 60.7
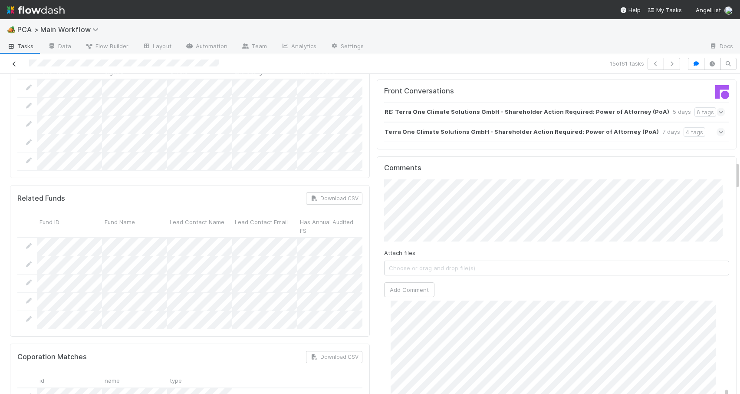
click at [15, 62] on icon at bounding box center [14, 64] width 9 height 6
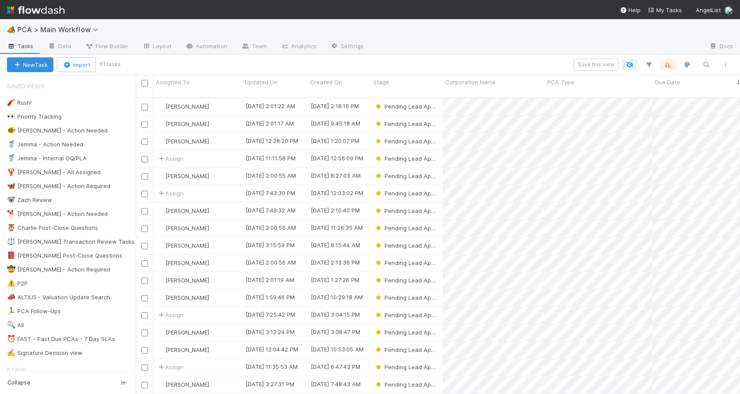
scroll to position [297, 598]
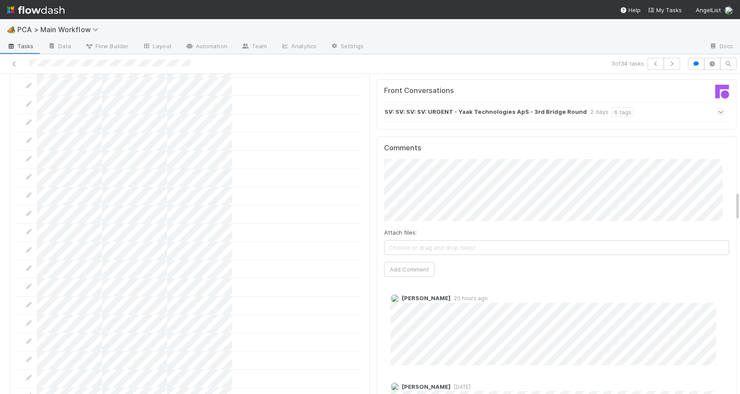
scroll to position [1271, 0]
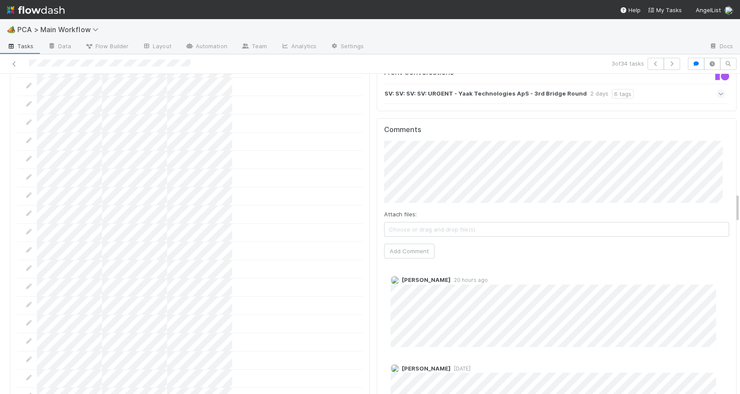
drag, startPoint x: 731, startPoint y: 158, endPoint x: 763, endPoint y: 198, distance: 51.6
click at [740, 198] on html "🏕️ PCA > Main Workflow Tasks Data Flow Builder Layout Automation Team Analytics…" at bounding box center [370, 197] width 740 height 394
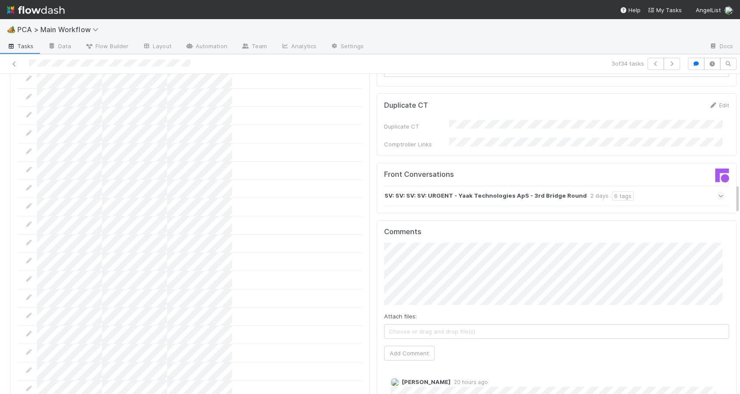
scroll to position [1173, 0]
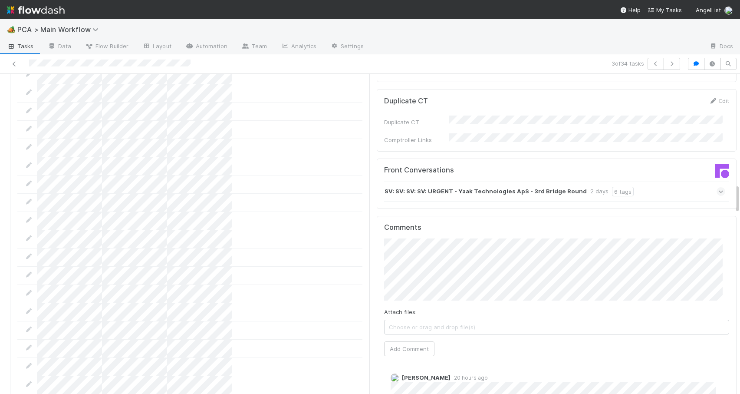
drag, startPoint x: 730, startPoint y: 207, endPoint x: 730, endPoint y: 198, distance: 9.1
click at [643, 181] on div "SV: SV: SV: SV: URGENT - Yaak Technologies ApS - 3rd Bridge Round 2 days 6 tags" at bounding box center [554, 191] width 341 height 20
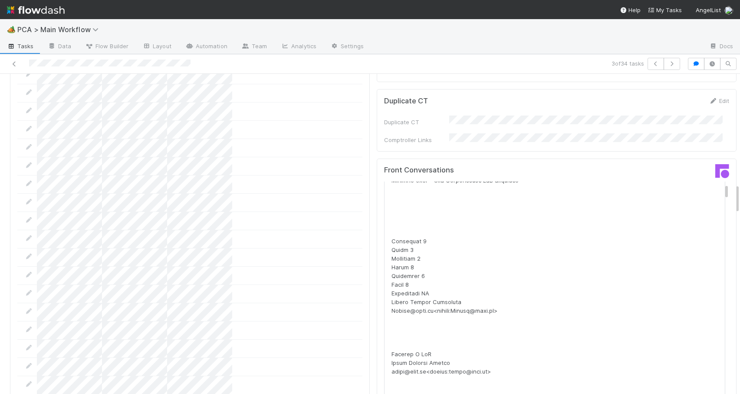
scroll to position [1177, 0]
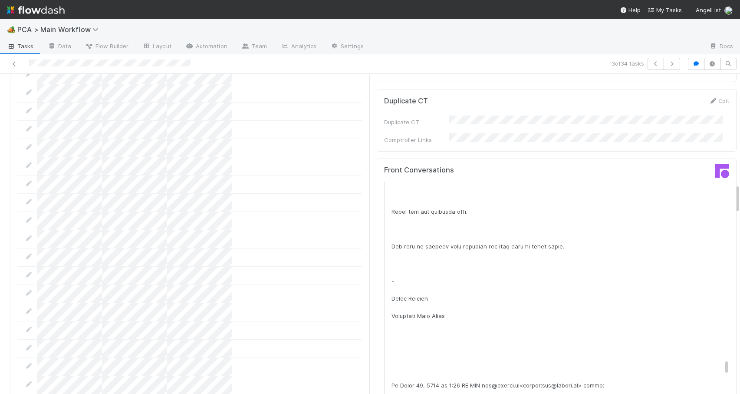
scroll to position [35712, 0]
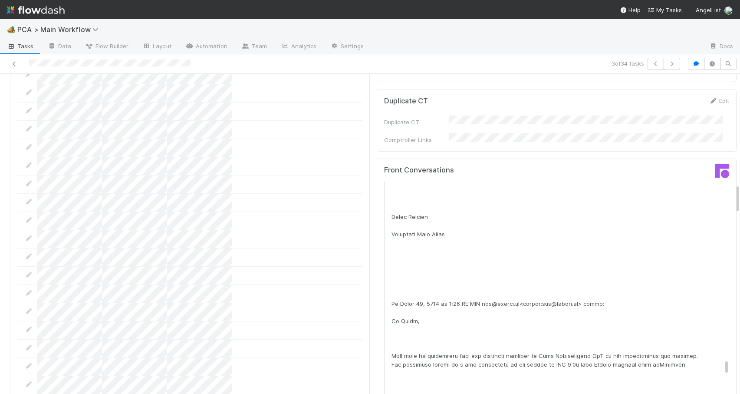
drag, startPoint x: 714, startPoint y: 138, endPoint x: 753, endPoint y: 322, distance: 188.6
click at [740, 322] on html "🏕️ PCA > Main Workflow Tasks Data Flow Builder Layout Automation Team Analytics…" at bounding box center [370, 197] width 740 height 394
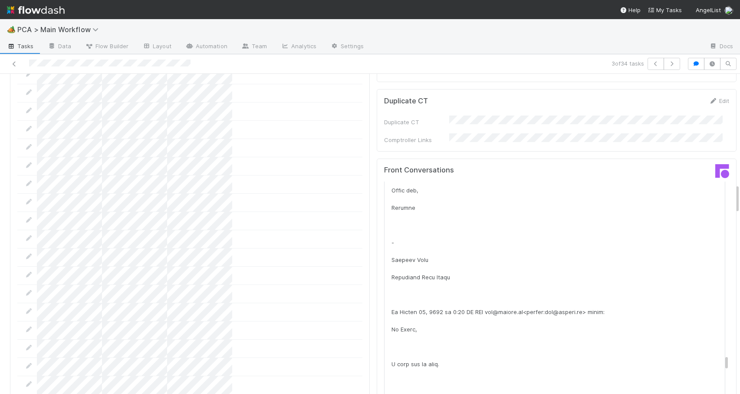
scroll to position [34899, 0]
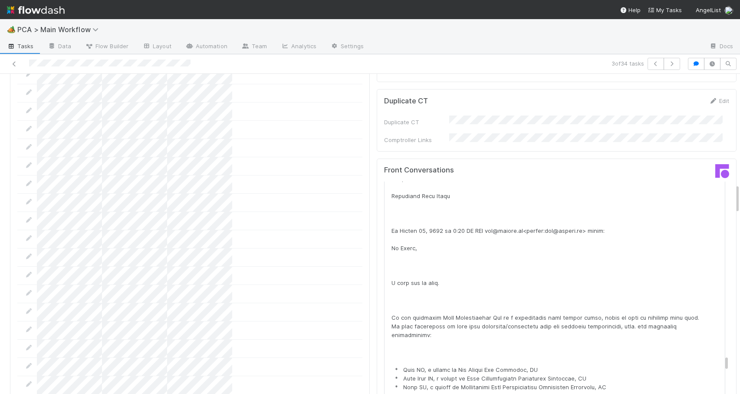
drag, startPoint x: 714, startPoint y: 310, endPoint x: 720, endPoint y: 306, distance: 7.5
click at [720, 306] on div "Front Conversations SV: SV: SV: SV: URGENT - Yaak Technologies ApS - 3rd Bridge…" at bounding box center [557, 281] width 360 height 247
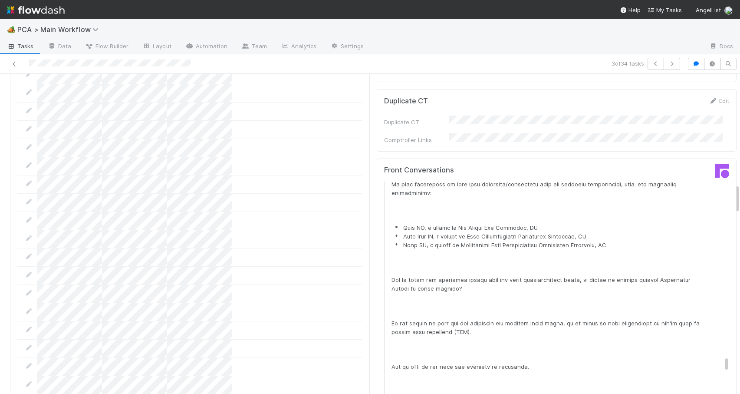
scroll to position [35038, 0]
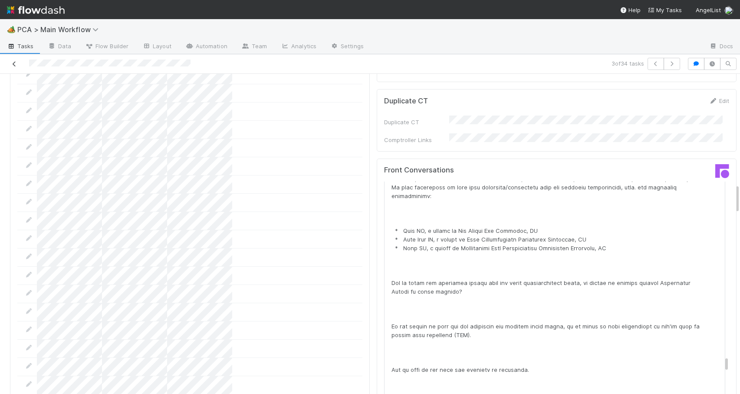
click at [16, 66] on icon at bounding box center [14, 64] width 9 height 6
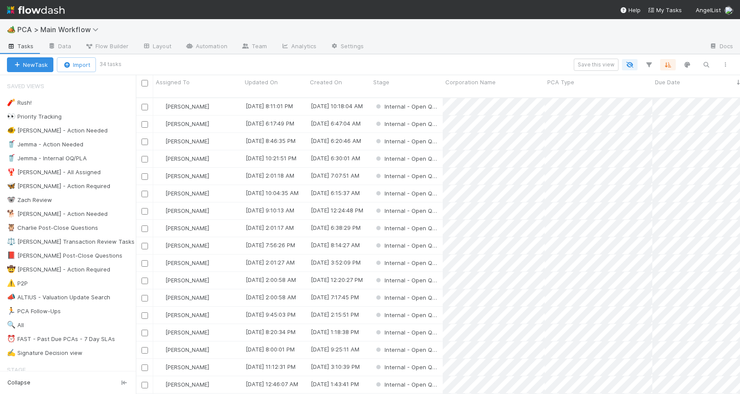
scroll to position [297, 598]
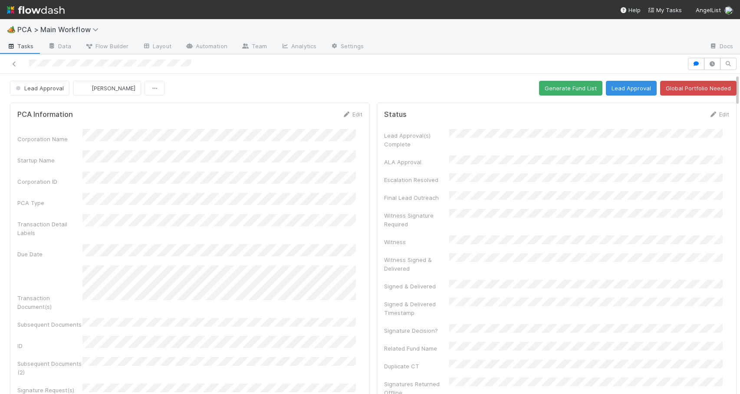
drag, startPoint x: 731, startPoint y: 130, endPoint x: 728, endPoint y: 33, distance: 96.9
click at [728, 33] on div "🏕️ PCA > Main Workflow Tasks Data Flow Builder Layout Automation Team Analytics…" at bounding box center [370, 206] width 740 height 375
